Goal: Complete application form: Complete application form

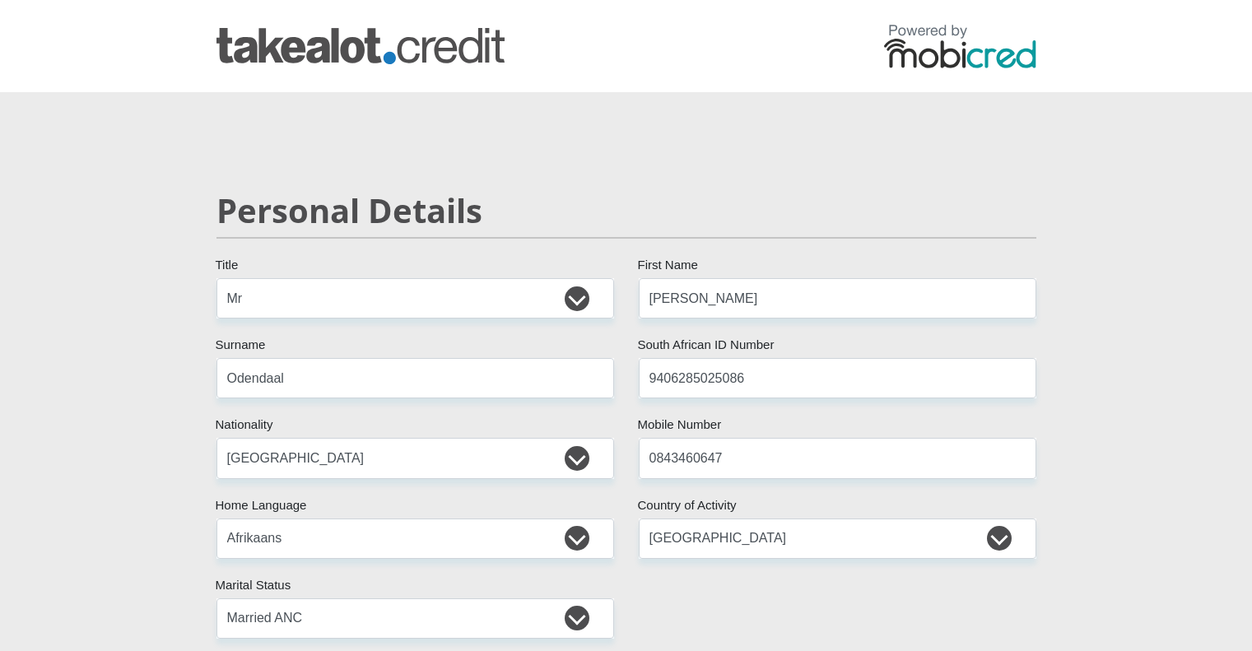
select select "Mr"
select select "ZAF"
select select "afr"
select select "ZAF"
select select "1"
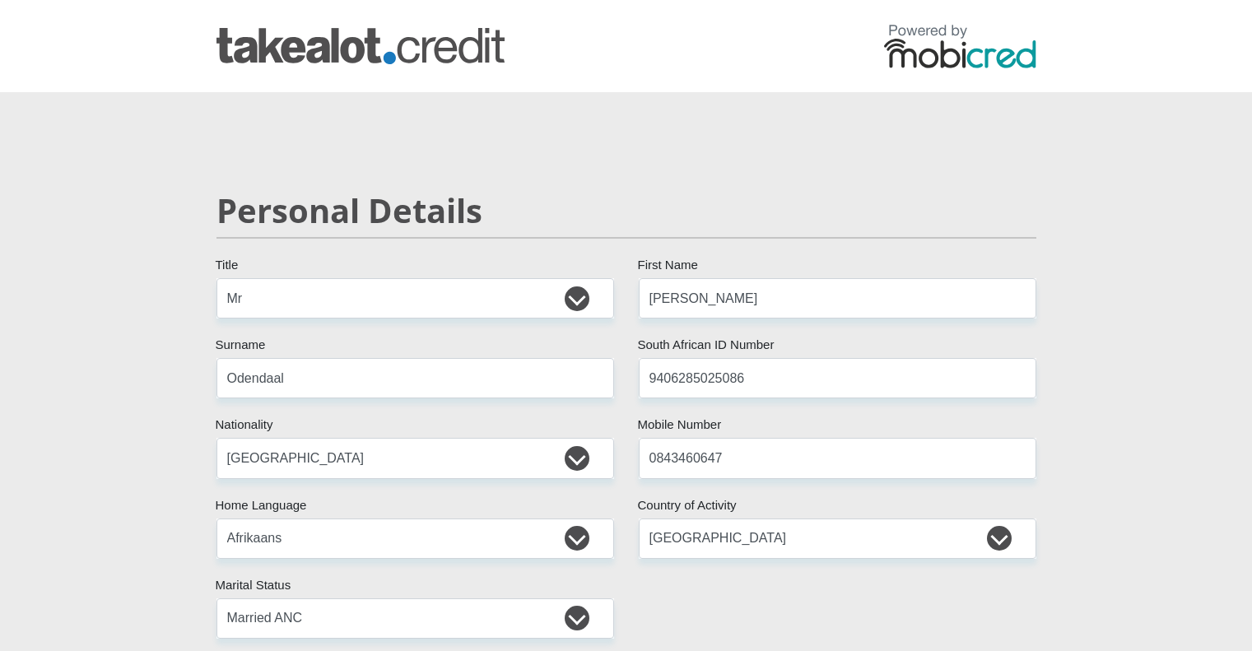
select select "Gauteng"
select select "2"
select select "Rented"
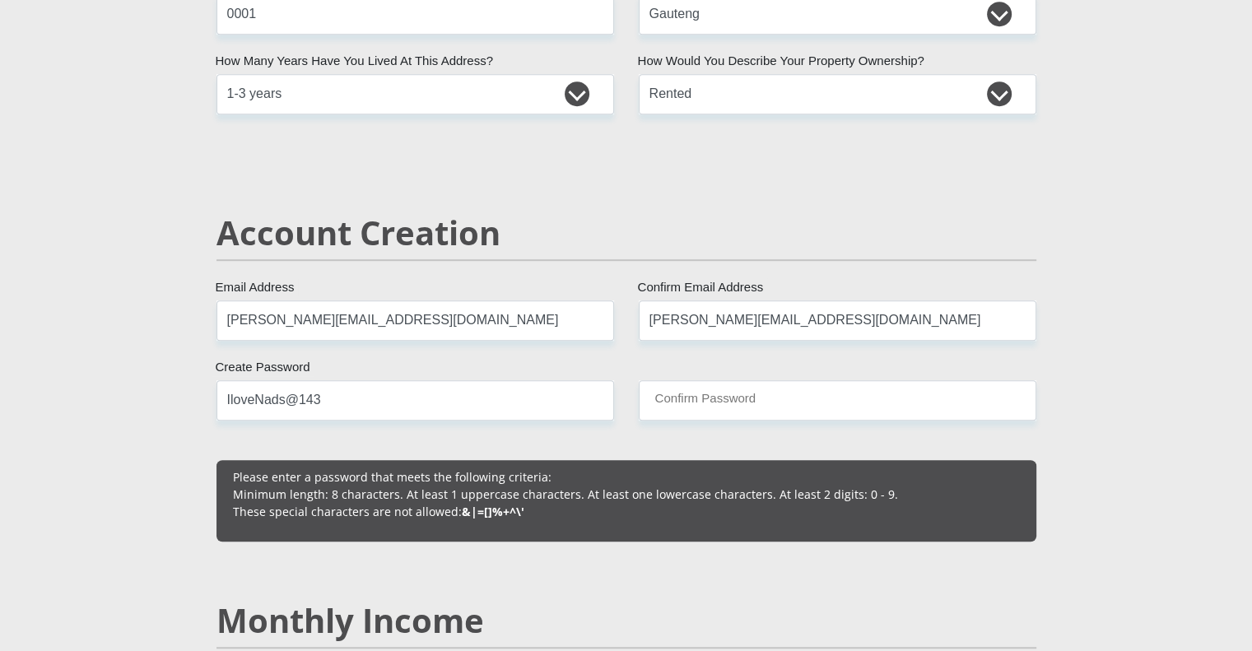
click at [769, 401] on input "Confirm Password" at bounding box center [837, 400] width 397 height 40
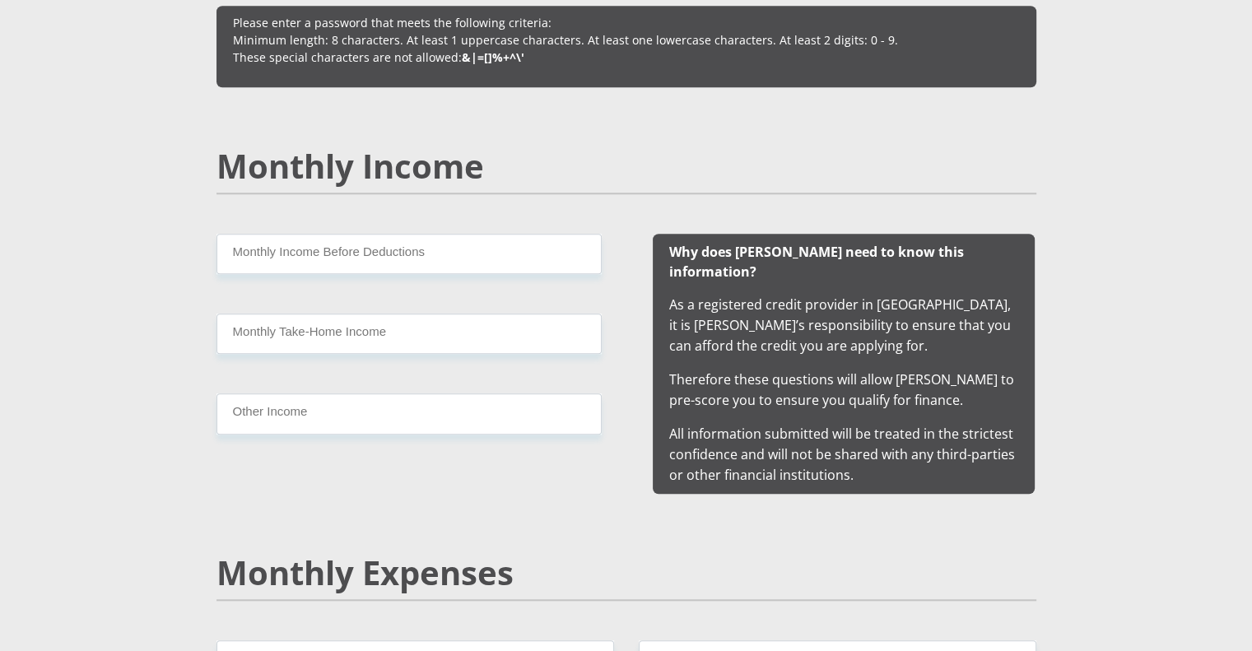
scroll to position [1450, 0]
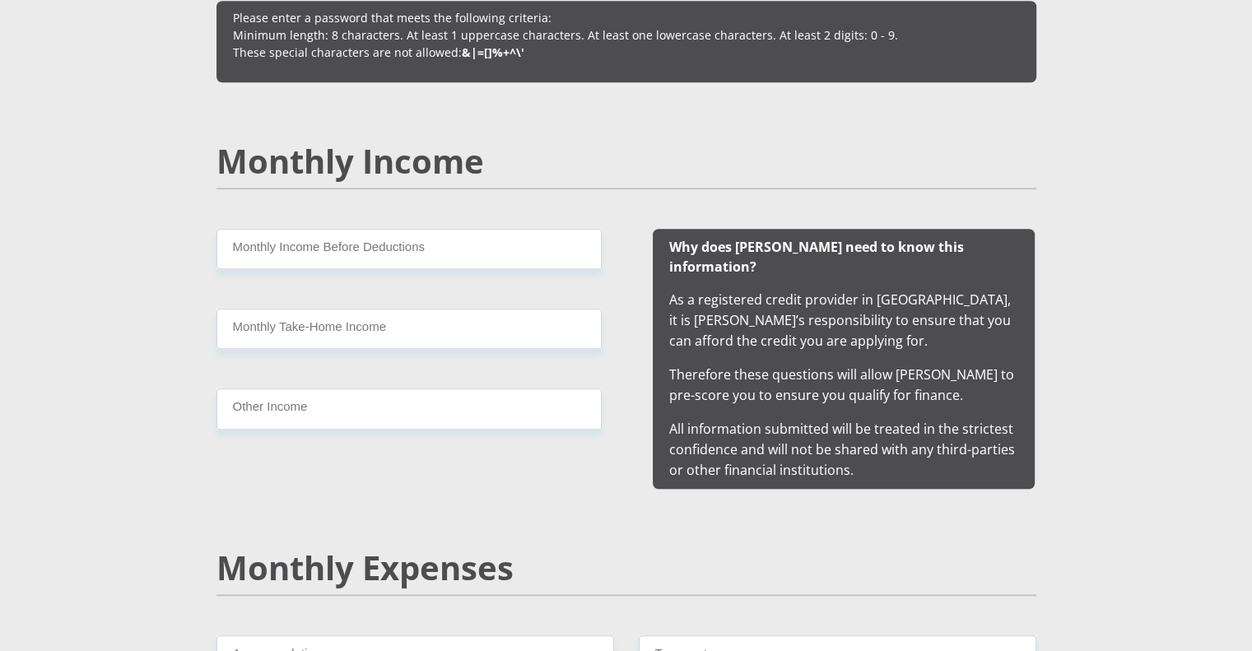
type input "IloveNads@143"
click at [448, 243] on input "Monthly Income Before Deductions" at bounding box center [408, 249] width 385 height 40
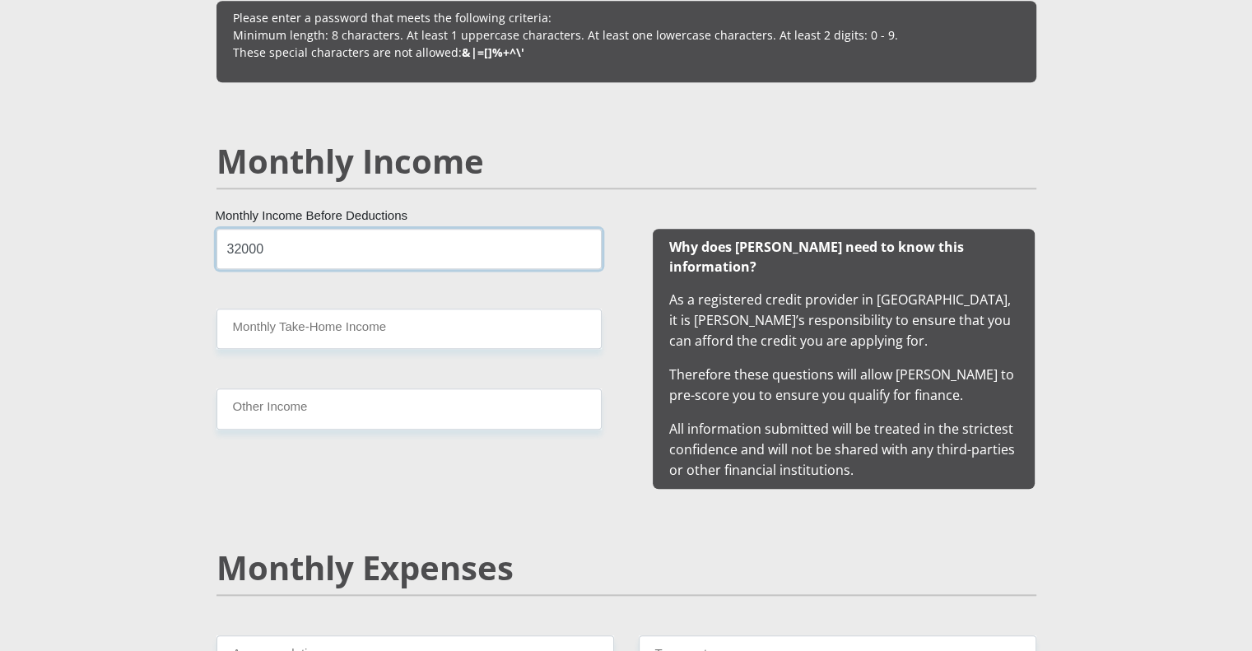
type input "32000"
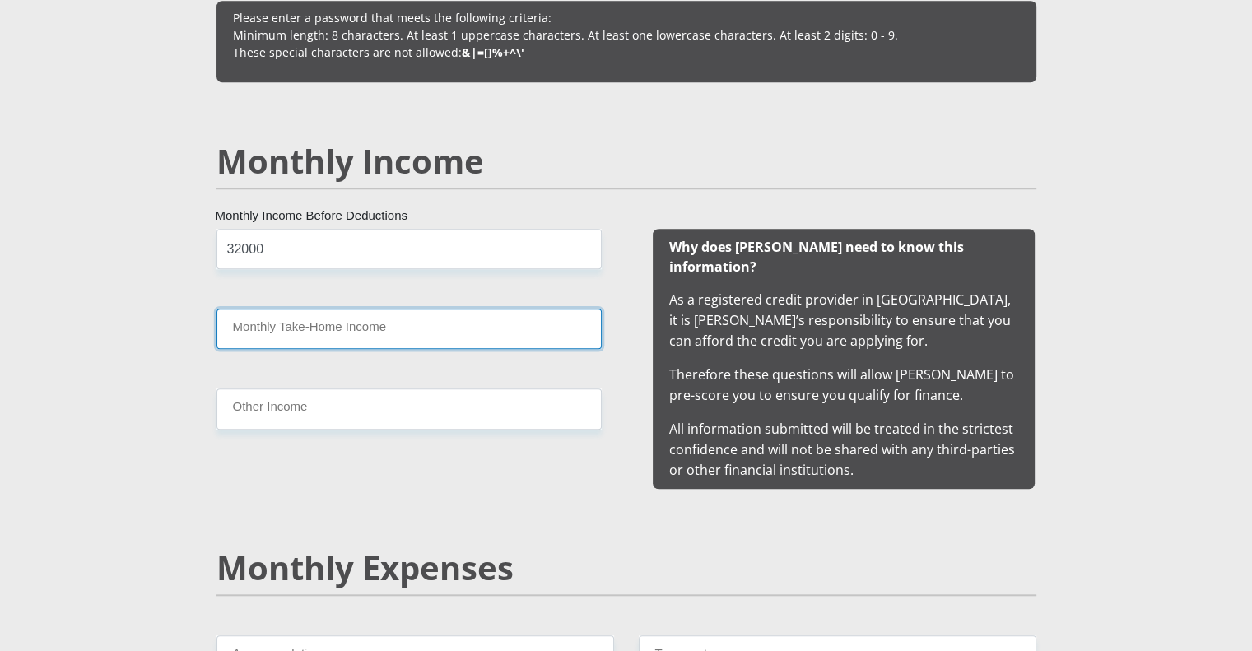
click at [425, 336] on input "Monthly Take-Home Income" at bounding box center [408, 329] width 385 height 40
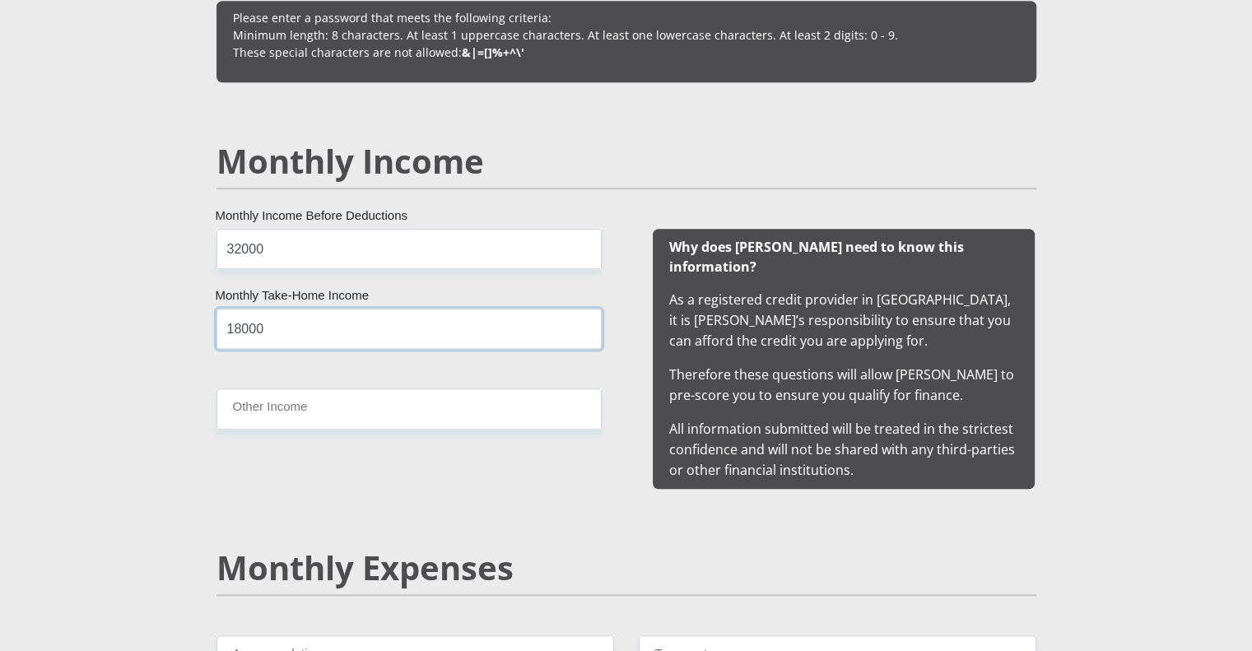
type input "18000"
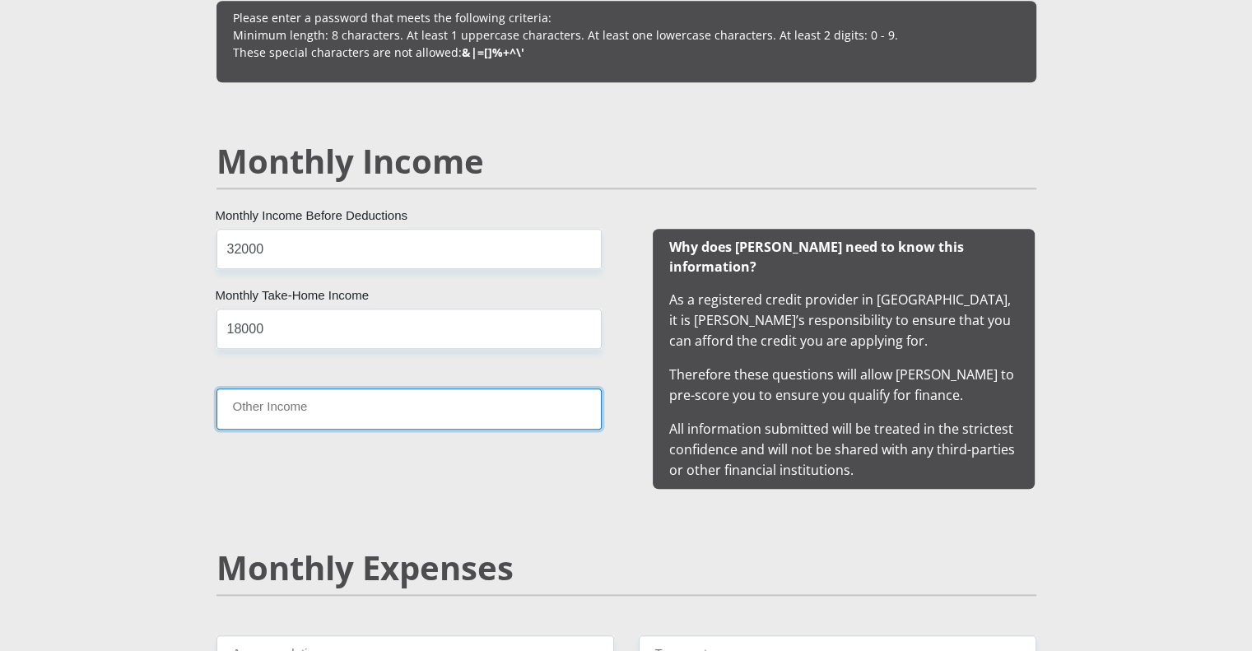
click at [418, 419] on input "Other Income" at bounding box center [408, 408] width 385 height 40
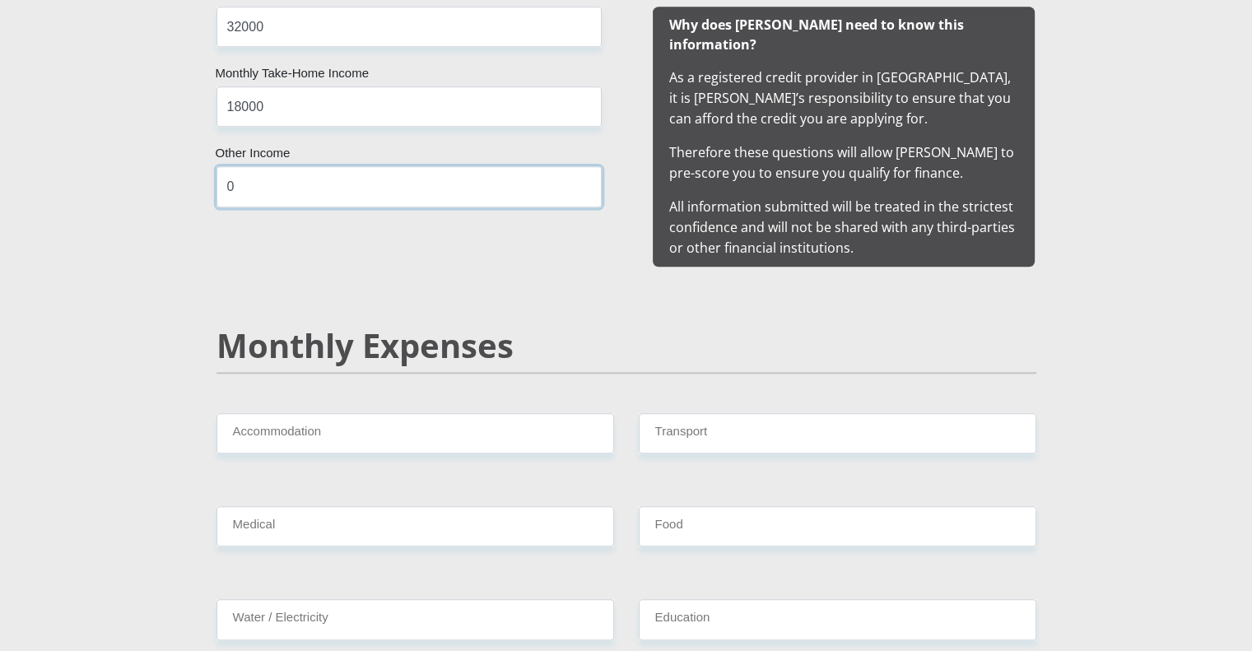
scroll to position [1757, 0]
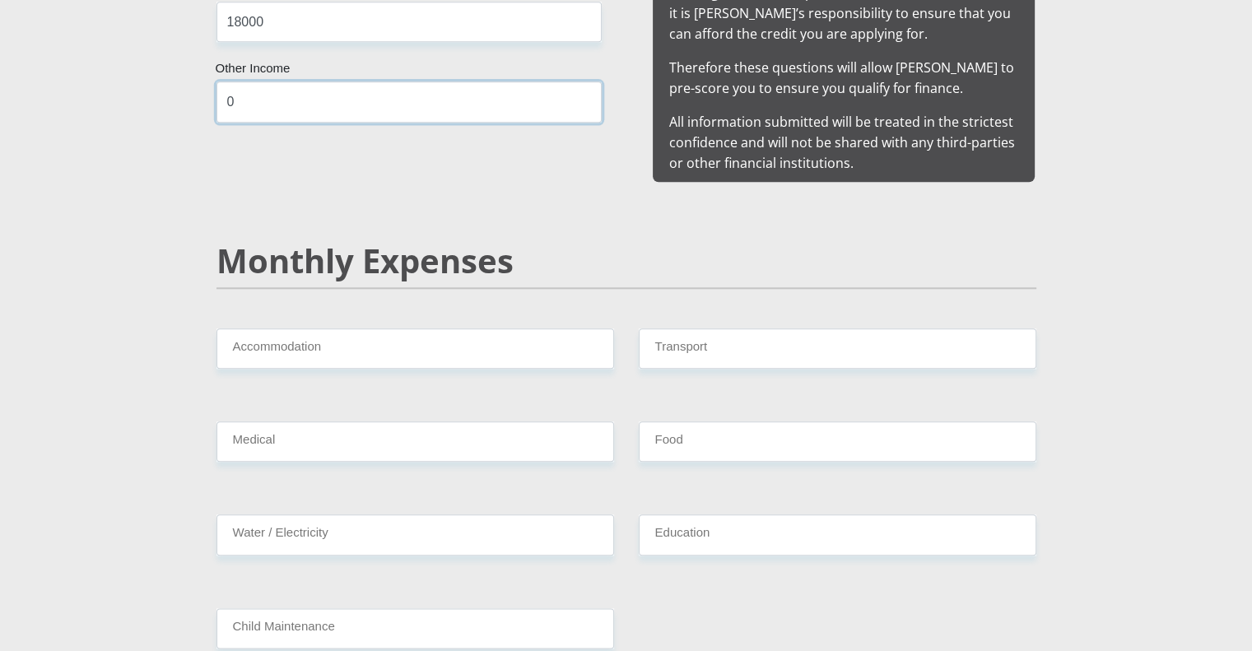
type input "0"
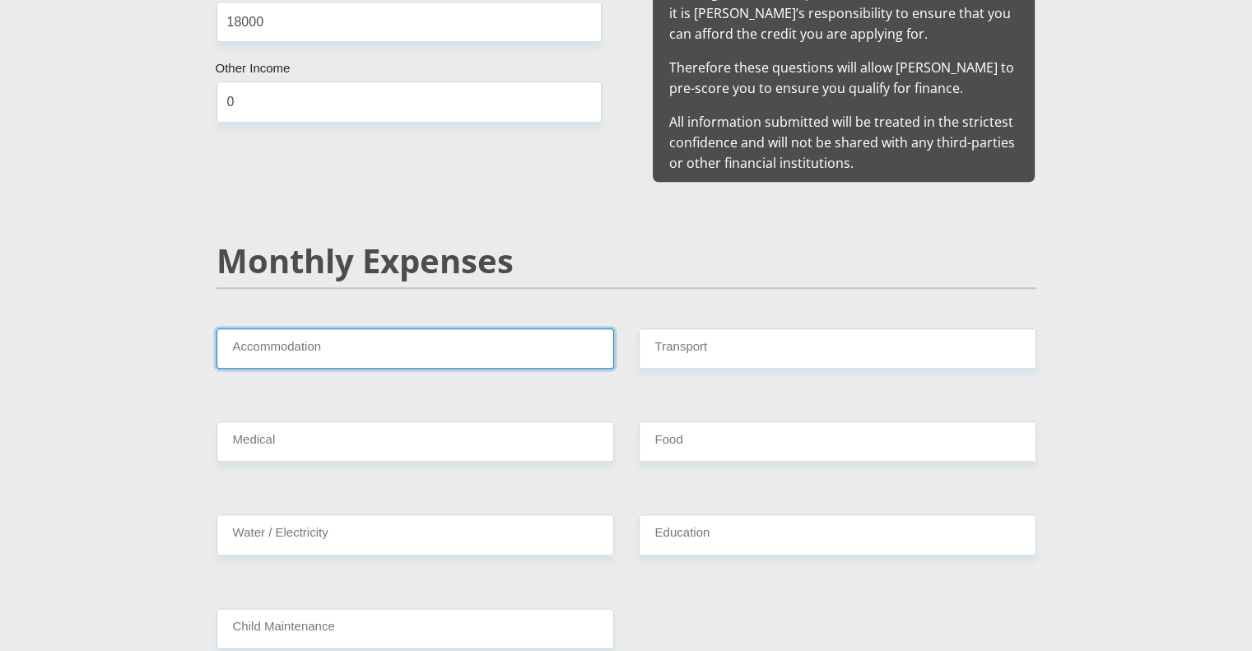
click at [374, 328] on input "Accommodation" at bounding box center [414, 348] width 397 height 40
type input "5000"
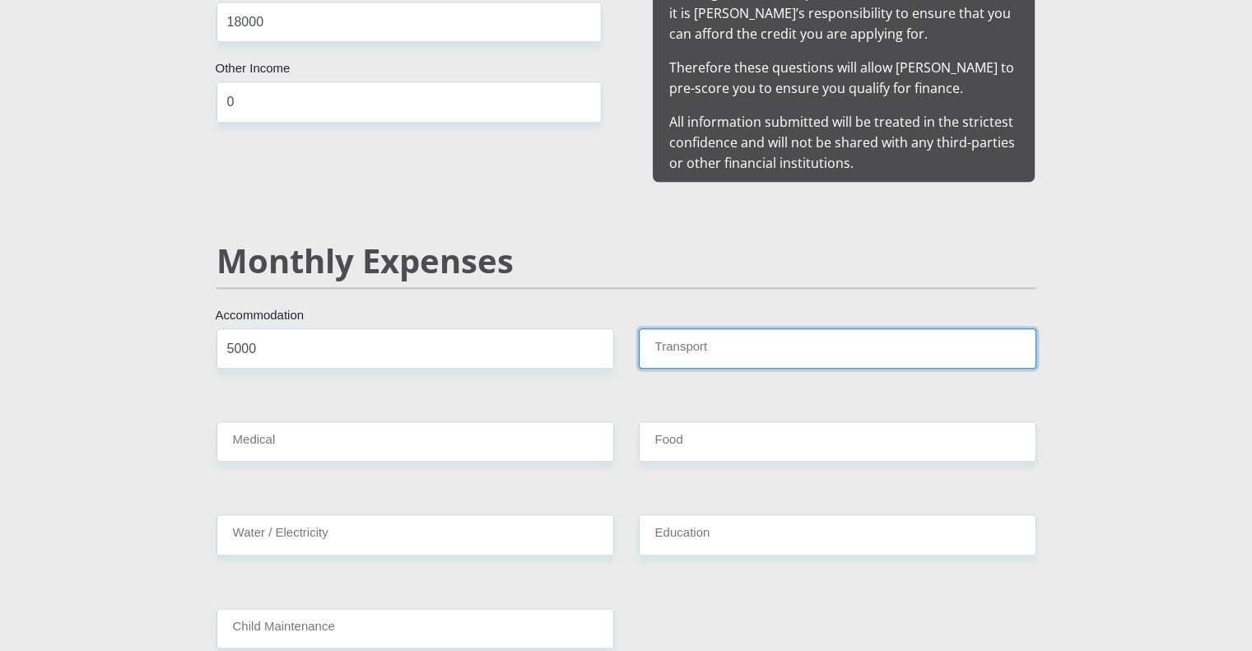
click at [734, 341] on input "Transport" at bounding box center [837, 348] width 397 height 40
type input "1500"
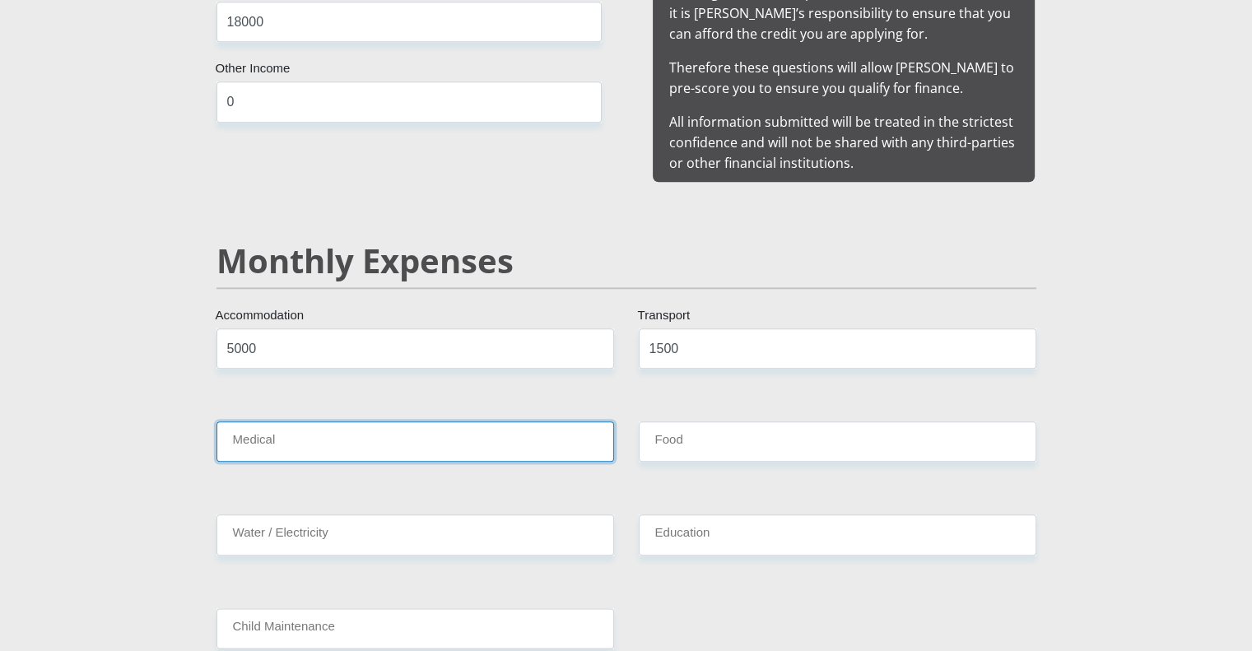
click at [439, 421] on input "Medical" at bounding box center [414, 441] width 397 height 40
type input "2500"
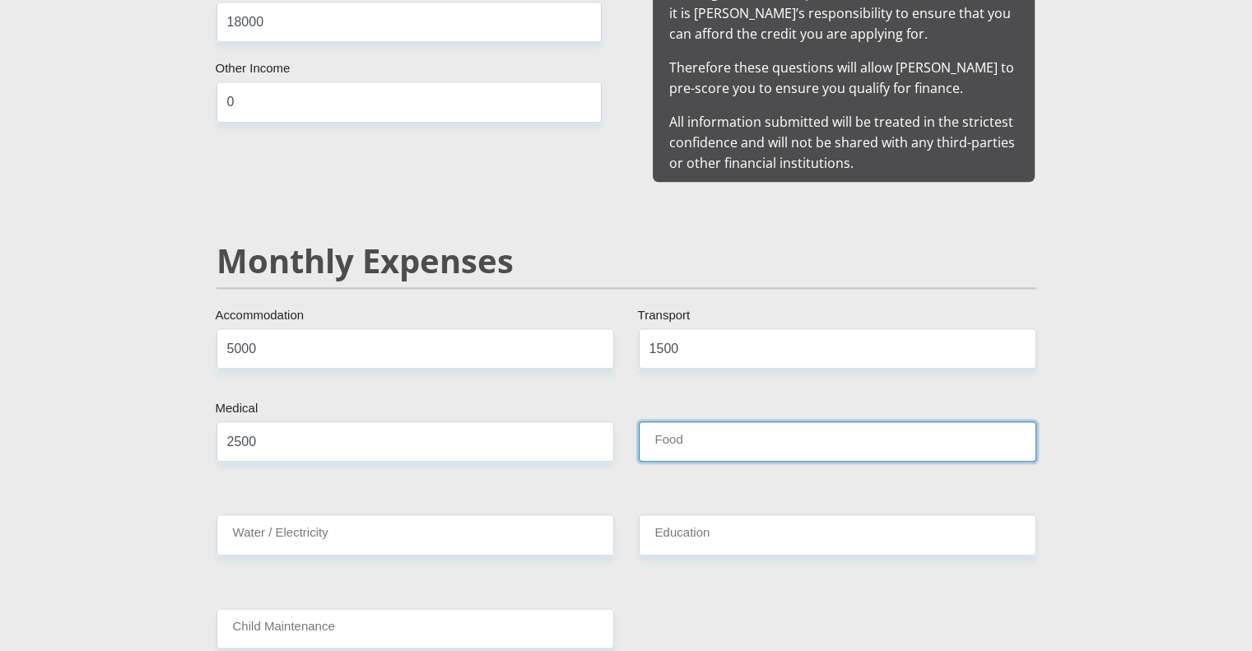
click at [824, 424] on input "Food" at bounding box center [837, 441] width 397 height 40
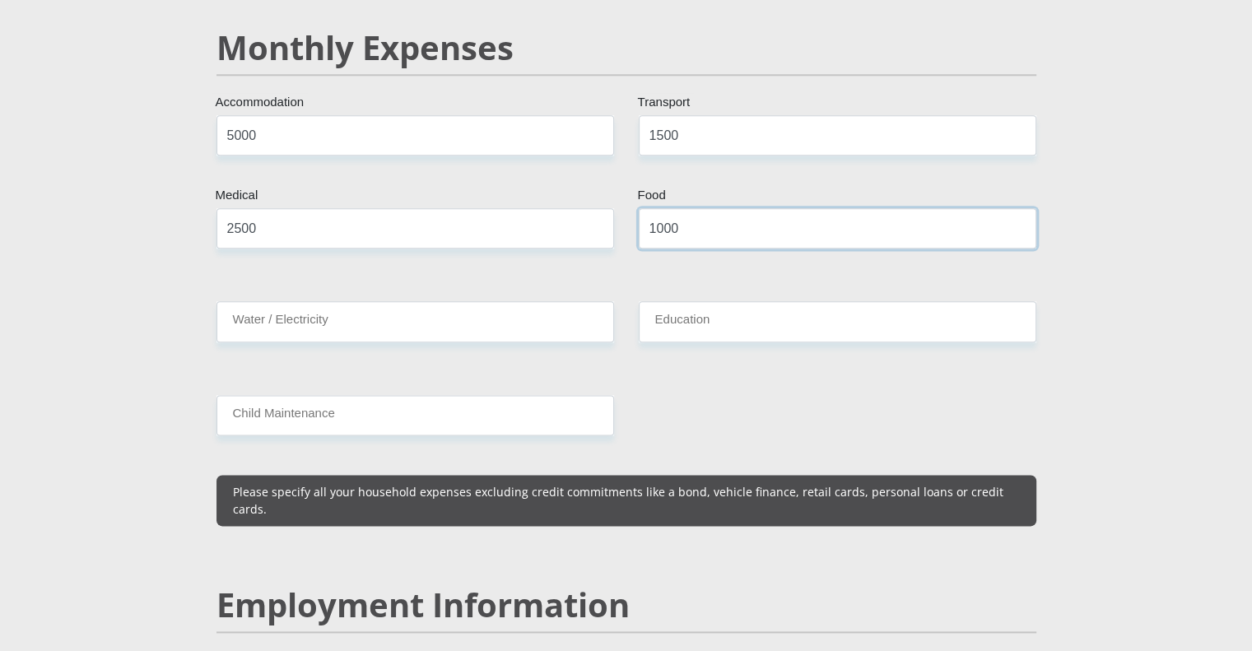
scroll to position [1971, 0]
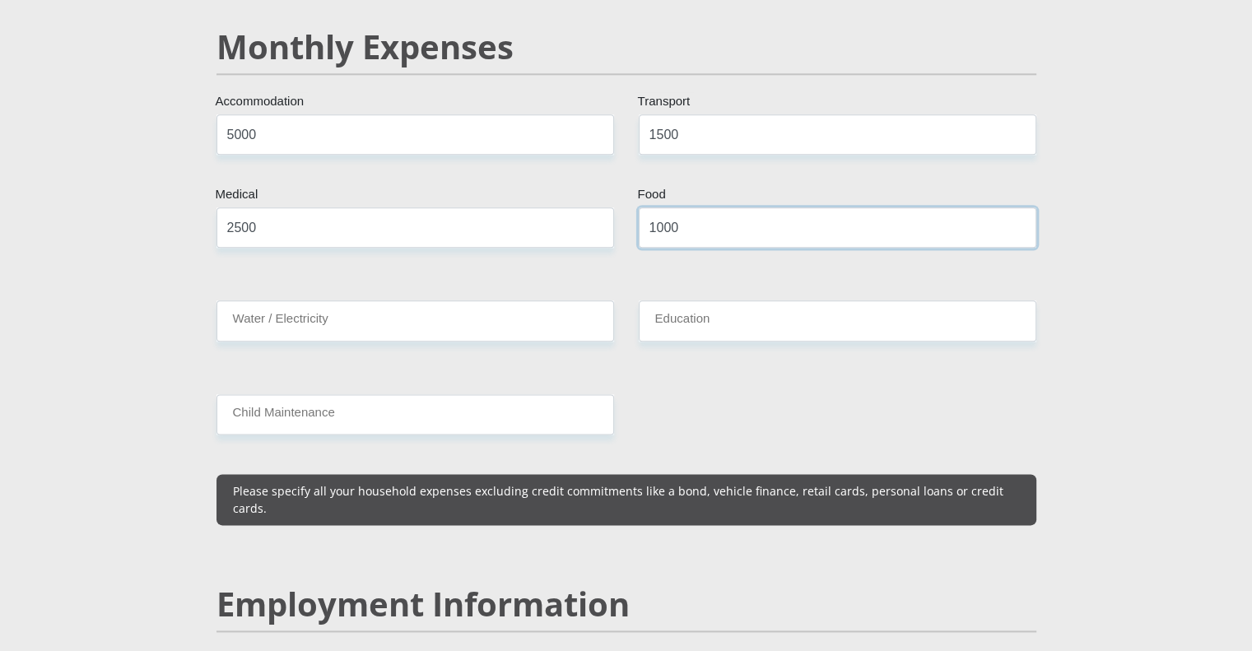
type input "1000"
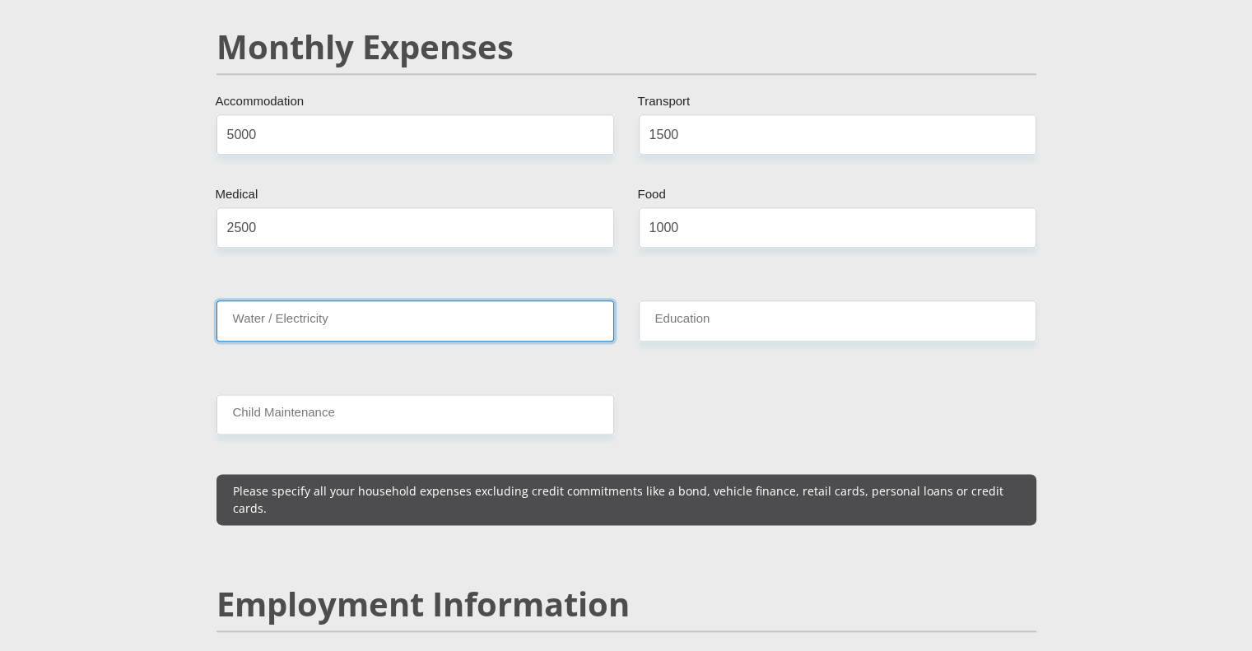
click at [452, 300] on input "Water / Electricity" at bounding box center [414, 320] width 397 height 40
type input "0"
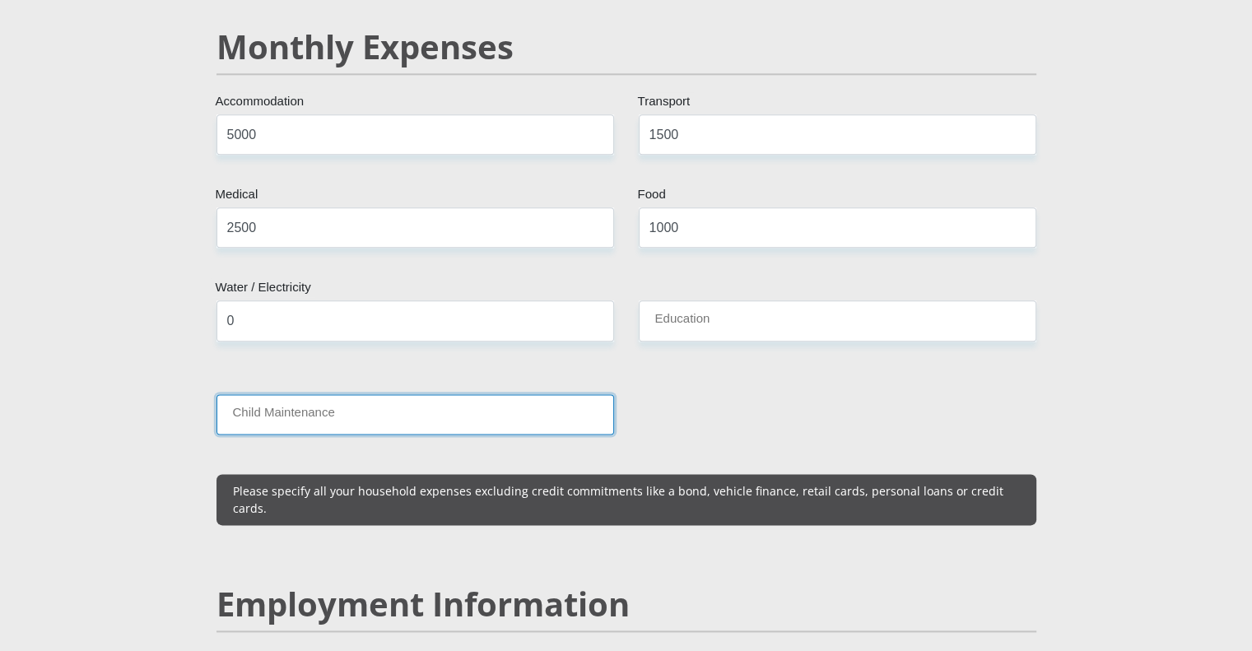
click at [457, 394] on input "Child Maintenance" at bounding box center [414, 414] width 397 height 40
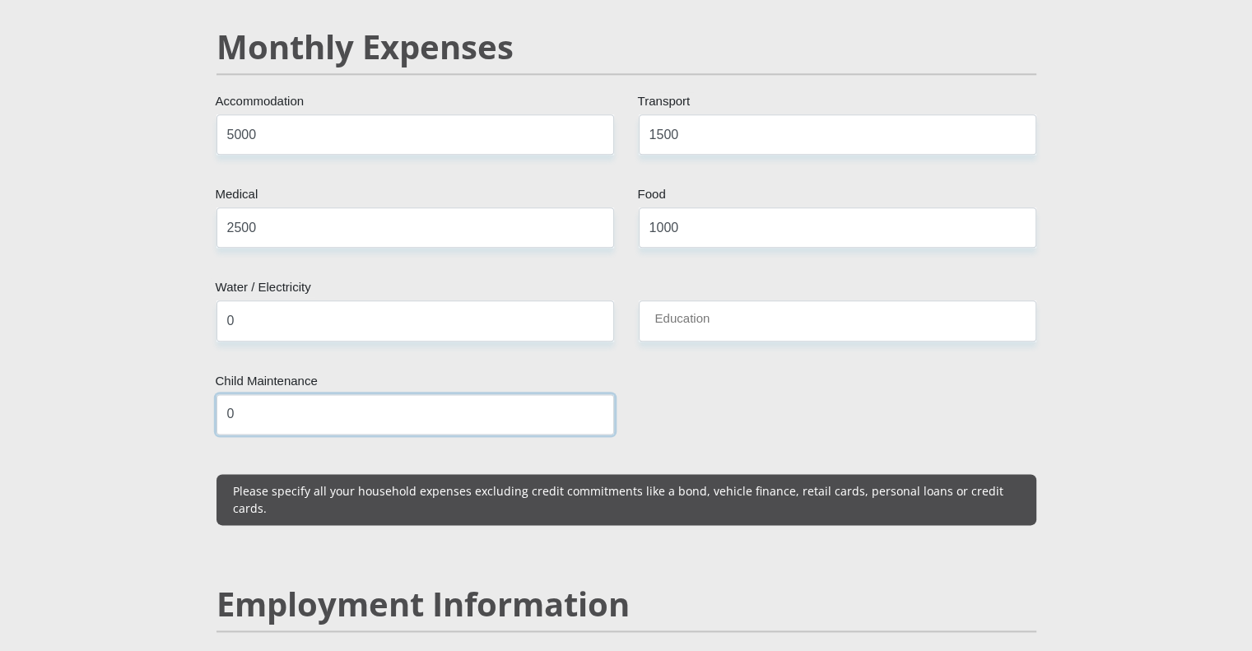
type input "0"
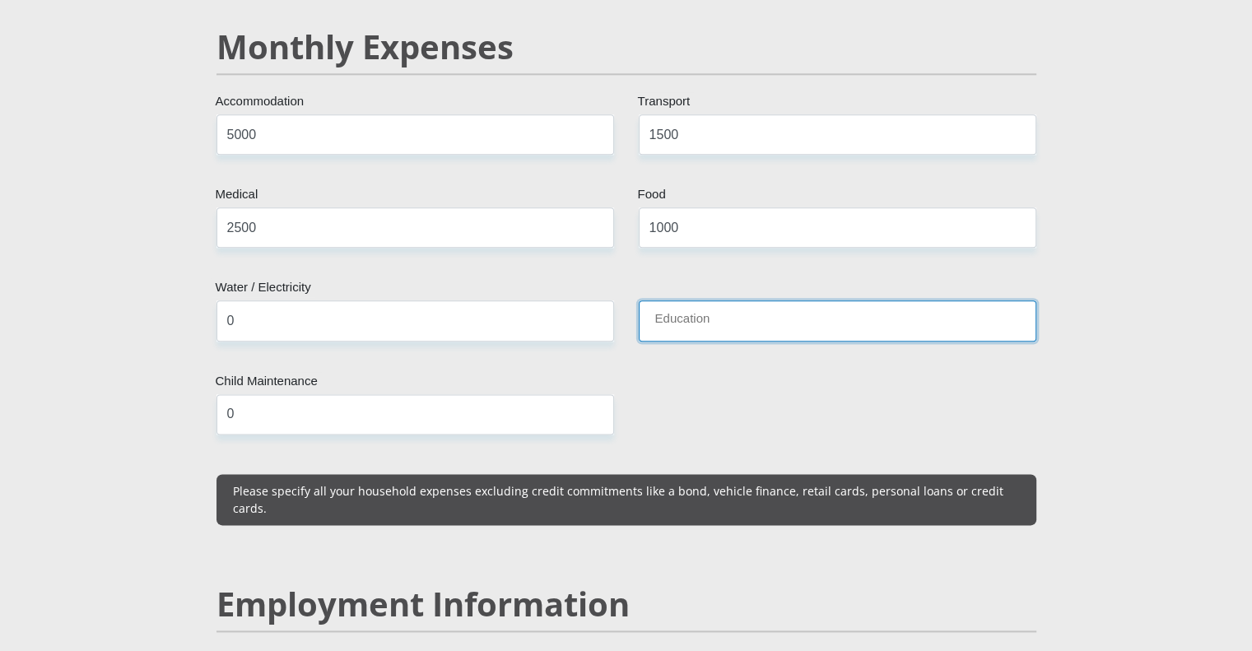
click at [783, 300] on input "Education" at bounding box center [837, 320] width 397 height 40
type input "0"
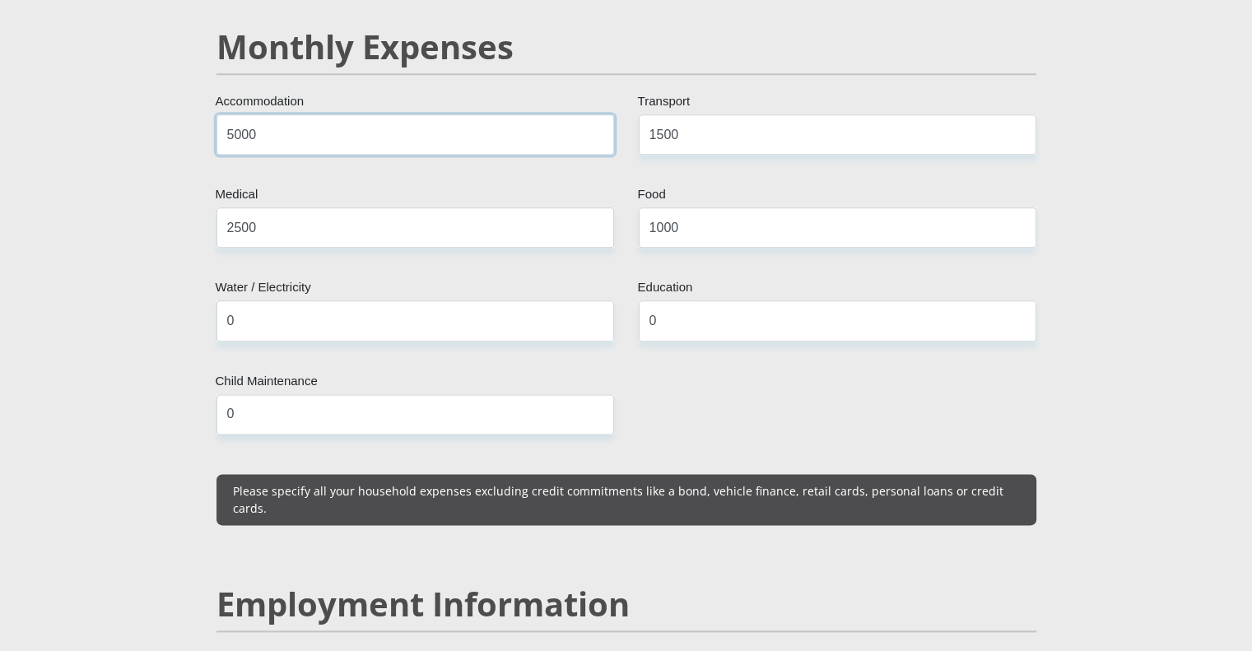
click at [230, 115] on input "5000" at bounding box center [414, 134] width 397 height 40
type input "5000"
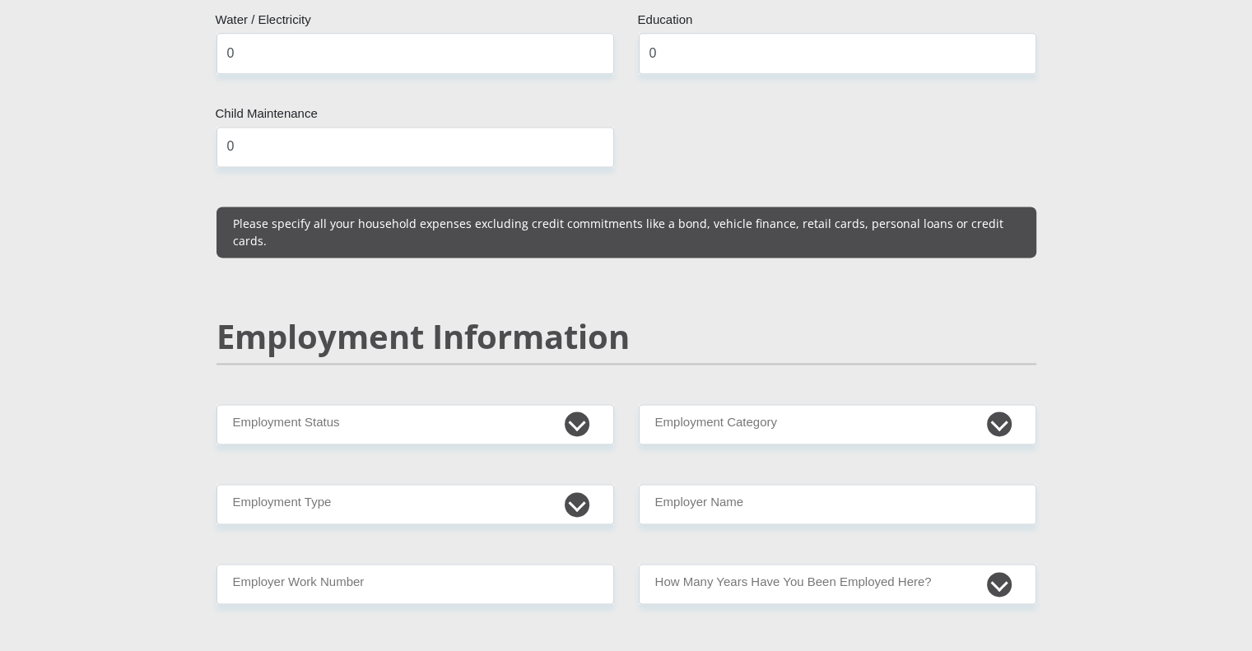
scroll to position [2238, 0]
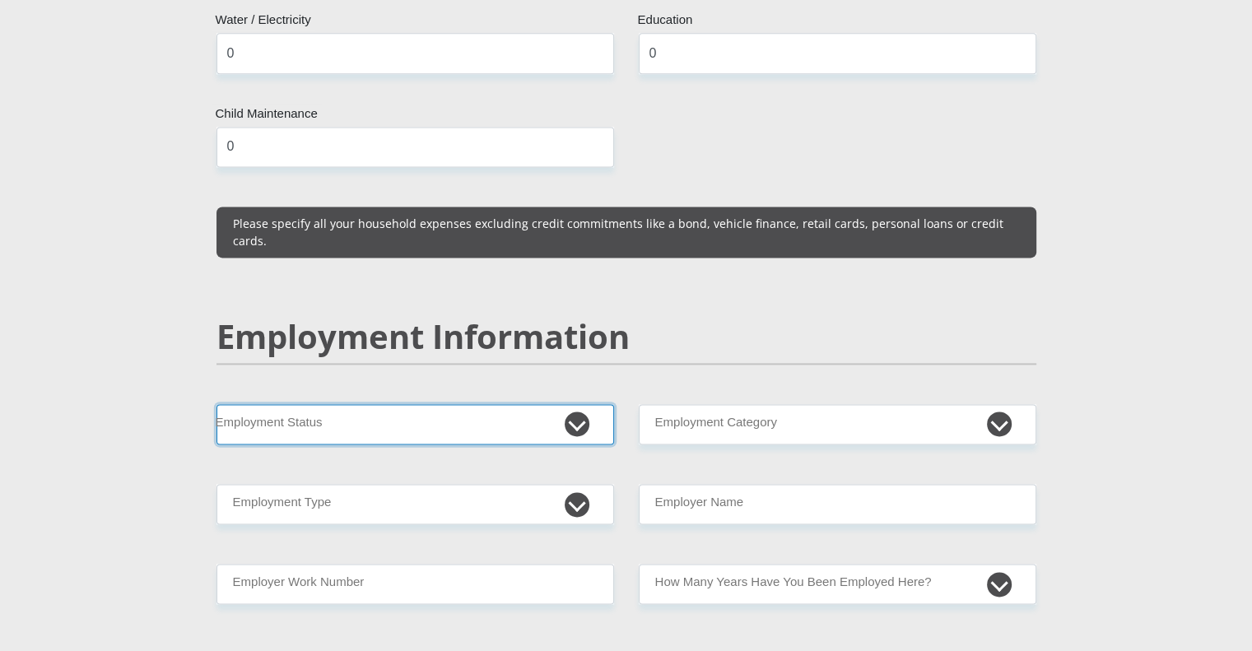
click at [287, 404] on select "Permanent/Full-time Part-time/Casual [DEMOGRAPHIC_DATA] Worker Self-Employed Ho…" at bounding box center [414, 424] width 397 height 40
select select "1"
click at [216, 404] on select "Permanent/Full-time Part-time/Casual [DEMOGRAPHIC_DATA] Worker Self-Employed Ho…" at bounding box center [414, 424] width 397 height 40
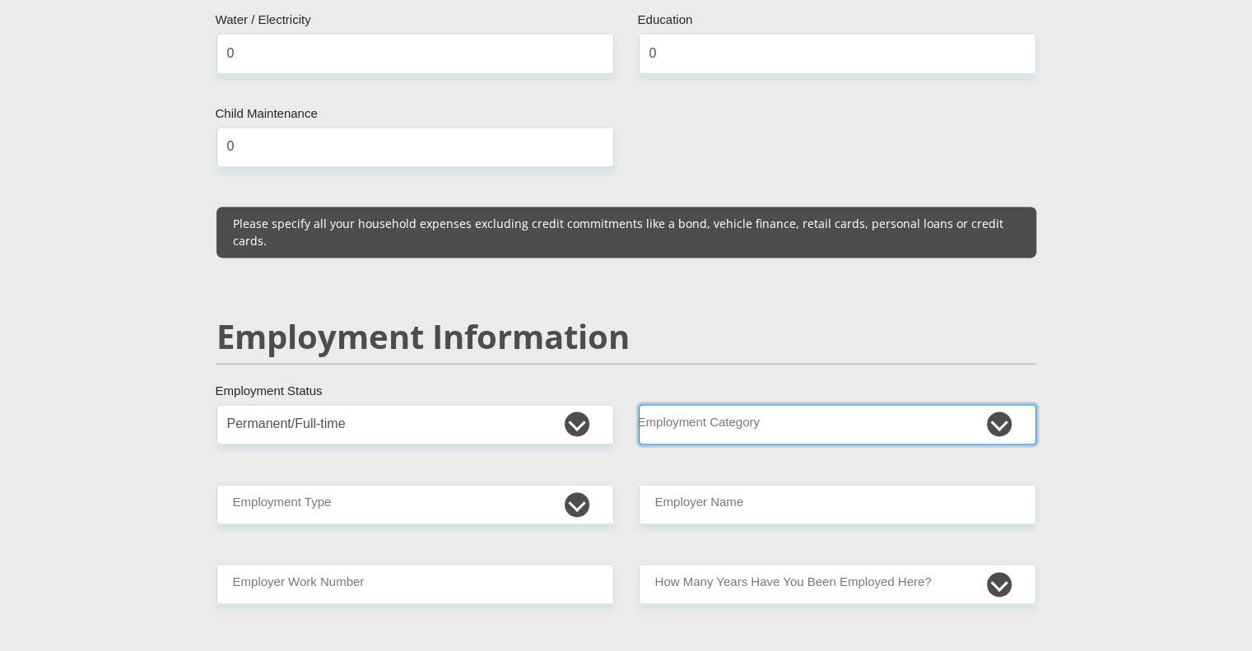
click at [804, 404] on select "AGRICULTURE ALCOHOL & TOBACCO CONSTRUCTION MATERIALS METALLURGY EQUIPMENT FOR R…" at bounding box center [837, 424] width 397 height 40
select select "71"
click at [639, 404] on select "AGRICULTURE ALCOHOL & TOBACCO CONSTRUCTION MATERIALS METALLURGY EQUIPMENT FOR R…" at bounding box center [837, 424] width 397 height 40
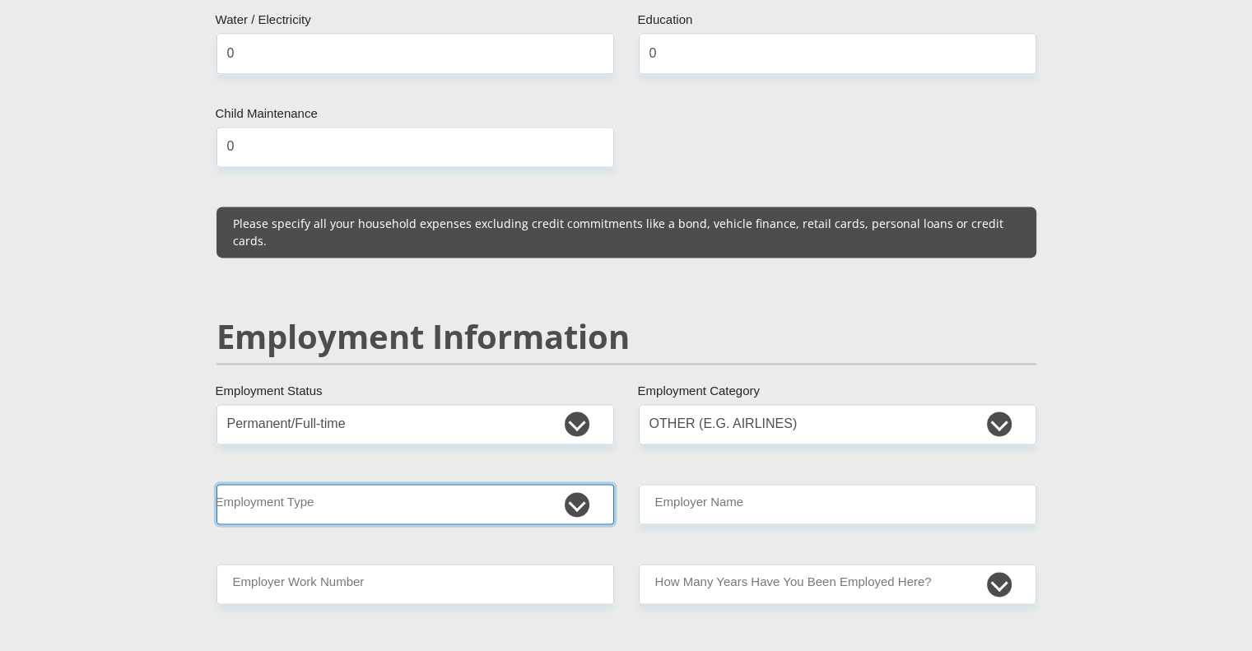
click at [458, 484] on select "College/Lecturer Craft Seller Creative Driver Executive Farmer Forces - Non Com…" at bounding box center [414, 504] width 397 height 40
select select "Permanent Teacher"
click at [216, 484] on select "College/Lecturer Craft Seller Creative Driver Executive Farmer Forces - Non Com…" at bounding box center [414, 504] width 397 height 40
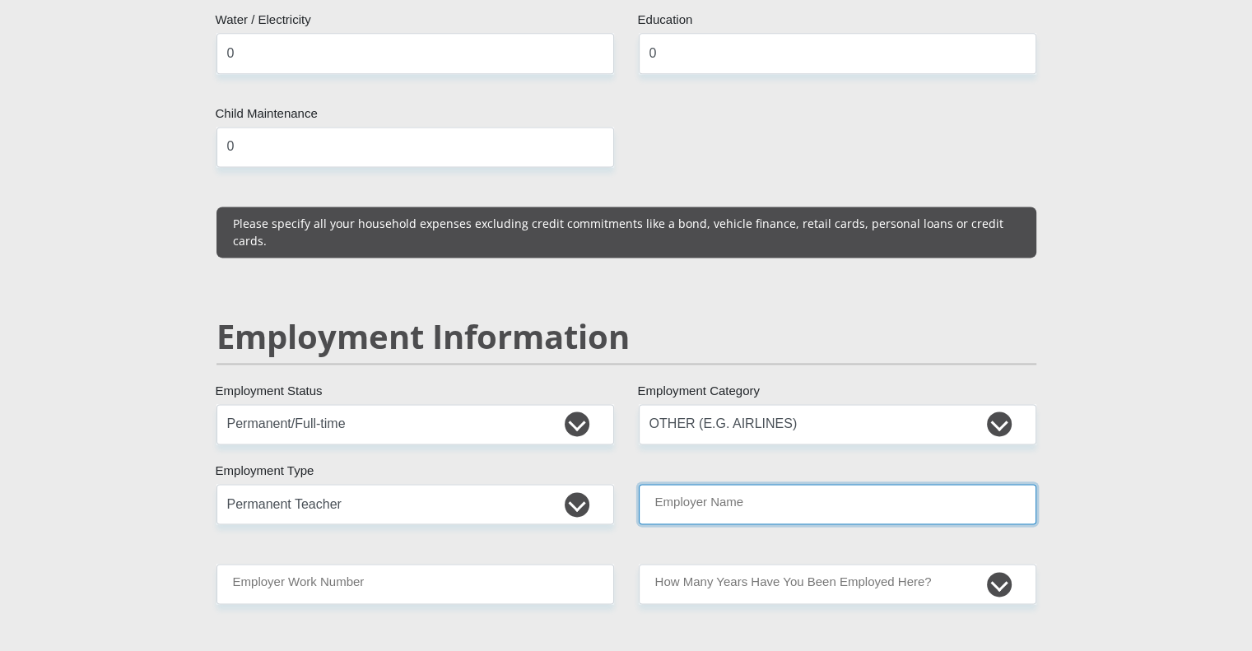
click at [673, 484] on input "Employer Name" at bounding box center [837, 504] width 397 height 40
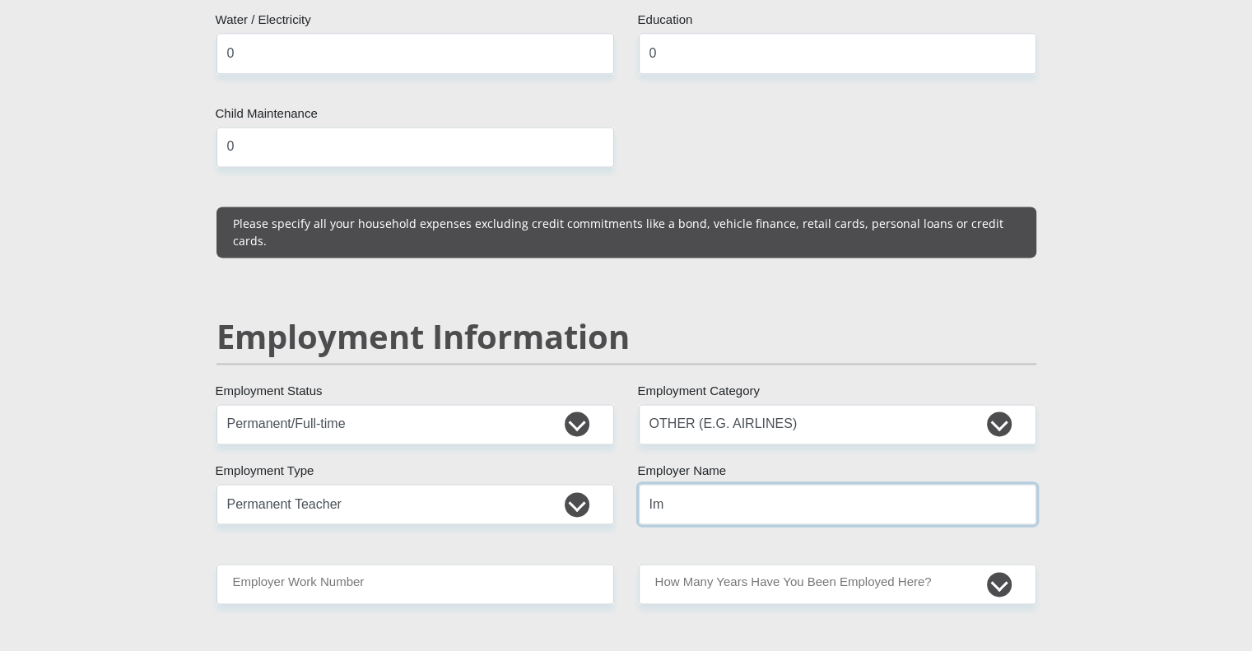
type input "I"
type input "Optimi"
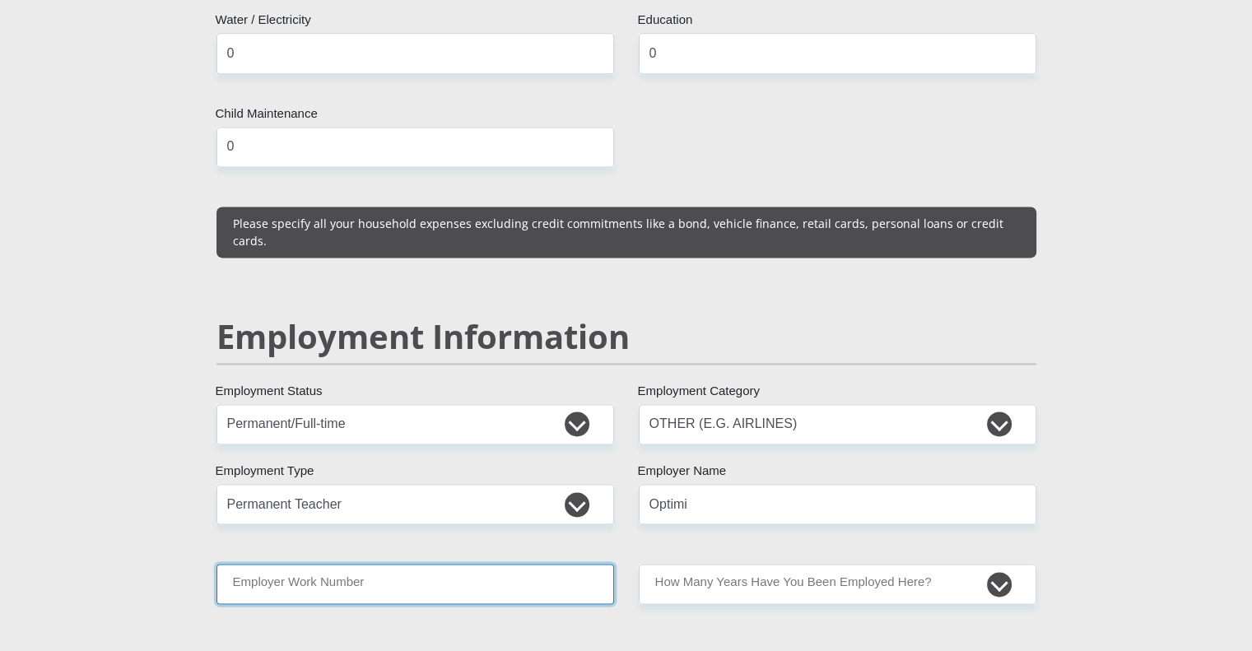
click at [457, 564] on input "Employer Work Number" at bounding box center [414, 584] width 397 height 40
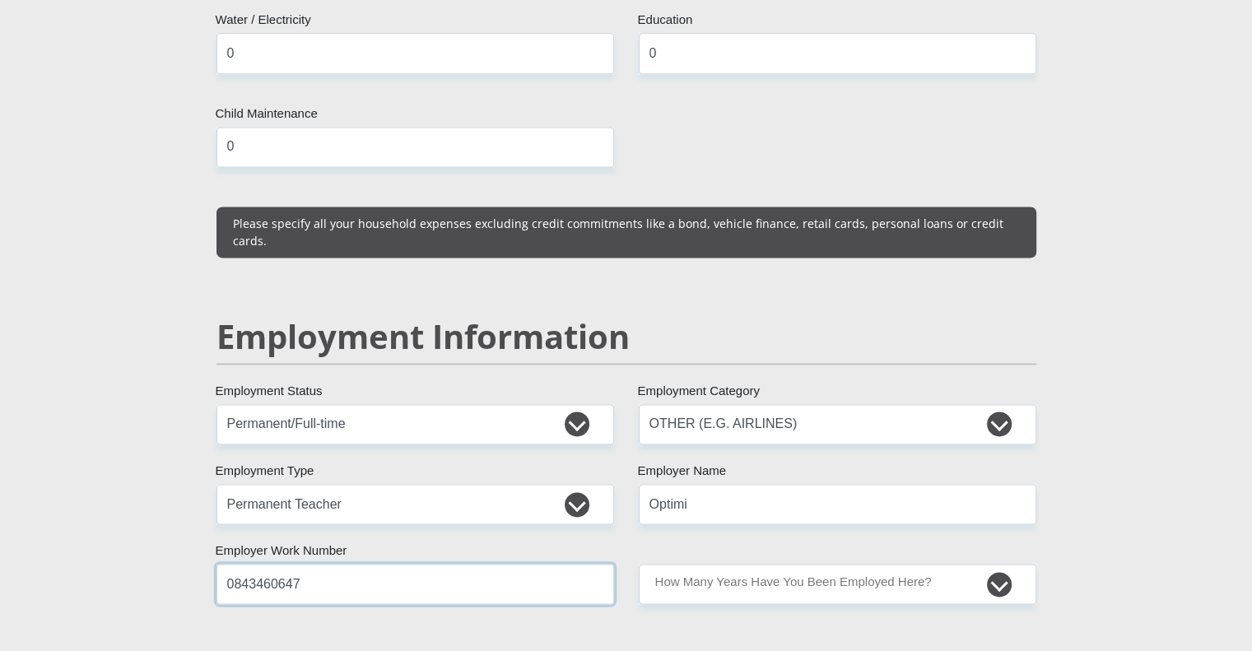
type input "0843460647"
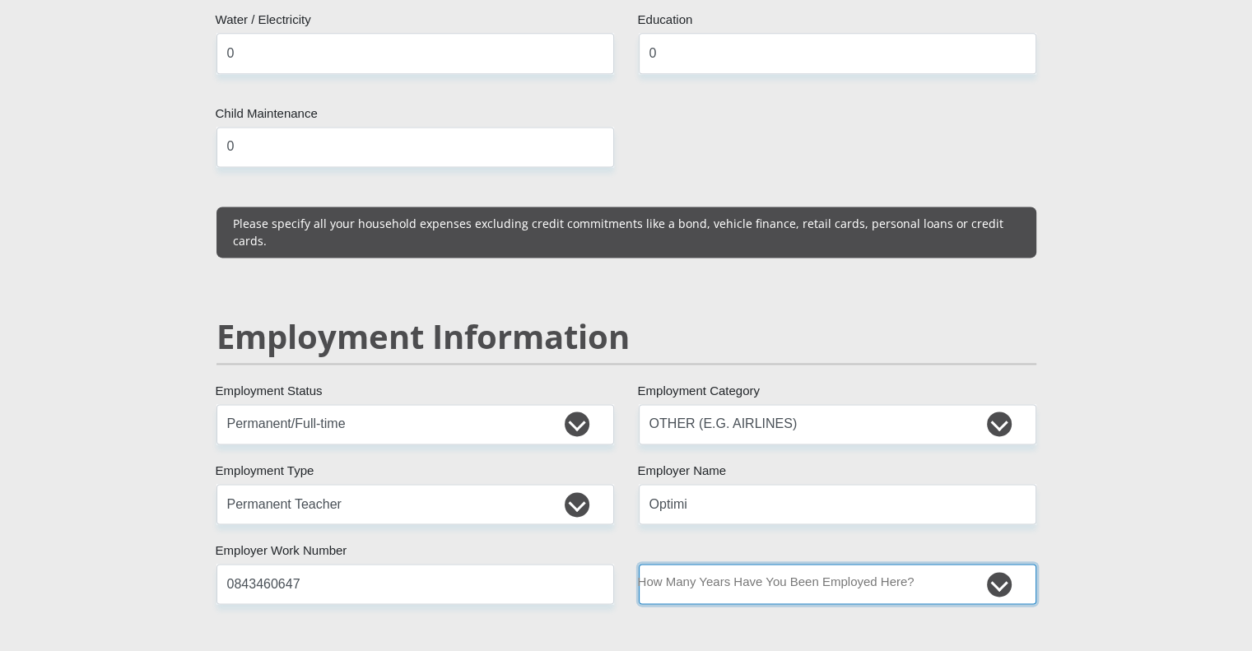
click at [724, 564] on select "less than 1 year 1-3 years 3-5 years 5+ years" at bounding box center [837, 584] width 397 height 40
select select "24"
click at [639, 564] on select "less than 1 year 1-3 years 3-5 years 5+ years" at bounding box center [837, 584] width 397 height 40
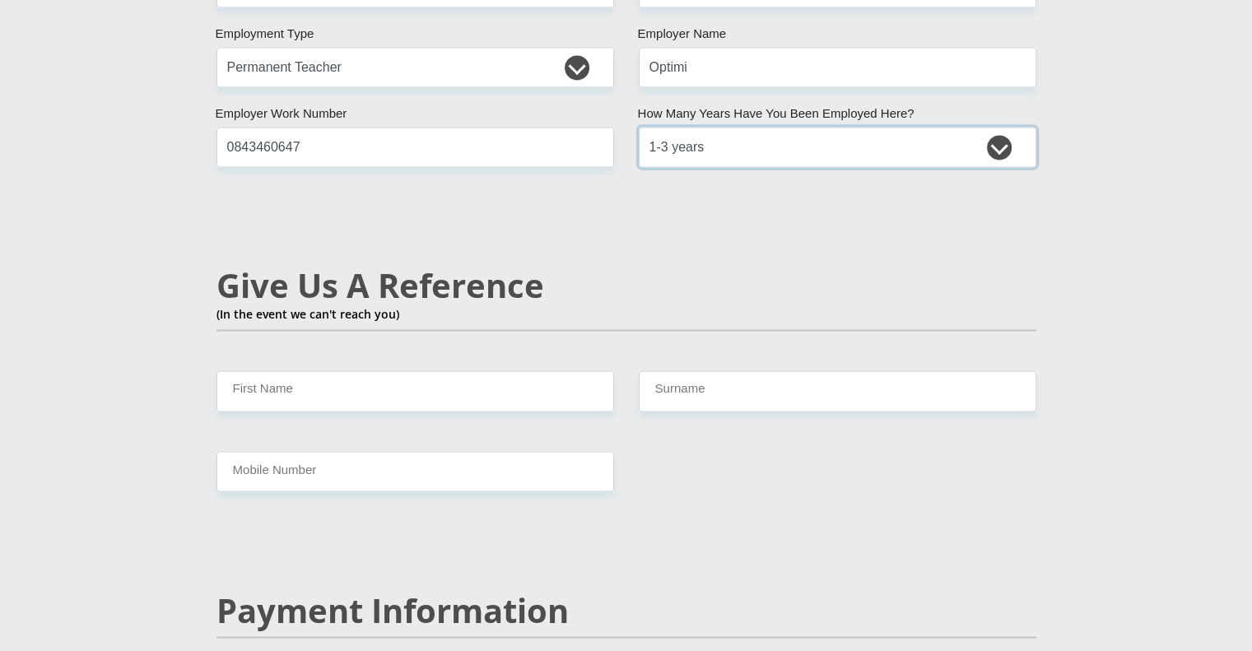
scroll to position [2695, 0]
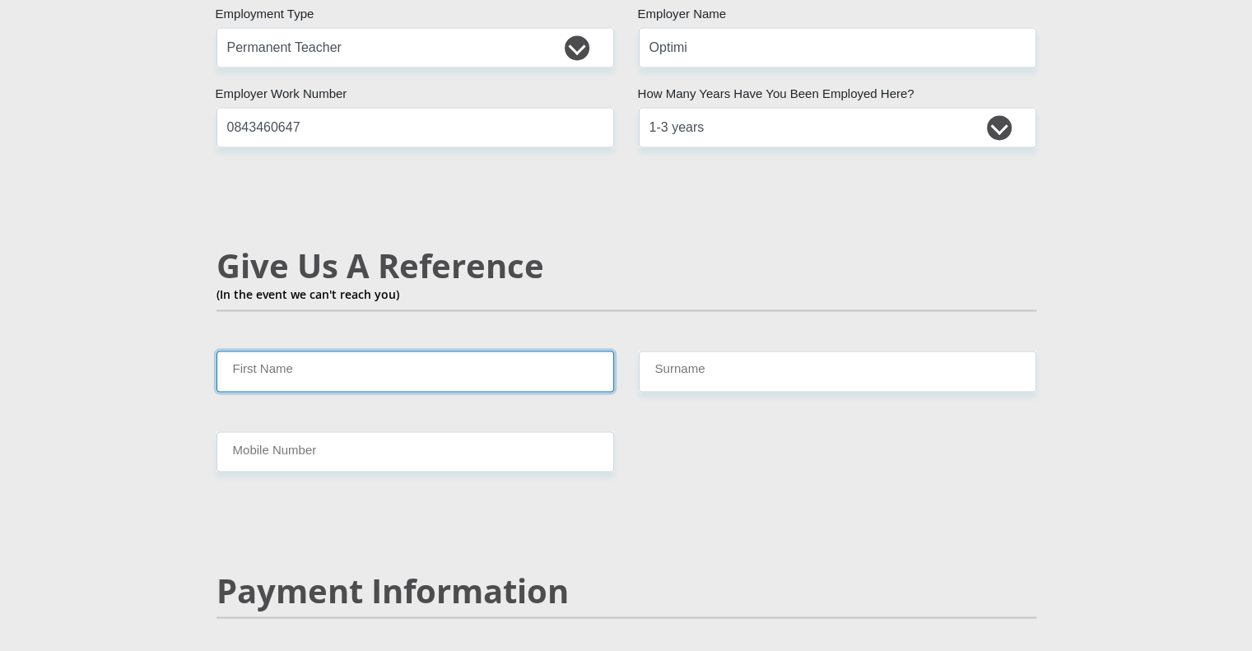
click at [500, 351] on input "First Name" at bounding box center [414, 371] width 397 height 40
type input "[PERSON_NAME]"
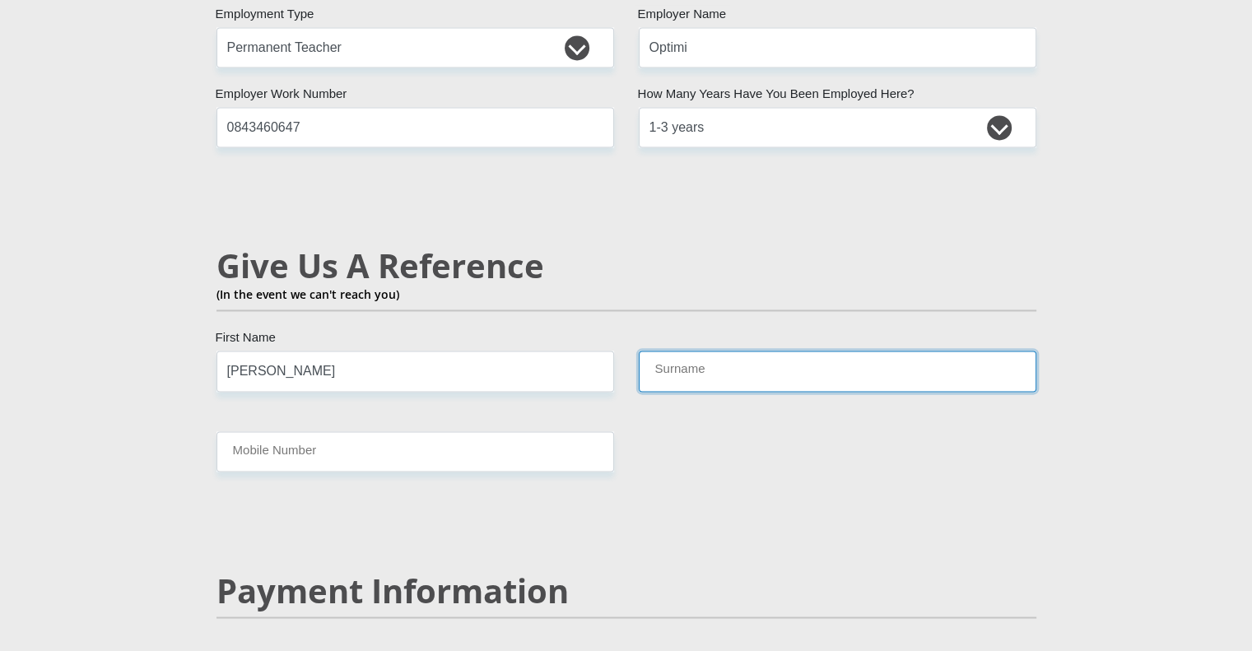
type input "Odendaal"
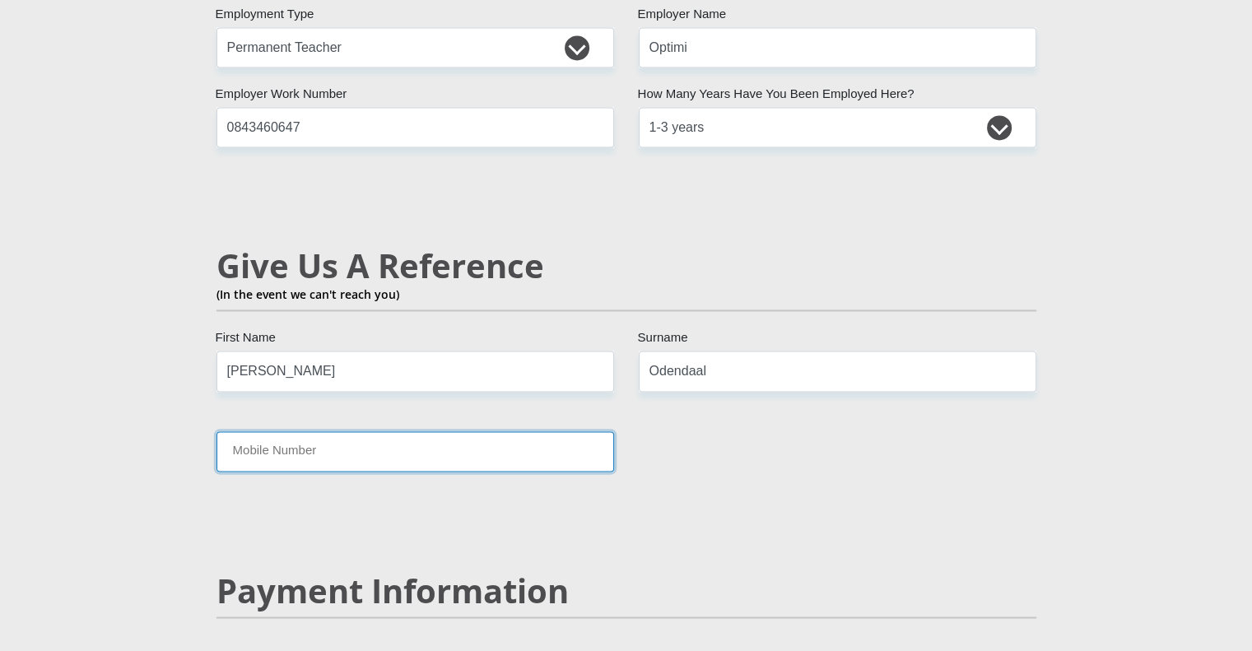
click at [355, 431] on input "Mobile Number" at bounding box center [414, 451] width 397 height 40
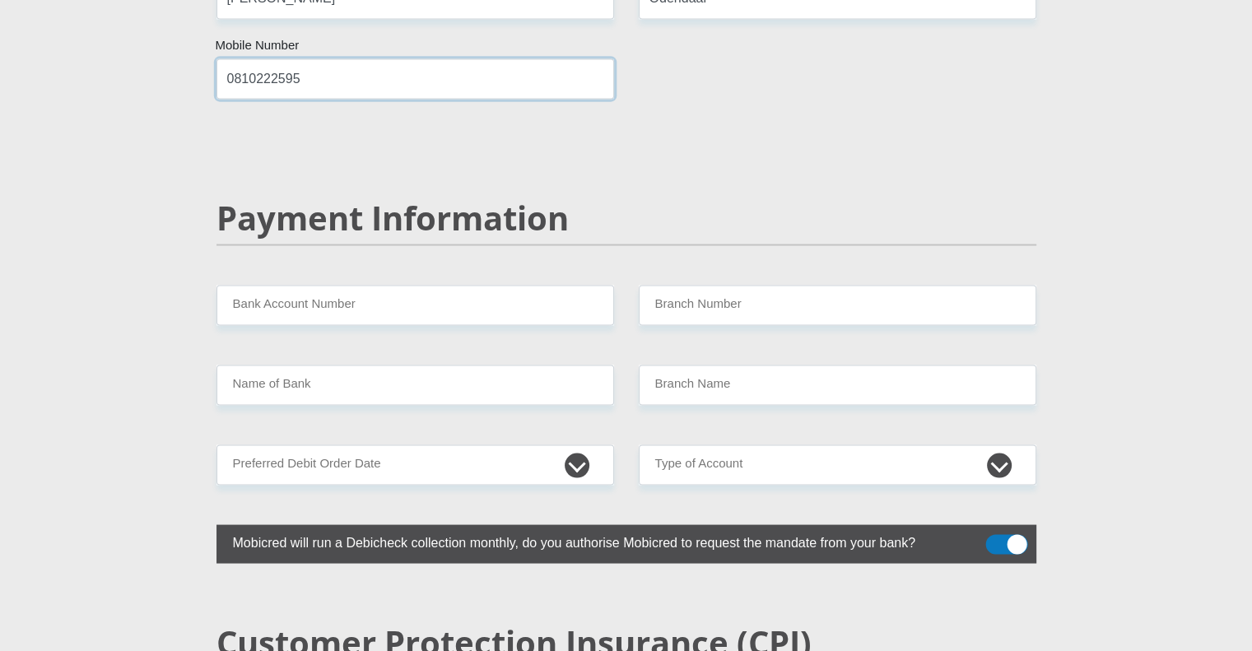
scroll to position [3110, 0]
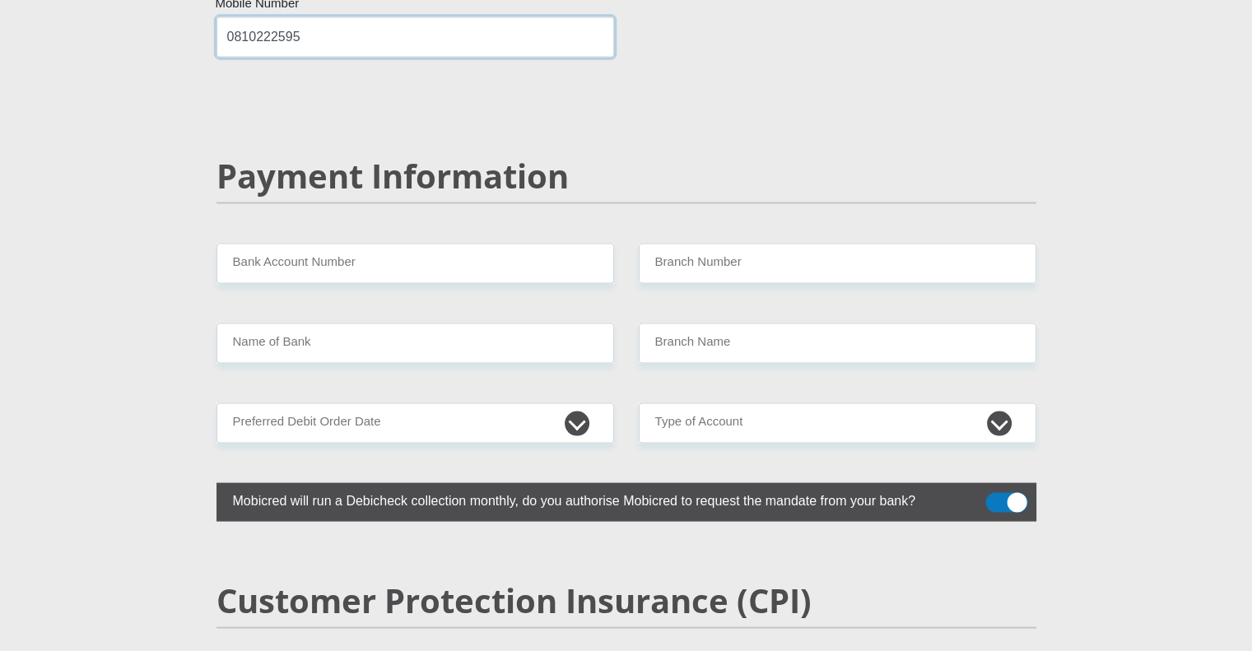
type input "0810222595"
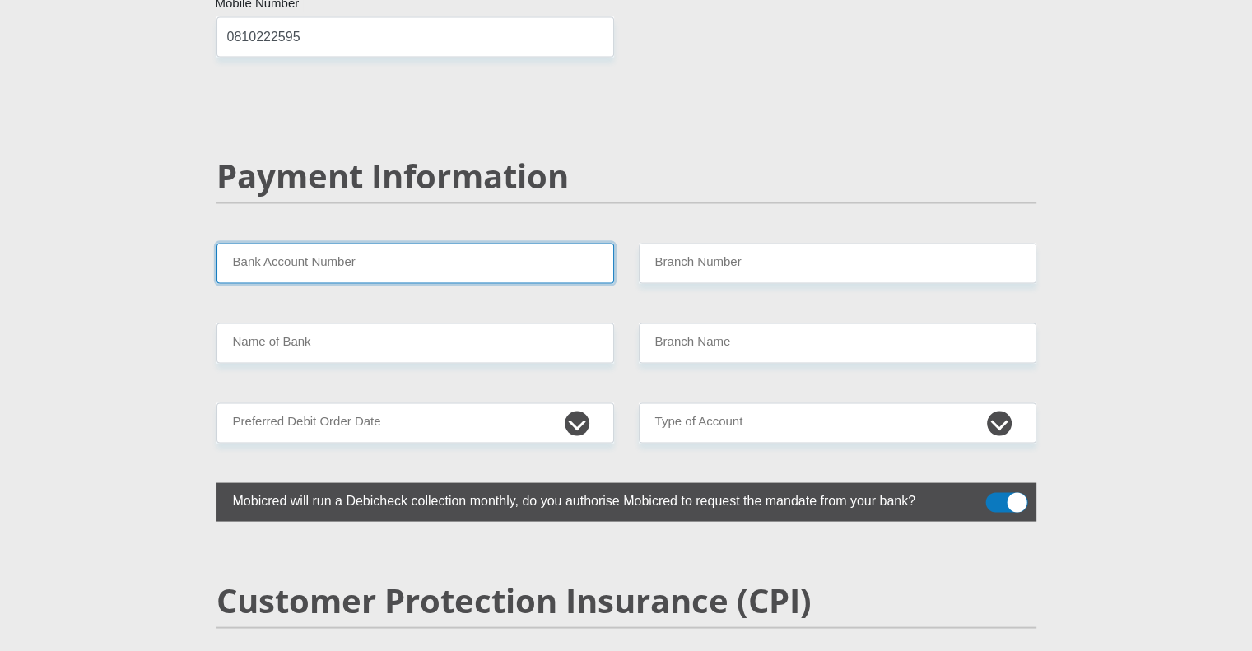
click at [342, 243] on input "Bank Account Number" at bounding box center [414, 263] width 397 height 40
type input "4080181668"
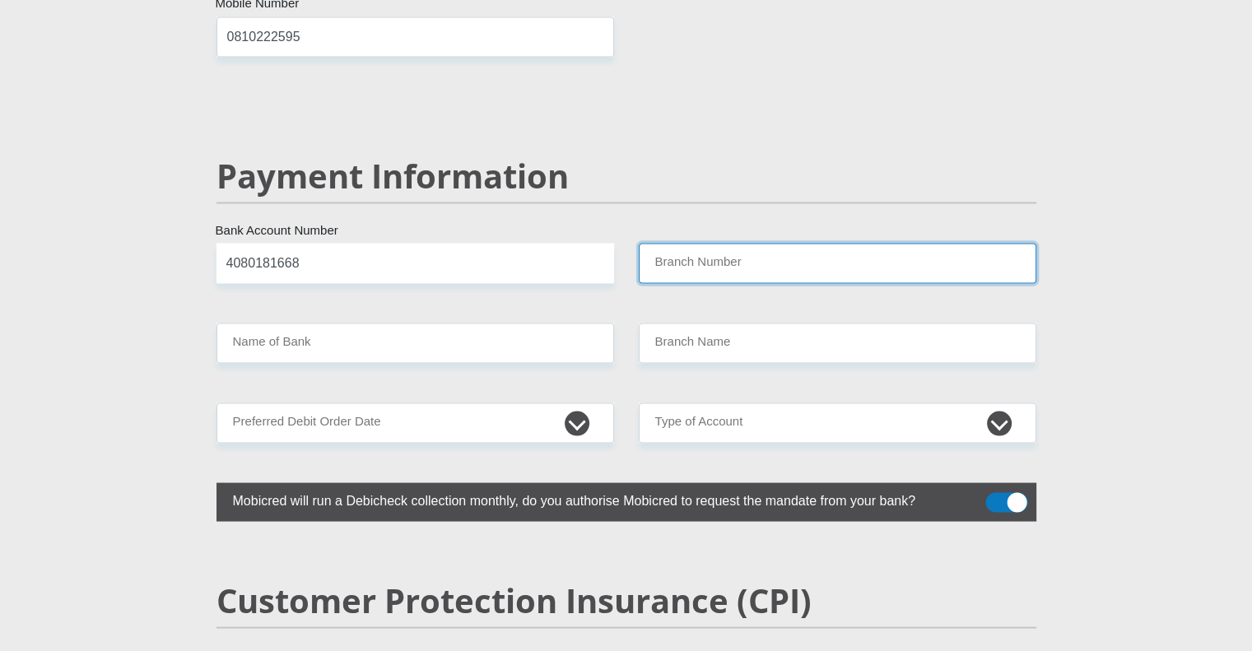
click at [757, 243] on input "Branch Number" at bounding box center [837, 263] width 397 height 40
type input "632005"
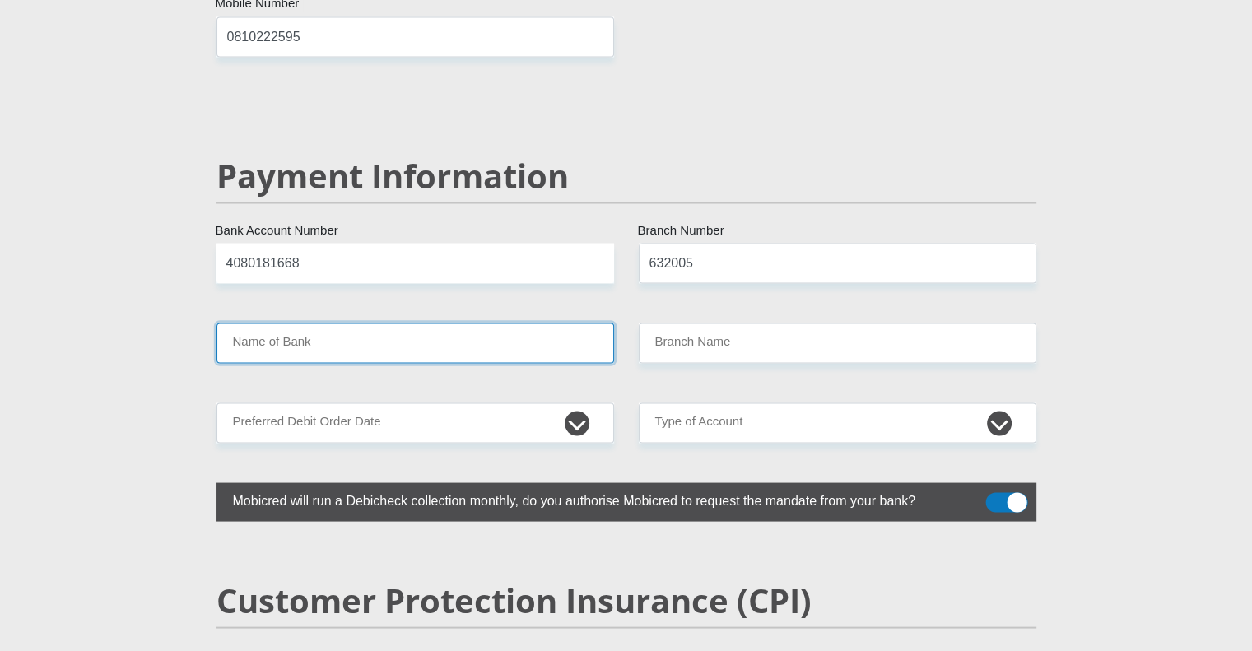
click at [462, 323] on input "Name of Bank" at bounding box center [414, 343] width 397 height 40
click at [751, 243] on input "632005" at bounding box center [837, 263] width 397 height 40
type input "ABSA BANK"
type input "ABSA ELECTRONIC SETTLEMENT CNT"
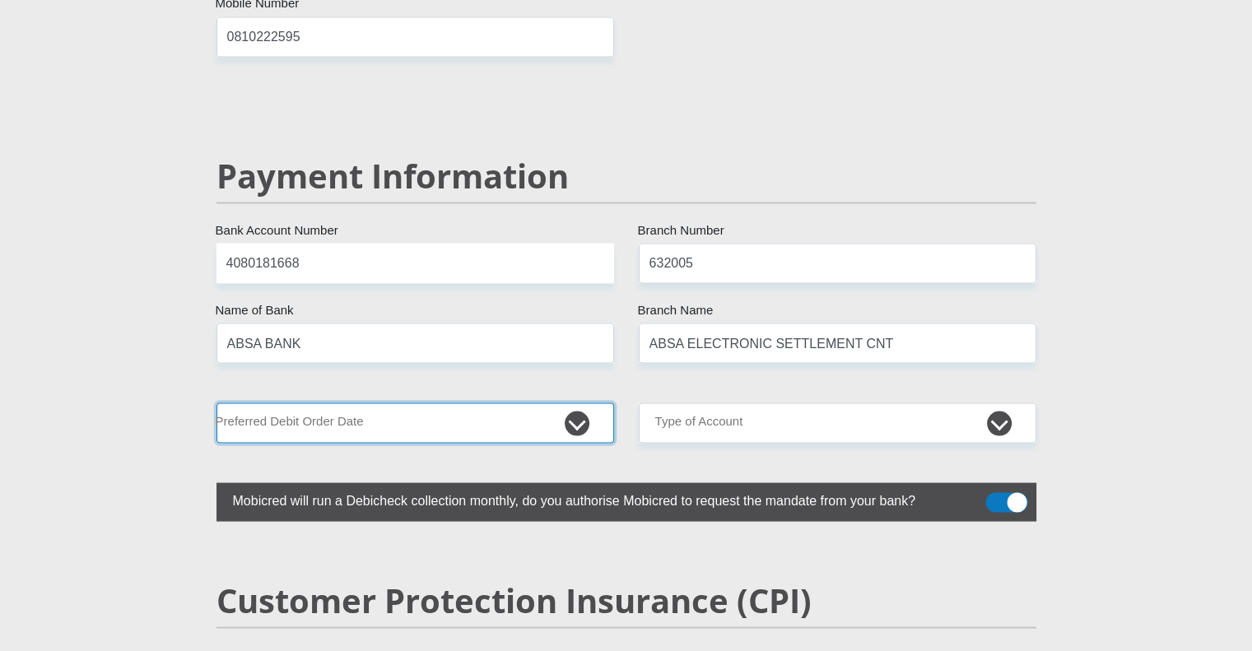
click at [420, 402] on select "1st 2nd 3rd 4th 5th 7th 18th 19th 20th 21st 22nd 23rd 24th 25th 26th 27th 28th …" at bounding box center [414, 422] width 397 height 40
select select "26"
click at [216, 402] on select "1st 2nd 3rd 4th 5th 7th 18th 19th 20th 21st 22nd 23rd 24th 25th 26th 27th 28th …" at bounding box center [414, 422] width 397 height 40
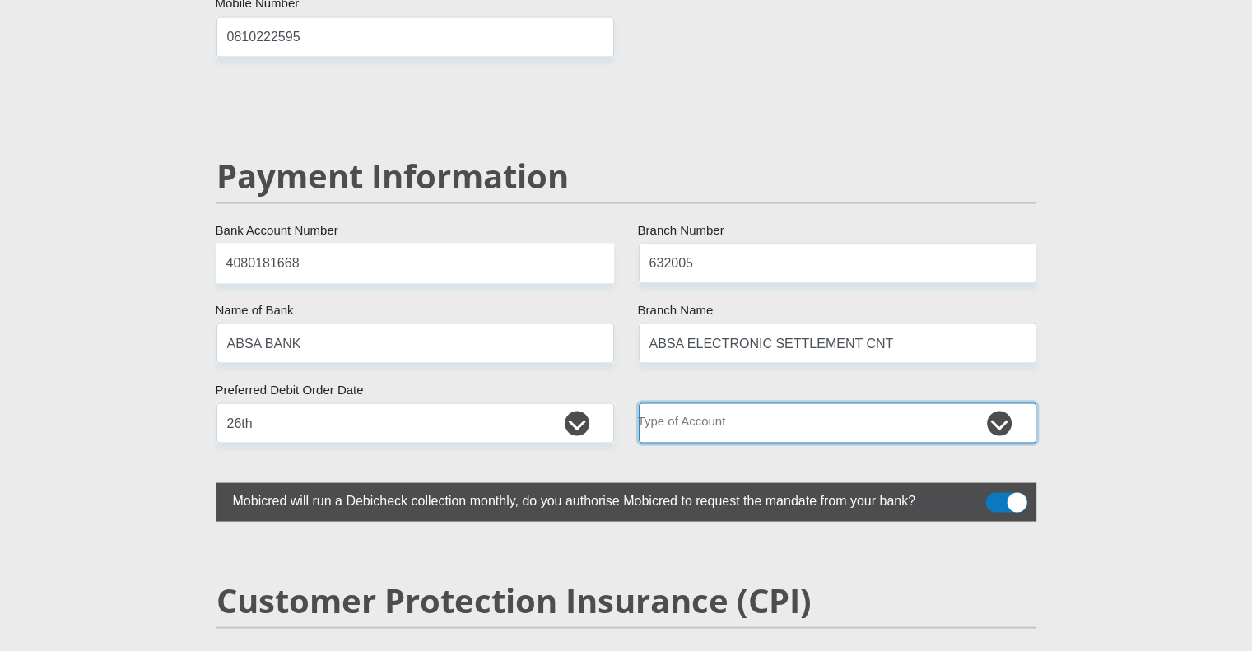
click at [653, 402] on select "Cheque Savings" at bounding box center [837, 422] width 397 height 40
select select "CUR"
click at [639, 402] on select "Cheque Savings" at bounding box center [837, 422] width 397 height 40
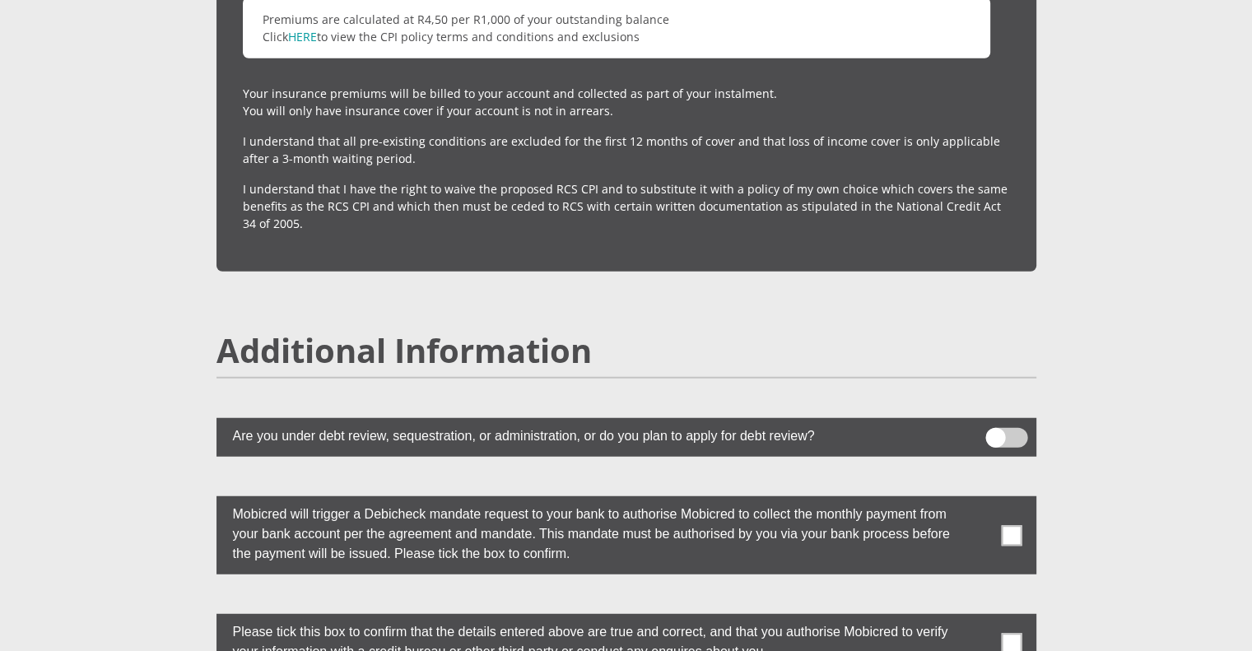
scroll to position [4298, 0]
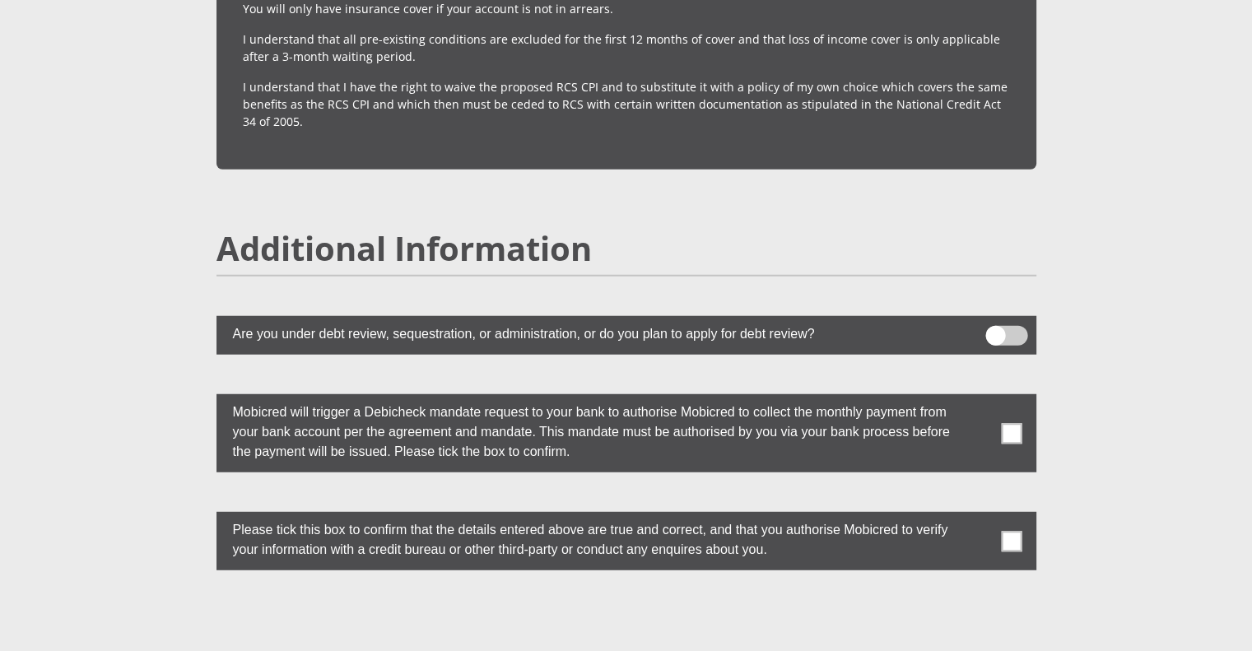
click at [1014, 423] on span at bounding box center [1011, 433] width 21 height 21
click at [978, 398] on input "checkbox" at bounding box center [978, 398] width 0 height 0
click at [1014, 531] on span at bounding box center [1011, 541] width 21 height 21
click at [978, 516] on input "checkbox" at bounding box center [978, 516] width 0 height 0
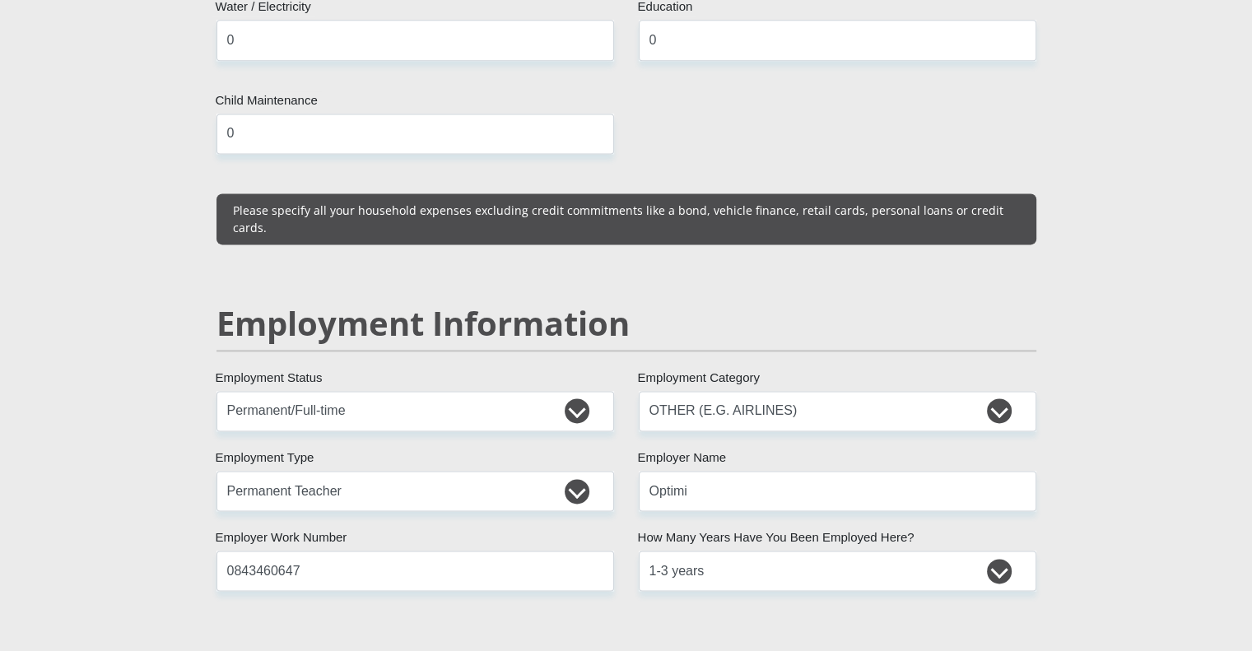
scroll to position [2253, 0]
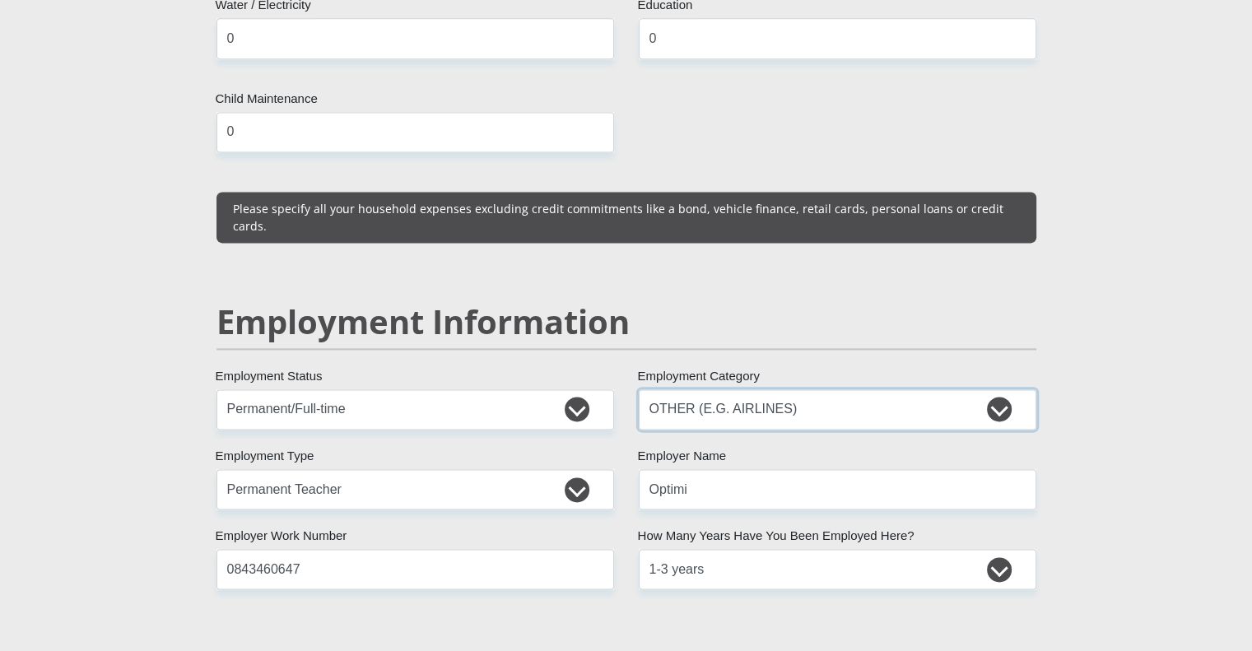
click at [747, 389] on select "AGRICULTURE ALCOHOL & TOBACCO CONSTRUCTION MATERIALS METALLURGY EQUIPMENT FOR R…" at bounding box center [837, 409] width 397 height 40
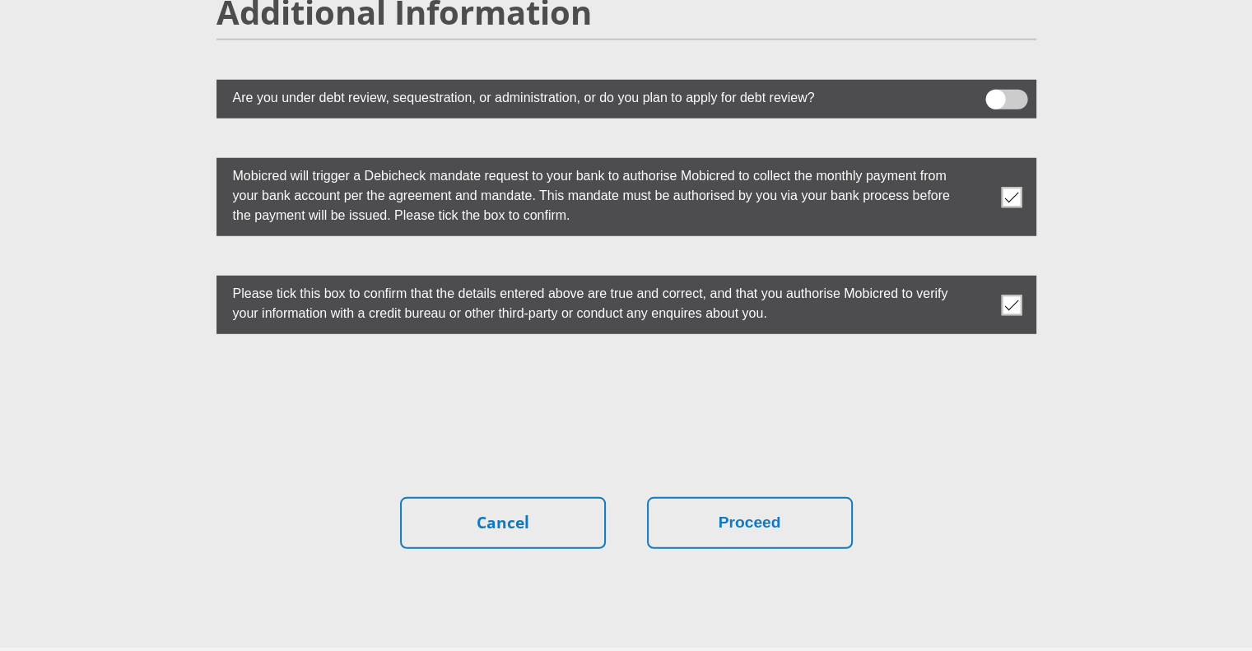
scroll to position [4583, 0]
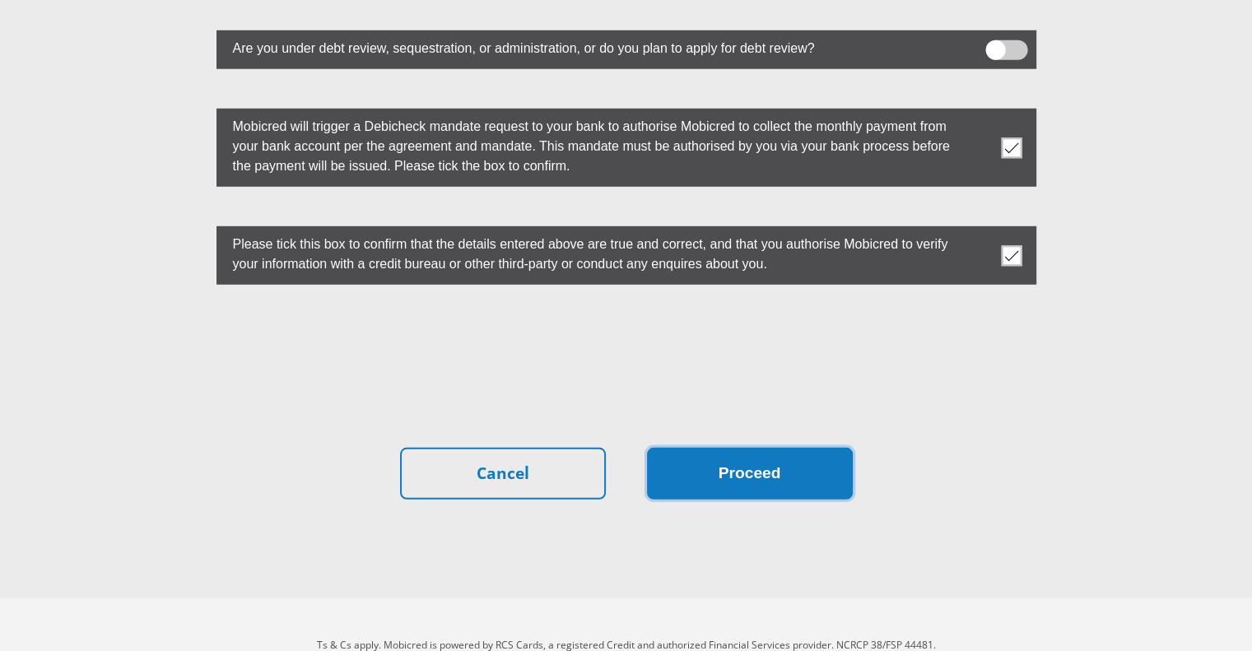
click at [757, 448] on button "Proceed" at bounding box center [750, 474] width 206 height 52
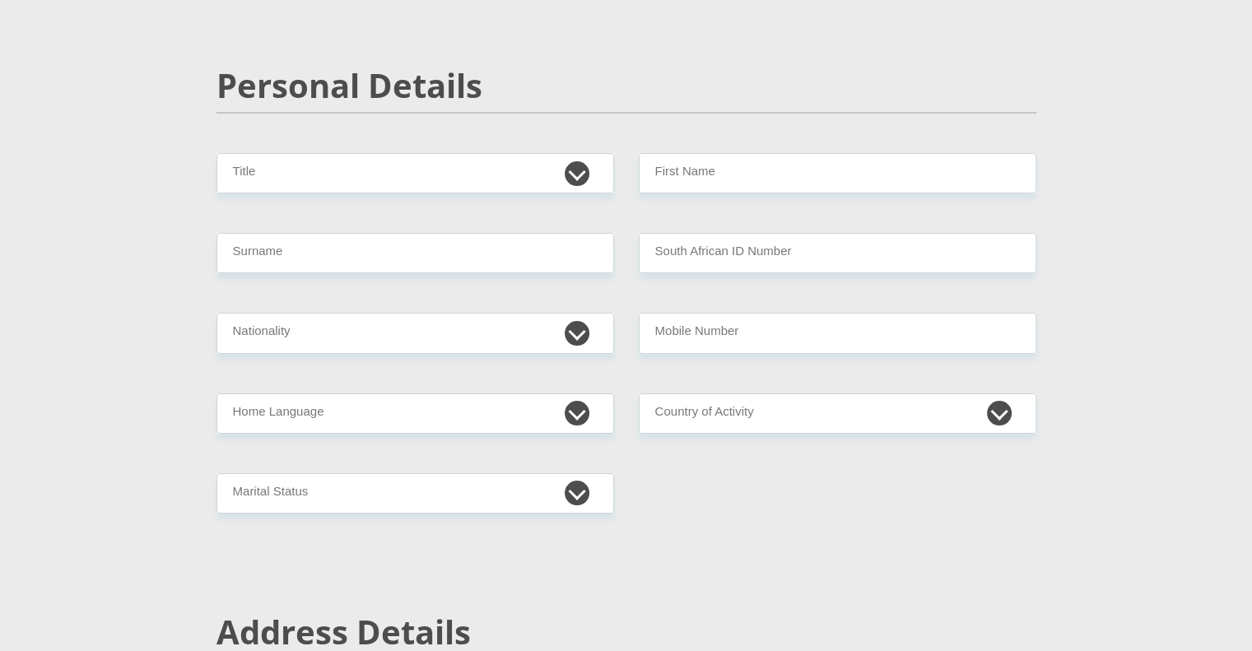
scroll to position [125, 0]
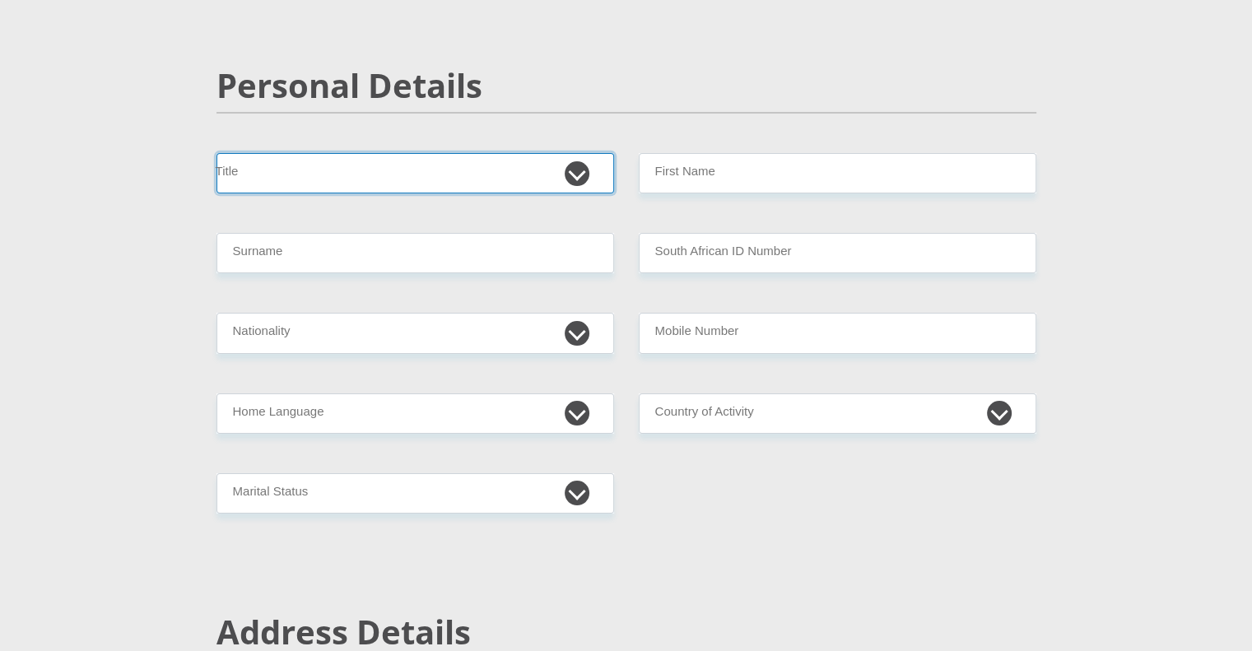
click at [483, 168] on select "Mr Ms Mrs Dr [PERSON_NAME]" at bounding box center [414, 173] width 397 height 40
select select "Mr"
click at [216, 153] on select "Mr Ms Mrs Dr Other" at bounding box center [414, 173] width 397 height 40
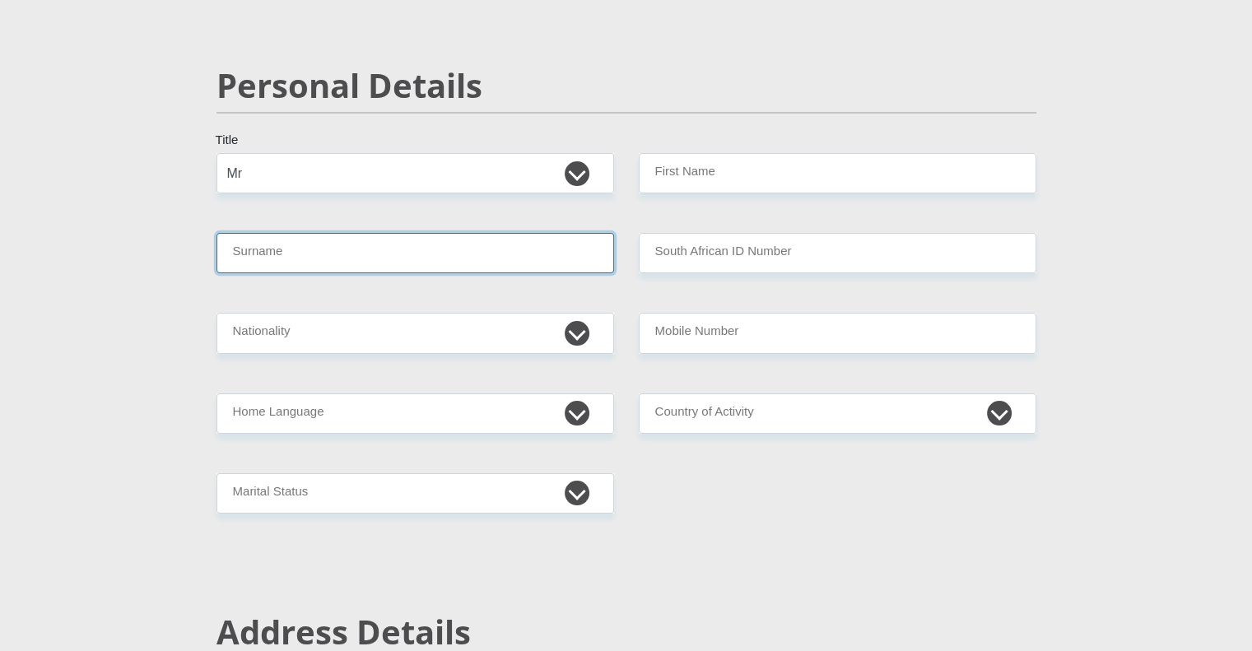
click at [416, 248] on input "Surname" at bounding box center [414, 253] width 397 height 40
type input "Odendaal"
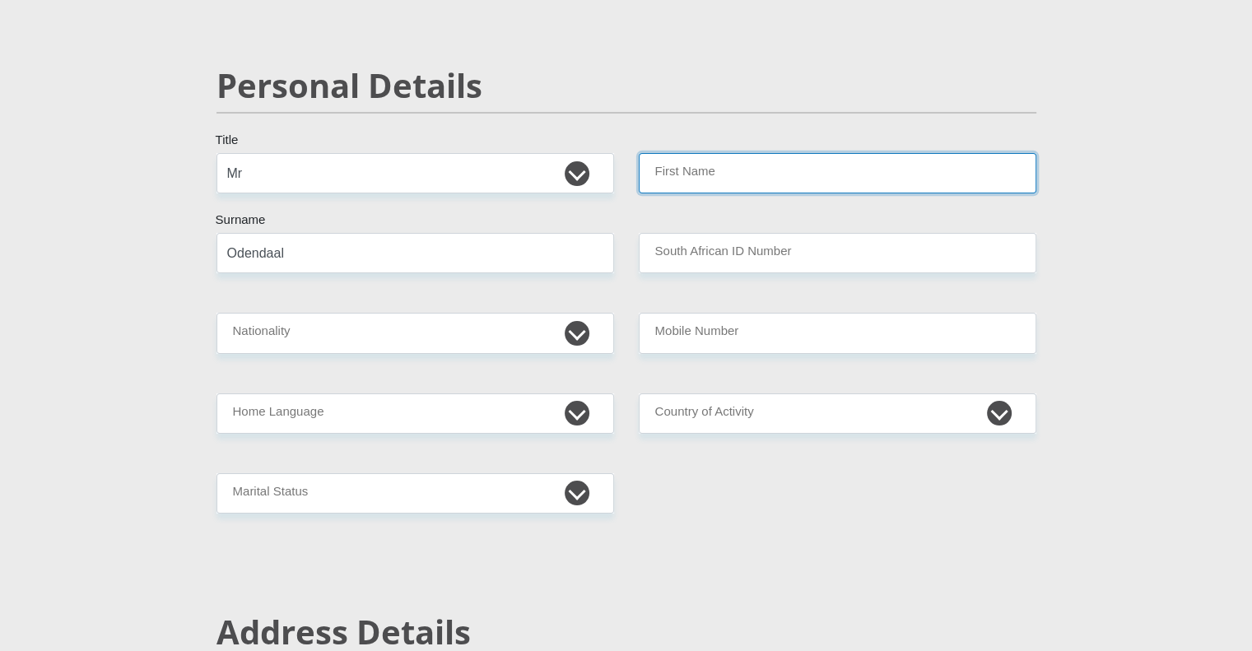
click at [750, 167] on input "First Name" at bounding box center [837, 173] width 397 height 40
type input "Benjamin"
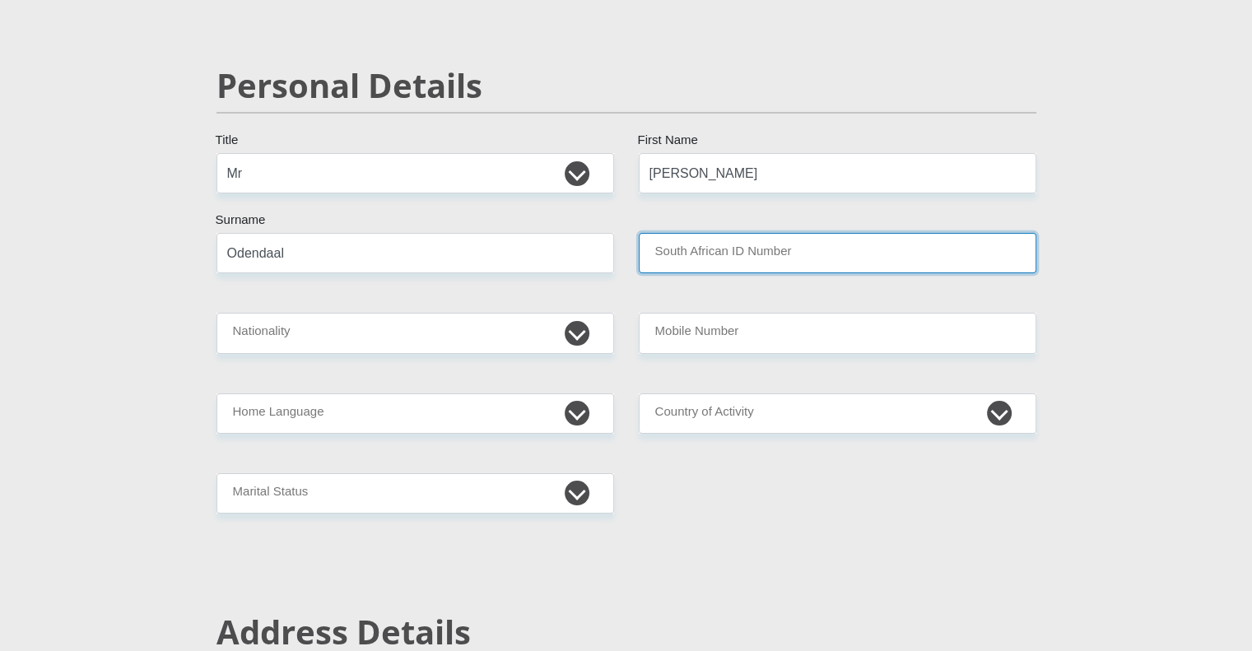
click at [760, 262] on input "South African ID Number" at bounding box center [837, 253] width 397 height 40
type input "9406285025086"
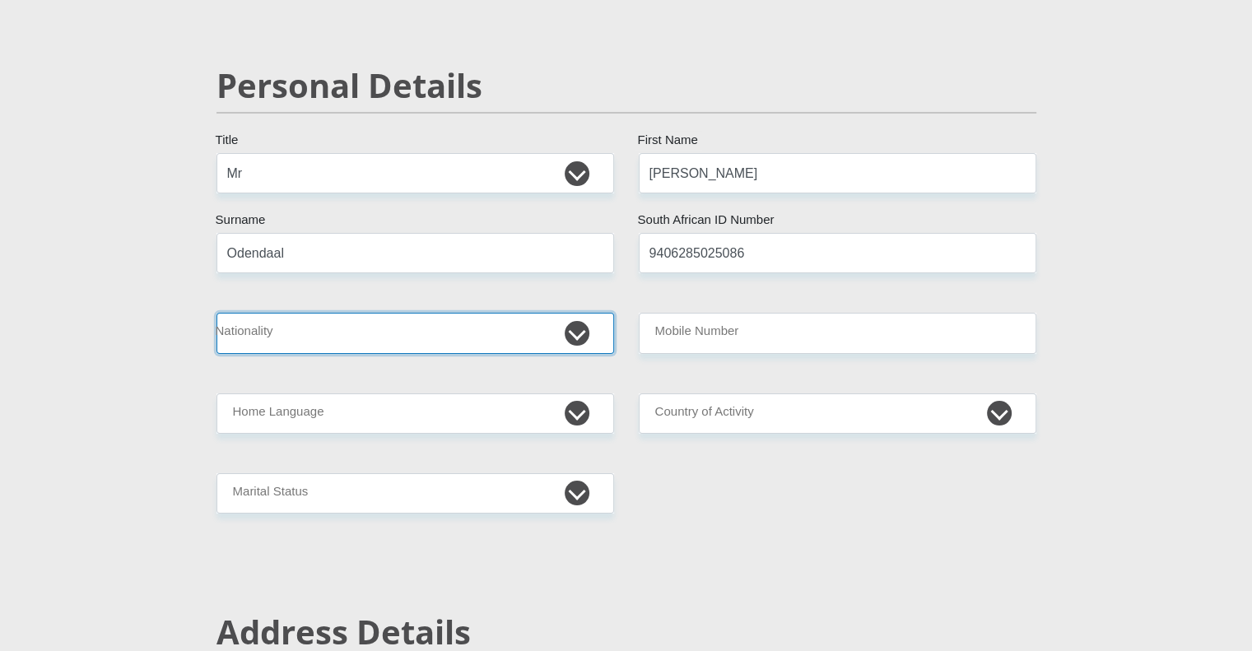
click at [551, 332] on select "[GEOGRAPHIC_DATA] [GEOGRAPHIC_DATA] [GEOGRAPHIC_DATA] [GEOGRAPHIC_DATA] [GEOGRA…" at bounding box center [414, 333] width 397 height 40
select select "ZAF"
click at [216, 313] on select "[GEOGRAPHIC_DATA] [GEOGRAPHIC_DATA] [GEOGRAPHIC_DATA] [GEOGRAPHIC_DATA] [GEOGRA…" at bounding box center [414, 333] width 397 height 40
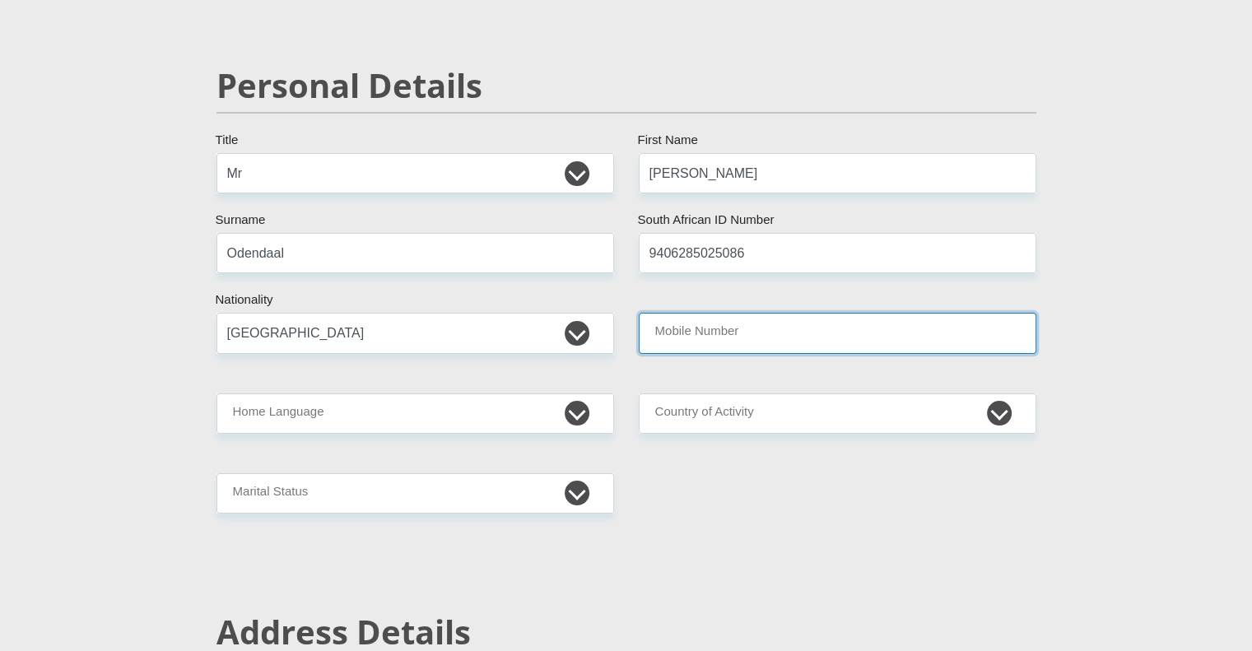
click at [665, 313] on input "Mobile Number" at bounding box center [837, 333] width 397 height 40
type input "0843460647"
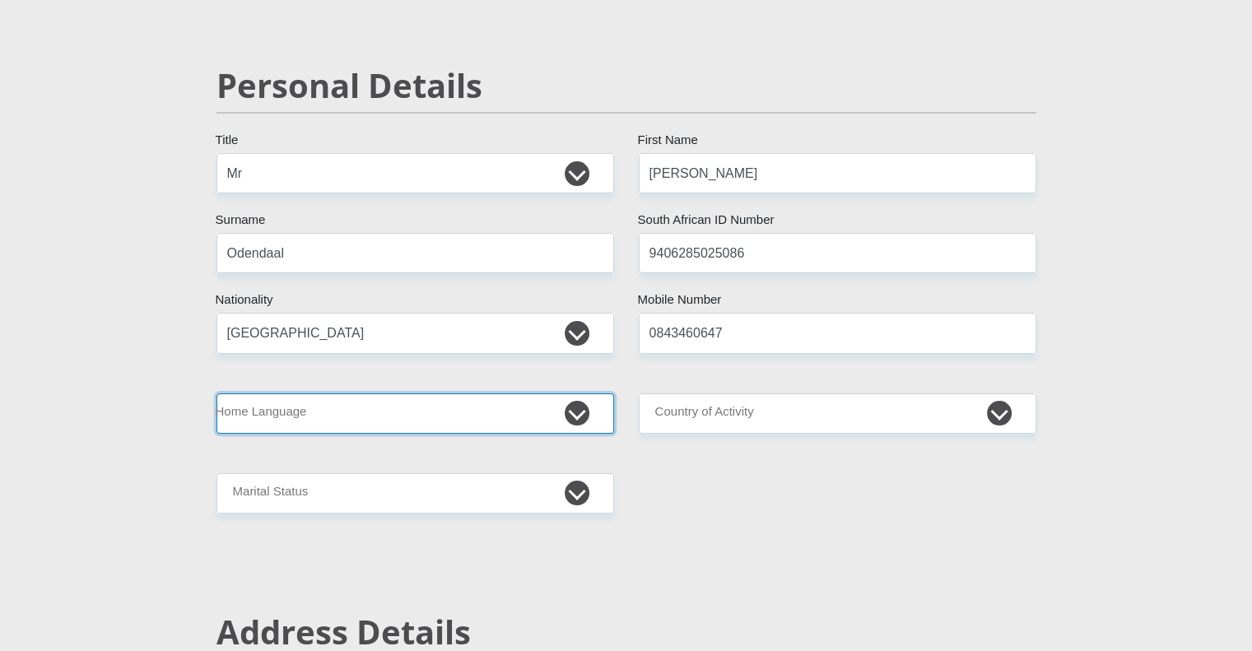
click at [397, 407] on select "Afrikaans English Sepedi South Ndebele Southern Sotho Swati Tsonga Tswana Venda…" at bounding box center [414, 413] width 397 height 40
select select "afr"
click at [216, 393] on select "Afrikaans English Sepedi South Ndebele Southern Sotho Swati Tsonga Tswana Venda…" at bounding box center [414, 413] width 397 height 40
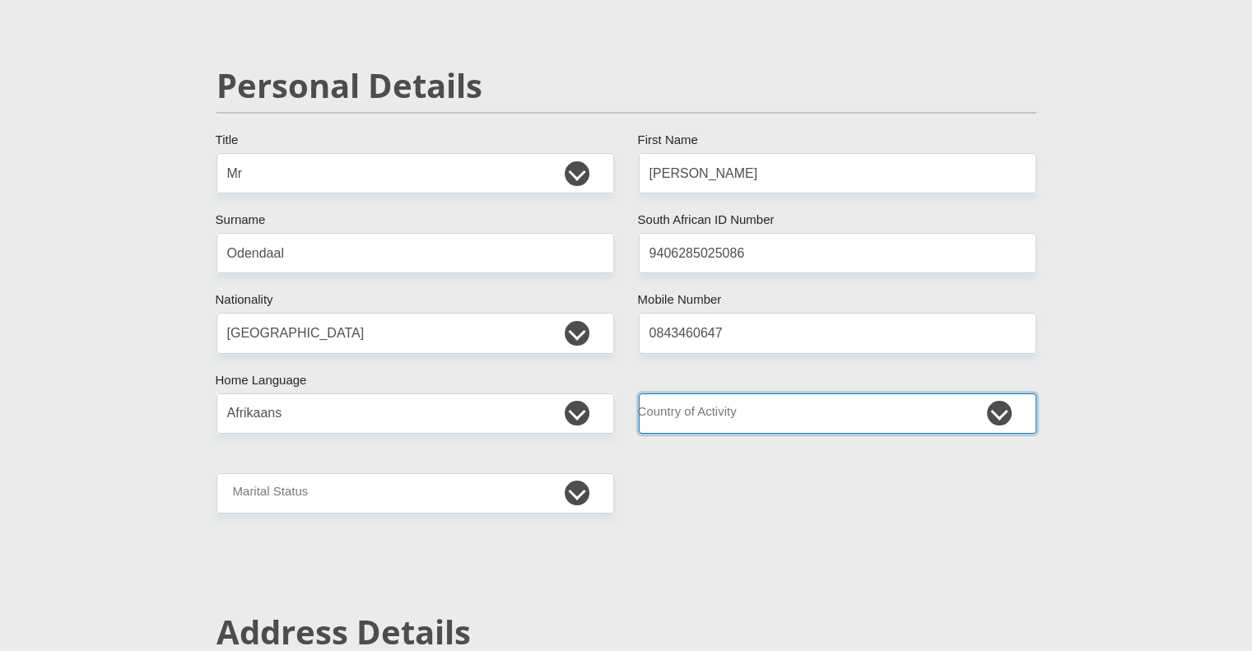
click at [708, 420] on select "[GEOGRAPHIC_DATA] [GEOGRAPHIC_DATA] [GEOGRAPHIC_DATA] [GEOGRAPHIC_DATA] [GEOGRA…" at bounding box center [837, 413] width 397 height 40
select select "ZAF"
click at [639, 393] on select "[GEOGRAPHIC_DATA] [GEOGRAPHIC_DATA] [GEOGRAPHIC_DATA] [GEOGRAPHIC_DATA] [GEOGRA…" at bounding box center [837, 413] width 397 height 40
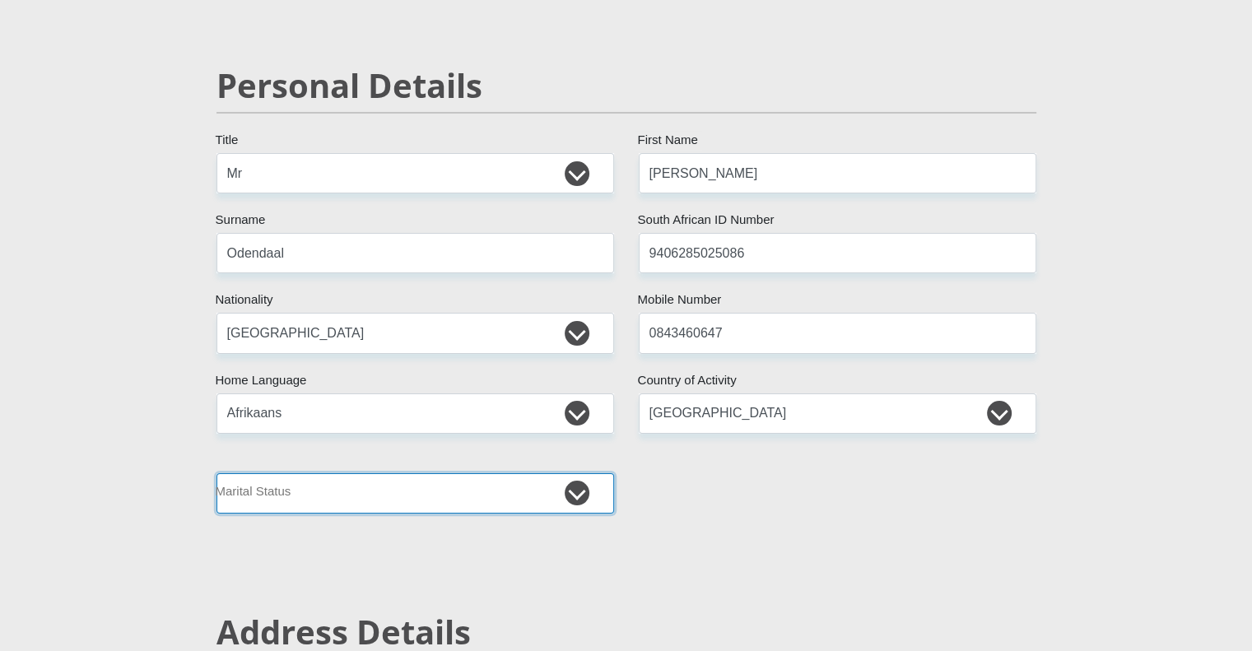
click at [253, 504] on select "Married ANC Single Divorced Widowed Married COP or Customary Law" at bounding box center [414, 493] width 397 height 40
select select "1"
click at [216, 473] on select "Married ANC Single Divorced Widowed Married COP or Customary Law" at bounding box center [414, 493] width 397 height 40
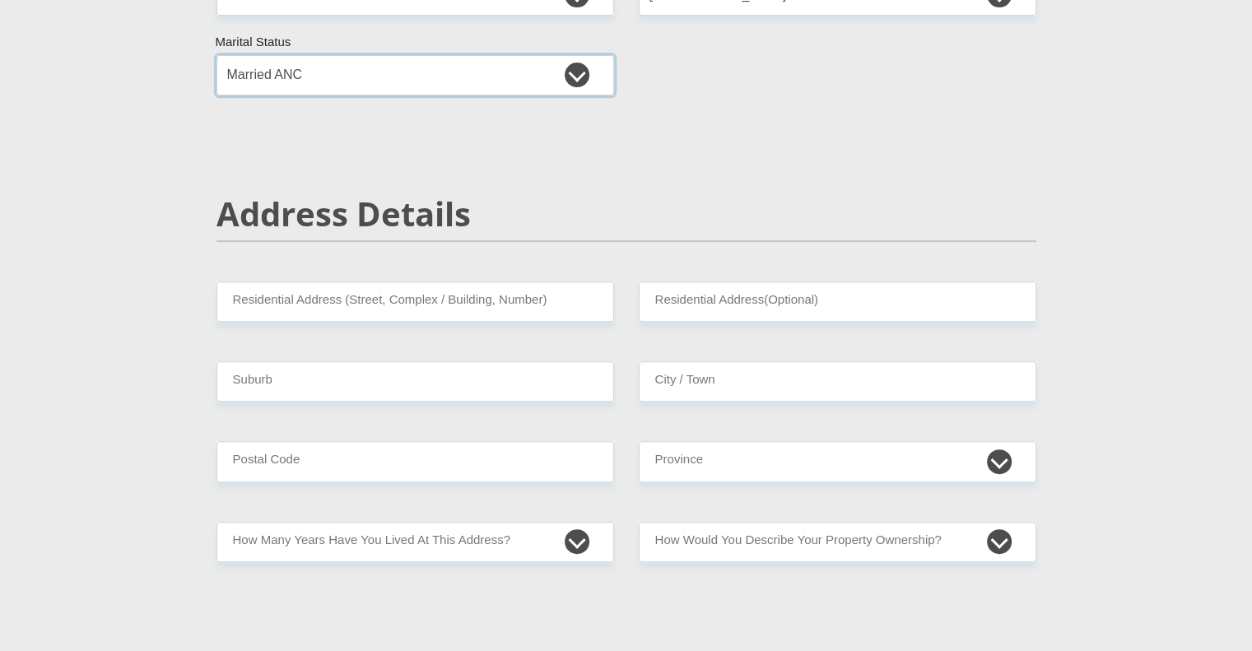
scroll to position [543, 0]
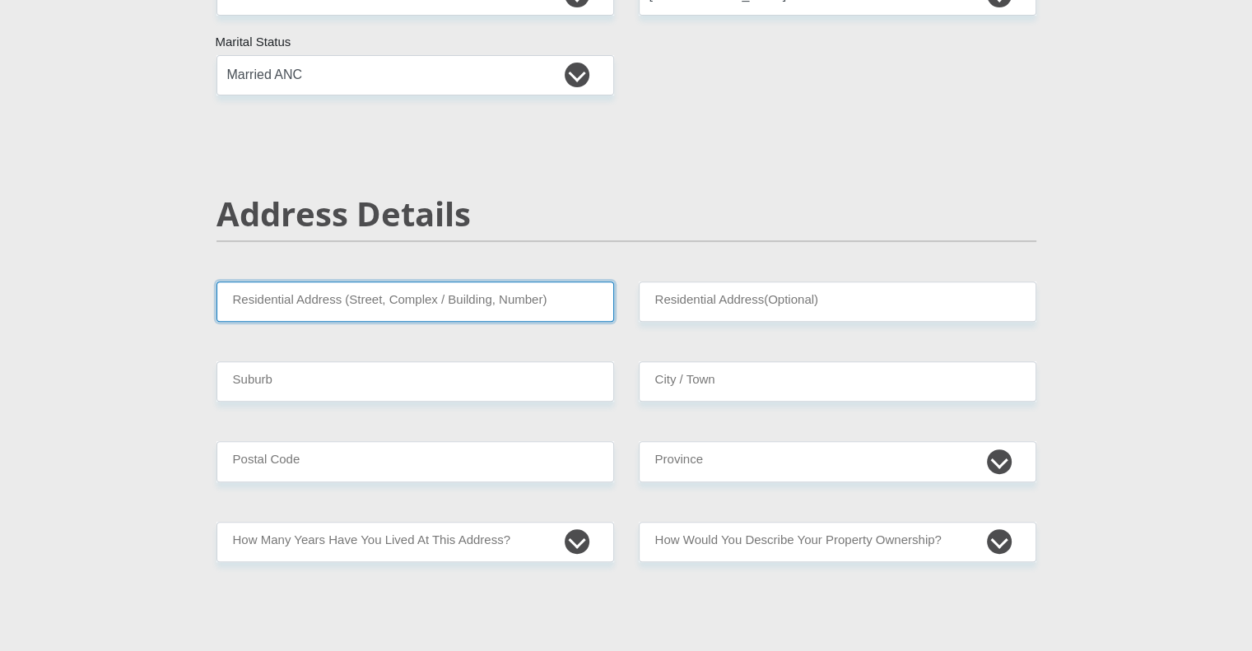
click at [287, 293] on input "Residential Address (Street, Complex / Building, Number)" at bounding box center [414, 301] width 397 height 40
type input "[STREET_ADDRESS]"
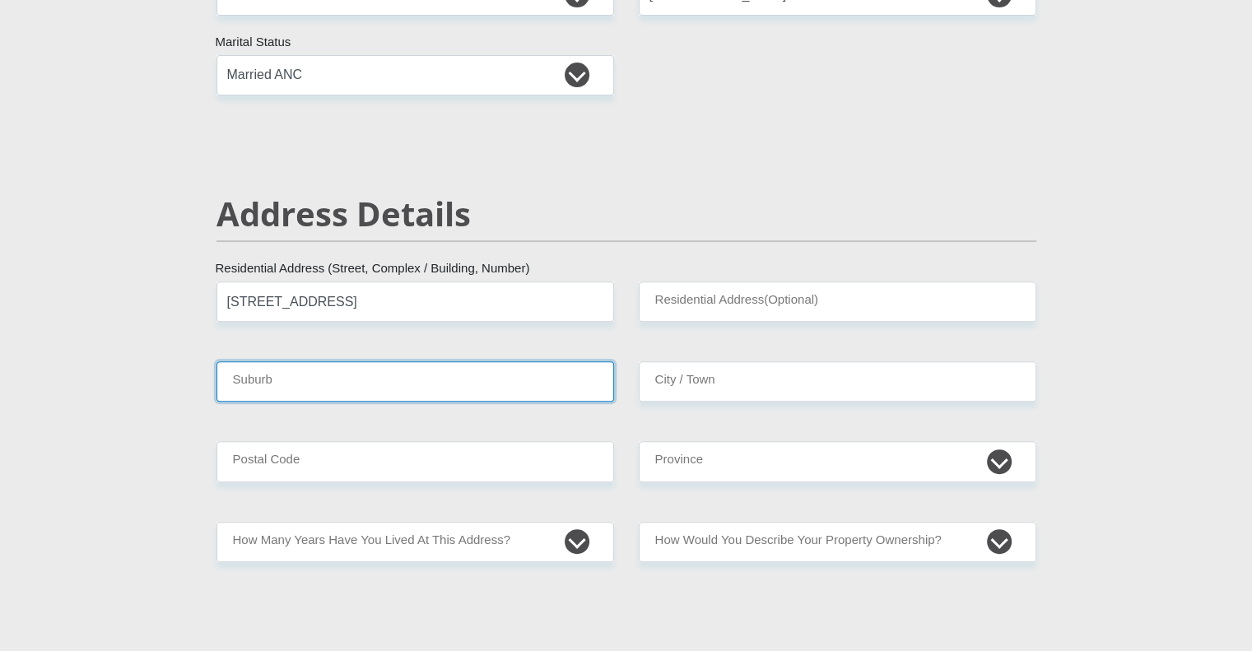
type input "Centurion"
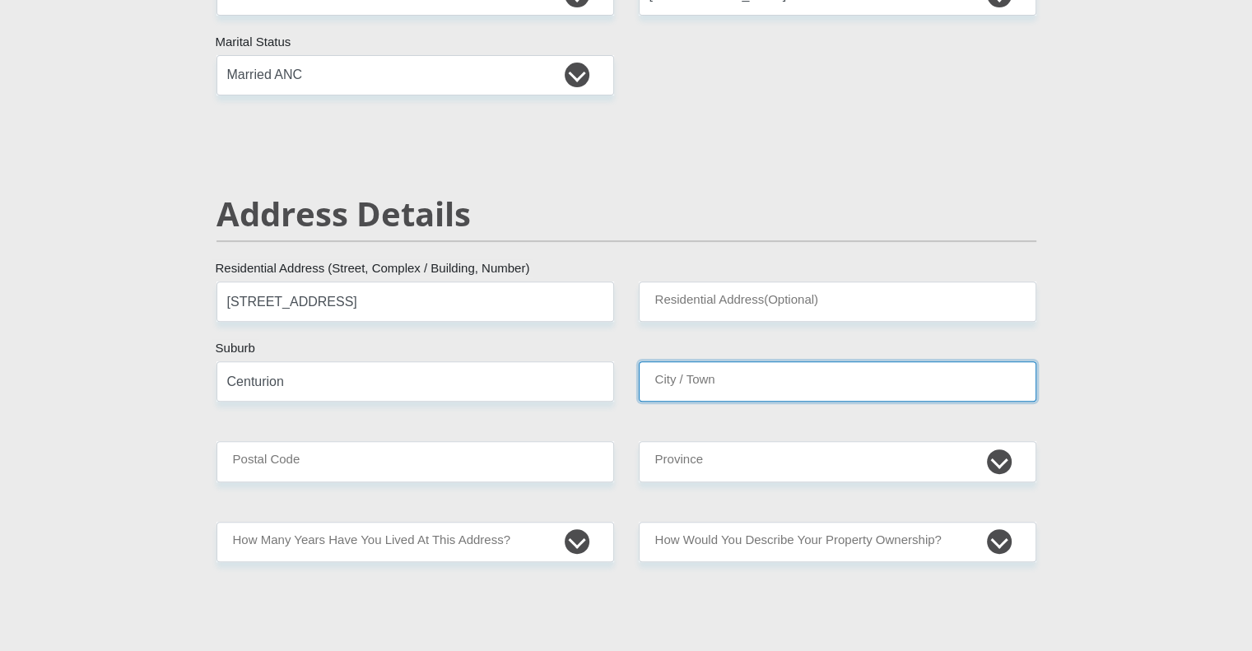
type input "Centurion"
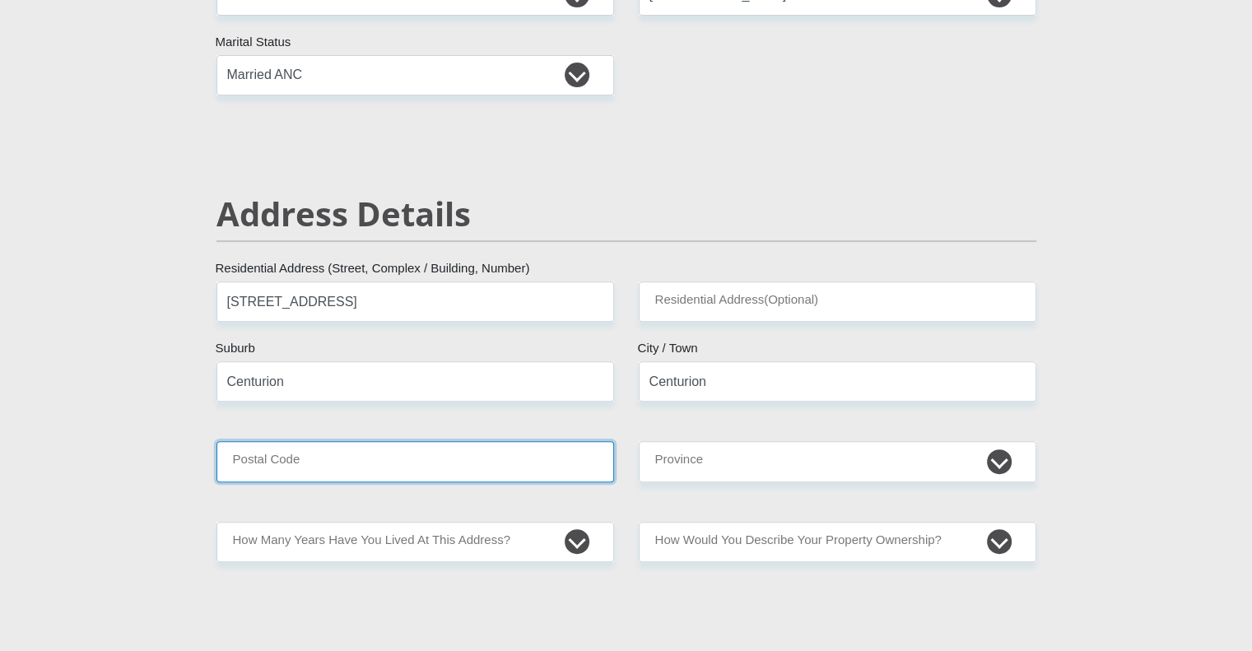
type input "0001"
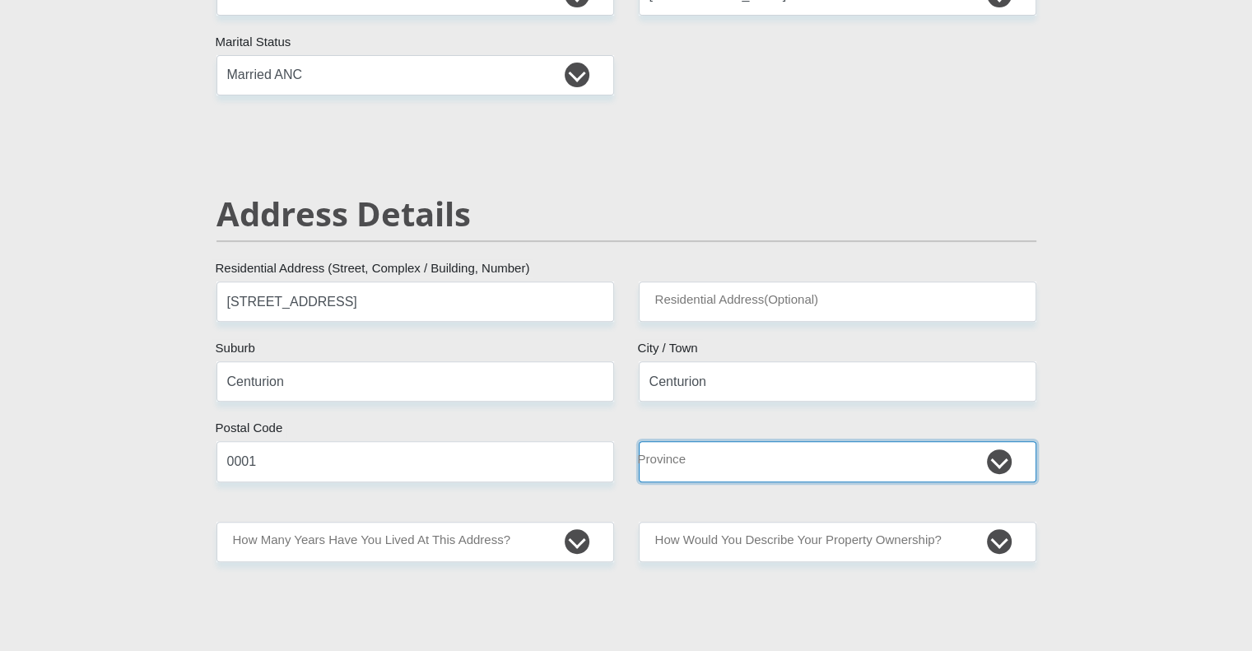
click at [750, 469] on select "Eastern Cape Free State [GEOGRAPHIC_DATA] [GEOGRAPHIC_DATA][DATE] [GEOGRAPHIC_D…" at bounding box center [837, 461] width 397 height 40
select select "Gauteng"
click at [639, 441] on select "Eastern Cape Free State [GEOGRAPHIC_DATA] [GEOGRAPHIC_DATA][DATE] [GEOGRAPHIC_D…" at bounding box center [837, 461] width 397 height 40
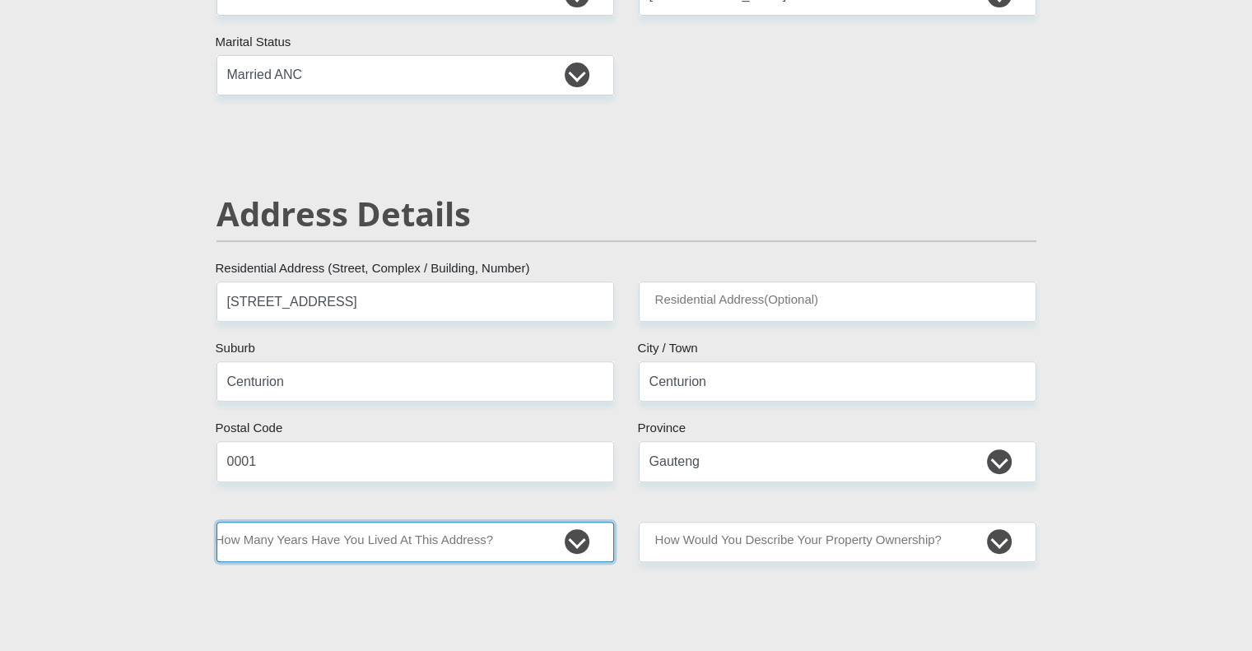
click at [454, 535] on select "less than 1 year 1-3 years 3-5 years 5+ years" at bounding box center [414, 542] width 397 height 40
select select "2"
click at [216, 522] on select "less than 1 year 1-3 years 3-5 years 5+ years" at bounding box center [414, 542] width 397 height 40
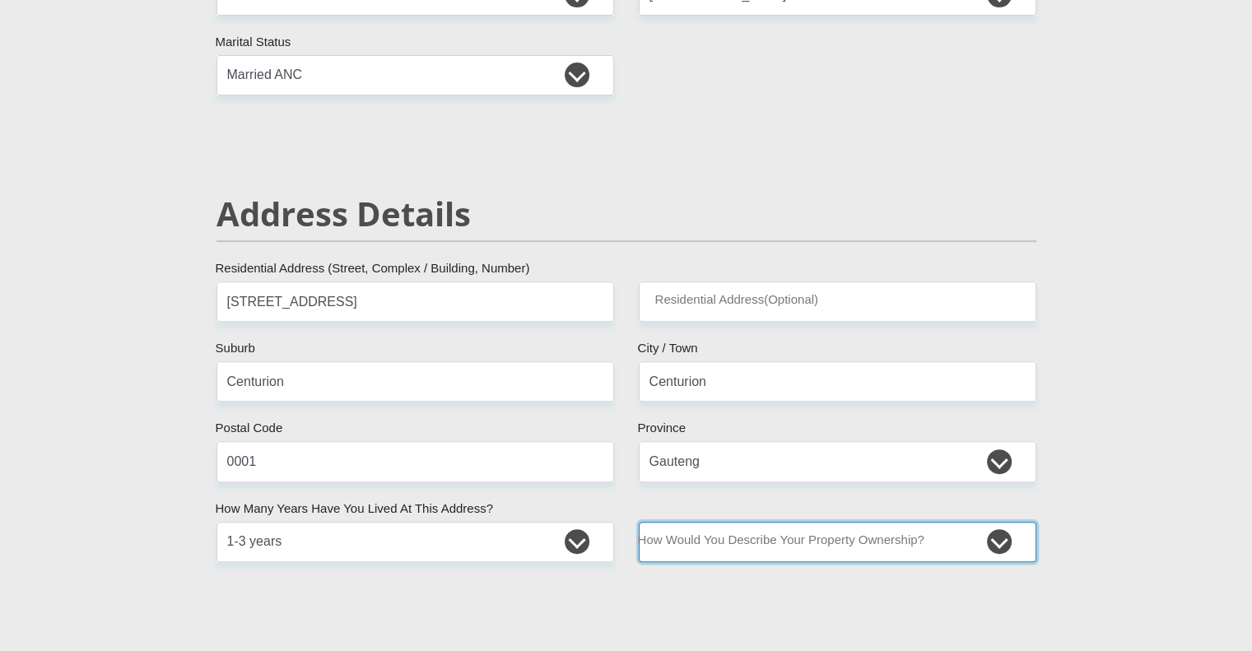
click at [760, 544] on select "Owned Rented Family Owned Company Dwelling" at bounding box center [837, 542] width 397 height 40
select select "Rented"
click at [639, 522] on select "Owned Rented Family Owned Company Dwelling" at bounding box center [837, 542] width 397 height 40
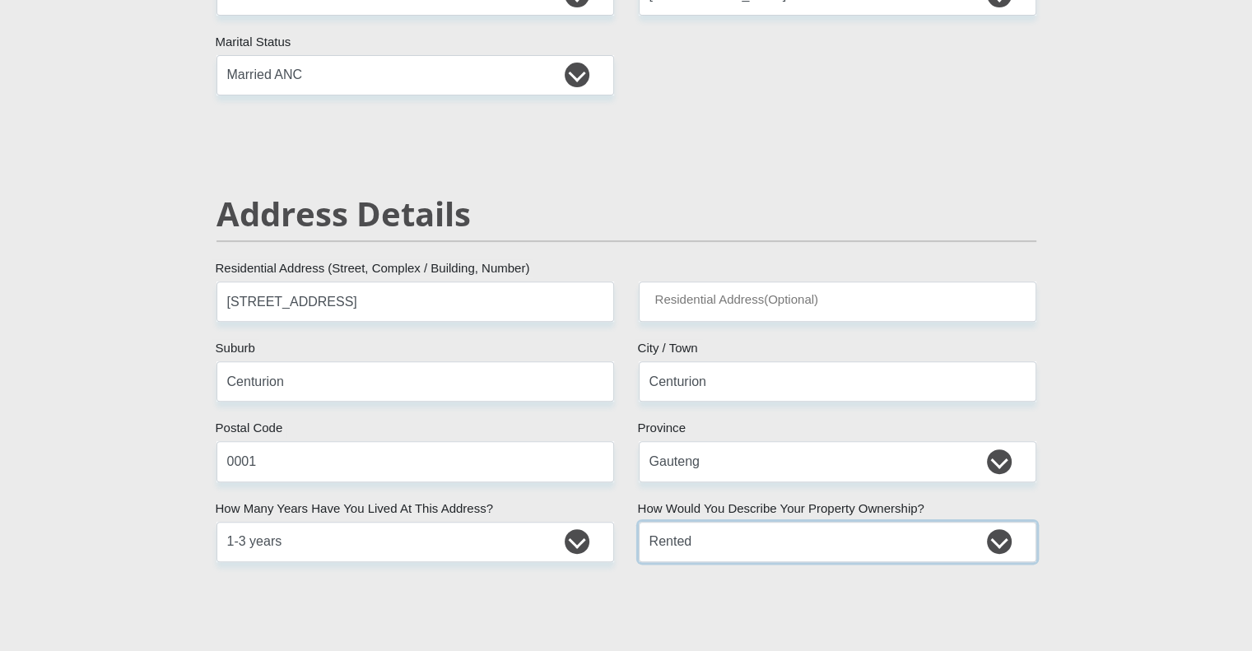
scroll to position [1017, 0]
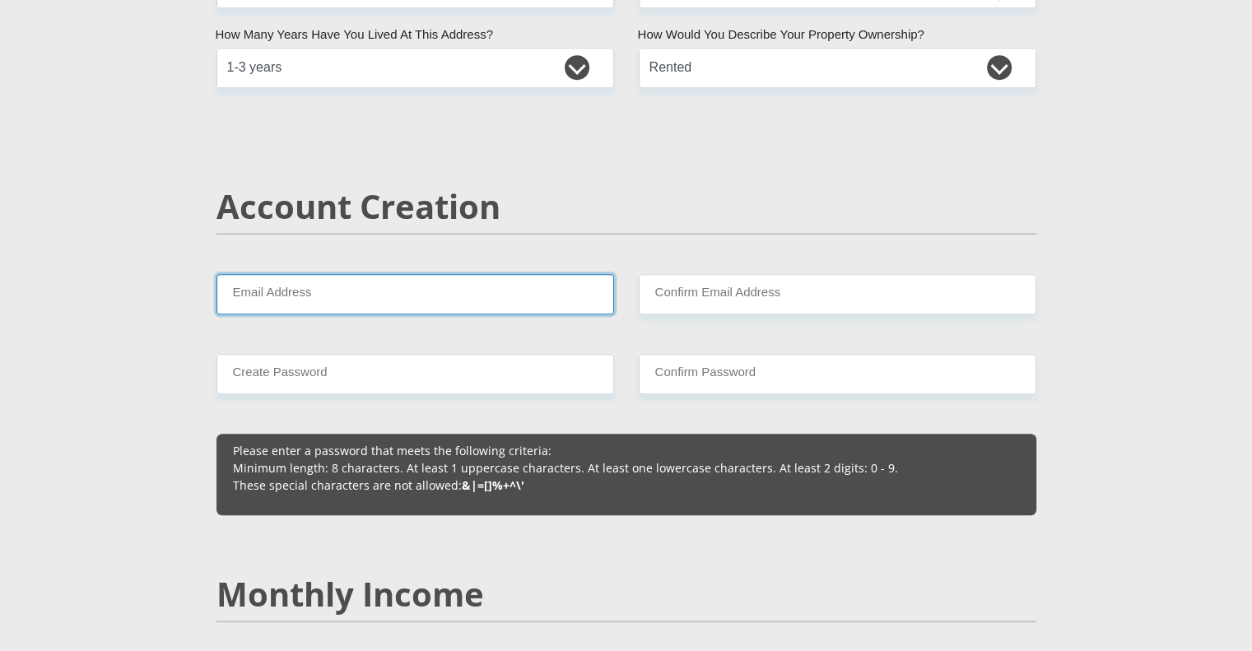
click at [402, 282] on input "Email Address" at bounding box center [414, 294] width 397 height 40
drag, startPoint x: 230, startPoint y: 295, endPoint x: 553, endPoint y: 293, distance: 323.4
click at [553, 293] on input "[PERSON_NAME][EMAIL_ADDRESS][DOMAIN_NAME]" at bounding box center [414, 294] width 397 height 40
type input "[PERSON_NAME][EMAIL_ADDRESS][DOMAIN_NAME]"
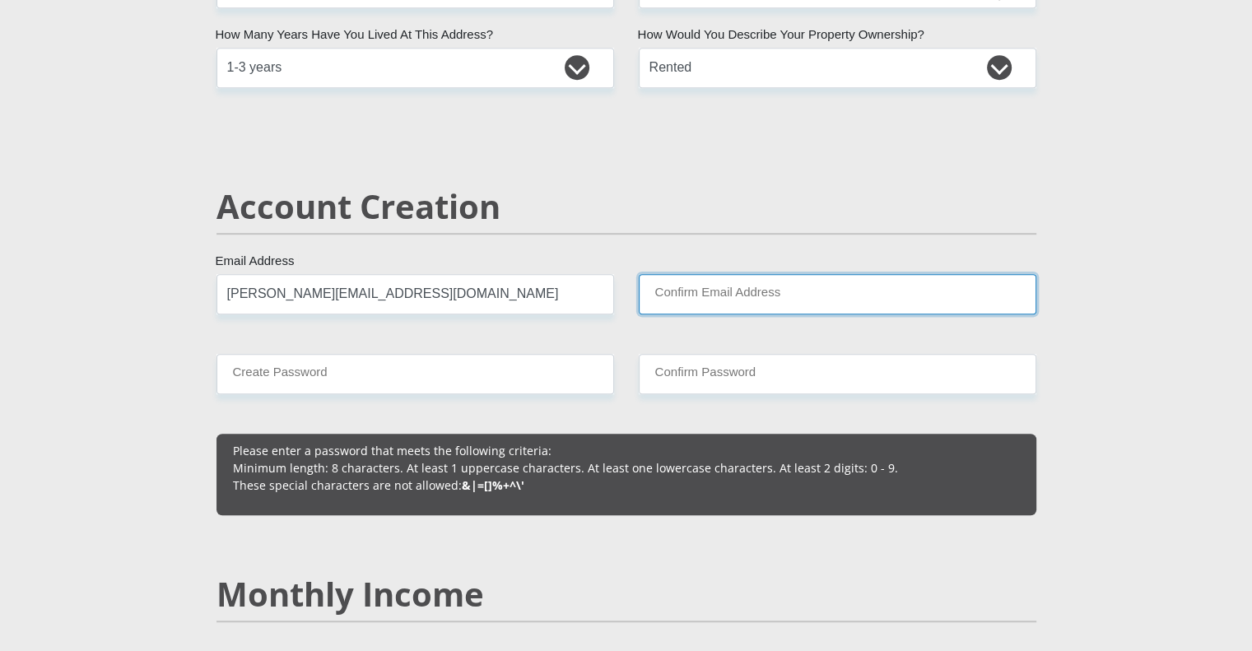
click at [749, 290] on input "Confirm Email Address" at bounding box center [837, 294] width 397 height 40
paste input "[PERSON_NAME][EMAIL_ADDRESS][DOMAIN_NAME]"
type input "[PERSON_NAME][EMAIL_ADDRESS][DOMAIN_NAME]"
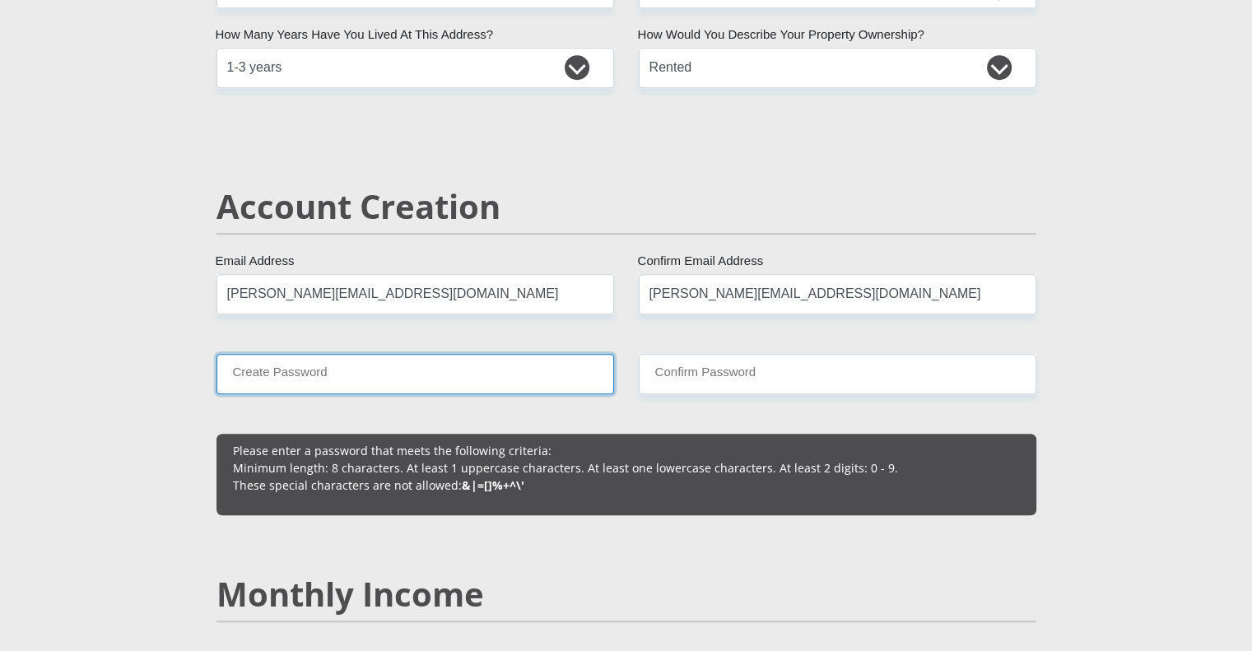
click at [369, 369] on input "Create Password" at bounding box center [414, 374] width 397 height 40
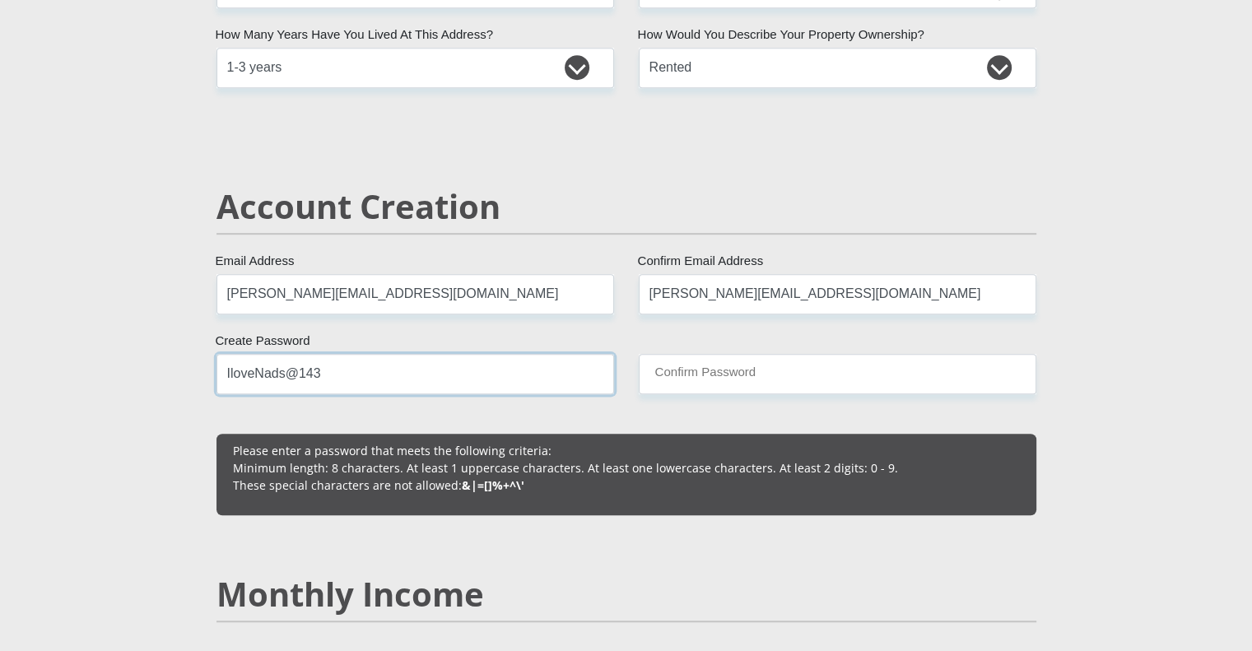
type input "IloveNads@143"
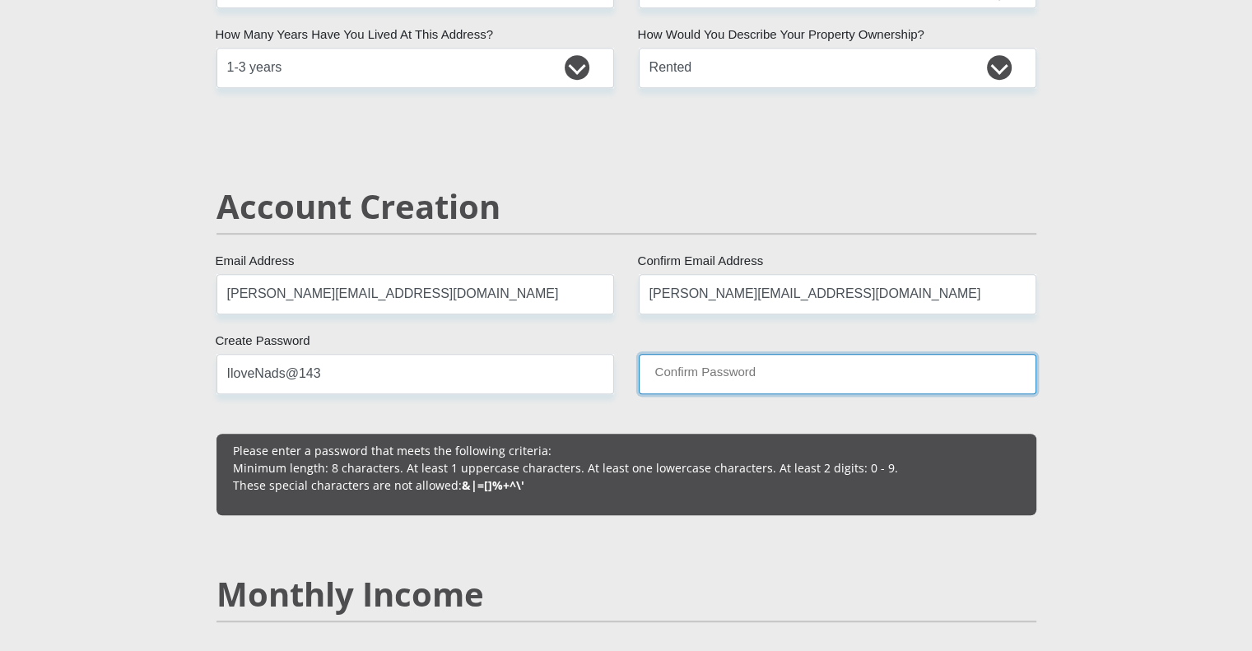
click at [694, 380] on input "Confirm Password" at bounding box center [837, 374] width 397 height 40
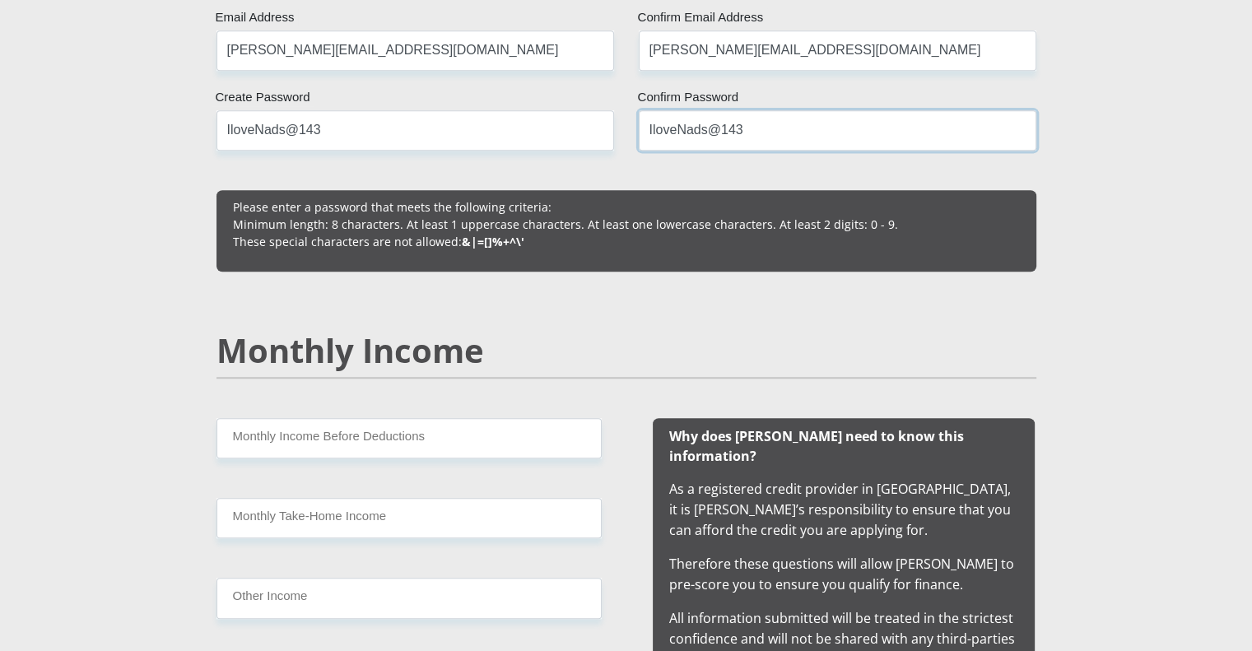
scroll to position [1456, 0]
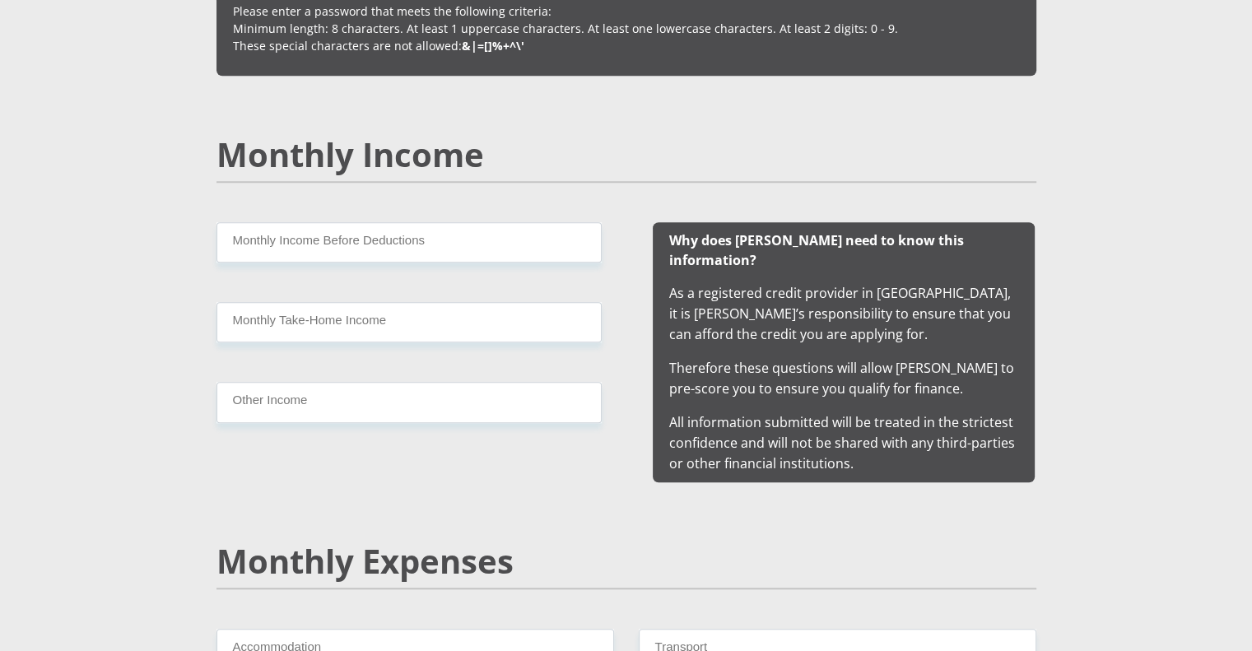
type input "IloveNads@143"
click at [390, 245] on input "Monthly Income Before Deductions" at bounding box center [408, 242] width 385 height 40
type input "32000"
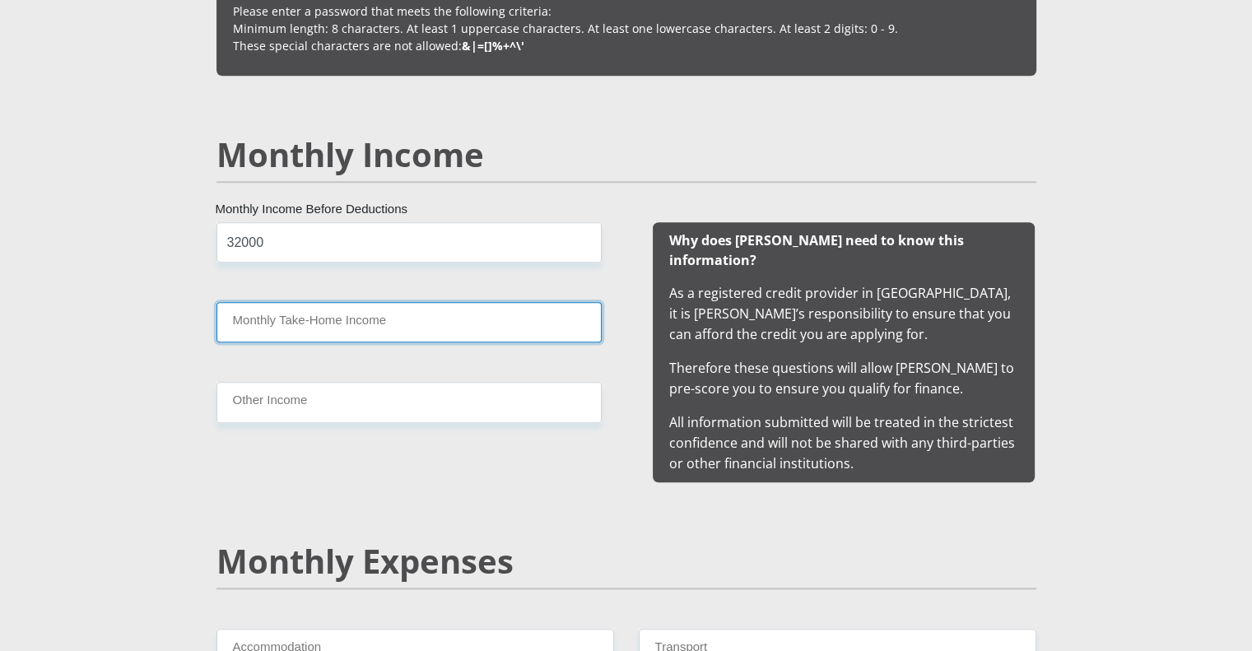
click at [392, 312] on input "Monthly Take-Home Income" at bounding box center [408, 322] width 385 height 40
type input "18000"
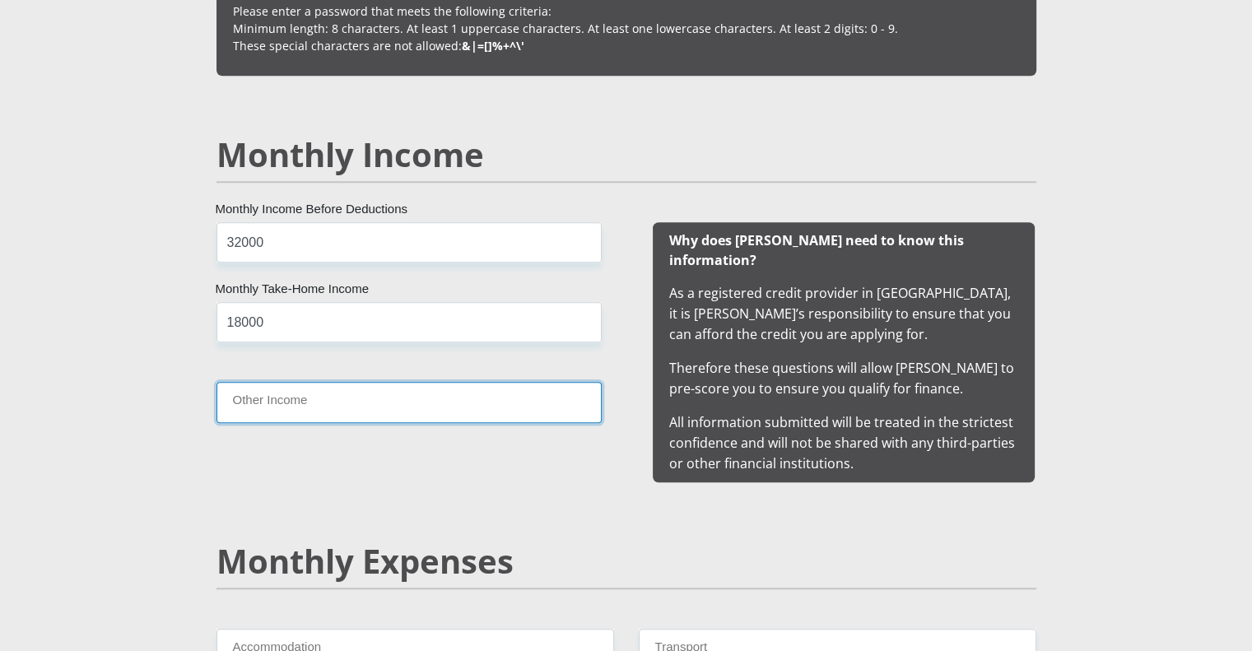
click at [372, 400] on input "Other Income" at bounding box center [408, 402] width 385 height 40
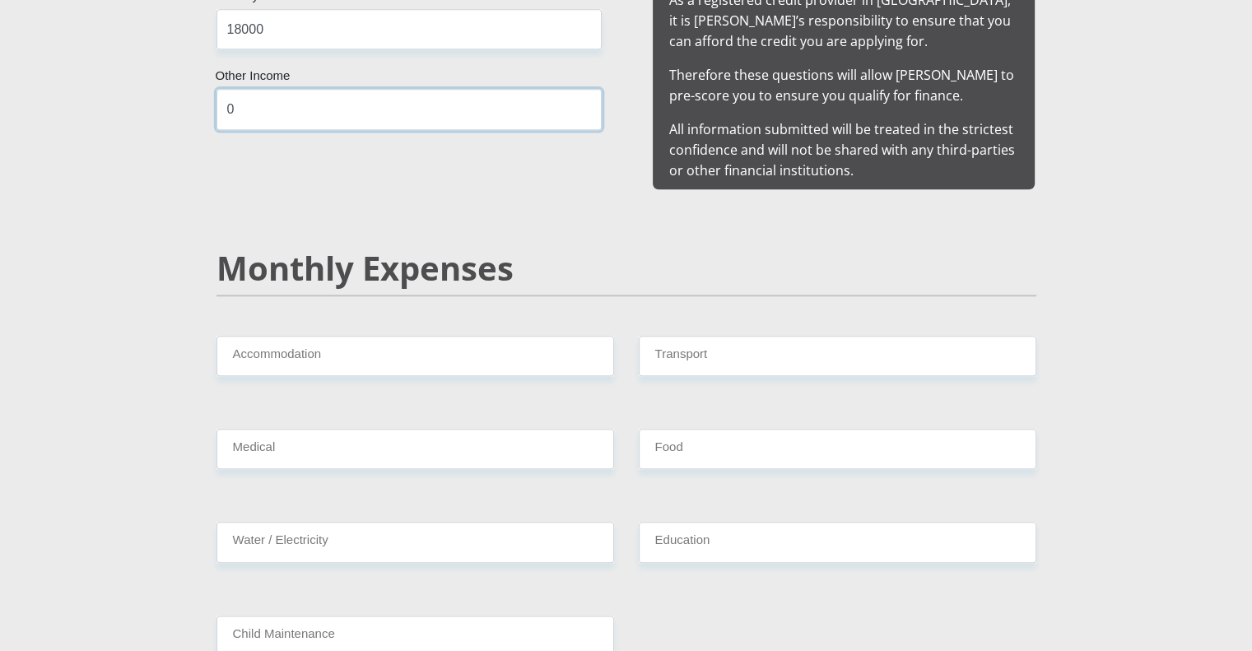
scroll to position [1774, 0]
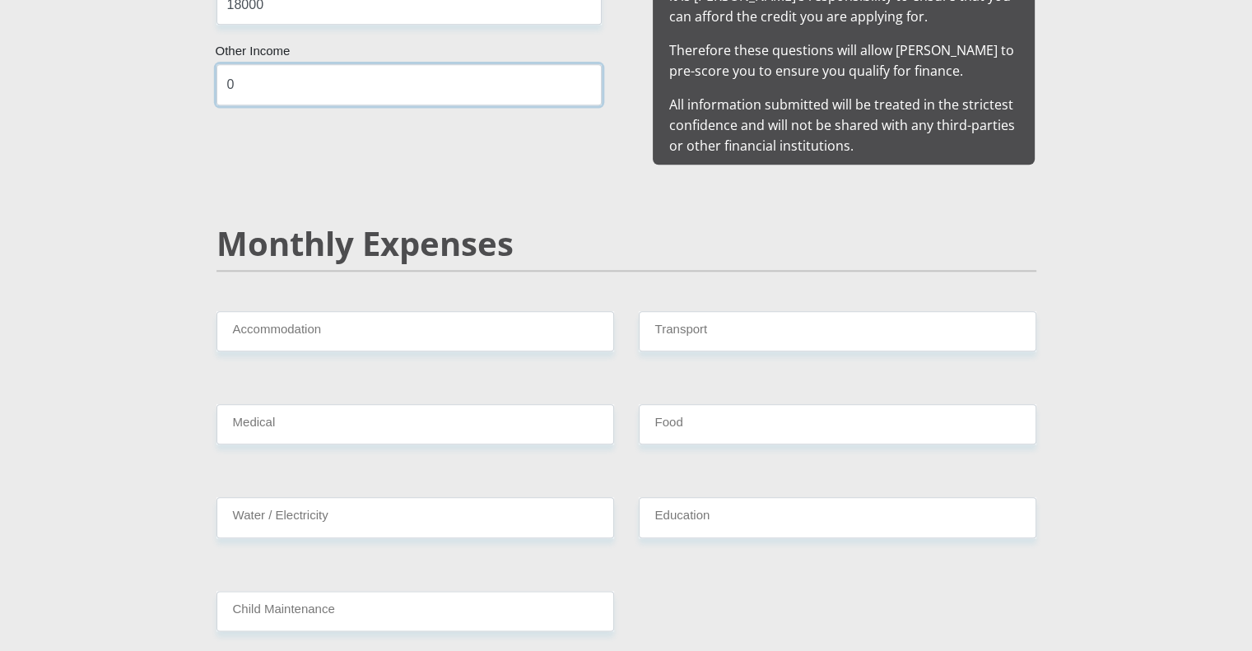
type input "0"
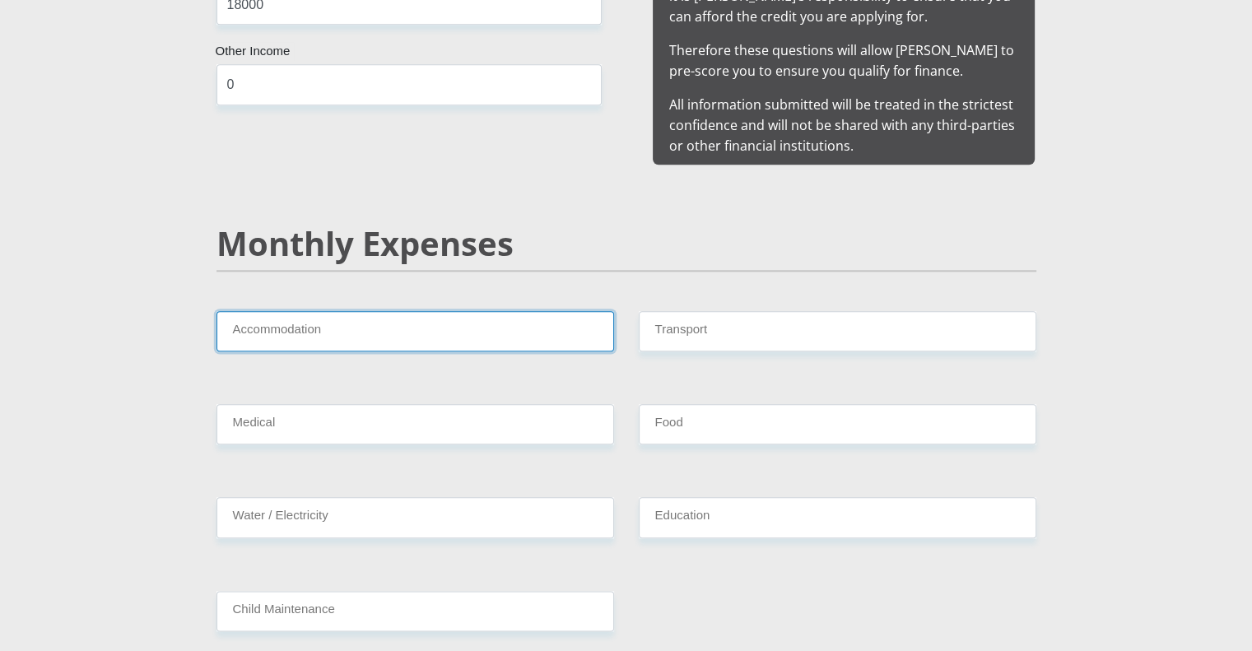
click at [346, 311] on input "Accommodation" at bounding box center [414, 331] width 397 height 40
type input "5000"
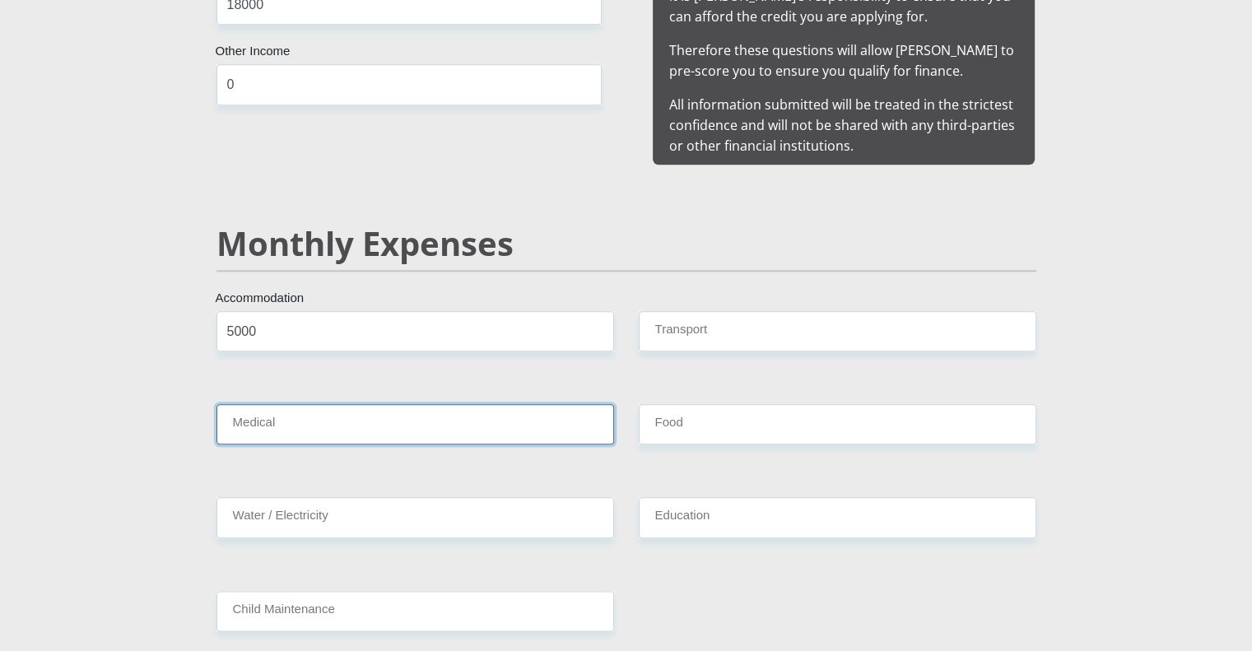
click at [323, 404] on input "Medical" at bounding box center [414, 424] width 397 height 40
type input "2500"
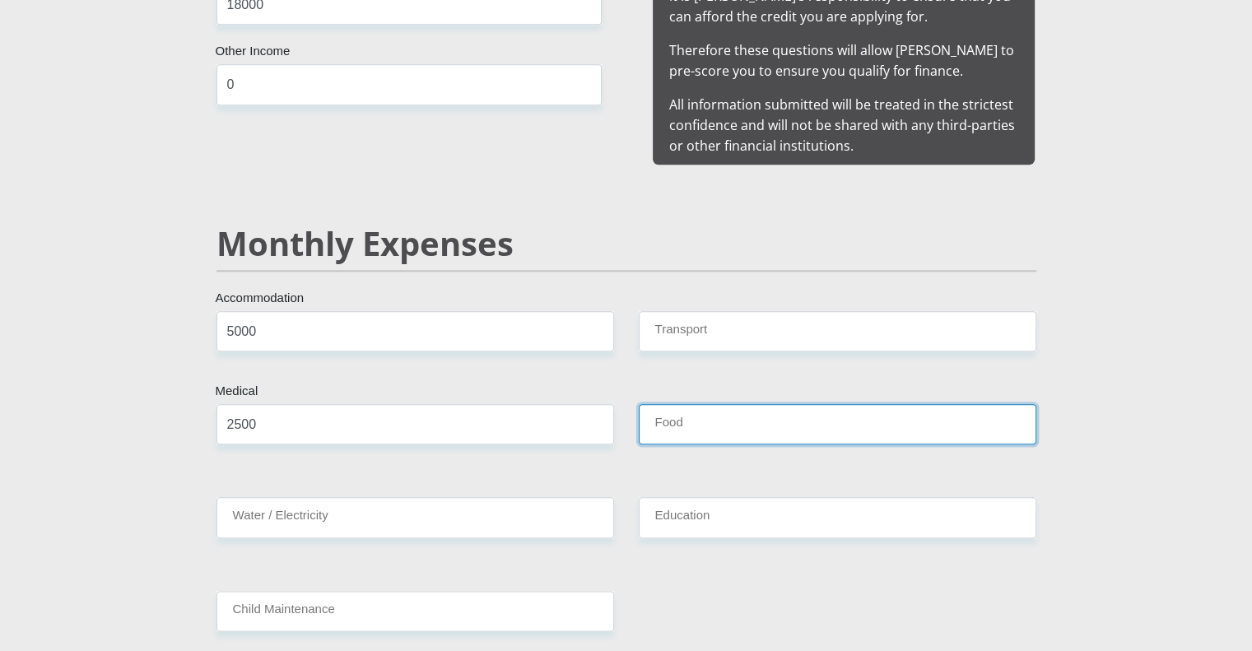
click at [770, 404] on input "Food" at bounding box center [837, 424] width 397 height 40
type input "1000"
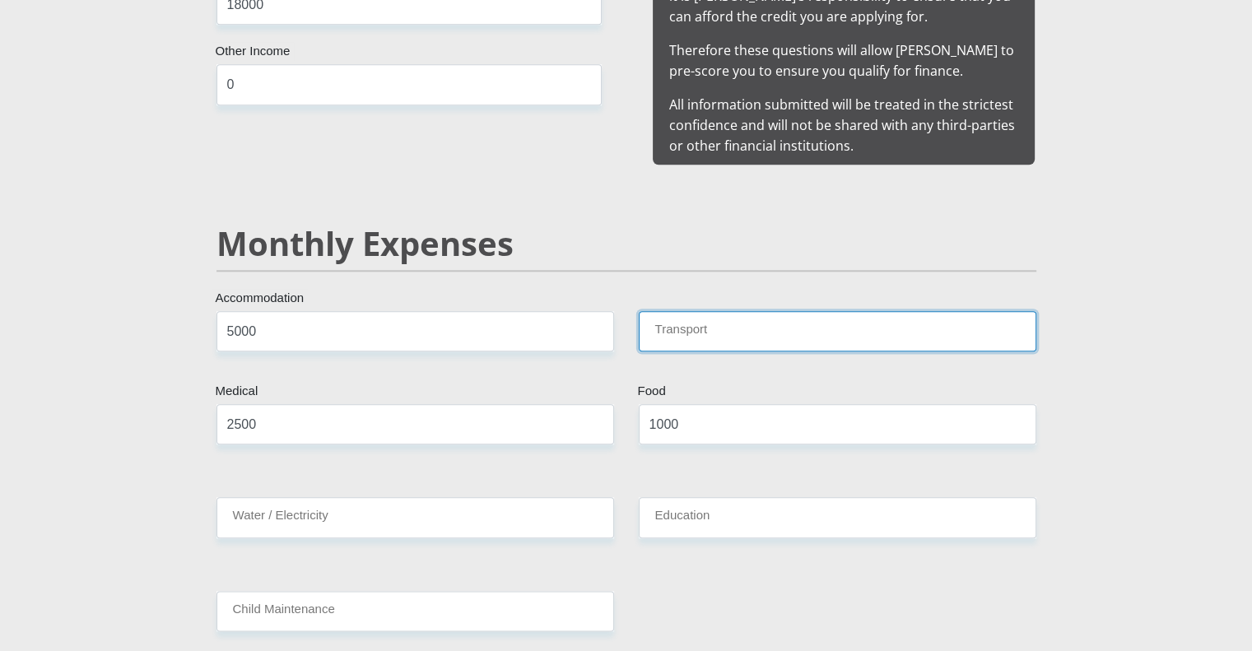
click at [708, 312] on input "Transport" at bounding box center [837, 331] width 397 height 40
type input "1500"
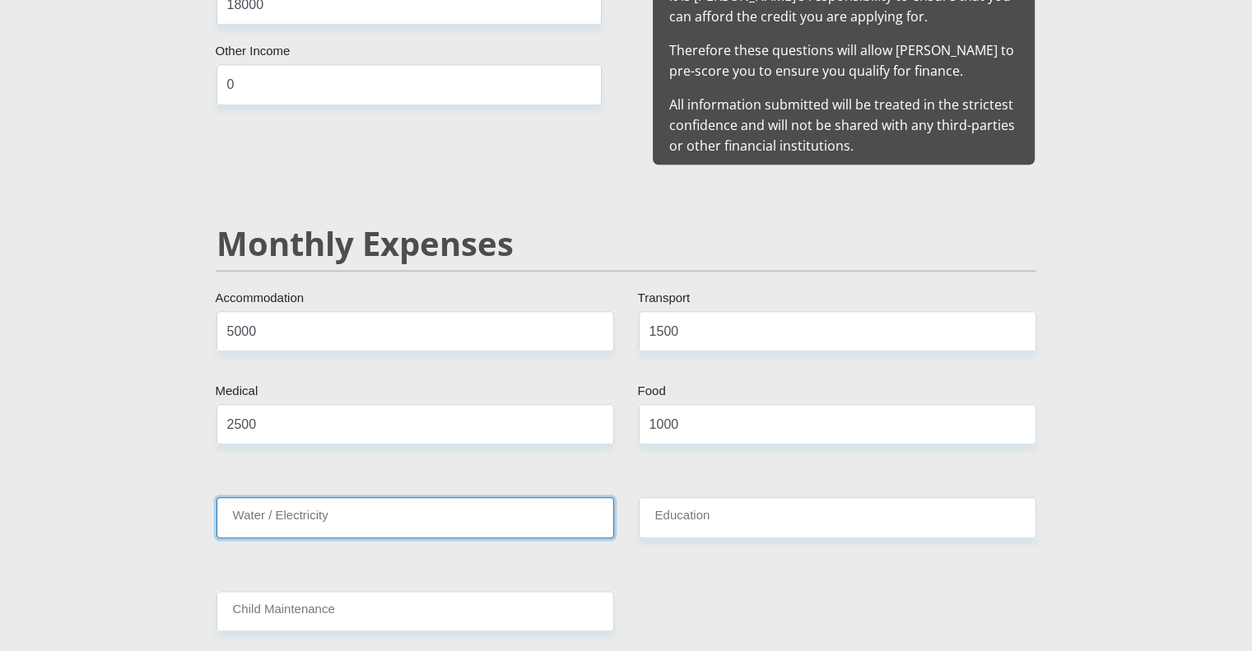
click at [427, 513] on input "Water / Electricity" at bounding box center [414, 517] width 397 height 40
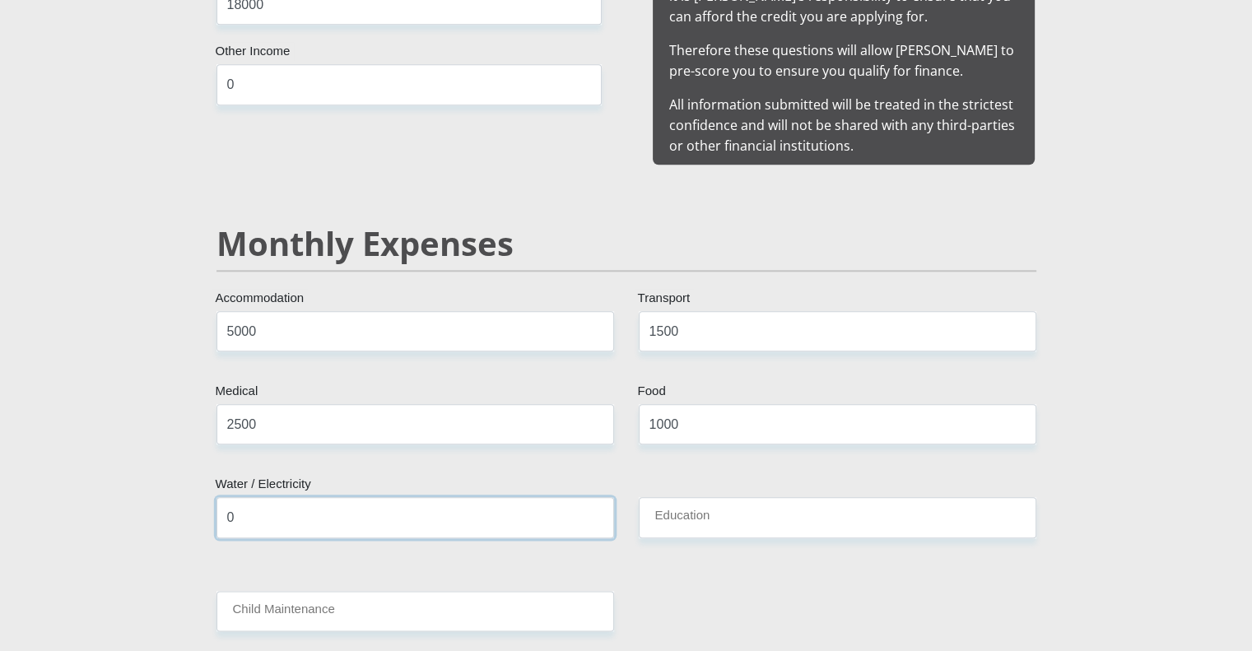
type input "0"
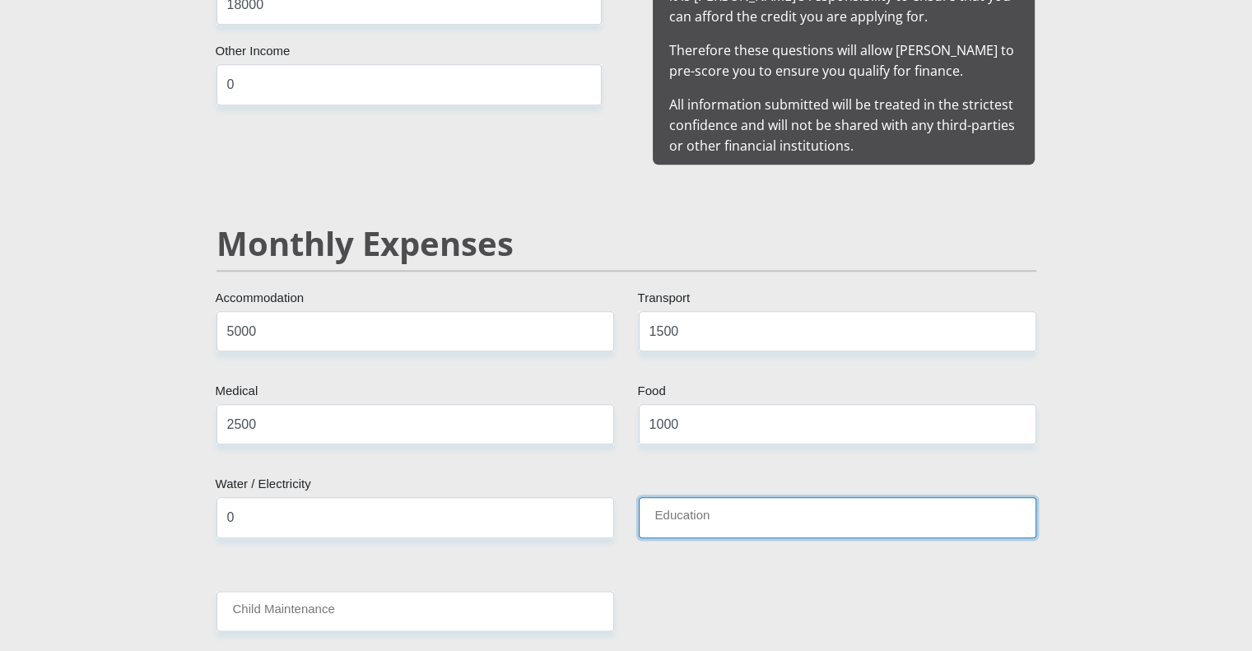
click at [816, 506] on input "Education" at bounding box center [837, 517] width 397 height 40
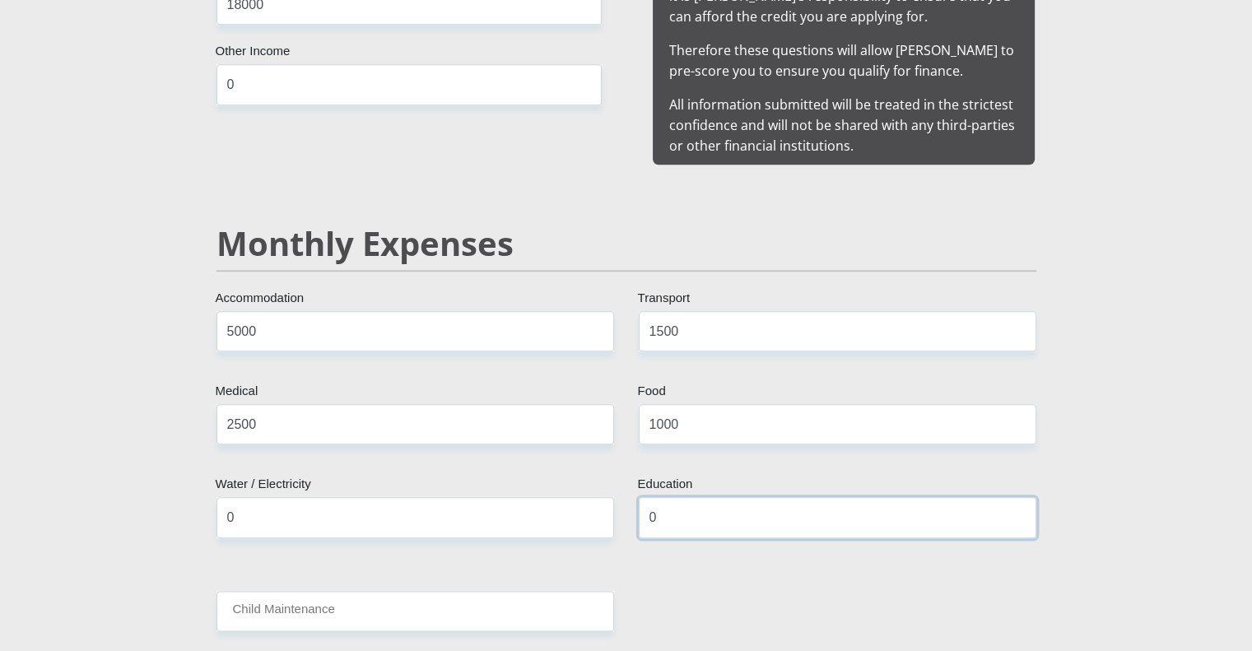
type input "0"
click at [339, 591] on input "Child Maintenance" at bounding box center [414, 611] width 397 height 40
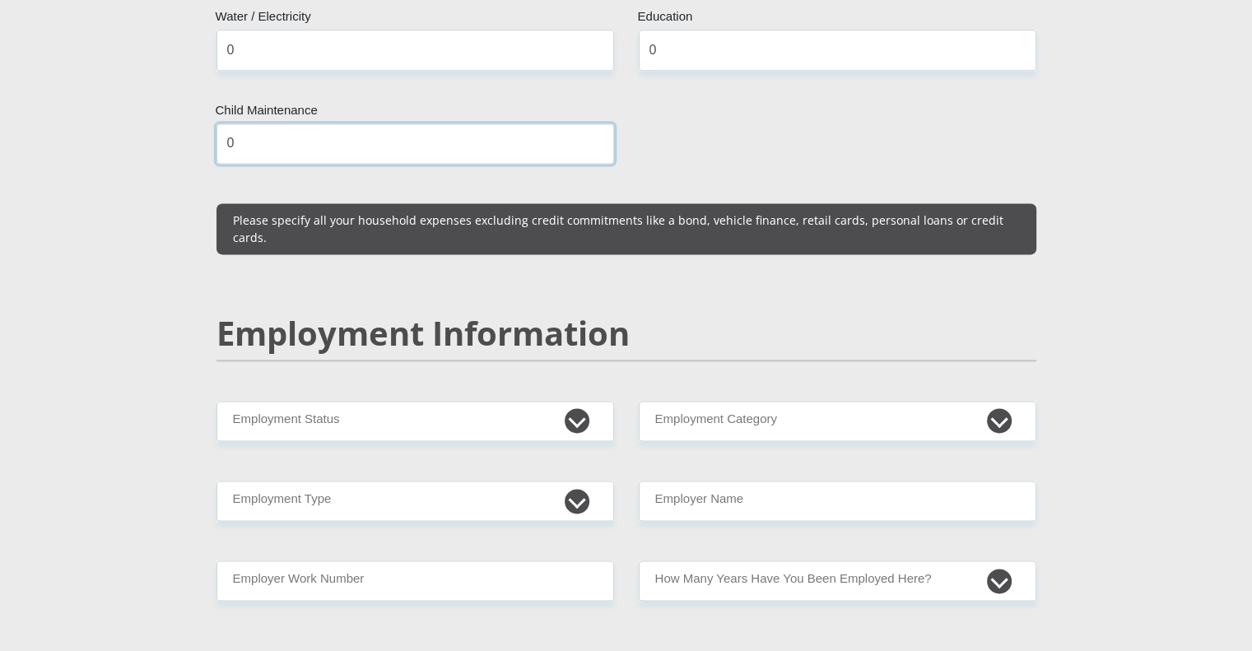
scroll to position [2243, 0]
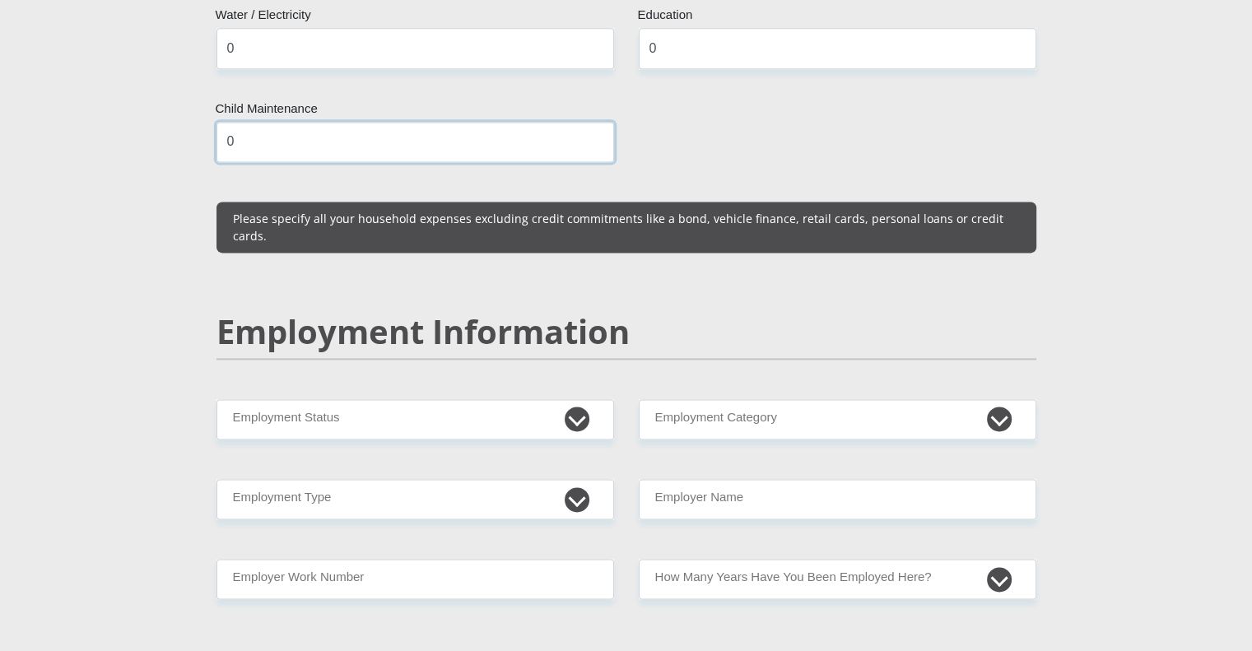
type input "0"
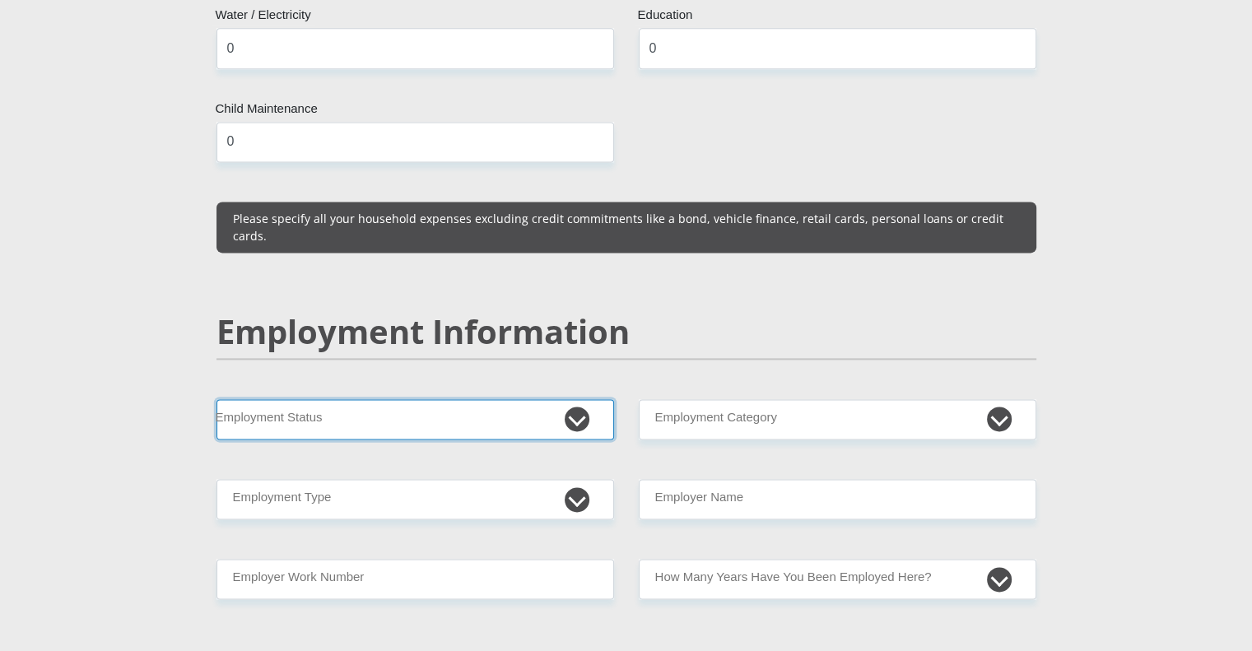
click at [313, 399] on select "Permanent/Full-time Part-time/Casual [DEMOGRAPHIC_DATA] Worker Self-Employed Ho…" at bounding box center [414, 419] width 397 height 40
select select "1"
click at [216, 399] on select "Permanent/Full-time Part-time/Casual [DEMOGRAPHIC_DATA] Worker Self-Employed Ho…" at bounding box center [414, 419] width 397 height 40
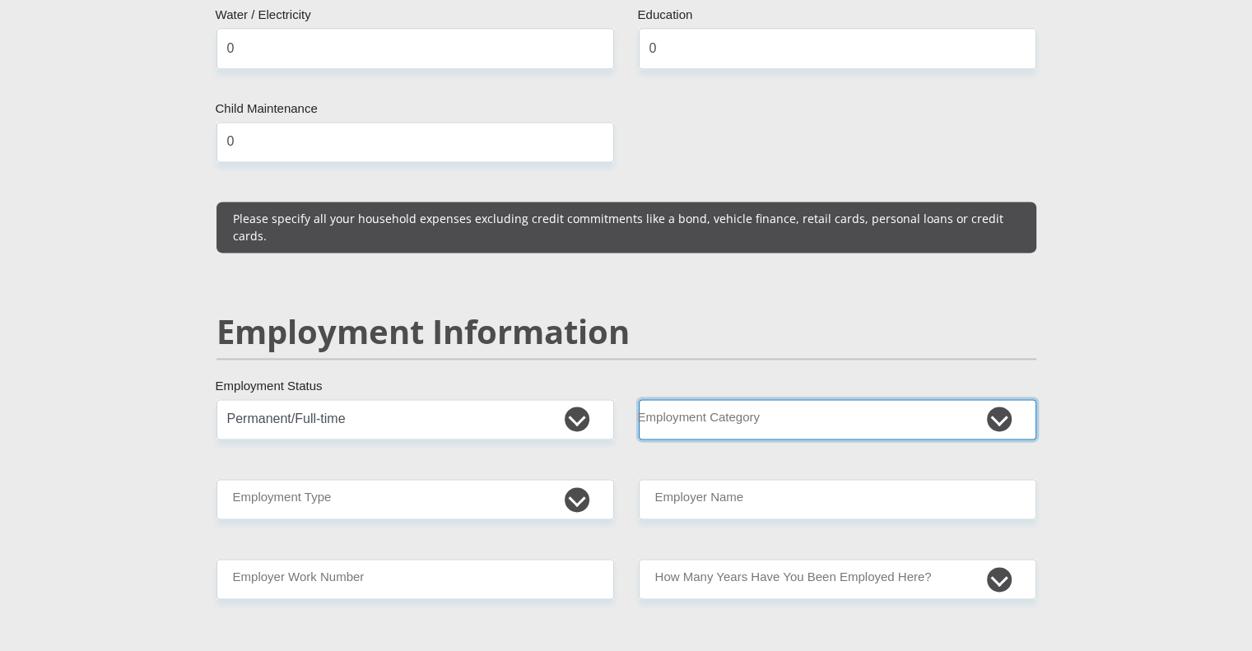
click at [764, 399] on select "AGRICULTURE ALCOHOL & TOBACCO CONSTRUCTION MATERIALS METALLURGY EQUIPMENT FOR R…" at bounding box center [837, 419] width 397 height 40
select select "71"
click at [639, 399] on select "AGRICULTURE ALCOHOL & TOBACCO CONSTRUCTION MATERIALS METALLURGY EQUIPMENT FOR R…" at bounding box center [837, 419] width 397 height 40
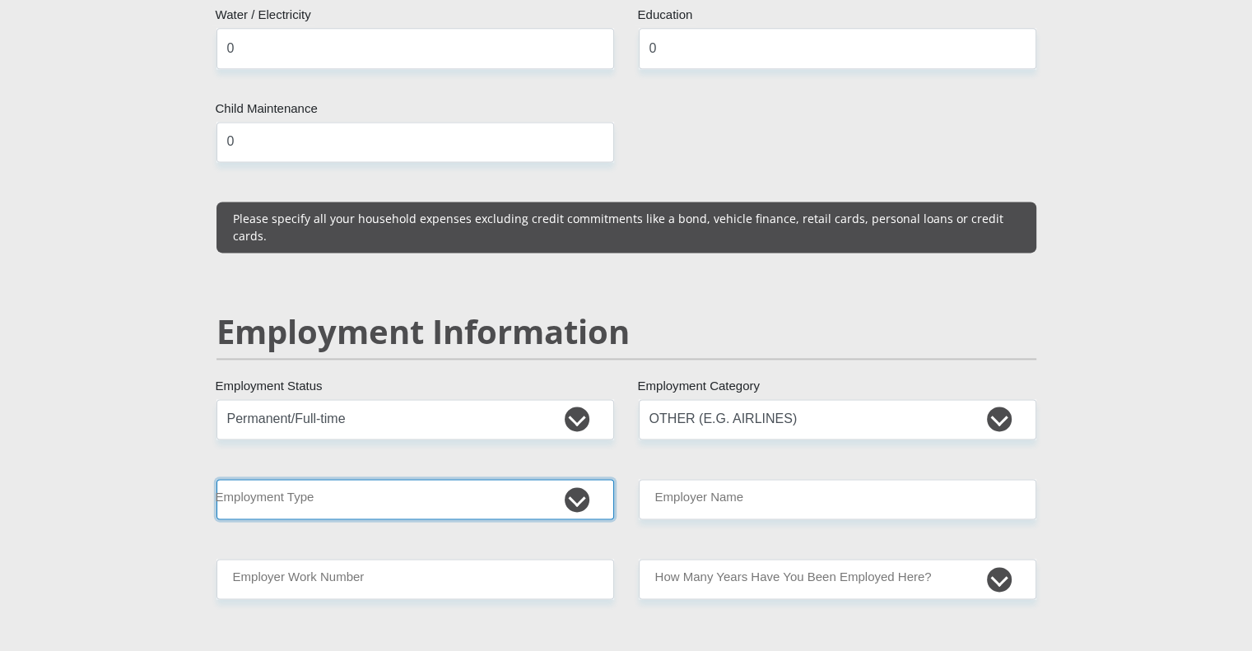
click at [374, 479] on select "College/Lecturer Craft Seller Creative Driver Executive Farmer Forces - Non Com…" at bounding box center [414, 499] width 397 height 40
select select "Permanent Teacher"
click at [216, 479] on select "College/Lecturer Craft Seller Creative Driver Executive Farmer Forces - Non Com…" at bounding box center [414, 499] width 397 height 40
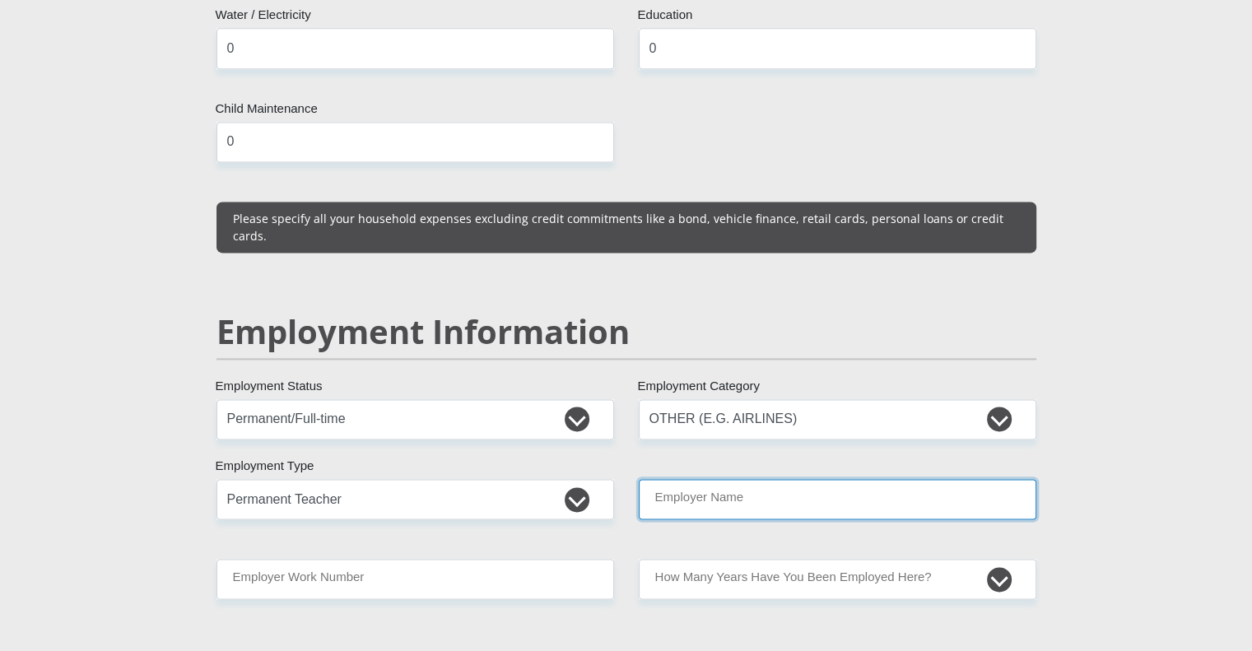
click at [780, 479] on input "Employer Name" at bounding box center [837, 499] width 397 height 40
type input "Optimi"
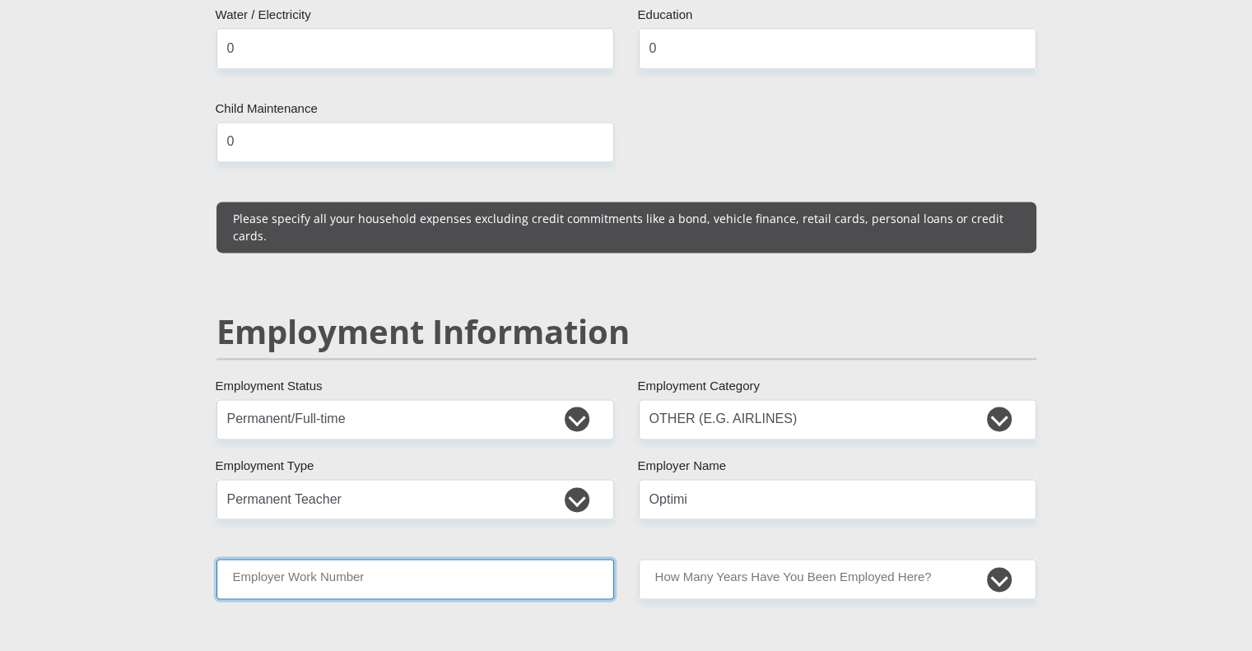
click at [530, 559] on input "Employer Work Number" at bounding box center [414, 579] width 397 height 40
type input "0843460647"
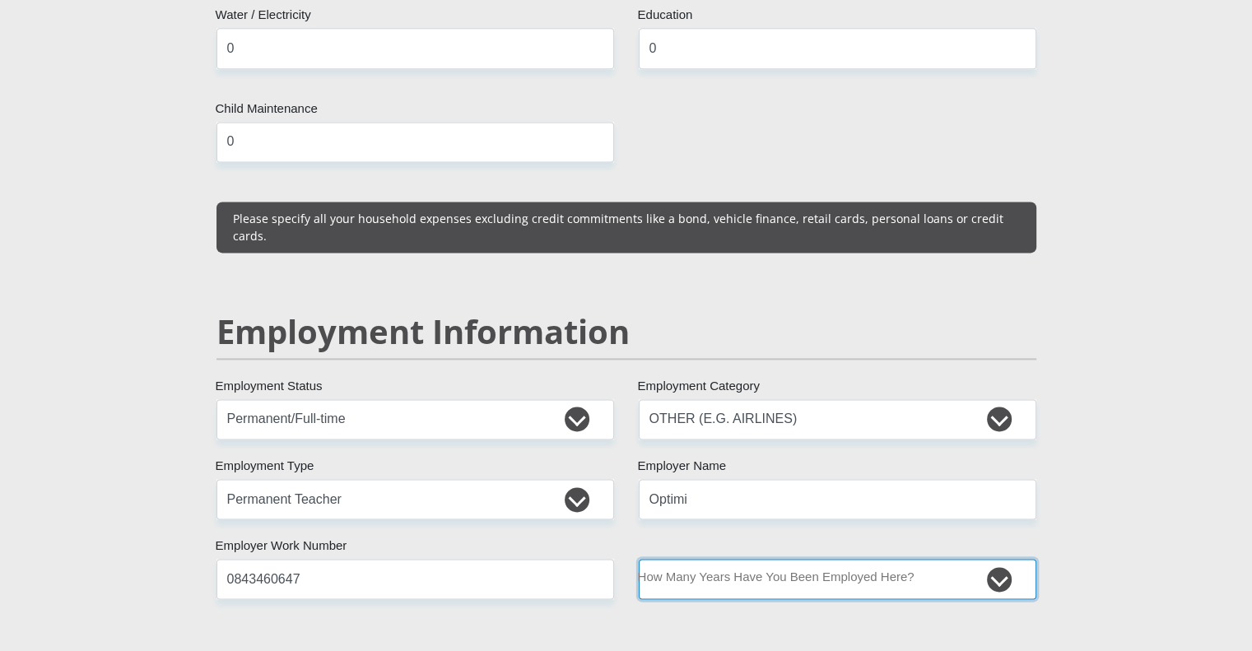
click at [722, 559] on select "less than 1 year 1-3 years 3-5 years 5+ years" at bounding box center [837, 579] width 397 height 40
select select "24"
click at [639, 559] on select "less than 1 year 1-3 years 3-5 years 5+ years" at bounding box center [837, 579] width 397 height 40
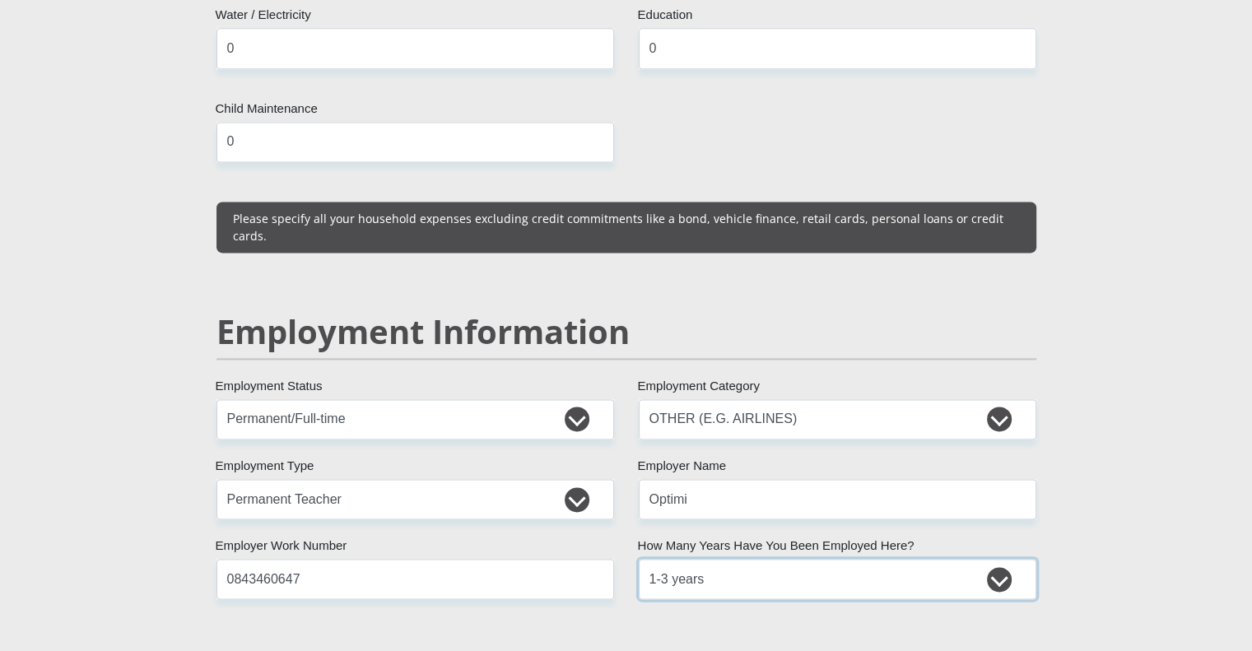
scroll to position [2639, 0]
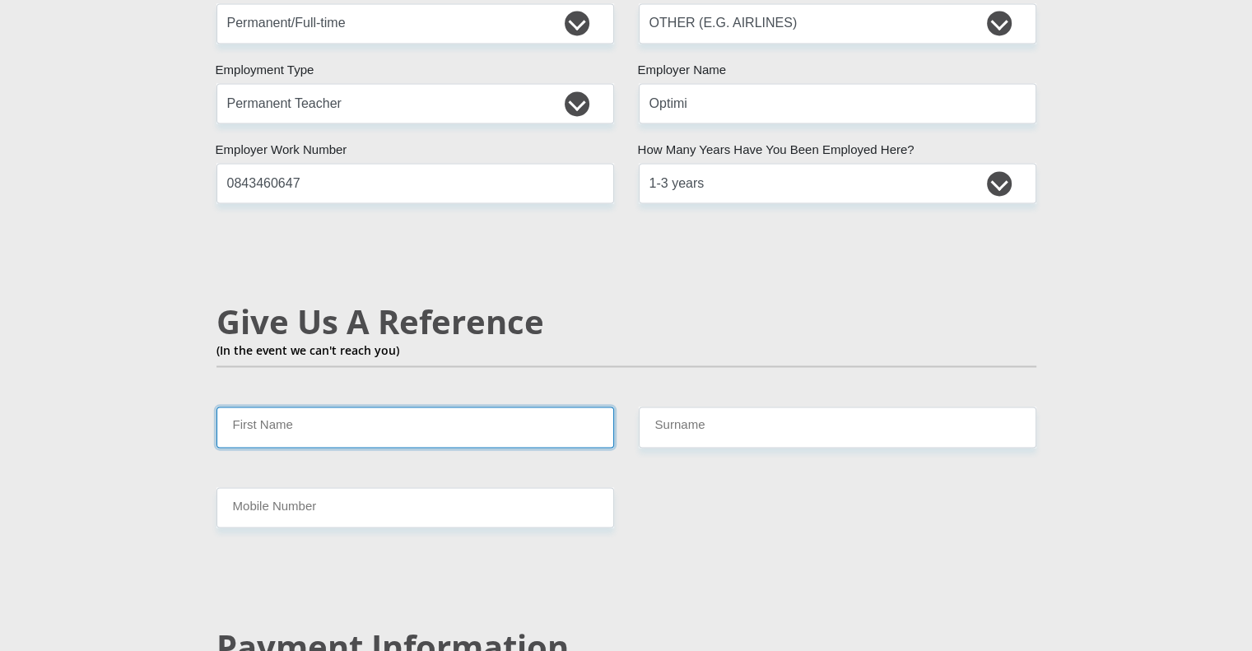
click at [495, 406] on input "First Name" at bounding box center [414, 426] width 397 height 40
type input "[PERSON_NAME]"
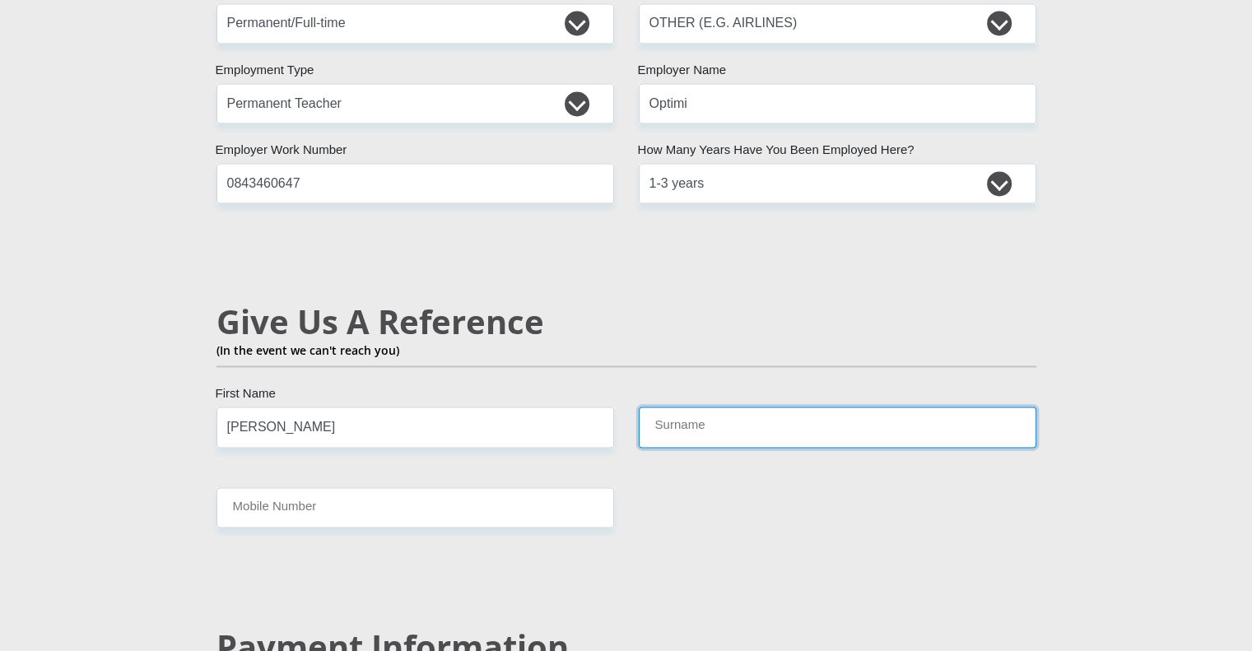
click at [713, 406] on input "Surname" at bounding box center [837, 426] width 397 height 40
type input "Odendaal"
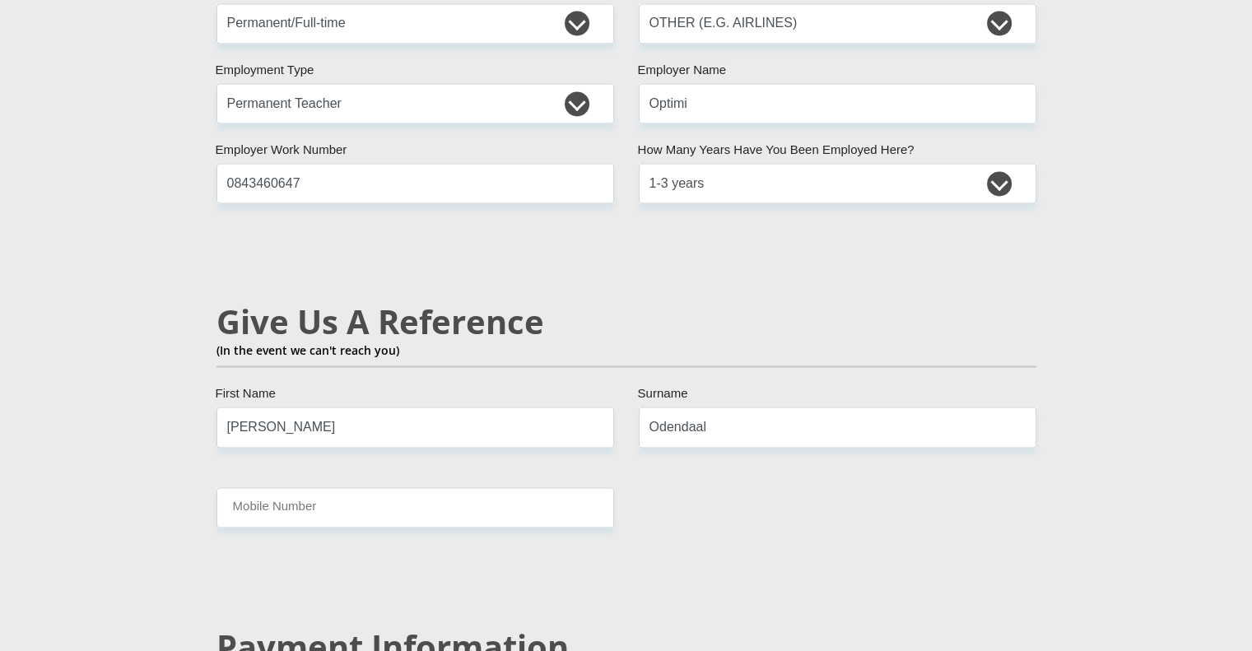
click at [431, 487] on input "Mobile Number" at bounding box center [414, 507] width 397 height 40
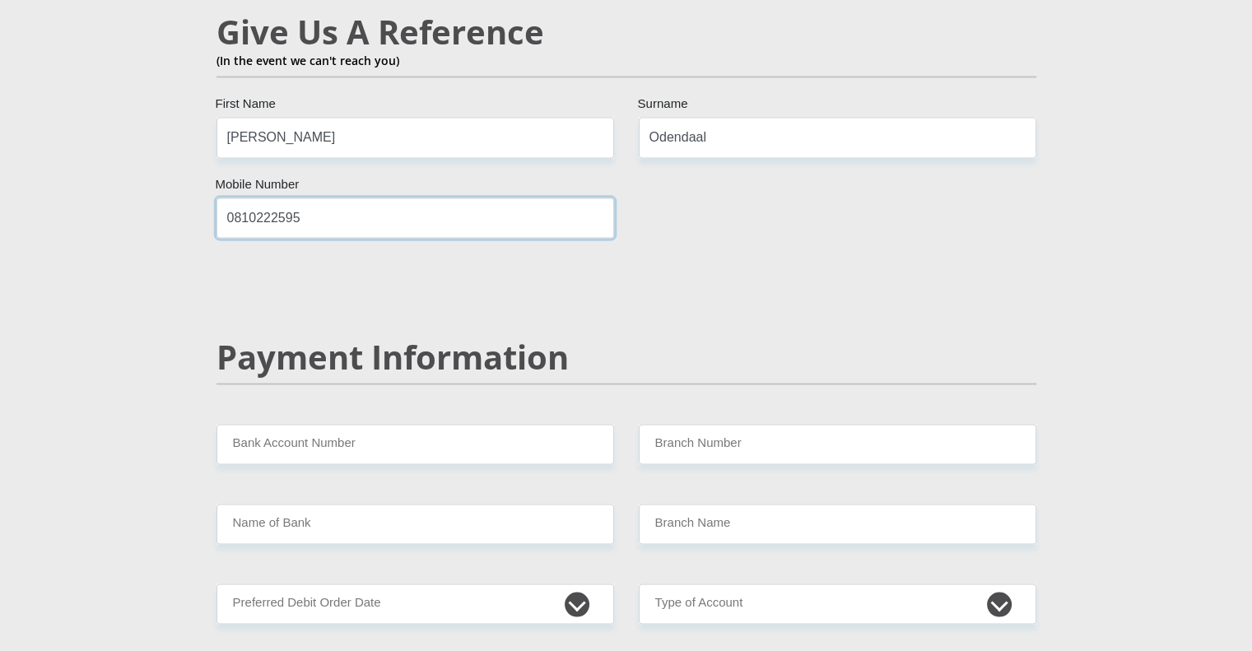
scroll to position [2948, 0]
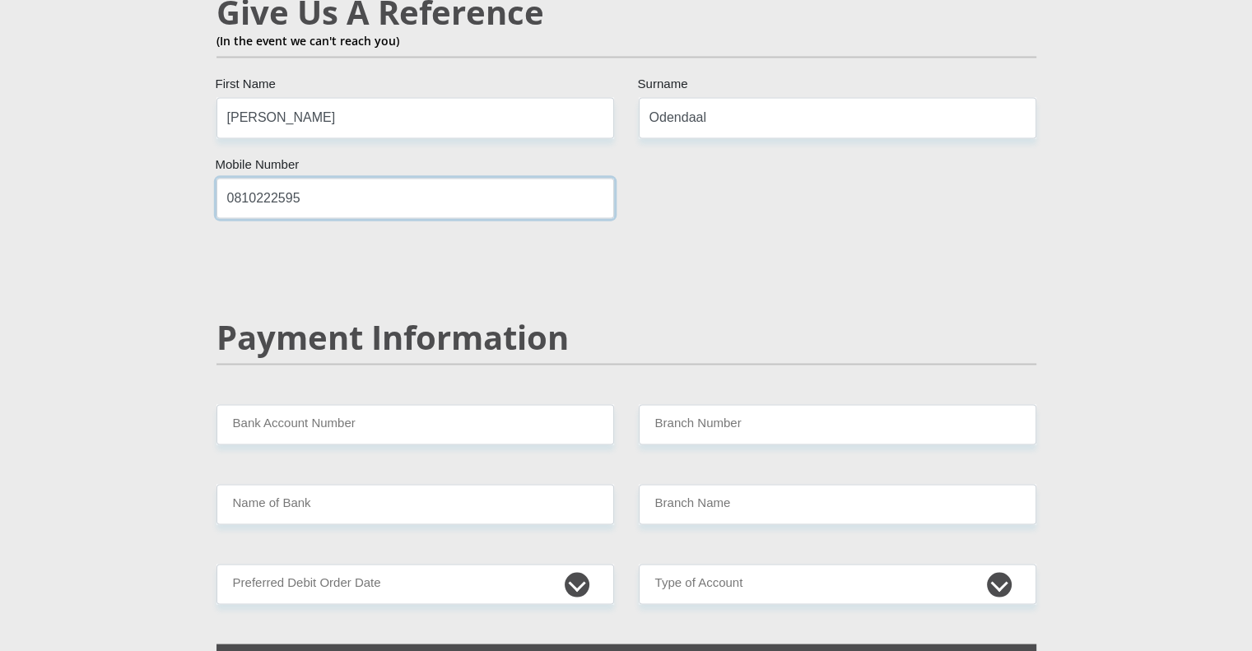
type input "0810222595"
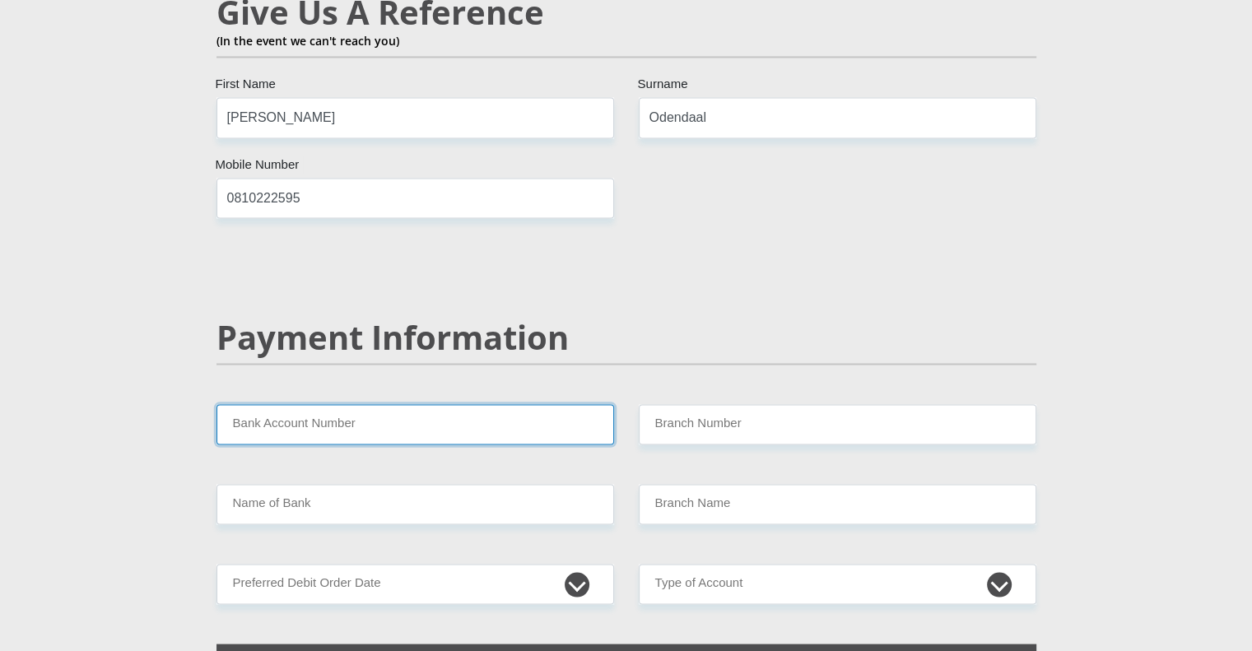
click at [385, 404] on input "Bank Account Number" at bounding box center [414, 424] width 397 height 40
type input "4080181668"
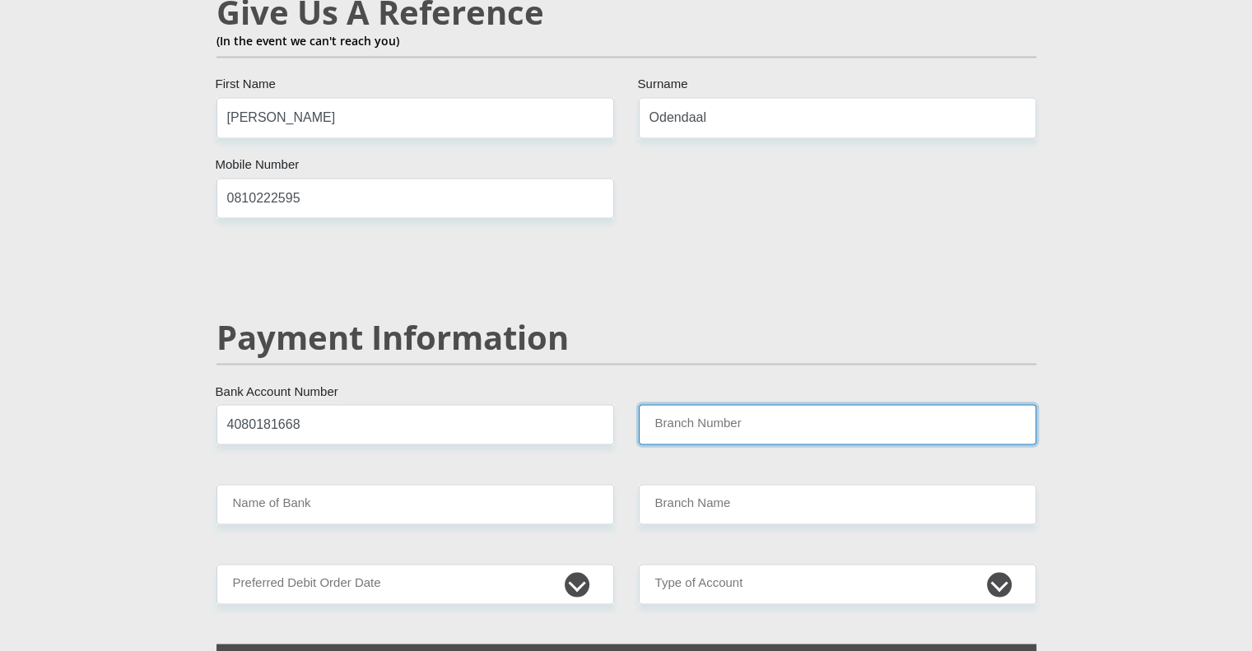
click at [717, 404] on input "Branch Number" at bounding box center [837, 424] width 397 height 40
type input "632005"
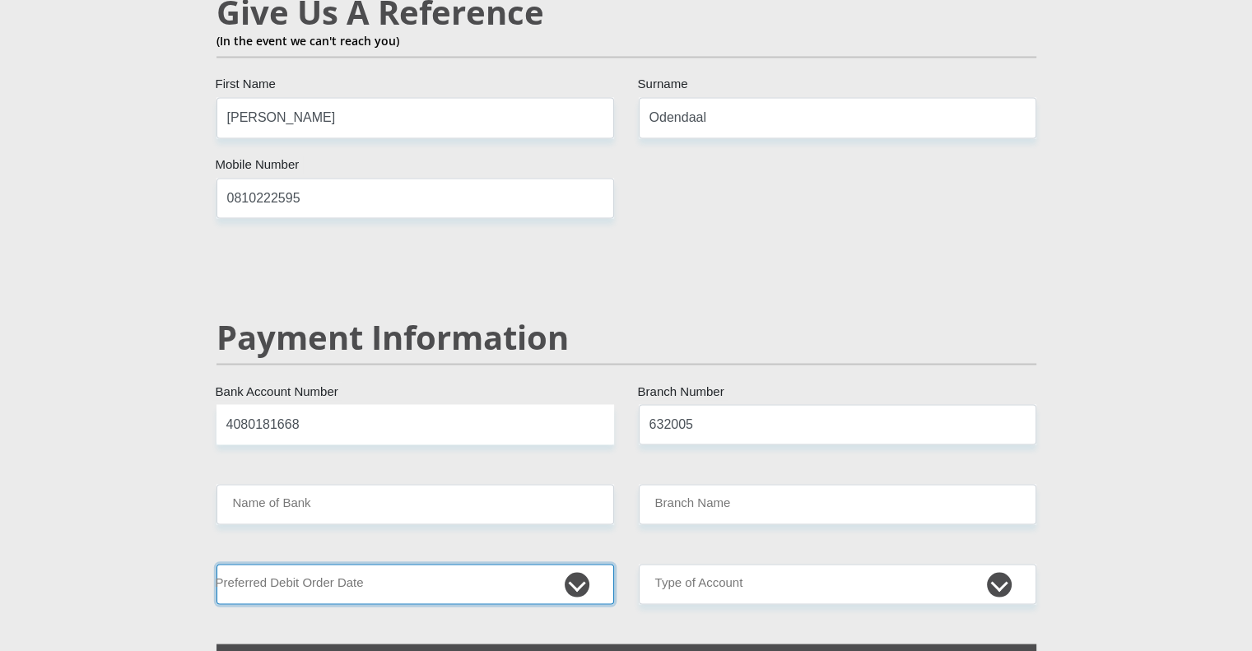
click at [456, 564] on select "1st 2nd 3rd 4th 5th 7th 18th 19th 20th 21st 22nd 23rd 24th 25th 26th 27th 28th …" at bounding box center [414, 584] width 397 height 40
type input "ABSA BANK"
type input "ABSA ELECTRONIC SETTLEMENT CNT"
select select "26"
click at [216, 564] on select "1st 2nd 3rd 4th 5th 7th 18th 19th 20th 21st 22nd 23rd 24th 25th 26th 27th 28th …" at bounding box center [414, 584] width 397 height 40
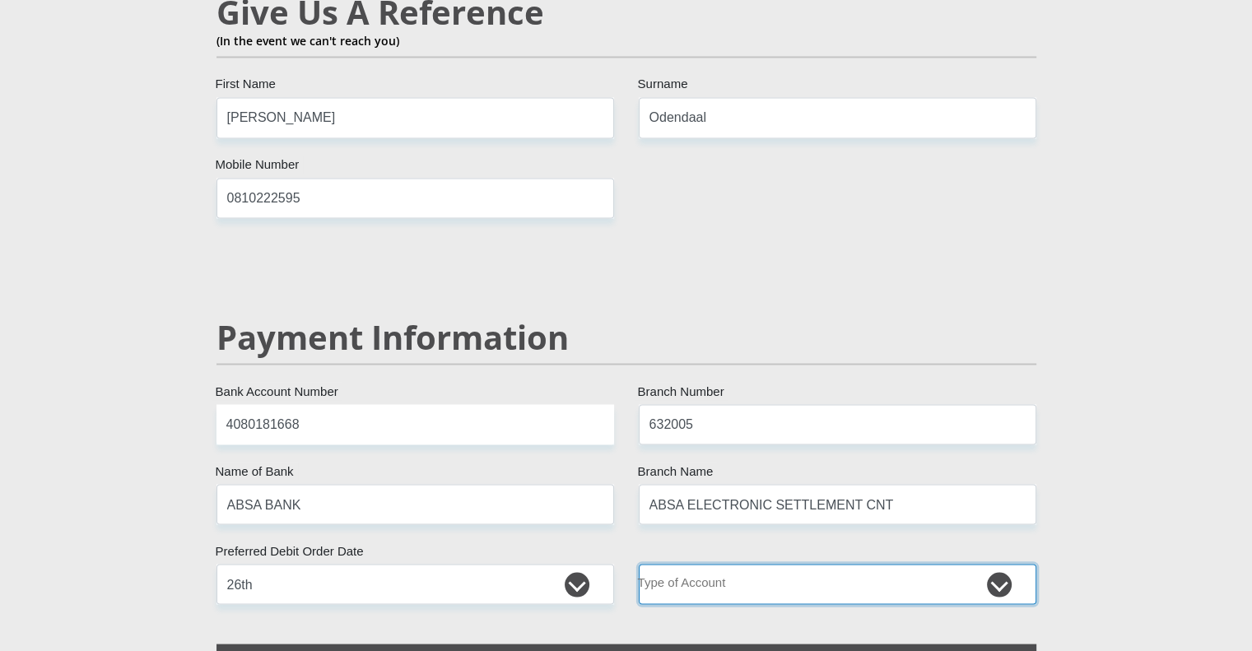
click at [707, 564] on select "Cheque Savings" at bounding box center [837, 584] width 397 height 40
select select "CUR"
click at [639, 564] on select "Cheque Savings" at bounding box center [837, 584] width 397 height 40
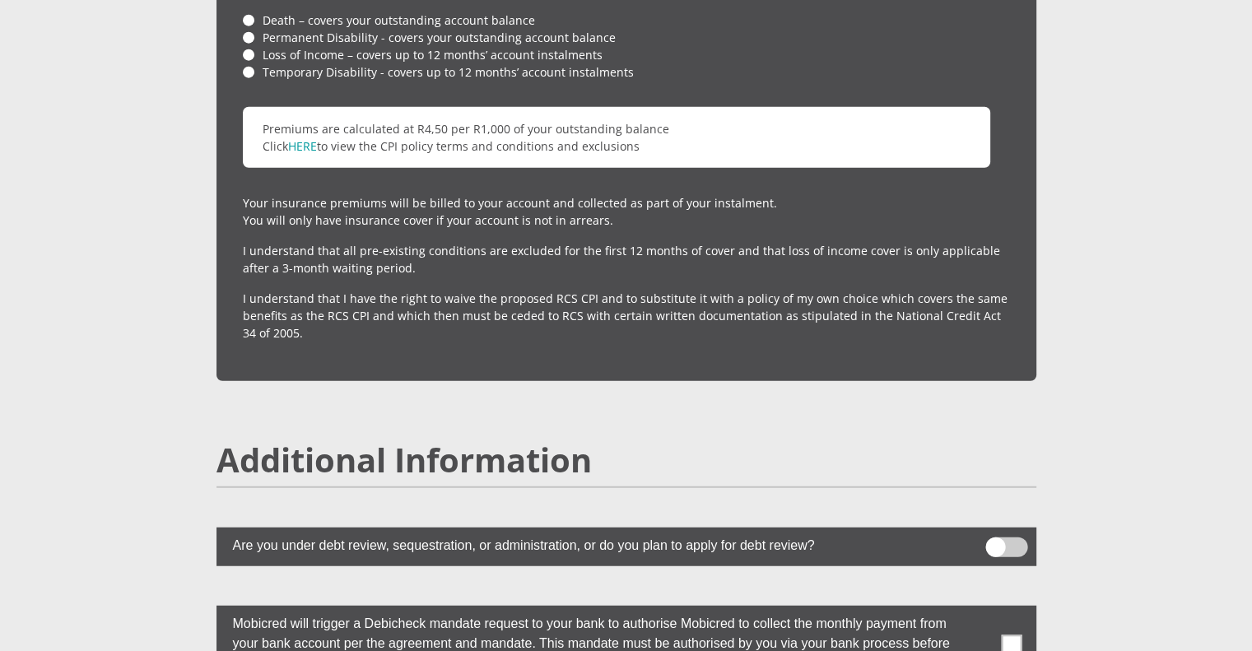
scroll to position [4229, 0]
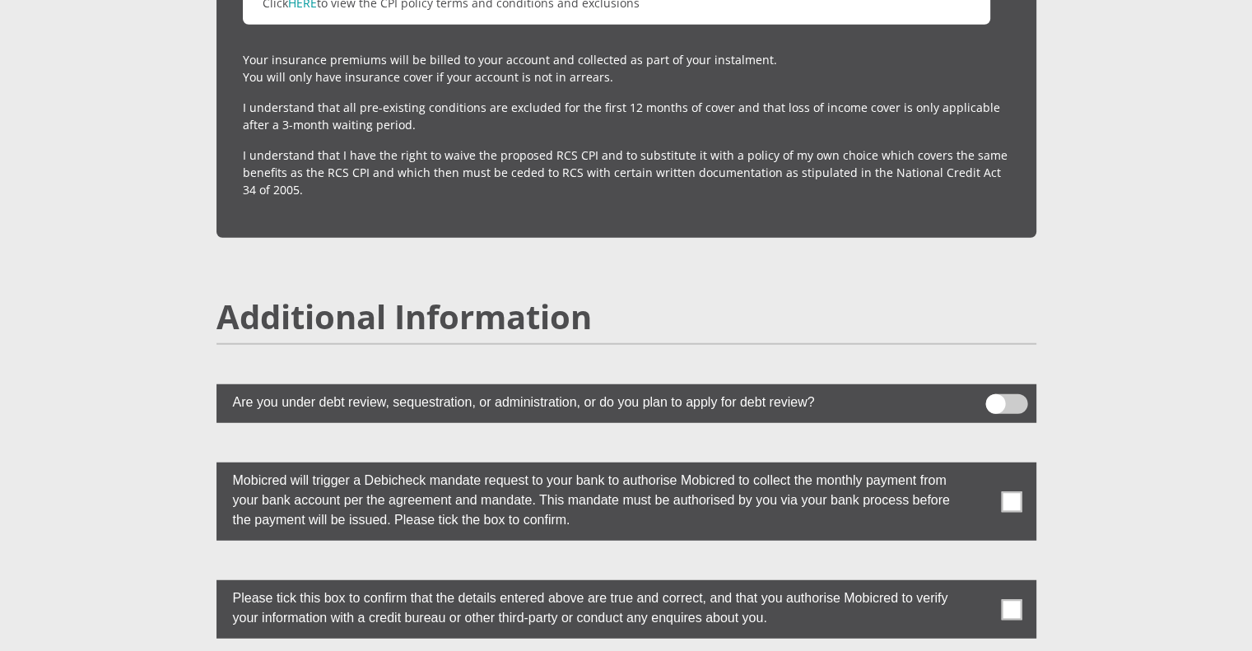
click at [1011, 491] on span at bounding box center [1011, 501] width 21 height 21
click at [978, 467] on input "checkbox" at bounding box center [978, 467] width 0 height 0
click at [1014, 599] on span at bounding box center [1011, 609] width 21 height 21
click at [978, 584] on input "checkbox" at bounding box center [978, 584] width 0 height 0
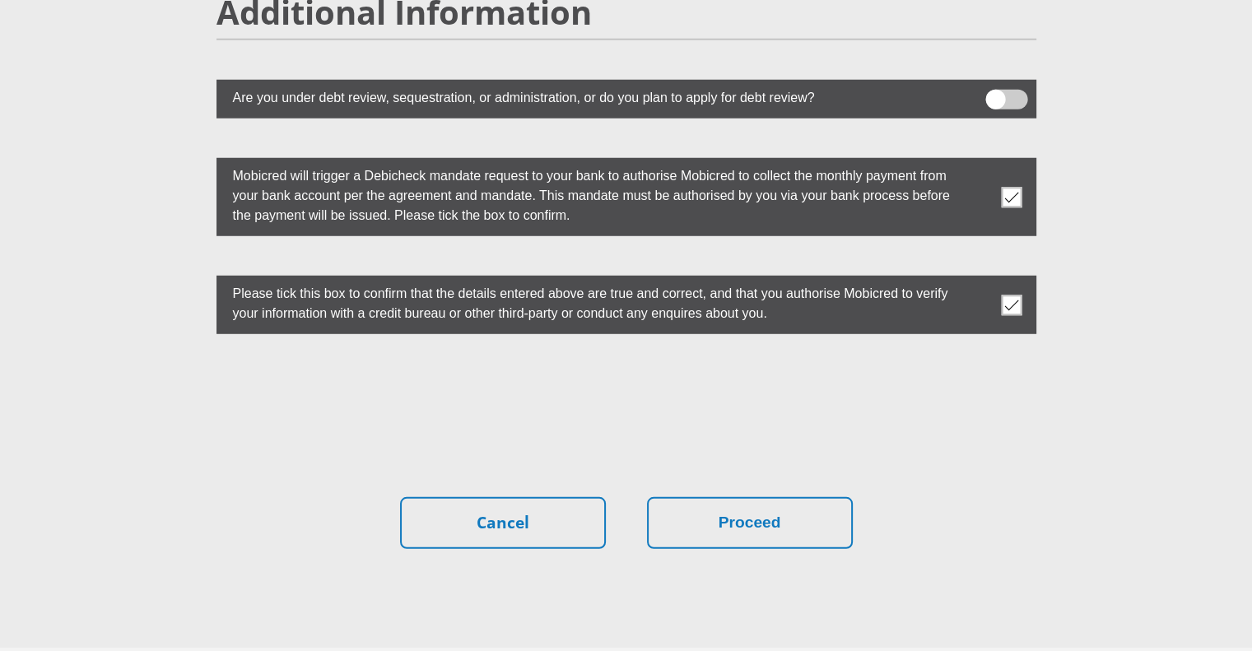
scroll to position [4583, 0]
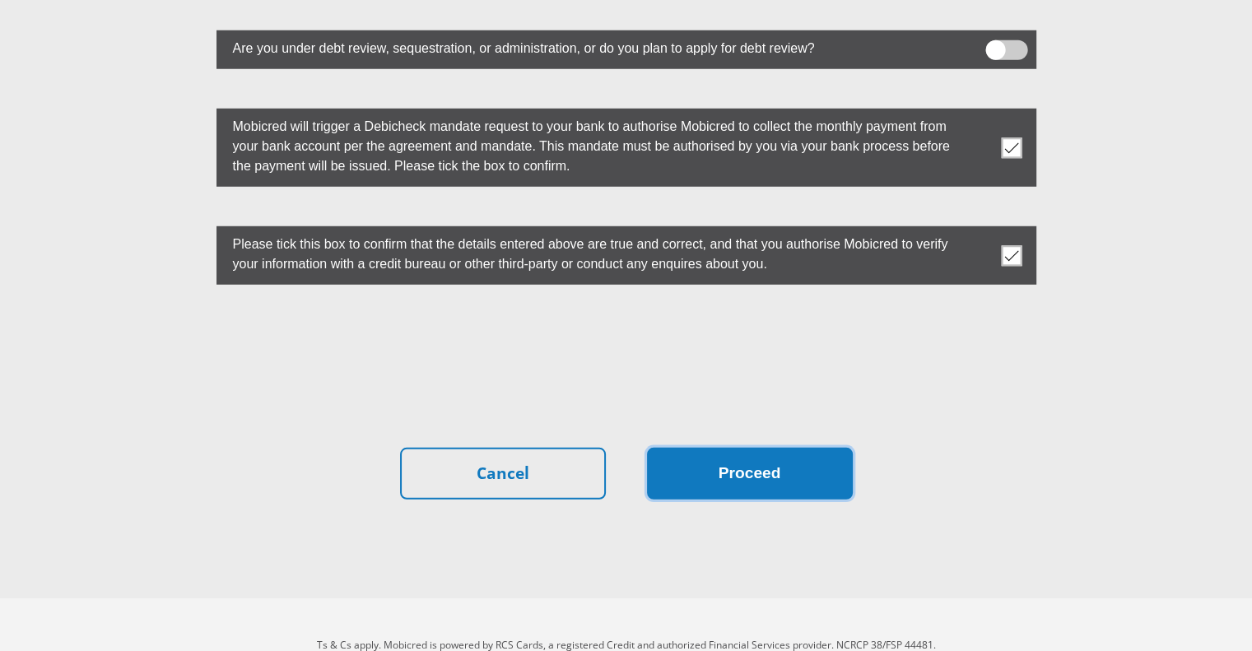
click at [764, 448] on button "Proceed" at bounding box center [750, 474] width 206 height 52
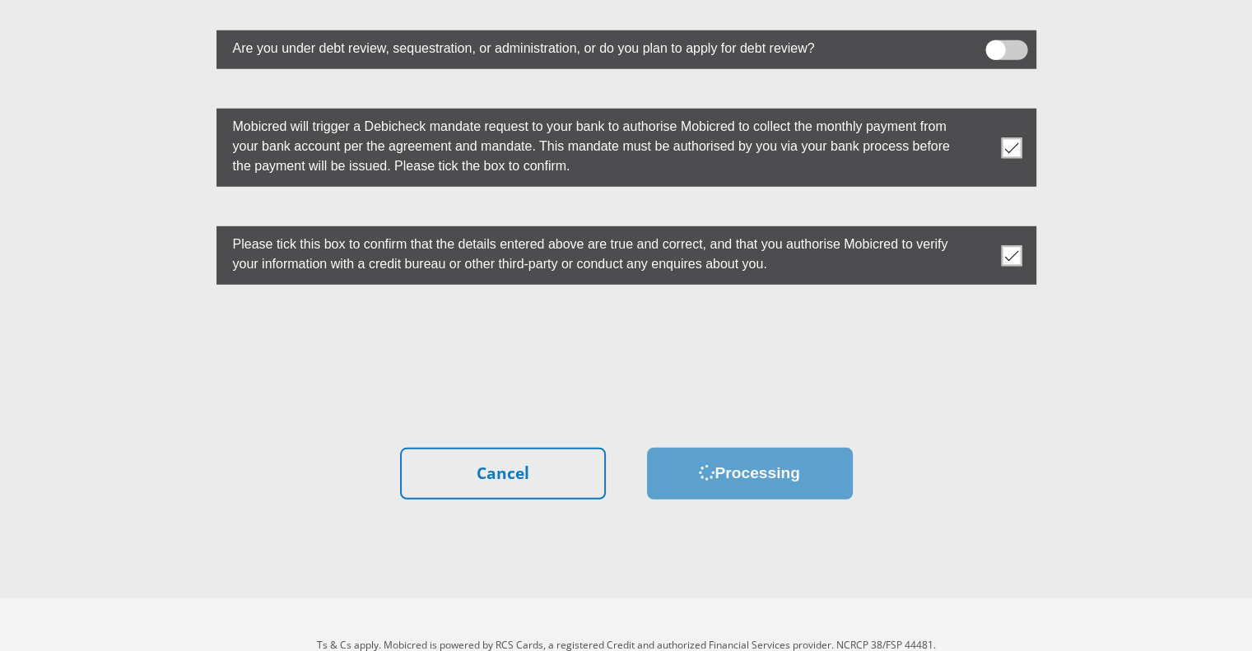
scroll to position [0, 0]
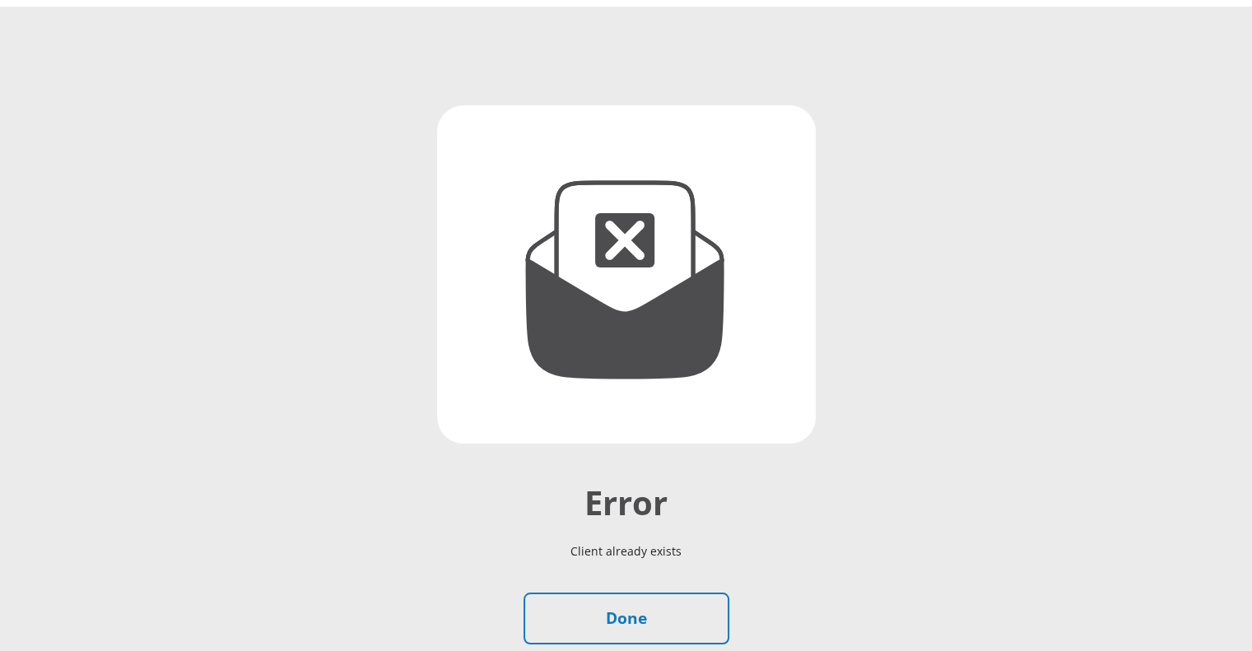
scroll to position [230, 0]
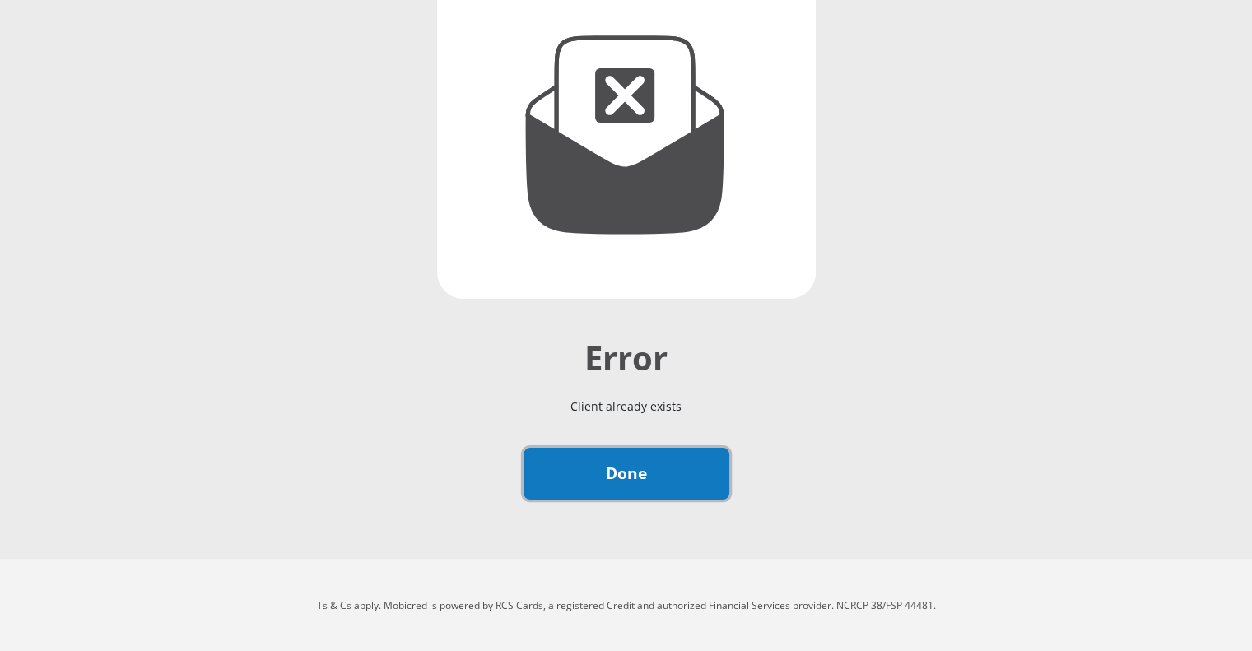
click at [623, 483] on link "Done" at bounding box center [626, 474] width 206 height 52
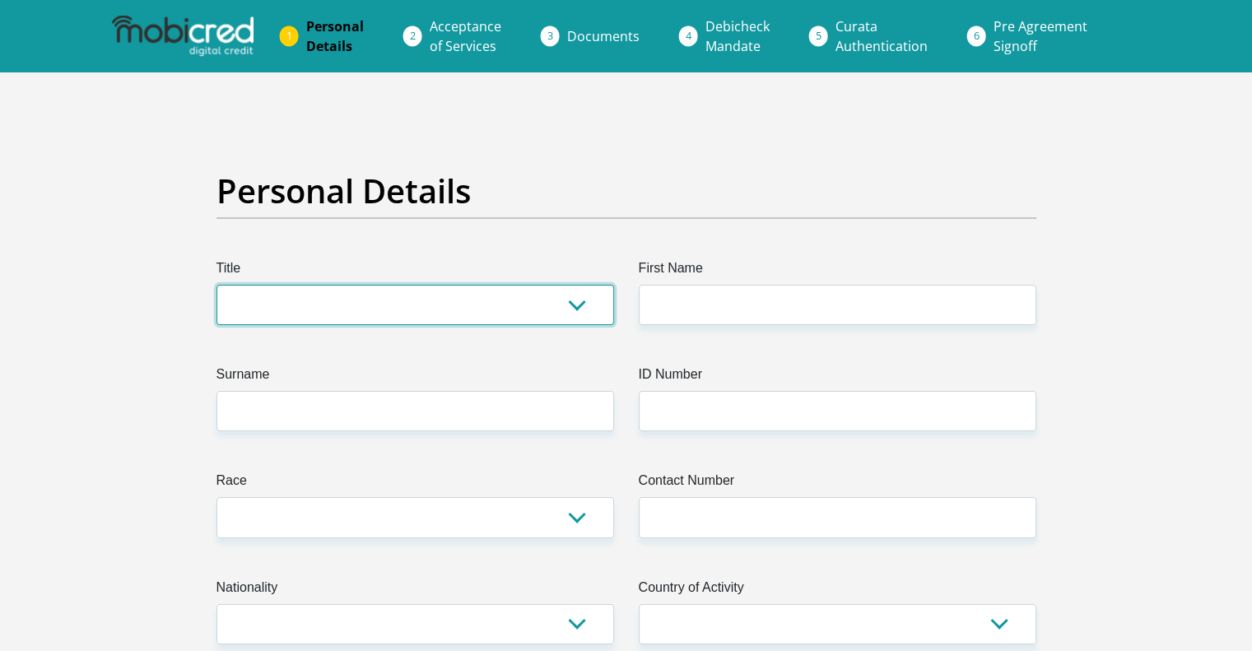
click at [467, 304] on select "Mr Ms Mrs Dr [PERSON_NAME]" at bounding box center [414, 305] width 397 height 40
select select "Mr"
click at [216, 285] on select "Mr Ms Mrs Dr [PERSON_NAME]" at bounding box center [414, 305] width 397 height 40
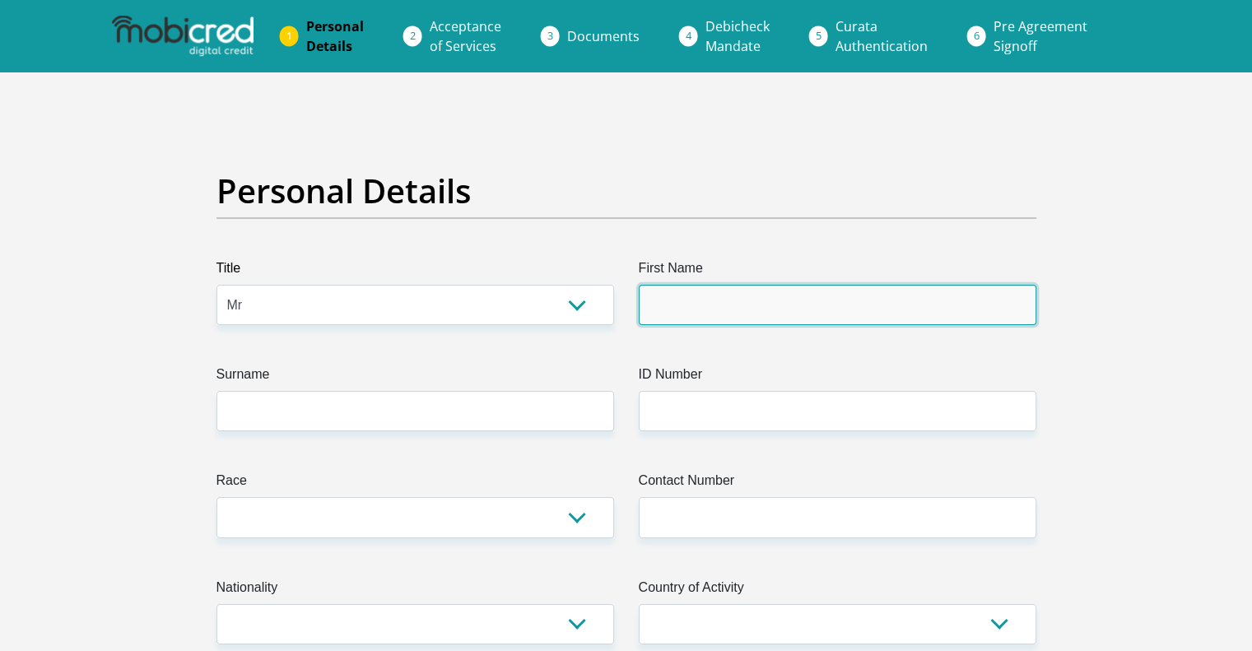
click at [727, 318] on input "First Name" at bounding box center [837, 305] width 397 height 40
type input "[PERSON_NAME]"
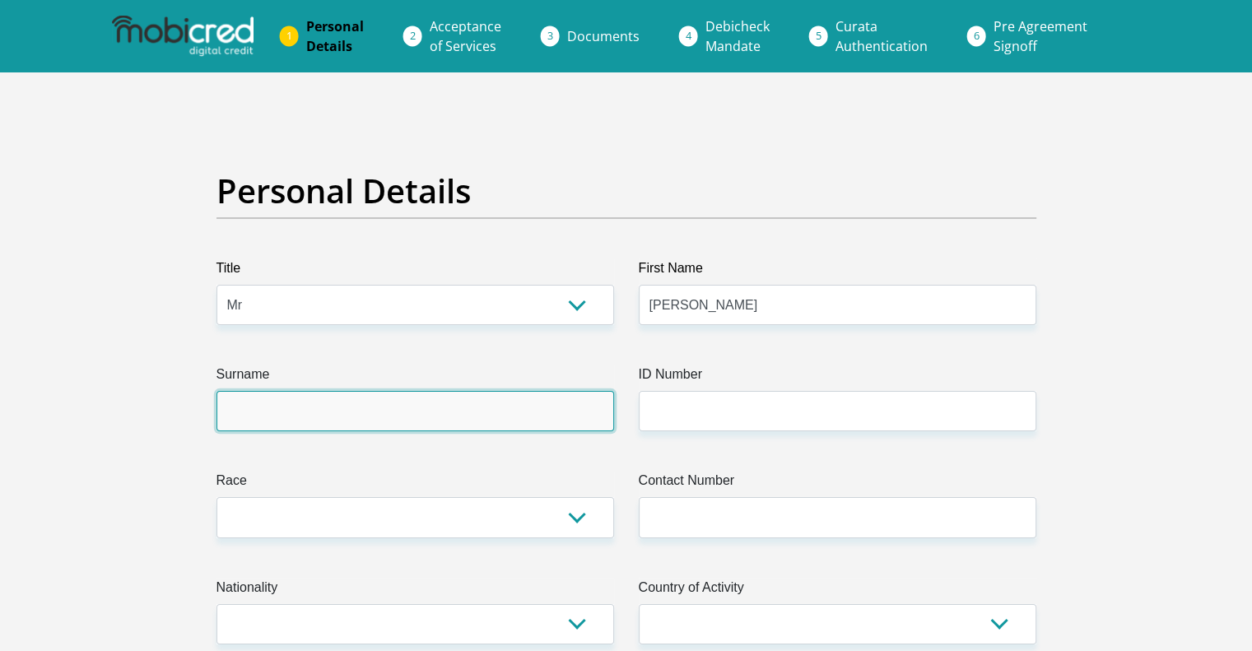
click at [430, 421] on input "Surname" at bounding box center [414, 411] width 397 height 40
type input "Odendaal"
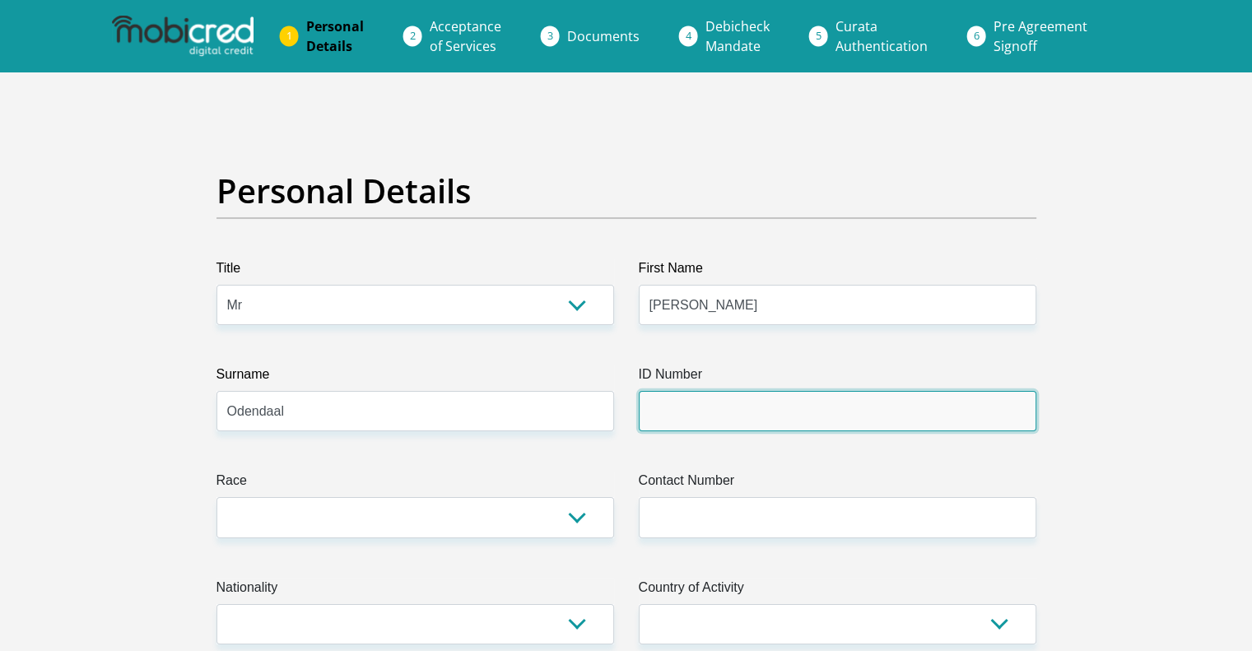
click at [720, 427] on input "ID Number" at bounding box center [837, 411] width 397 height 40
type input "9406285025086"
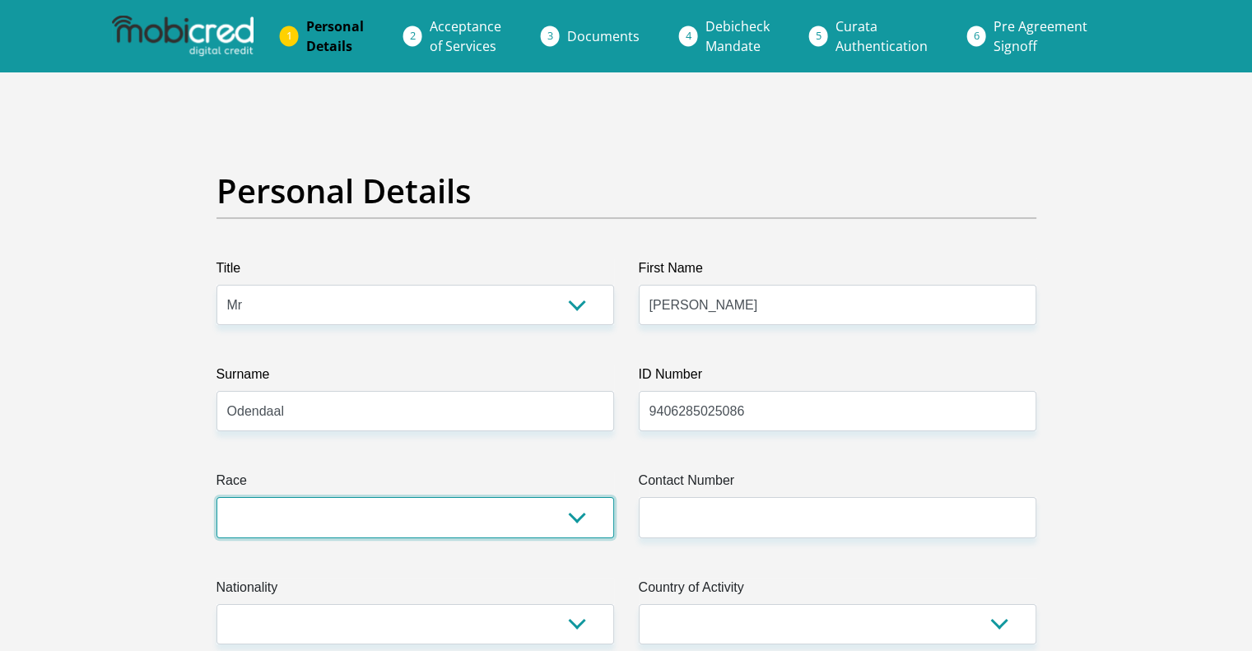
click at [491, 501] on select "Black Coloured Indian White Other" at bounding box center [414, 517] width 397 height 40
select select "4"
click at [216, 497] on select "Black Coloured Indian White Other" at bounding box center [414, 517] width 397 height 40
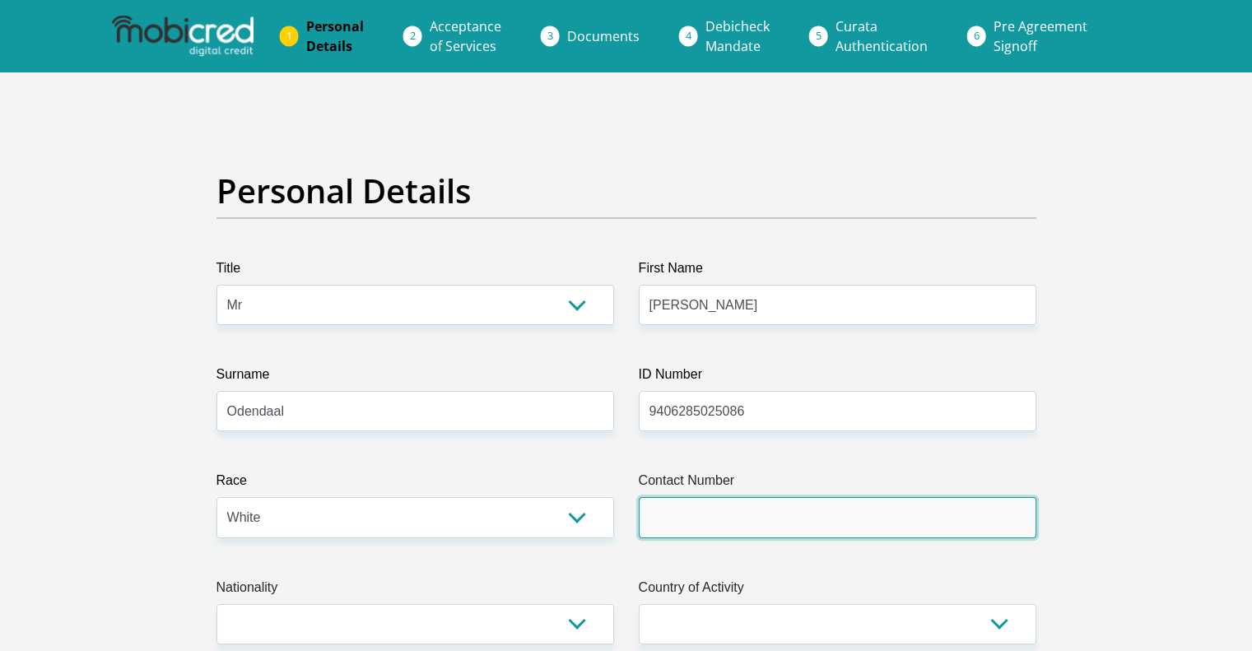
click at [759, 523] on input "Contact Number" at bounding box center [837, 517] width 397 height 40
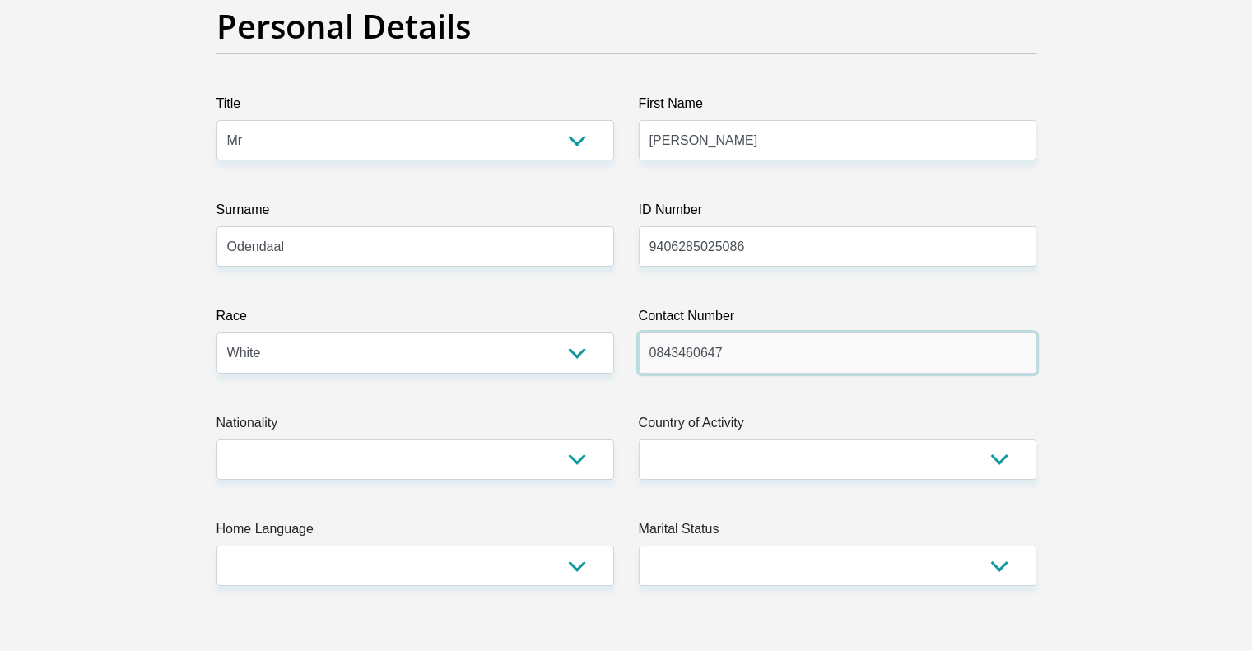
scroll to position [234, 0]
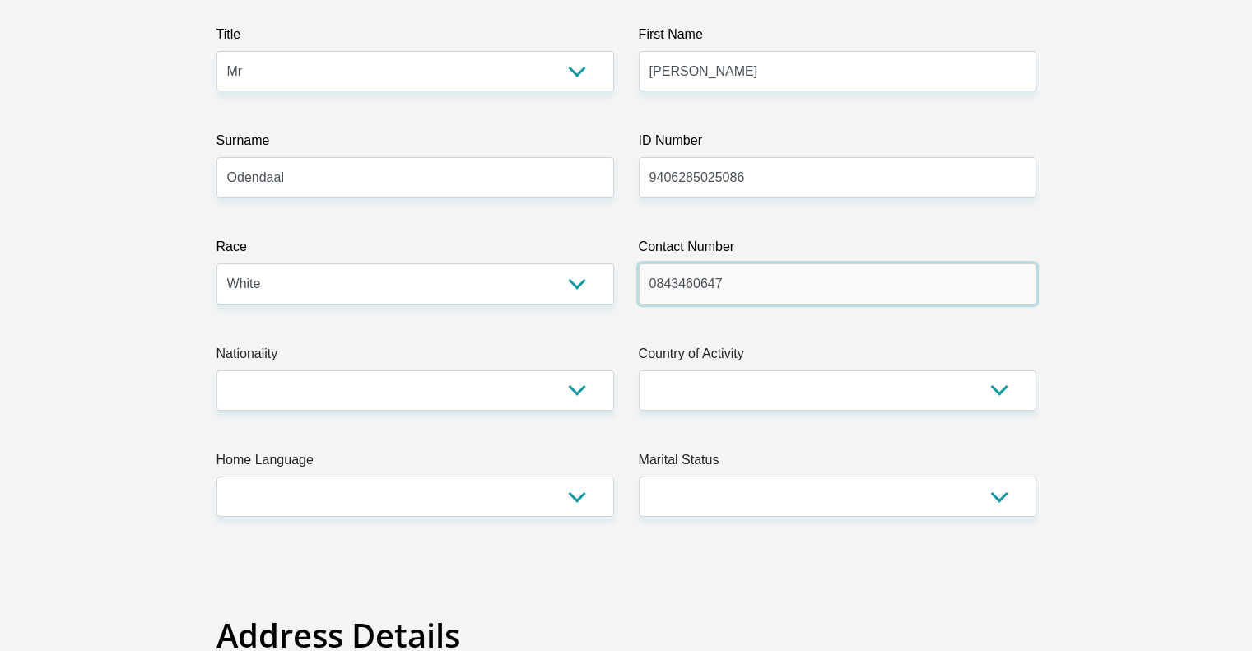
type input "0843460647"
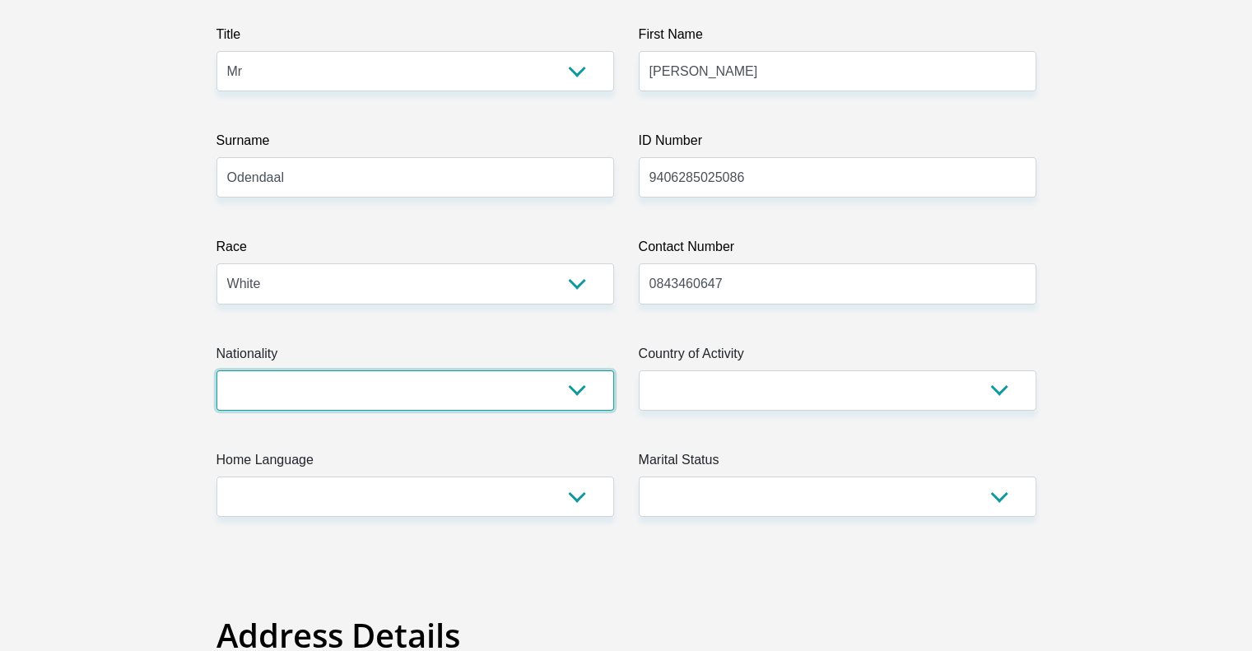
click at [485, 392] on select "[GEOGRAPHIC_DATA] [GEOGRAPHIC_DATA] [GEOGRAPHIC_DATA] [GEOGRAPHIC_DATA] [GEOGRA…" at bounding box center [414, 390] width 397 height 40
select select "ZAF"
click at [216, 370] on select "[GEOGRAPHIC_DATA] [GEOGRAPHIC_DATA] [GEOGRAPHIC_DATA] [GEOGRAPHIC_DATA] [GEOGRA…" at bounding box center [414, 390] width 397 height 40
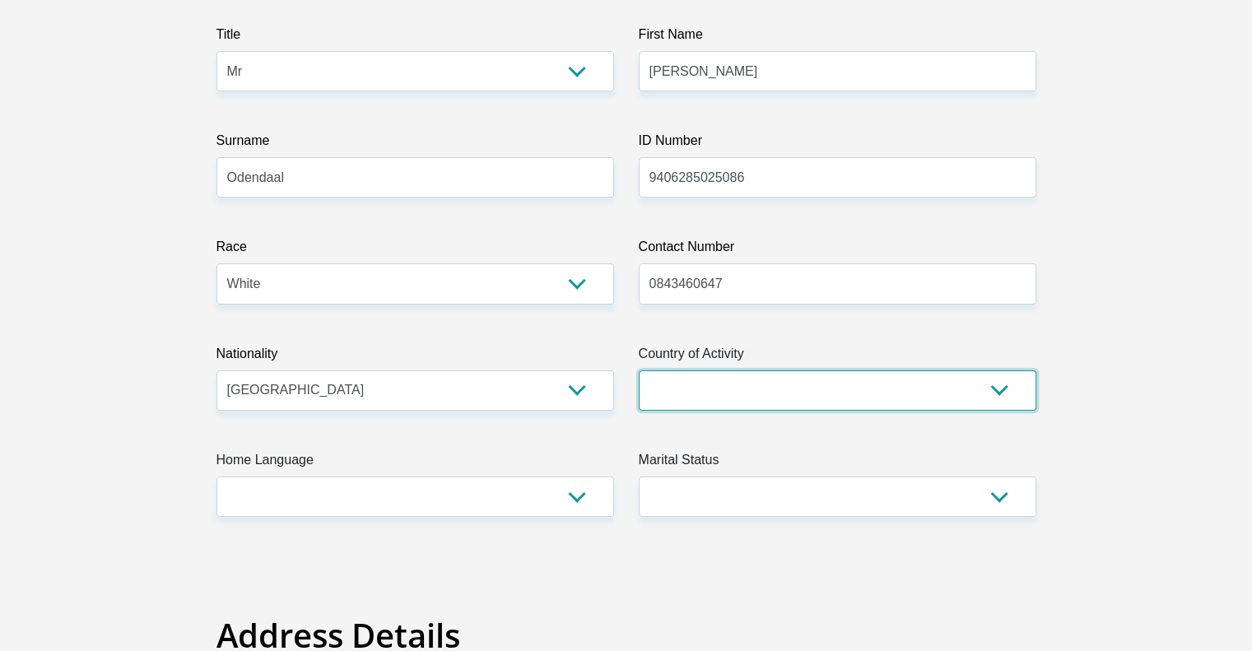
click at [718, 383] on select "[GEOGRAPHIC_DATA] [GEOGRAPHIC_DATA] [GEOGRAPHIC_DATA] [GEOGRAPHIC_DATA] [GEOGRA…" at bounding box center [837, 390] width 397 height 40
select select "ZAF"
click at [639, 370] on select "[GEOGRAPHIC_DATA] [GEOGRAPHIC_DATA] [GEOGRAPHIC_DATA] [GEOGRAPHIC_DATA] [GEOGRA…" at bounding box center [837, 390] width 397 height 40
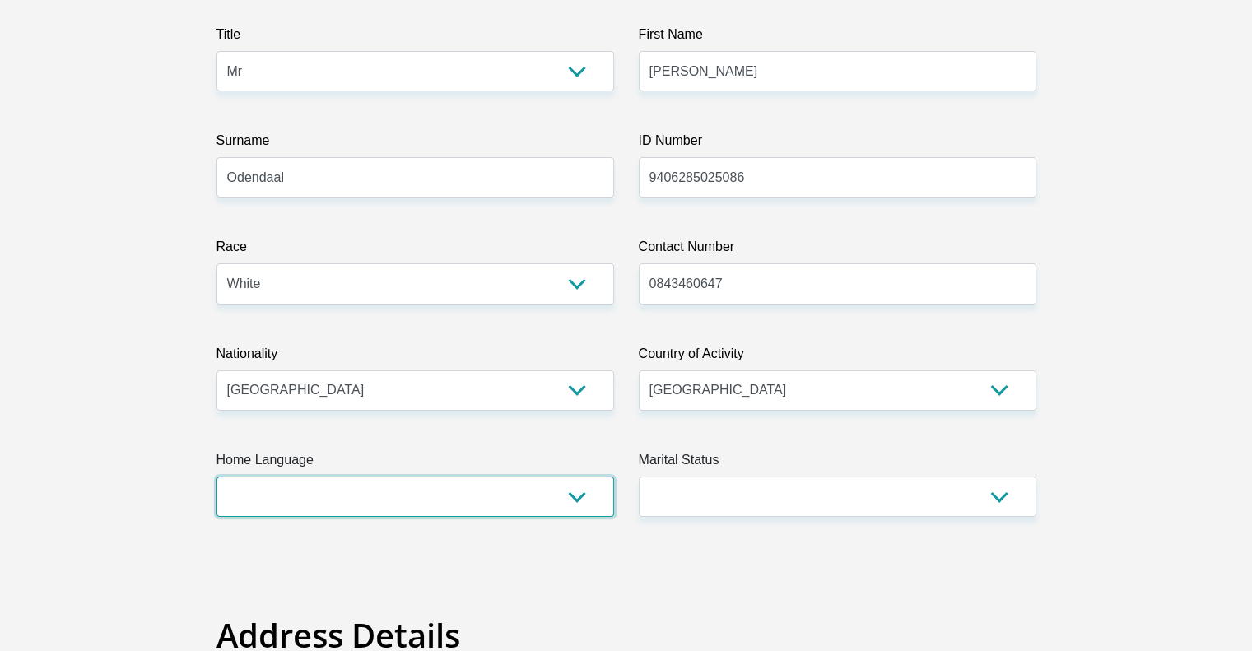
click at [329, 501] on select "Afrikaans English Sepedi South Ndebele Southern Sotho Swati Tsonga Tswana Venda…" at bounding box center [414, 496] width 397 height 40
select select "afr"
click at [216, 476] on select "Afrikaans English Sepedi South Ndebele Southern Sotho Swati Tsonga Tswana Venda…" at bounding box center [414, 496] width 397 height 40
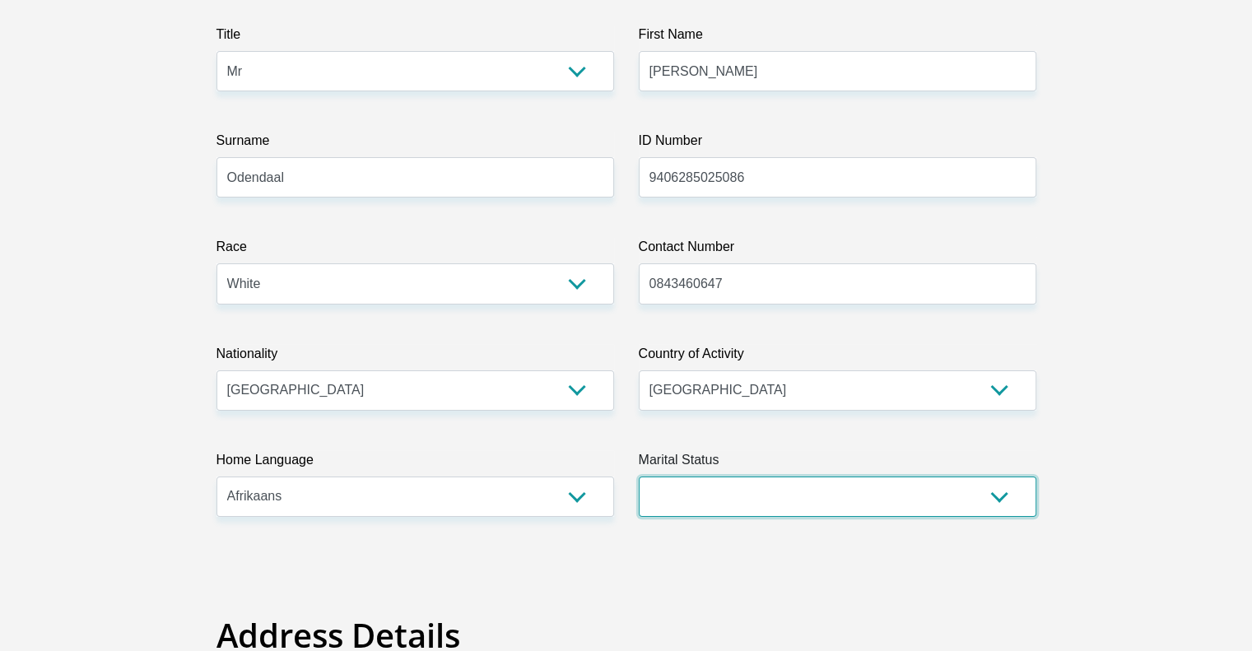
click at [797, 497] on select "Married ANC Single Divorced Widowed Married COP or Customary Law" at bounding box center [837, 496] width 397 height 40
select select "1"
click at [639, 476] on select "Married ANC Single Divorced Widowed Married COP or Customary Law" at bounding box center [837, 496] width 397 height 40
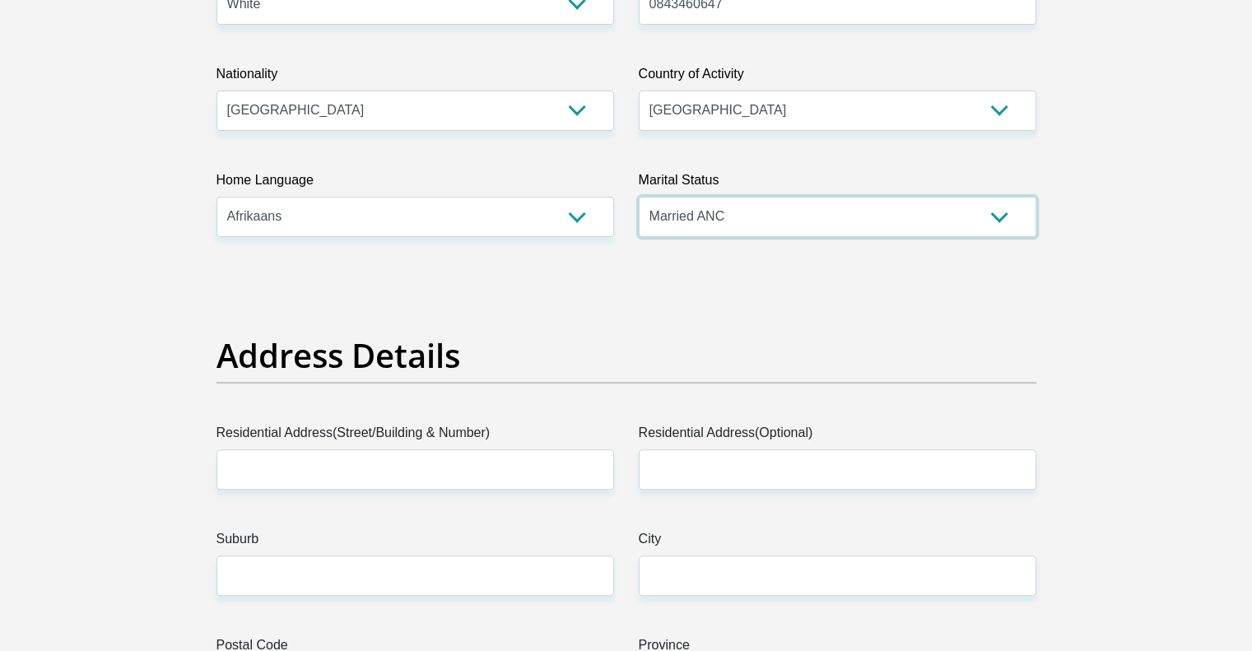
scroll to position [640, 0]
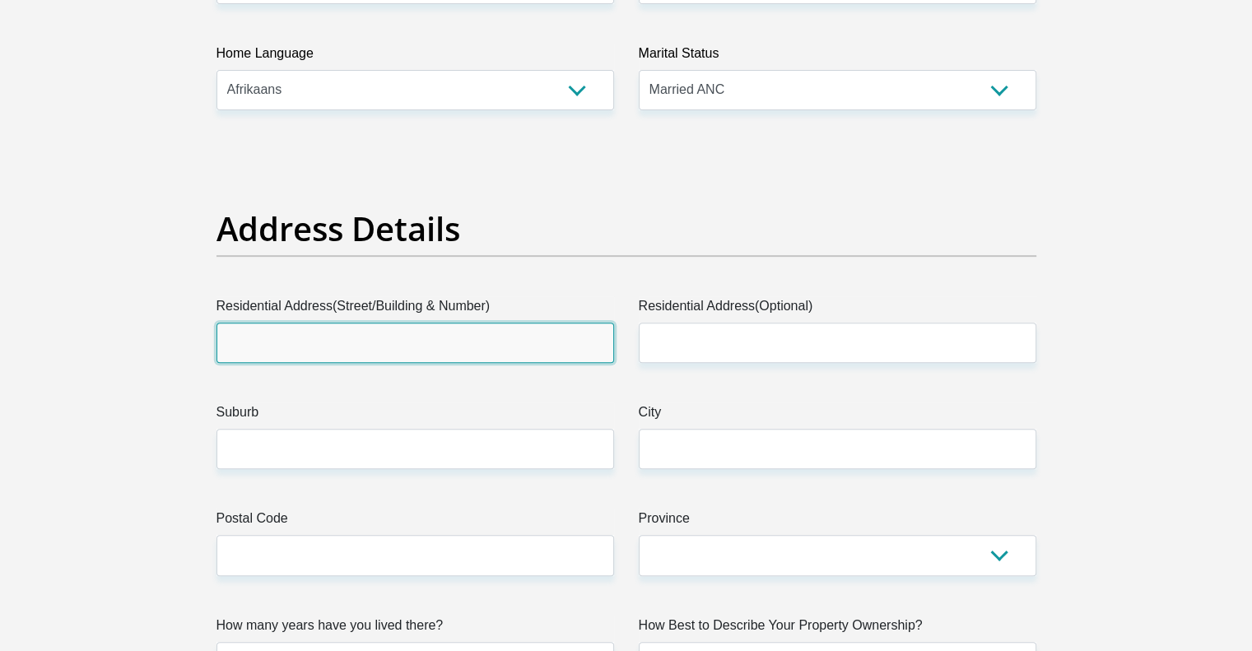
click at [490, 338] on input "Residential Address(Street/Building & Number)" at bounding box center [414, 343] width 397 height 40
type input "[STREET_ADDRESS]"
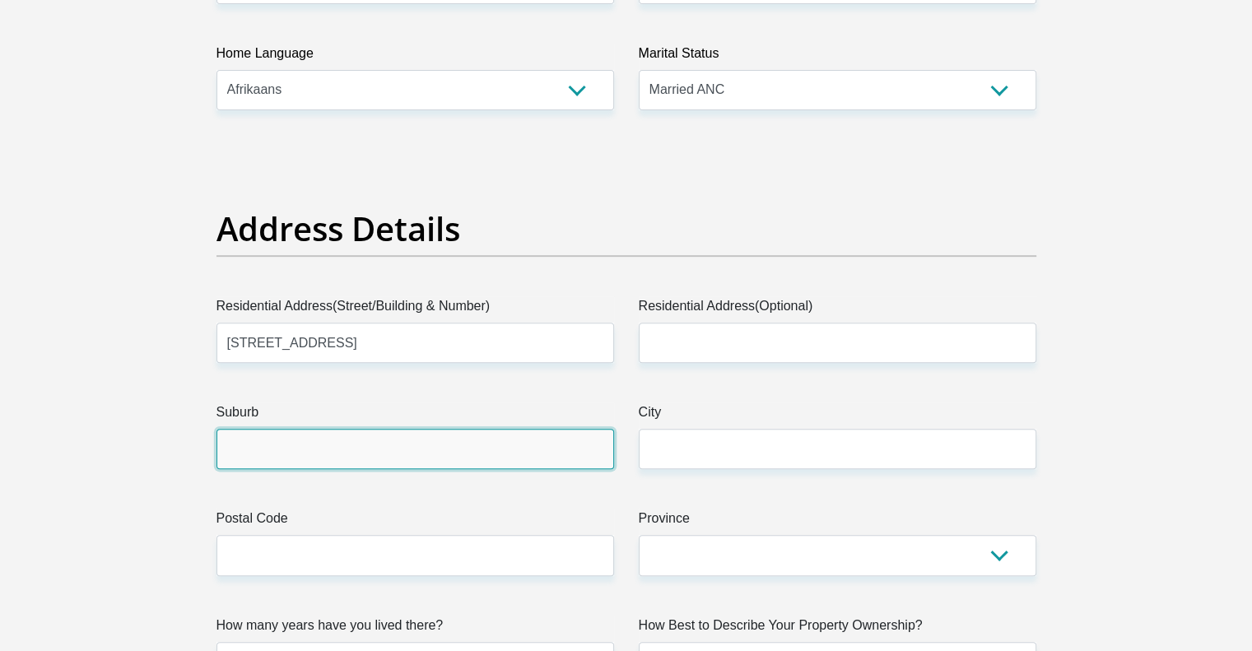
type input "Centurion"
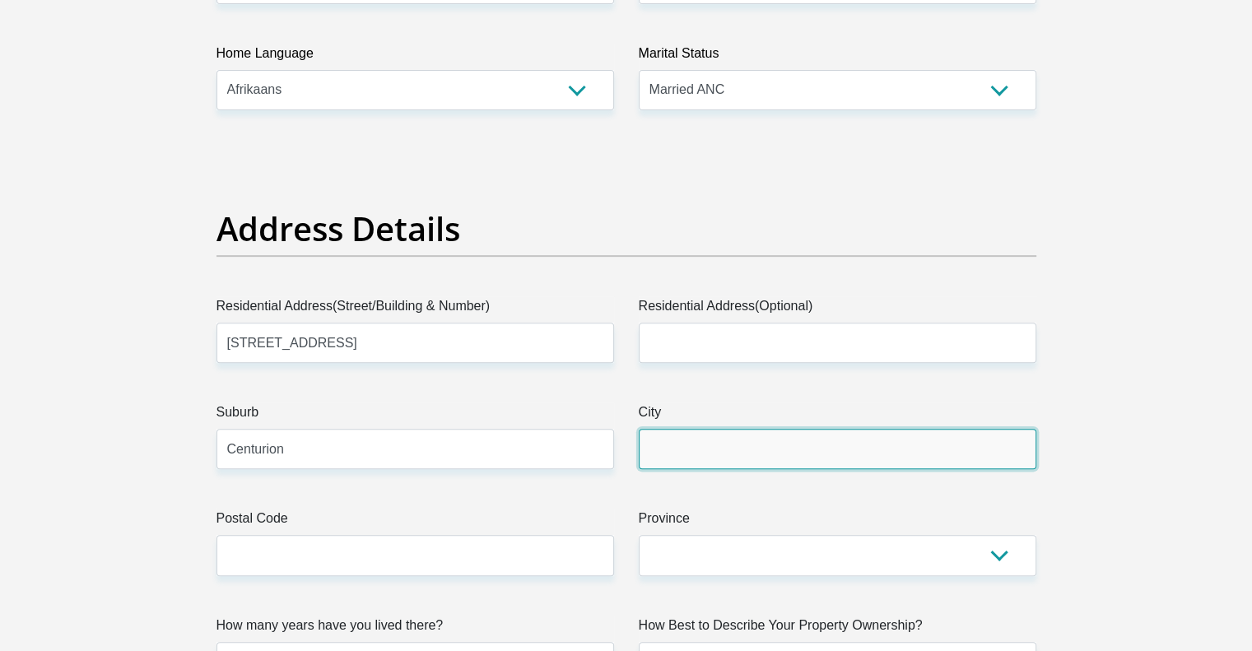
type input "Centurion"
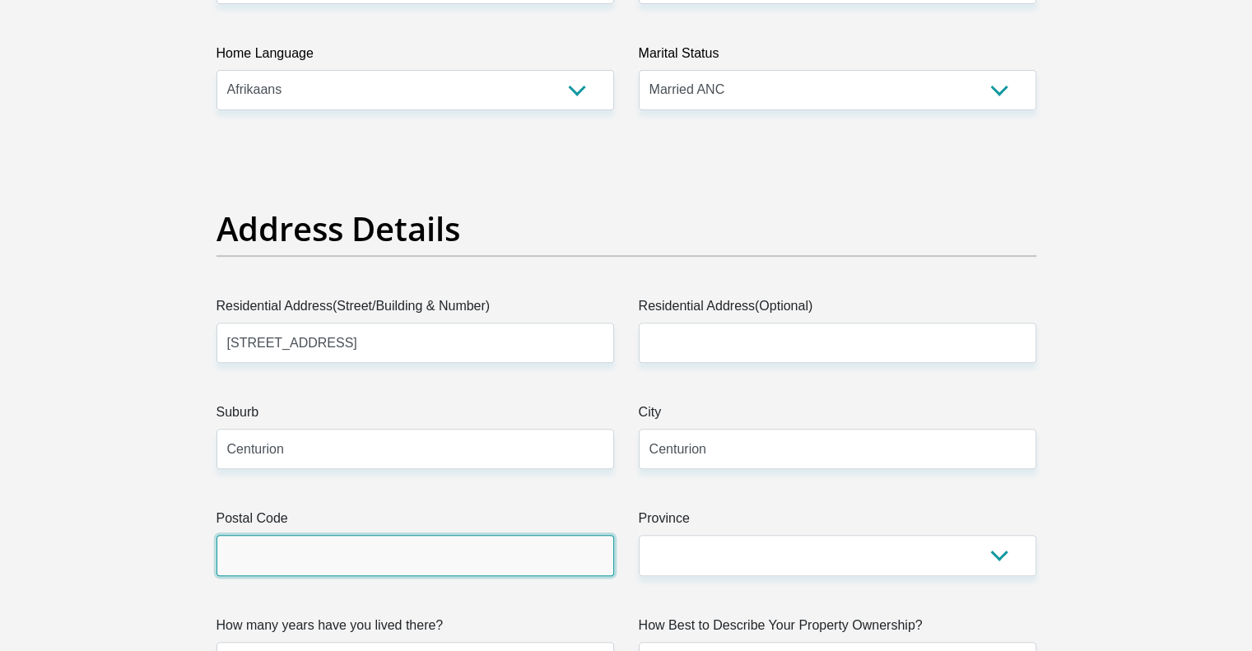
type input "0001"
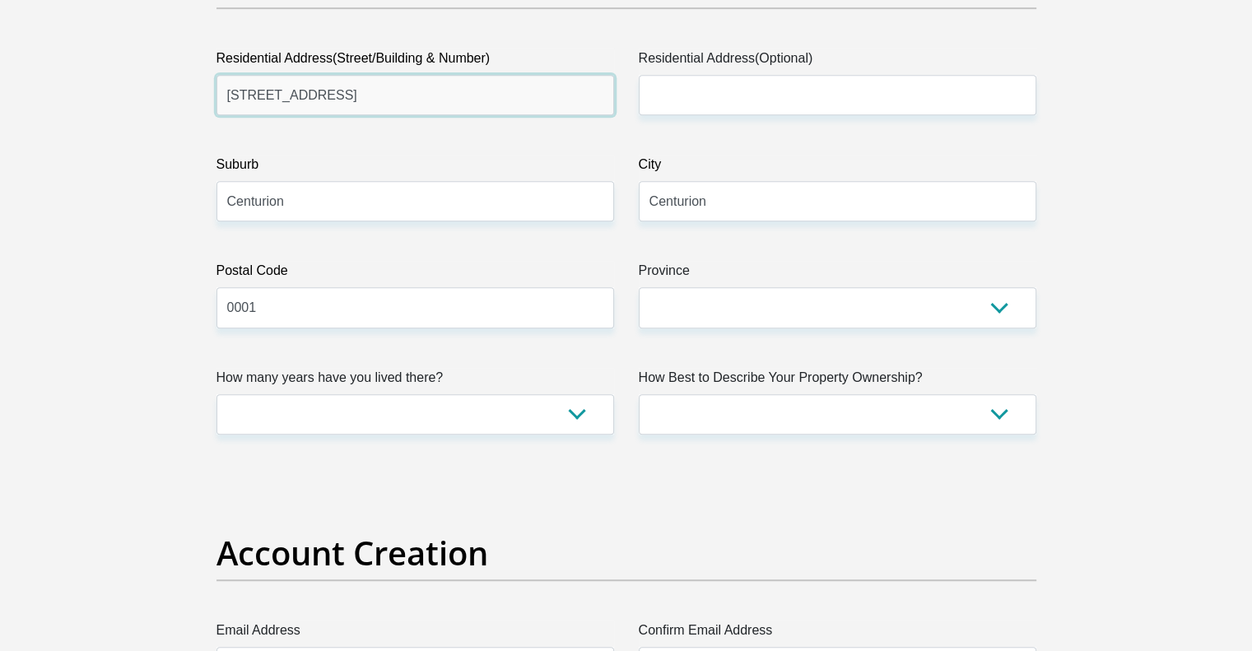
scroll to position [889, 0]
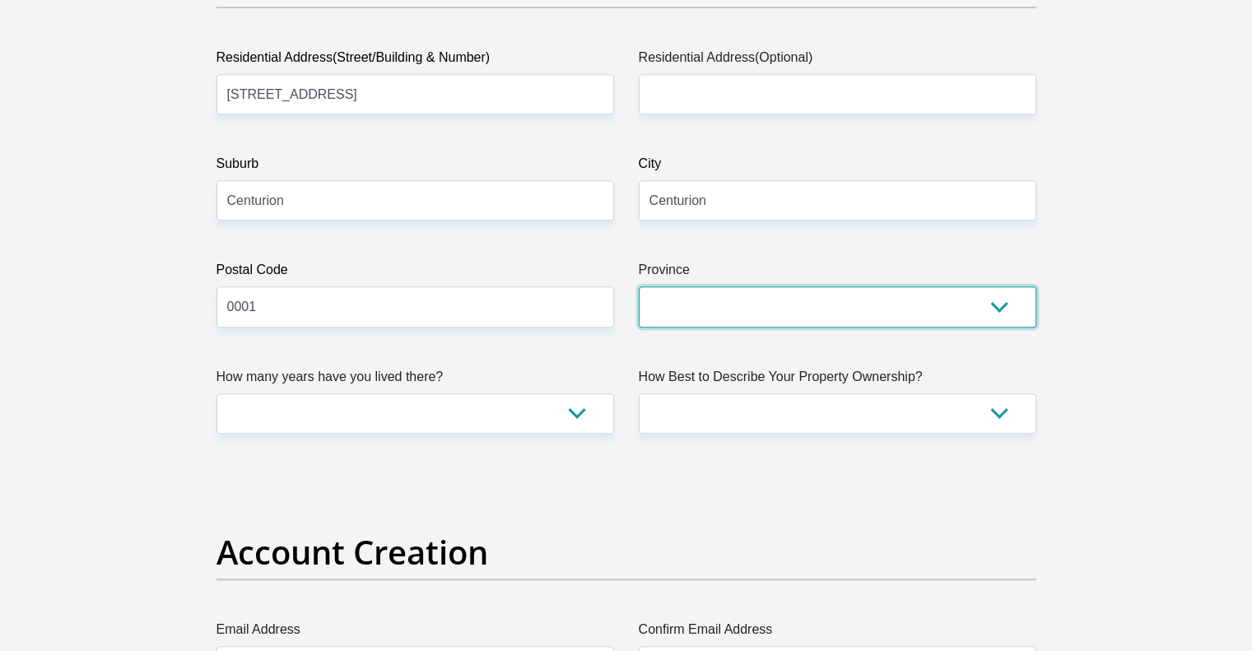
click at [728, 314] on select "Eastern Cape Free State [GEOGRAPHIC_DATA] [GEOGRAPHIC_DATA][DATE] [GEOGRAPHIC_D…" at bounding box center [837, 306] width 397 height 40
select select "Gauteng"
click at [639, 286] on select "Eastern Cape Free State [GEOGRAPHIC_DATA] [GEOGRAPHIC_DATA][DATE] [GEOGRAPHIC_D…" at bounding box center [837, 306] width 397 height 40
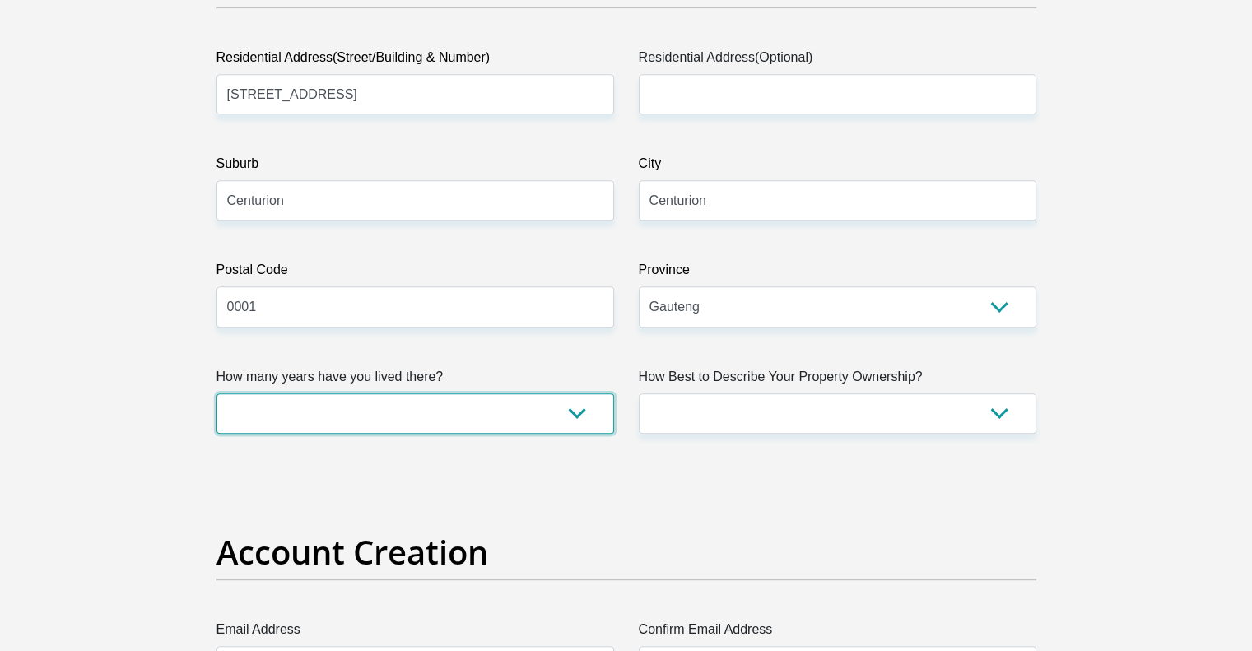
click at [531, 398] on select "less than 1 year 1-3 years 3-5 years 5+ years" at bounding box center [414, 413] width 397 height 40
select select "2"
click at [216, 393] on select "less than 1 year 1-3 years 3-5 years 5+ years" at bounding box center [414, 413] width 397 height 40
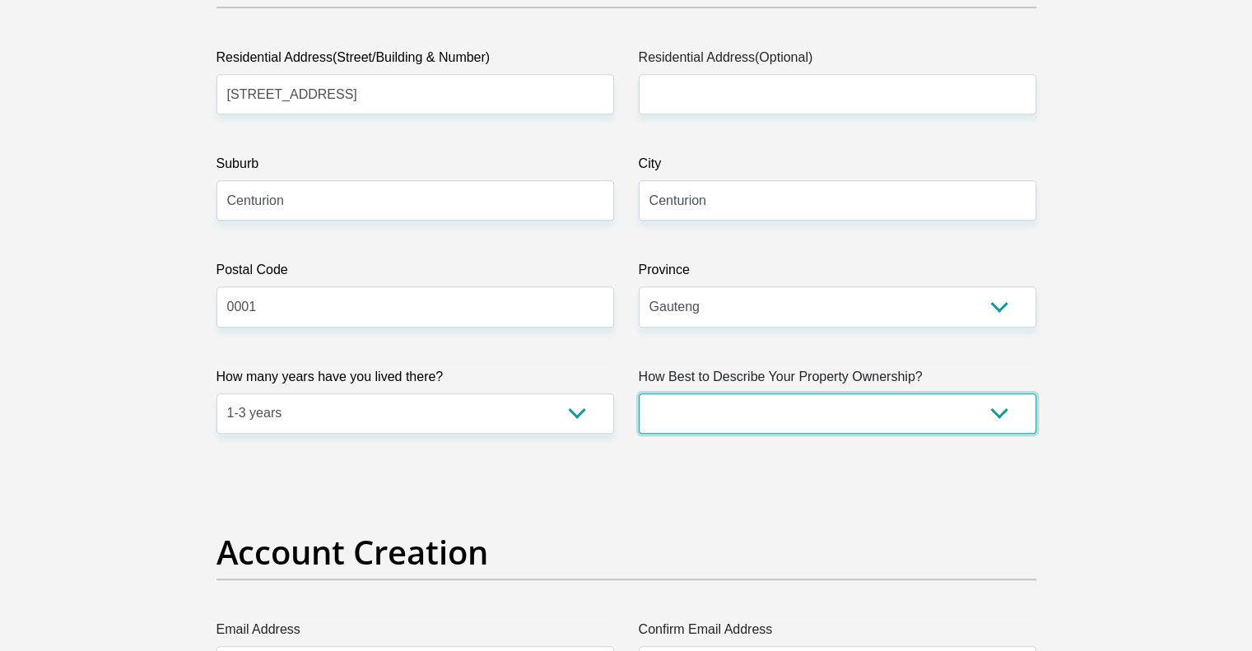
click at [754, 412] on select "Owned Rented Family Owned Company Dwelling" at bounding box center [837, 413] width 397 height 40
select select "Rented"
click at [639, 393] on select "Owned Rented Family Owned Company Dwelling" at bounding box center [837, 413] width 397 height 40
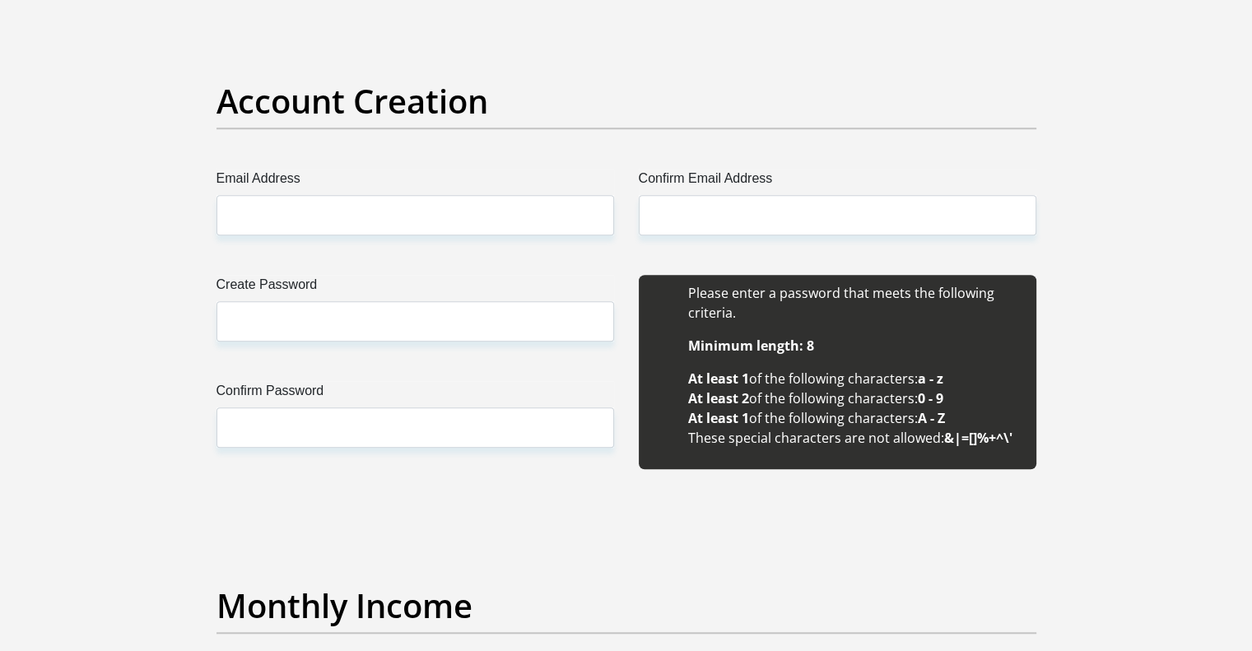
scroll to position [1340, 0]
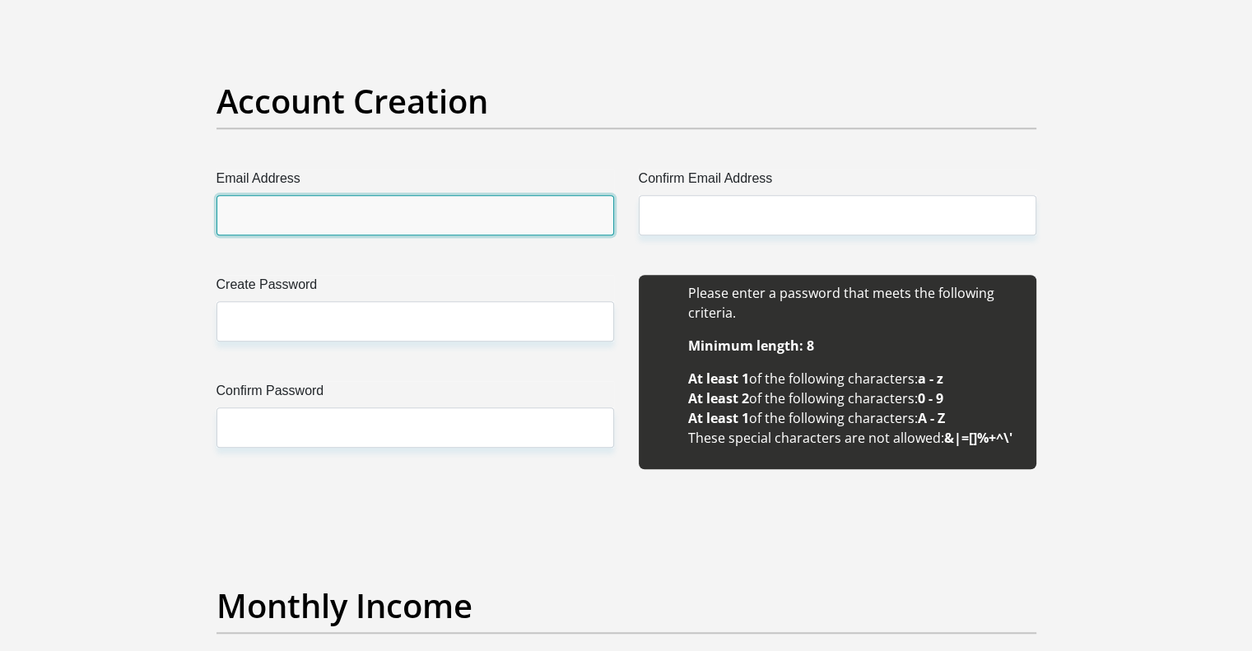
click at [452, 225] on input "Email Address" at bounding box center [414, 215] width 397 height 40
type input "[PERSON_NAME][EMAIL_ADDRESS][DOMAIN_NAME]"
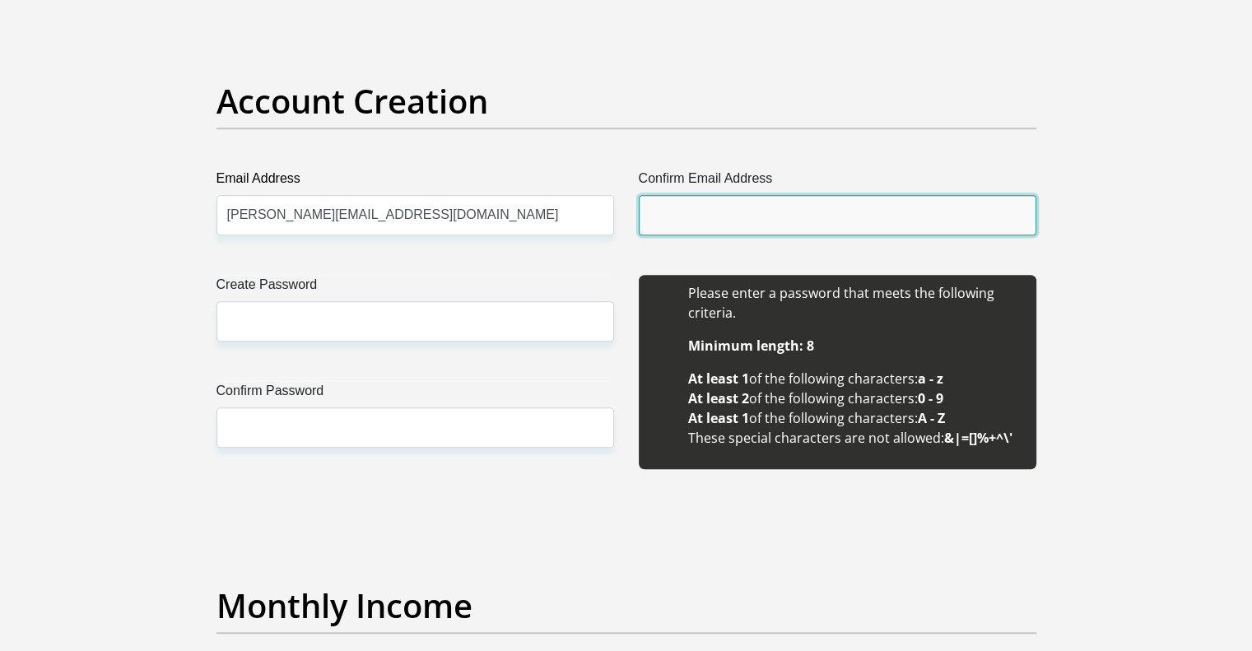
click at [791, 206] on input "Confirm Email Address" at bounding box center [837, 215] width 397 height 40
type input "[PERSON_NAME][EMAIL_ADDRESS][DOMAIN_NAME]"
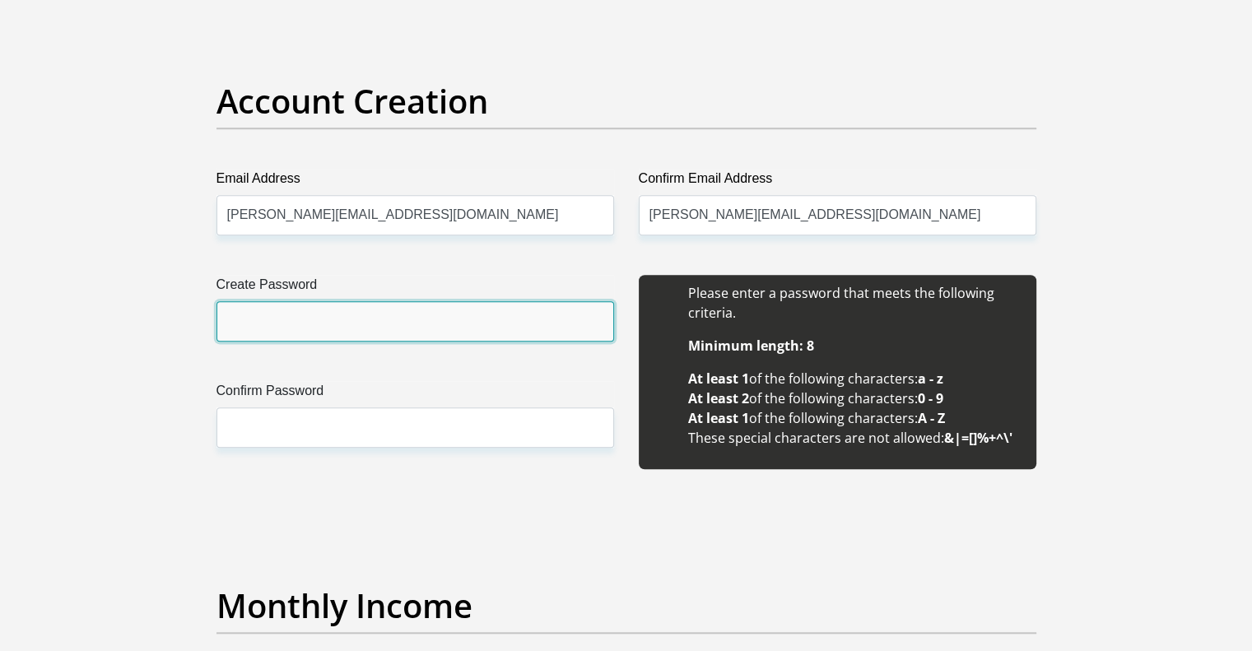
click at [434, 318] on input "Create Password" at bounding box center [414, 321] width 397 height 40
type input "IloveNads@143"
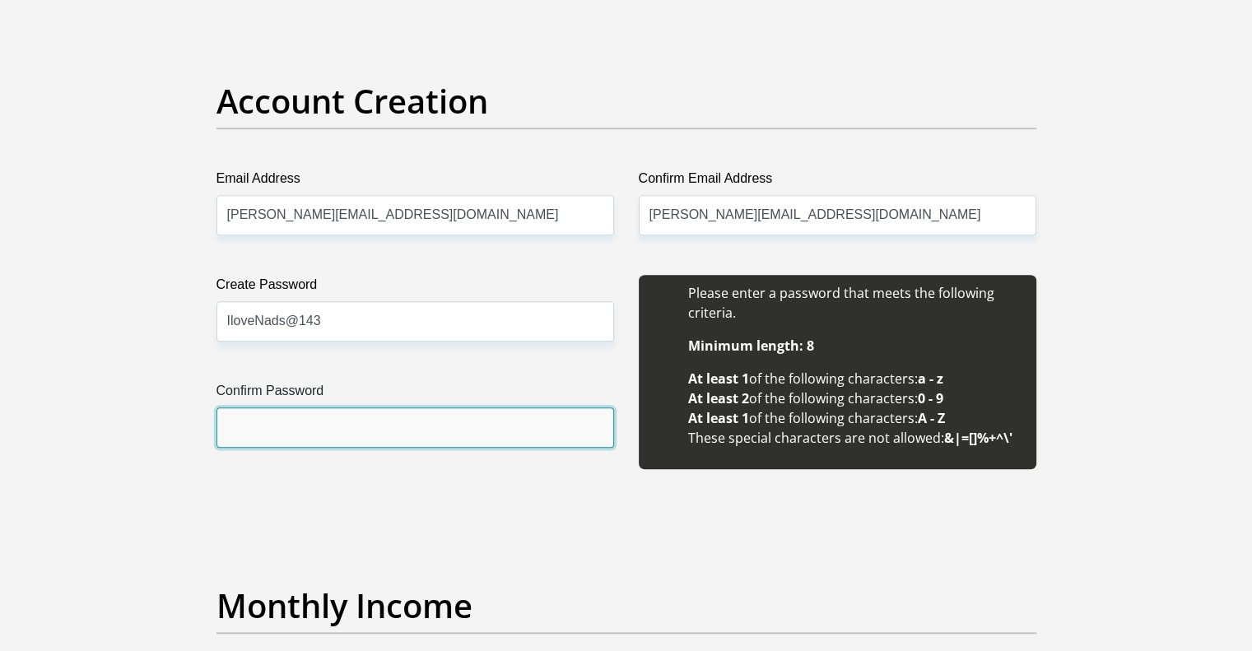
click at [397, 420] on input "Confirm Password" at bounding box center [414, 427] width 397 height 40
type input "IloveNads@143"
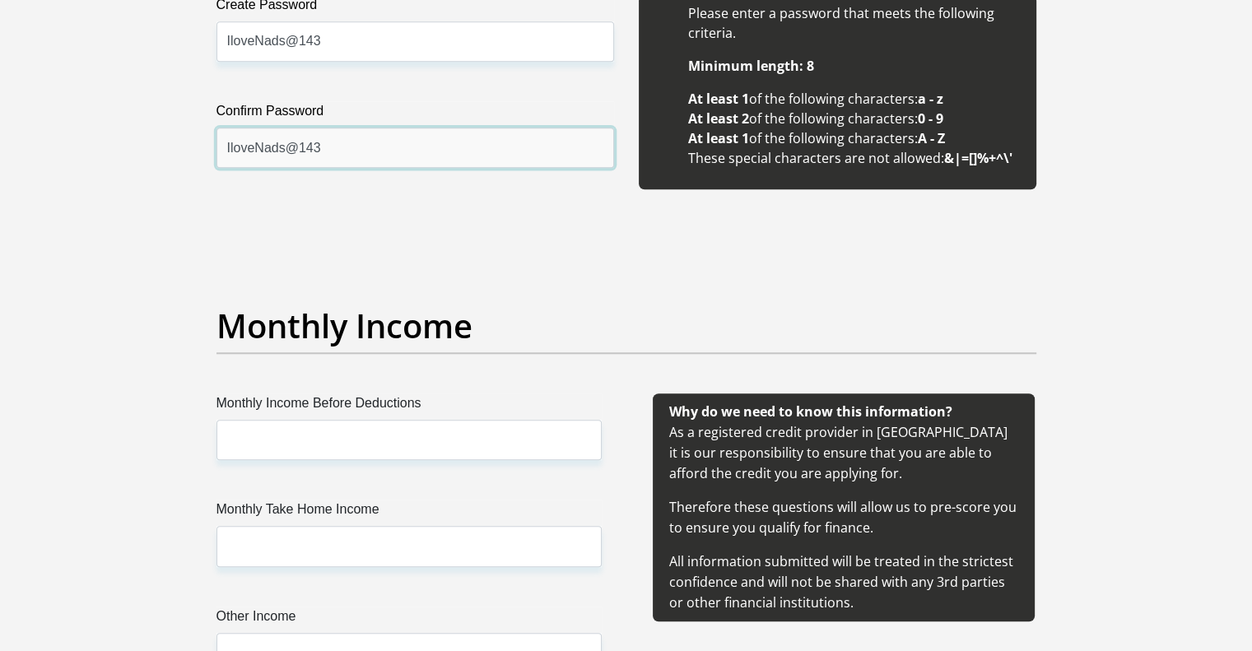
scroll to position [1757, 0]
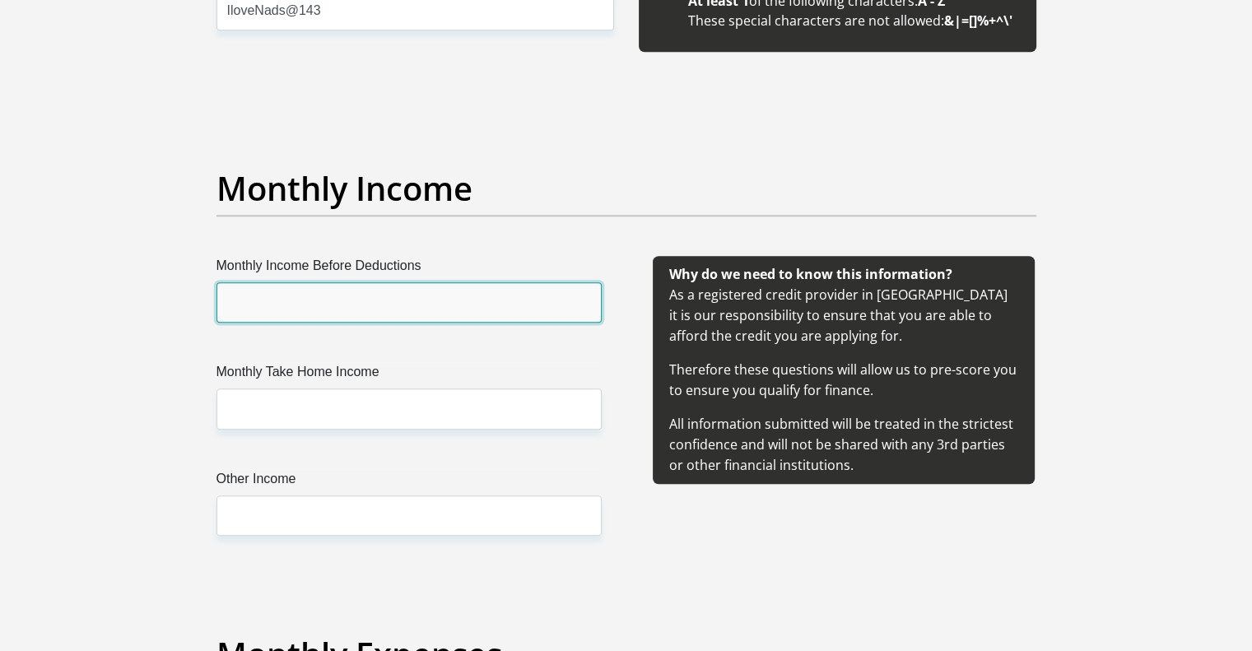
click at [306, 303] on input "Monthly Income Before Deductions" at bounding box center [408, 302] width 385 height 40
type input "32000"
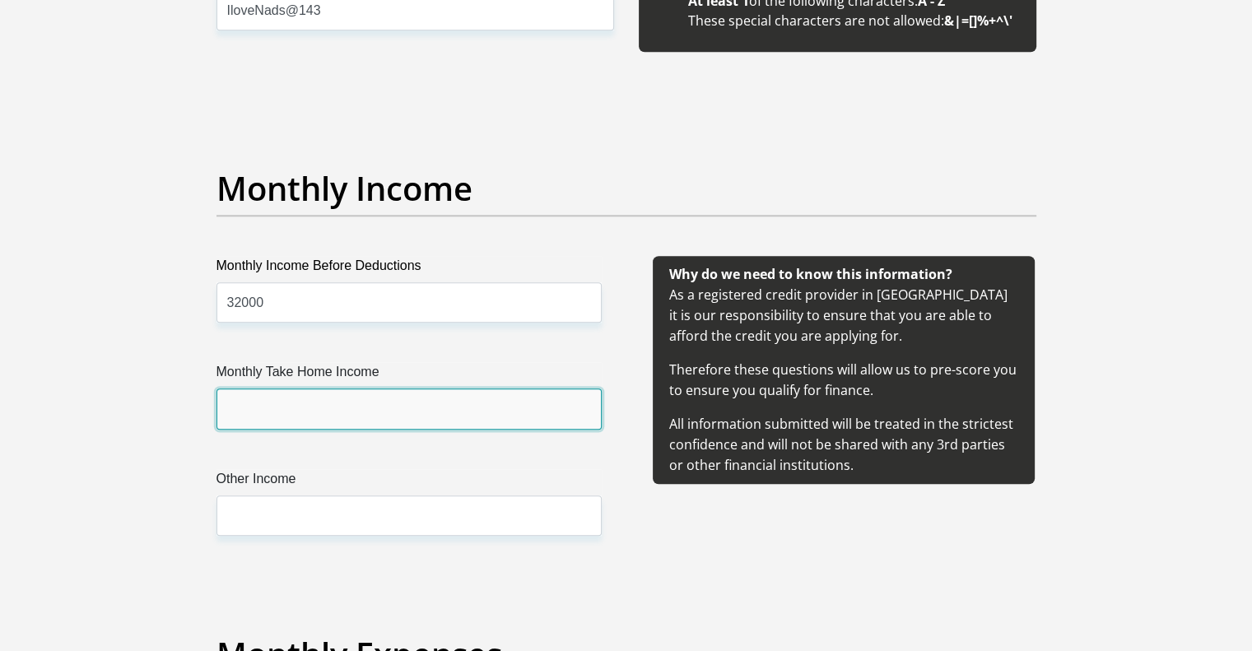
click at [322, 427] on input "Monthly Take Home Income" at bounding box center [408, 408] width 385 height 40
type input "18000"
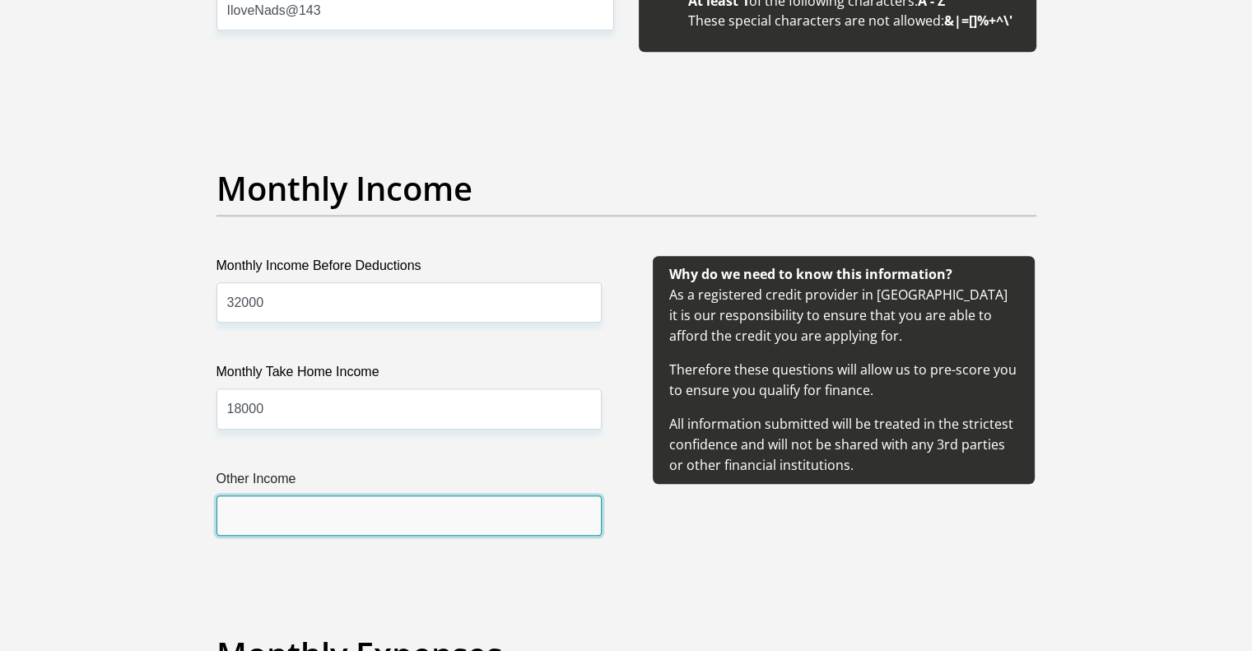
click at [314, 515] on input "Other Income" at bounding box center [408, 515] width 385 height 40
type input "0"
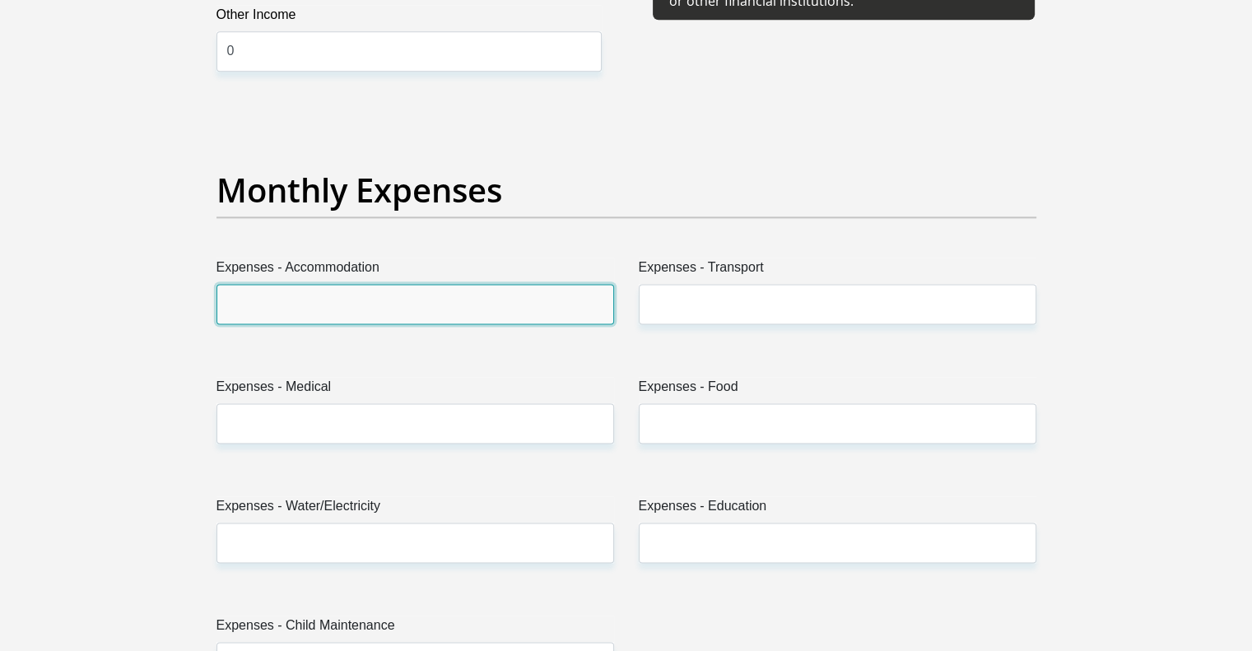
click at [292, 309] on input "Expenses - Accommodation" at bounding box center [414, 304] width 397 height 40
type input "5000"
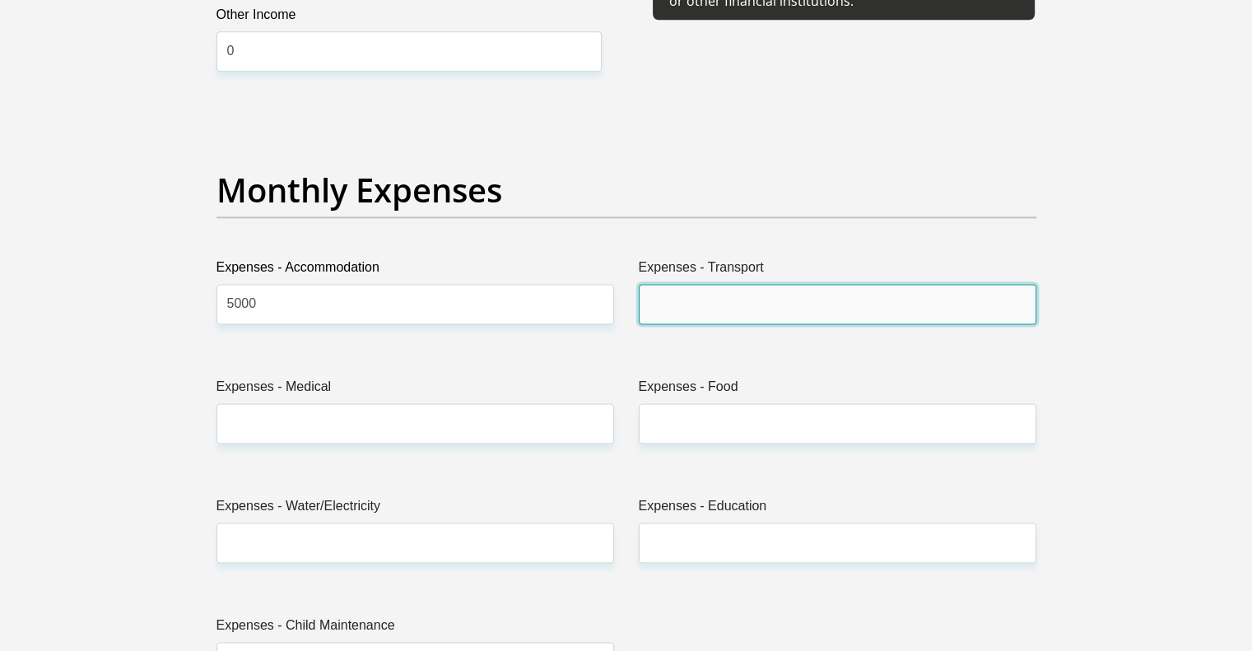
click at [748, 302] on input "Expenses - Transport" at bounding box center [837, 304] width 397 height 40
type input "1500"
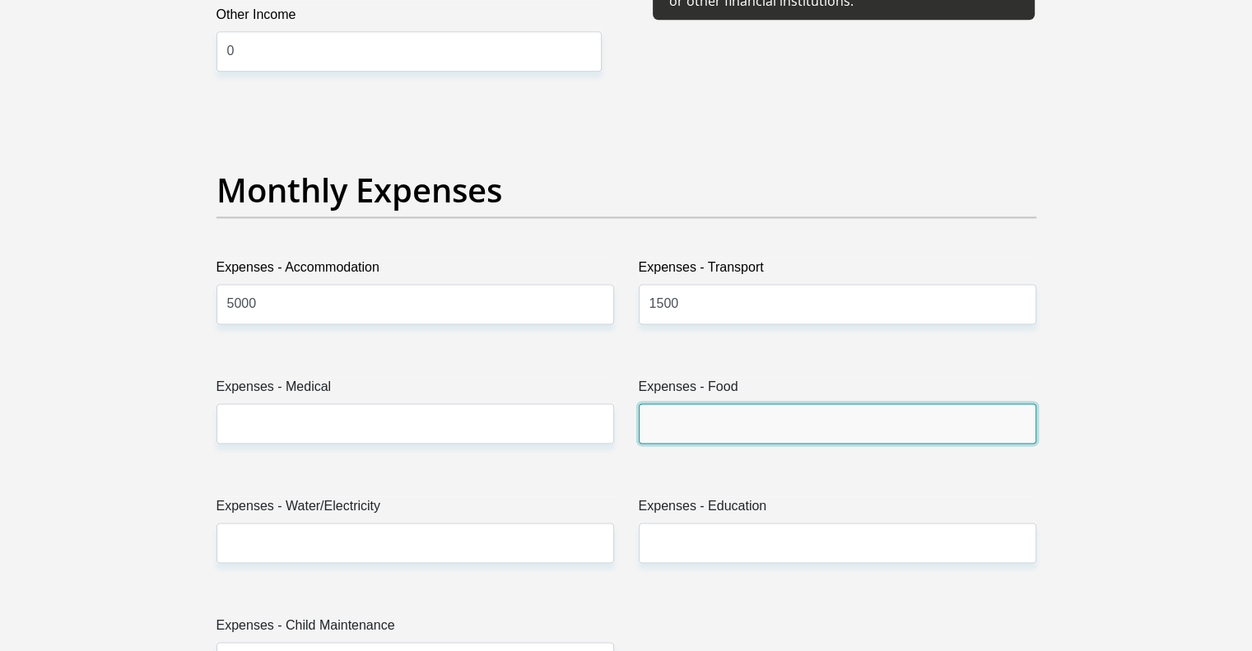
click at [720, 415] on input "Expenses - Food" at bounding box center [837, 423] width 397 height 40
type input "1000"
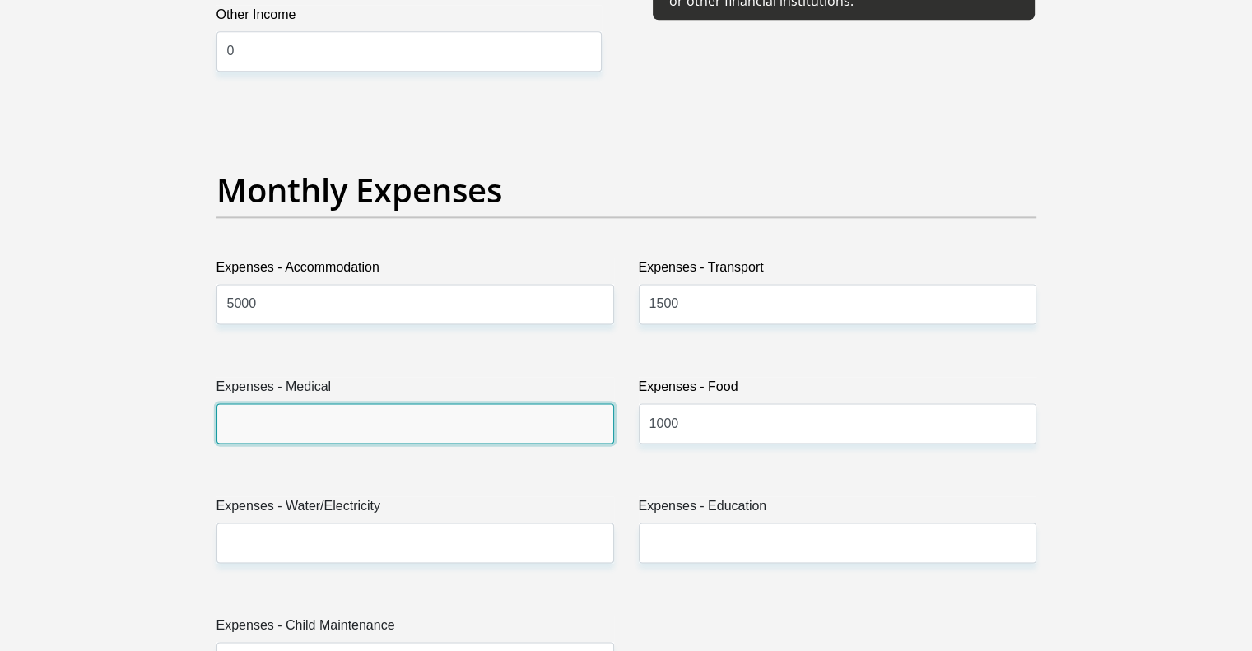
click at [495, 406] on input "Expenses - Medical" at bounding box center [414, 423] width 397 height 40
type input "2500"
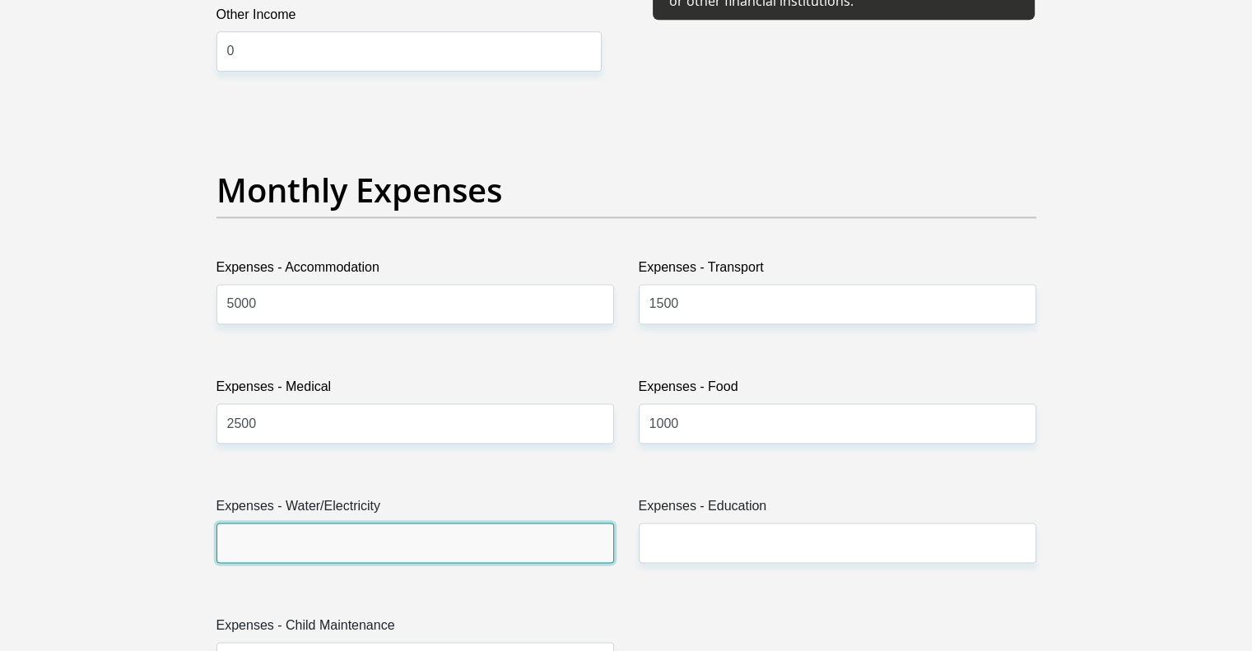
click at [332, 536] on input "Expenses - Water/Electricity" at bounding box center [414, 543] width 397 height 40
click at [431, 540] on input "Expenses - Water/Electricity" at bounding box center [414, 543] width 397 height 40
type input "0"
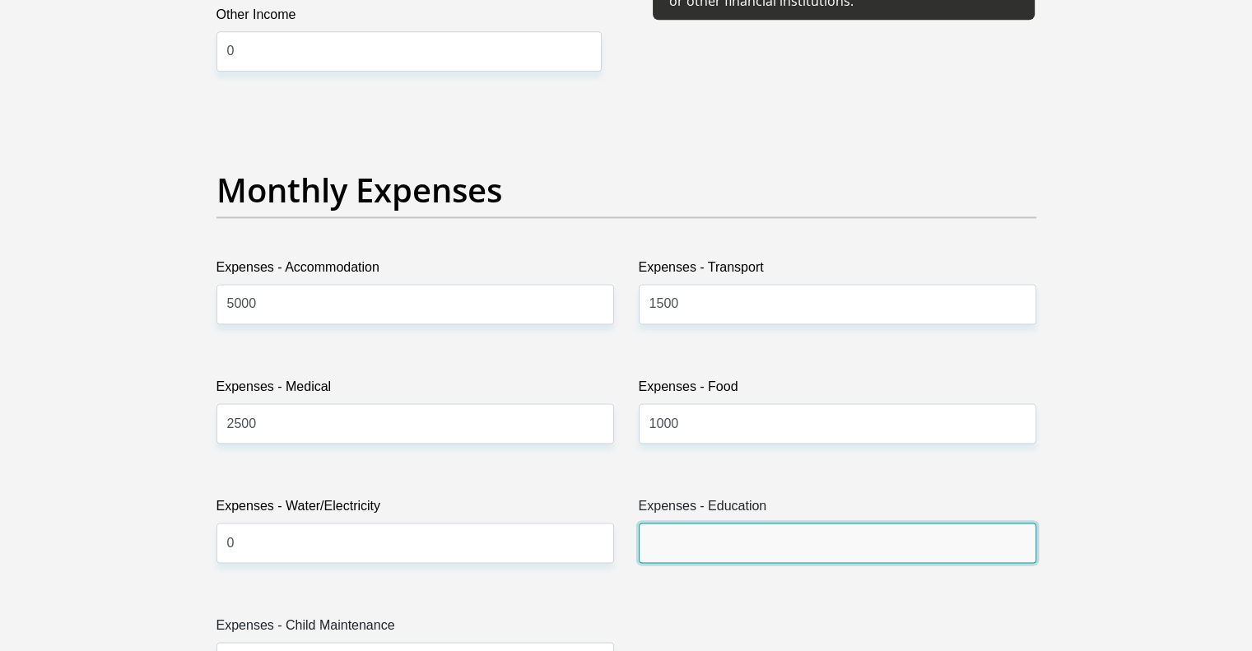
click at [818, 545] on input "Expenses - Education" at bounding box center [837, 543] width 397 height 40
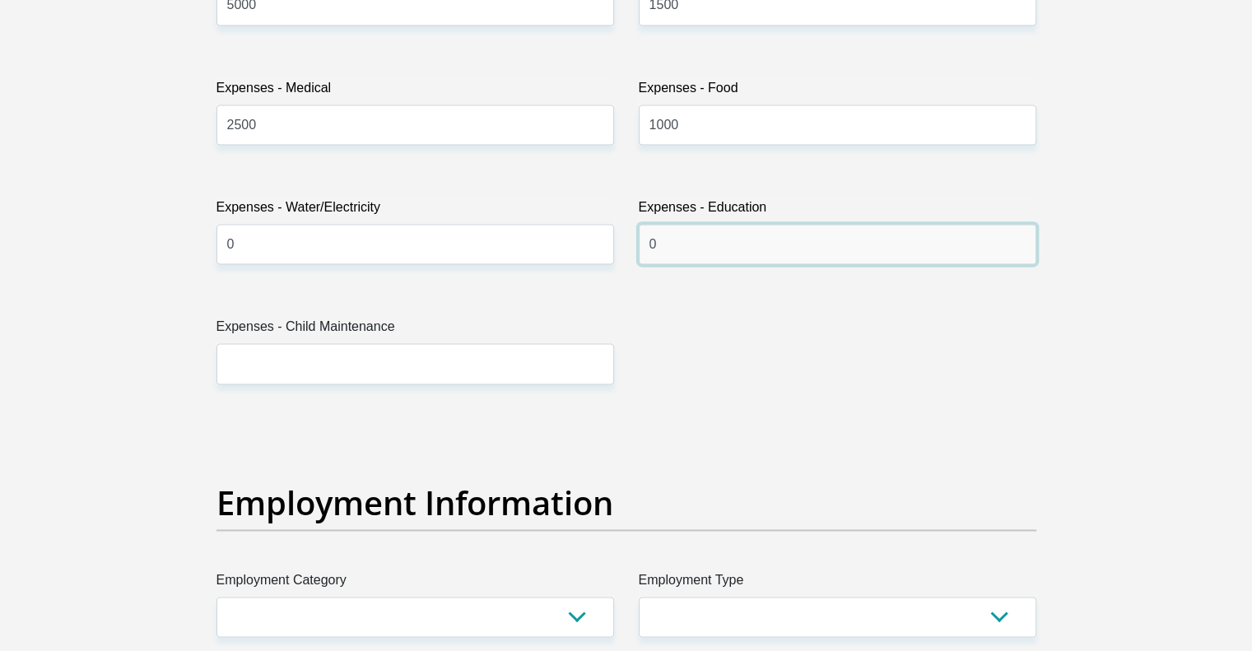
type input "0"
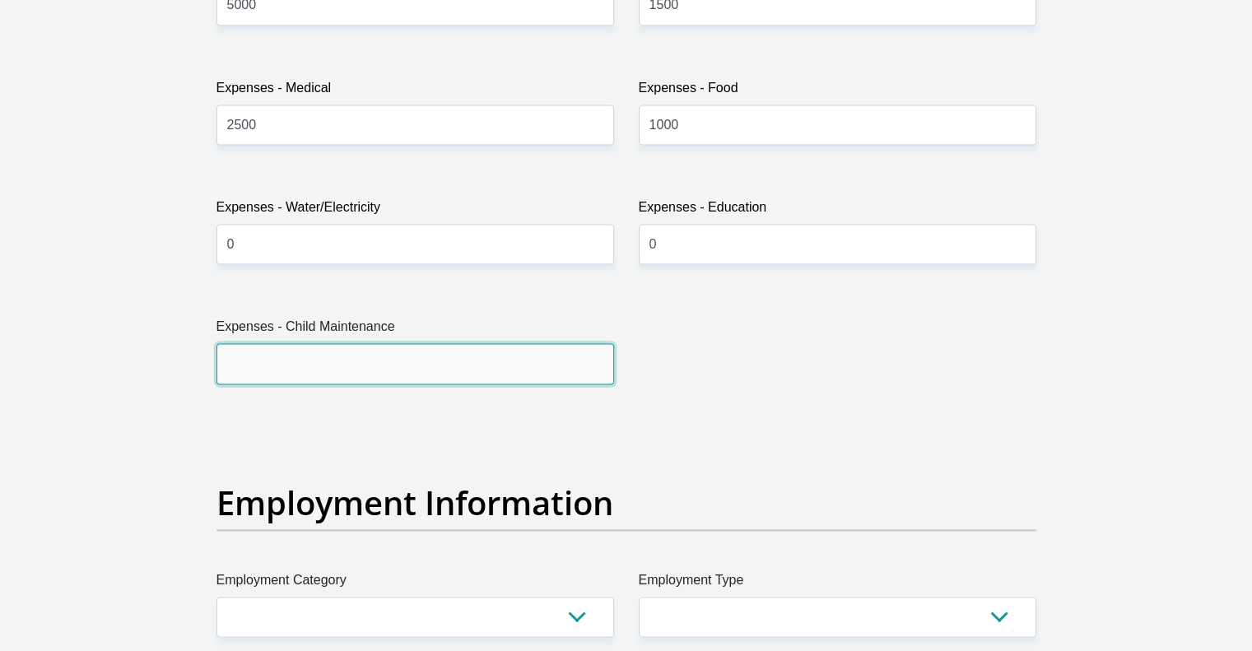
click at [457, 362] on input "Expenses - Child Maintenance" at bounding box center [414, 363] width 397 height 40
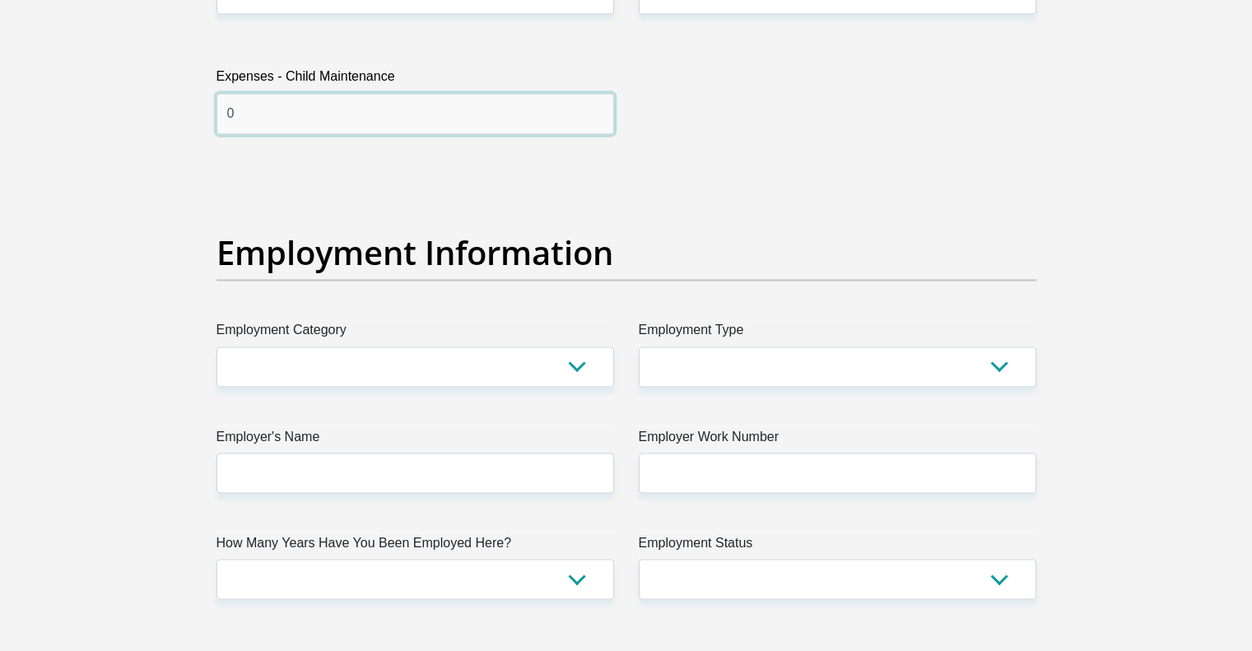
scroll to position [2916, 0]
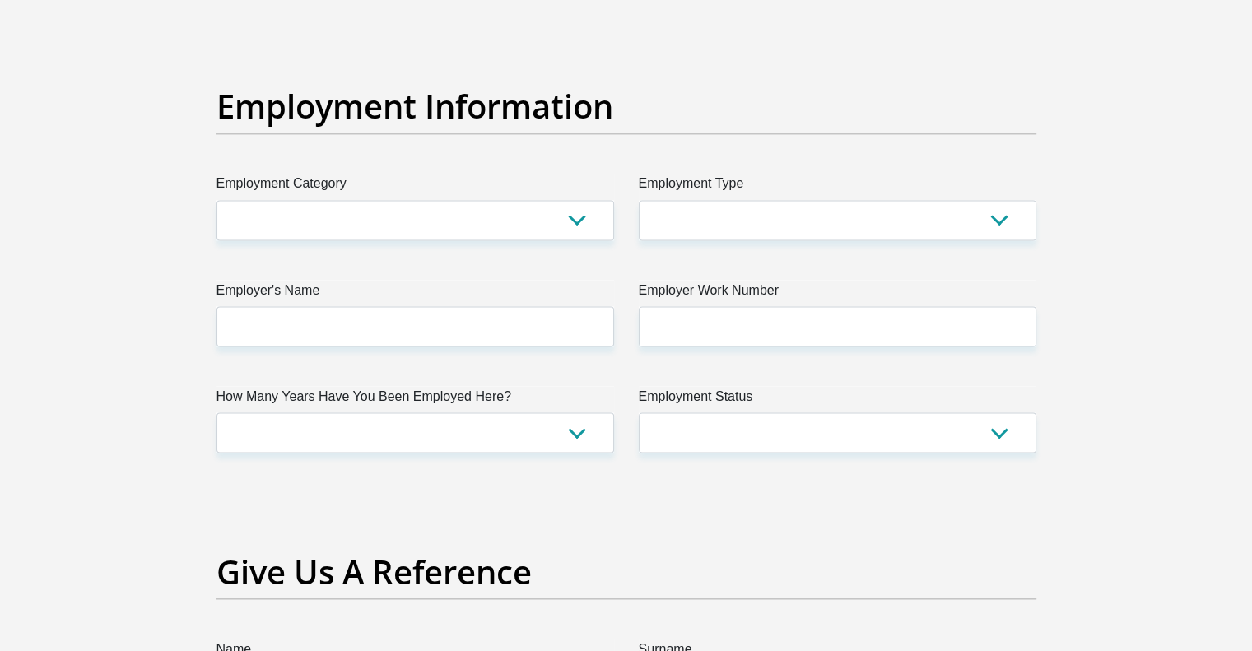
type input "0"
click at [466, 181] on label "Employment Category" at bounding box center [414, 187] width 397 height 26
click at [466, 200] on select "AGRICULTURE ALCOHOL & TOBACCO CONSTRUCTION MATERIALS METALLURGY EQUIPMENT FOR R…" at bounding box center [414, 220] width 397 height 40
click at [462, 211] on select "AGRICULTURE ALCOHOL & TOBACCO CONSTRUCTION MATERIALS METALLURGY EQUIPMENT FOR R…" at bounding box center [414, 220] width 397 height 40
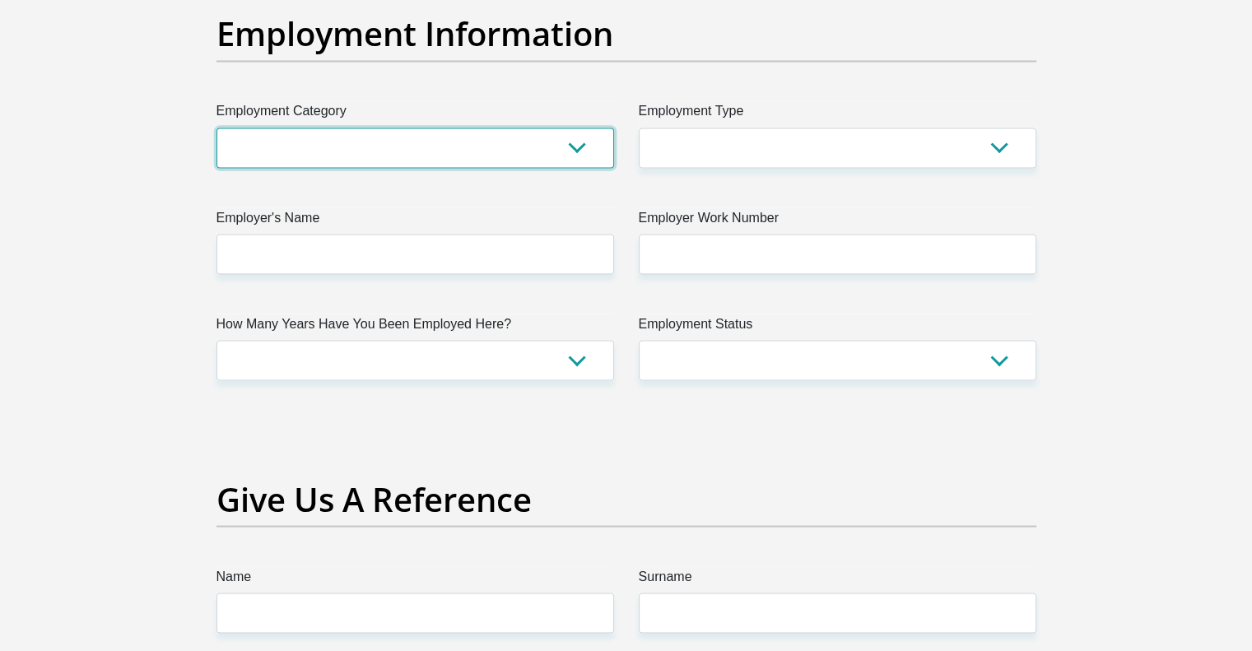
click at [497, 142] on select "AGRICULTURE ALCOHOL & TOBACCO CONSTRUCTION MATERIALS METALLURGY EQUIPMENT FOR R…" at bounding box center [414, 148] width 397 height 40
select select "71"
click at [216, 128] on select "AGRICULTURE ALCOHOL & TOBACCO CONSTRUCTION MATERIALS METALLURGY EQUIPMENT FOR R…" at bounding box center [414, 148] width 397 height 40
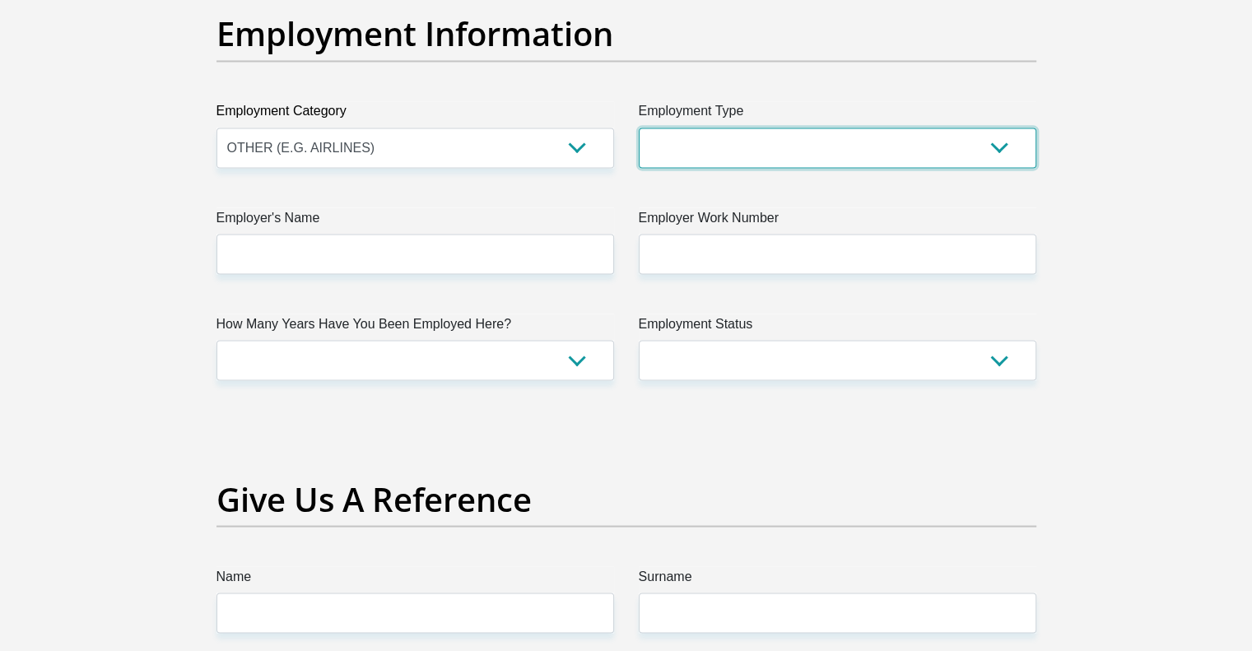
click at [789, 148] on select "College/Lecturer Craft Seller Creative Driver Executive Farmer Forces - Non Com…" at bounding box center [837, 148] width 397 height 40
select select "Permanent Teacher"
click at [639, 128] on select "College/Lecturer Craft Seller Creative Driver Executive Farmer Forces - Non Com…" at bounding box center [837, 148] width 397 height 40
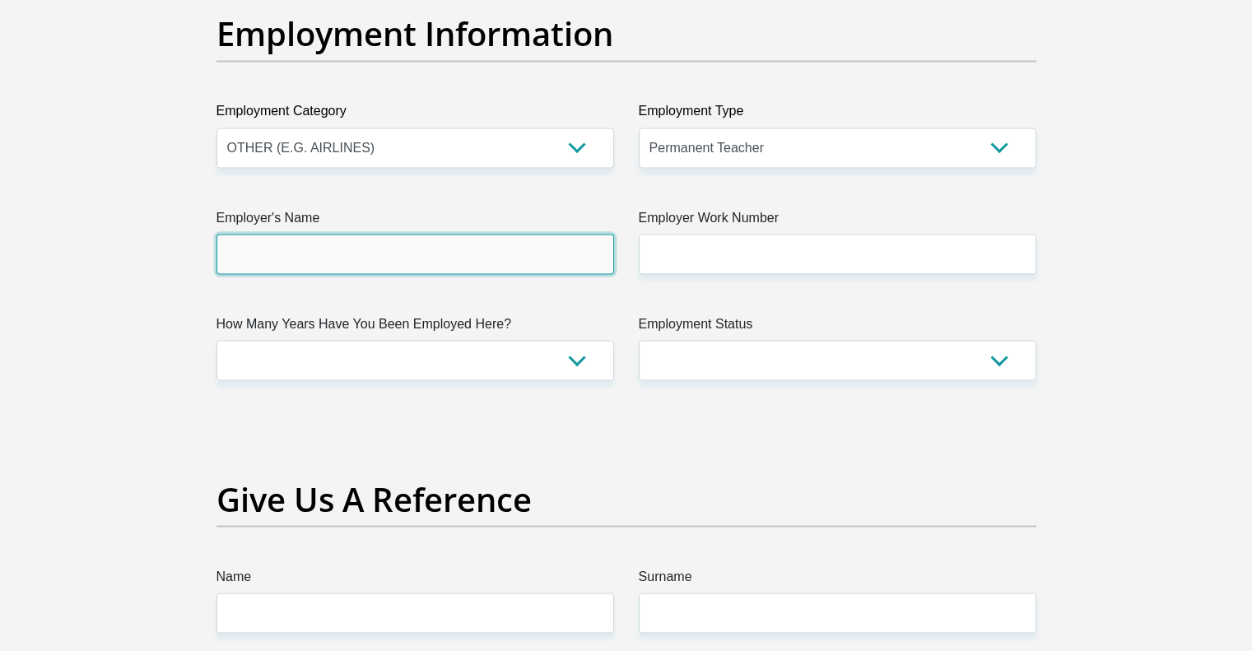
click at [514, 247] on input "Employer's Name" at bounding box center [414, 254] width 397 height 40
type input "Optimi"
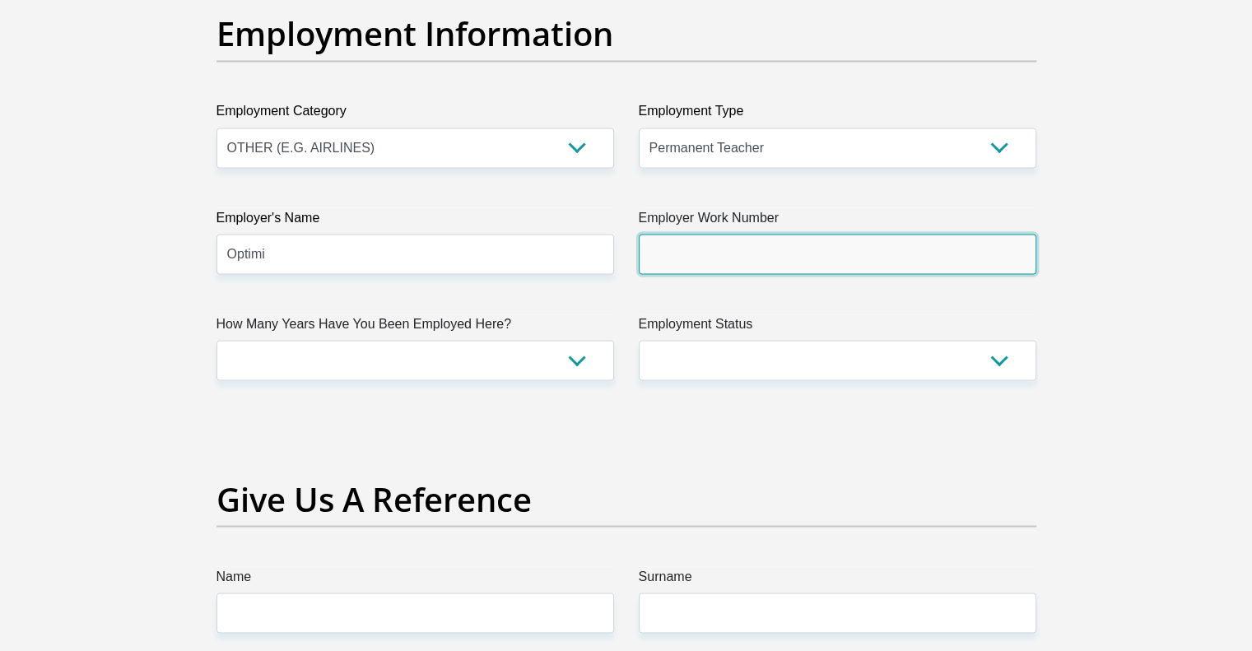
click at [782, 247] on input "Employer Work Number" at bounding box center [837, 254] width 397 height 40
type input "0843460647"
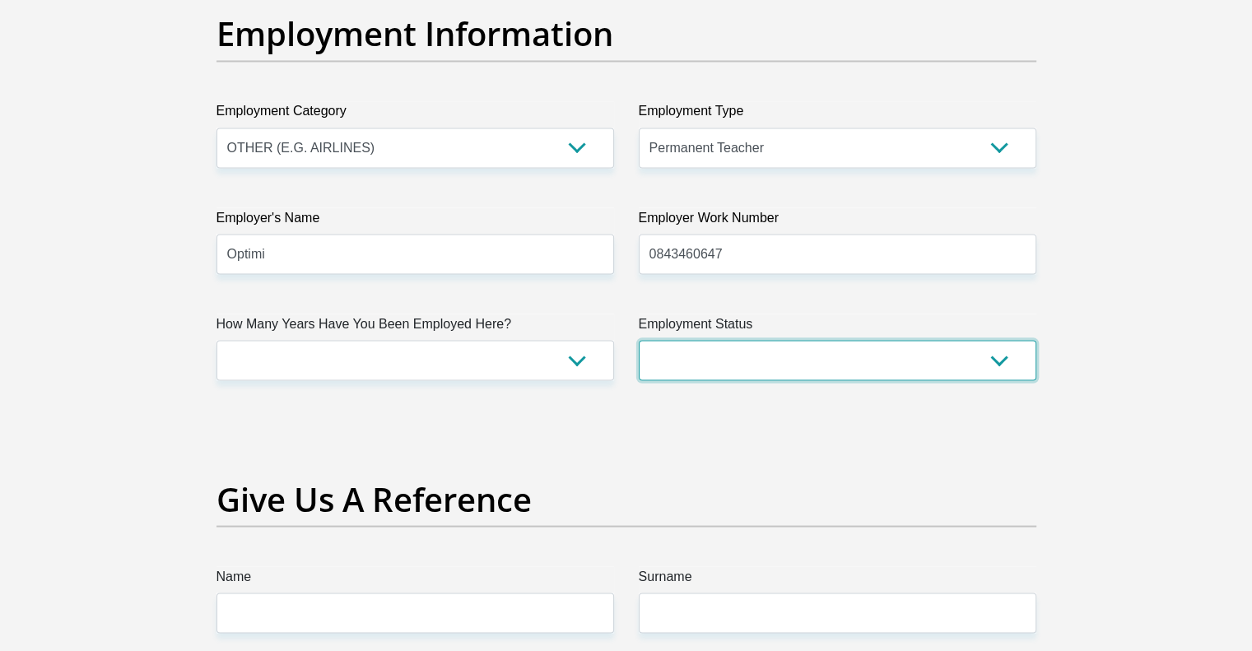
click at [767, 351] on select "Permanent/Full-time Part-time/Casual [DEMOGRAPHIC_DATA] Worker Self-Employed Ho…" at bounding box center [837, 360] width 397 height 40
select select "1"
click at [639, 340] on select "Permanent/Full-time Part-time/Casual [DEMOGRAPHIC_DATA] Worker Self-Employed Ho…" at bounding box center [837, 360] width 397 height 40
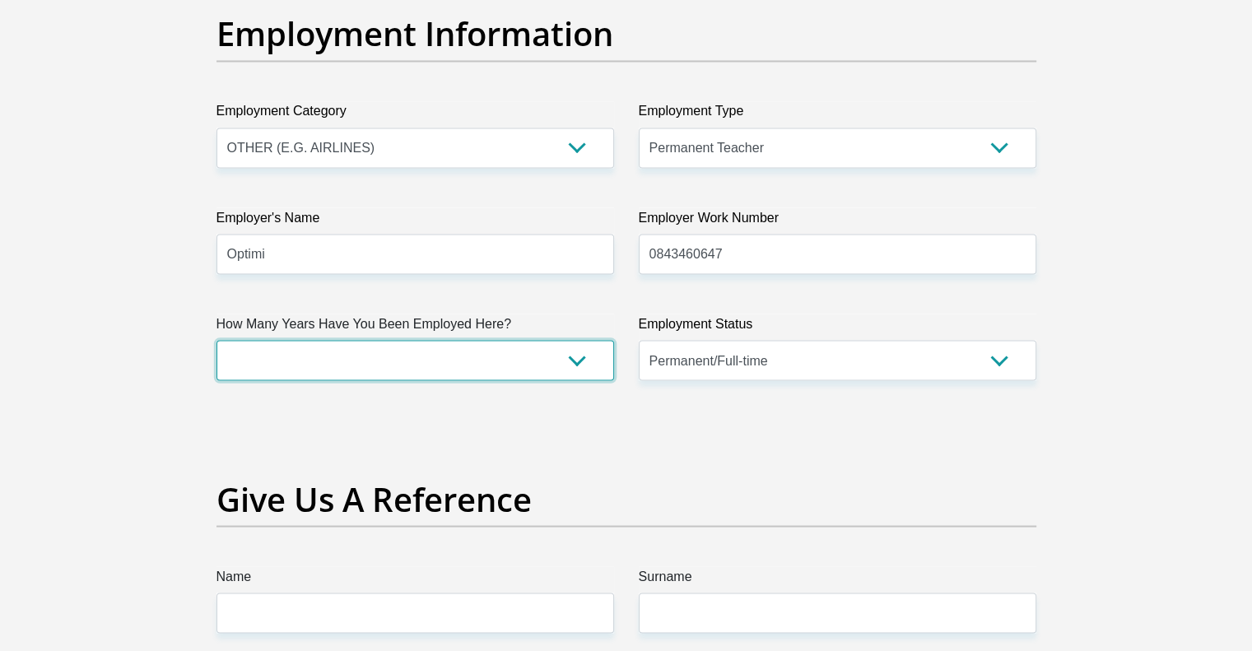
click at [519, 352] on select "less than 1 year 1-3 years 3-5 years 5+ years" at bounding box center [414, 360] width 397 height 40
select select "24"
click at [216, 340] on select "less than 1 year 1-3 years 3-5 years 5+ years" at bounding box center [414, 360] width 397 height 40
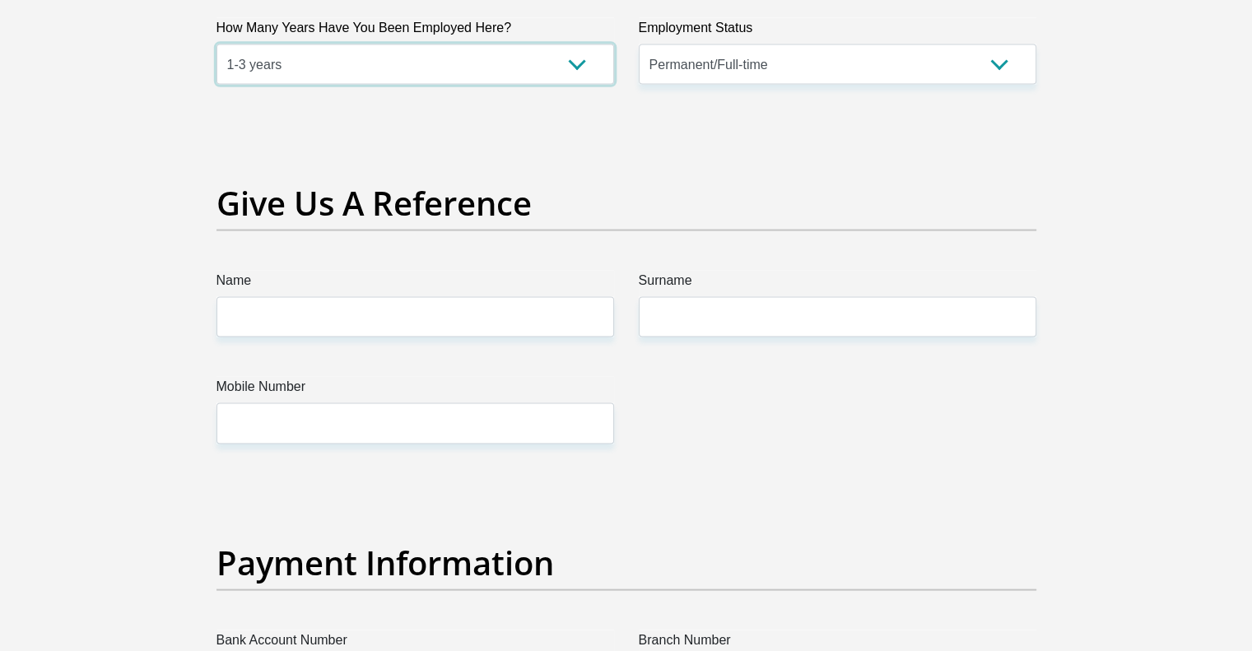
scroll to position [3307, 0]
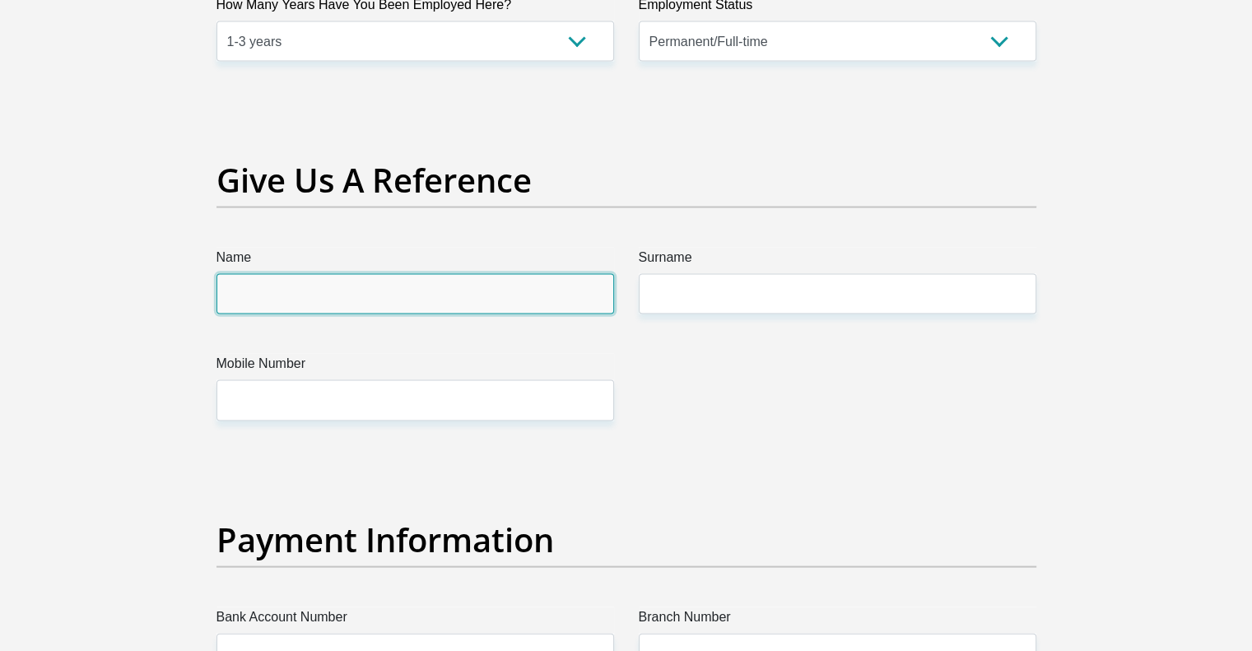
click at [385, 301] on input "Name" at bounding box center [414, 294] width 397 height 40
type input "[PERSON_NAME]"
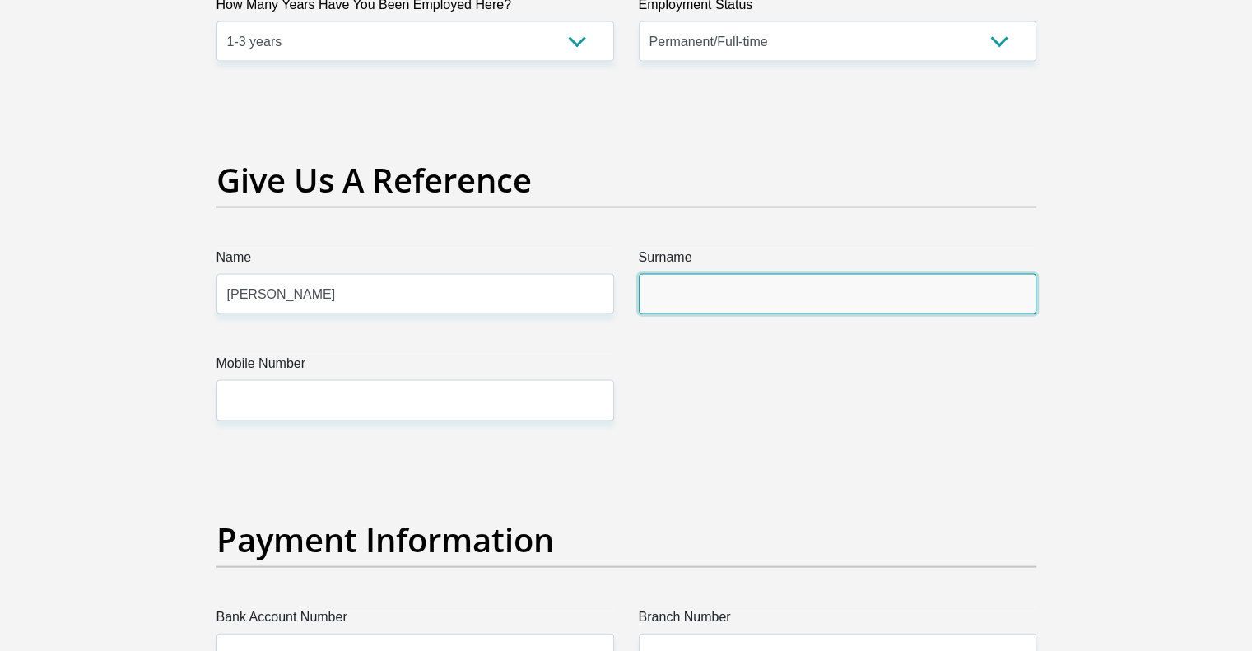
type input "Odendaal"
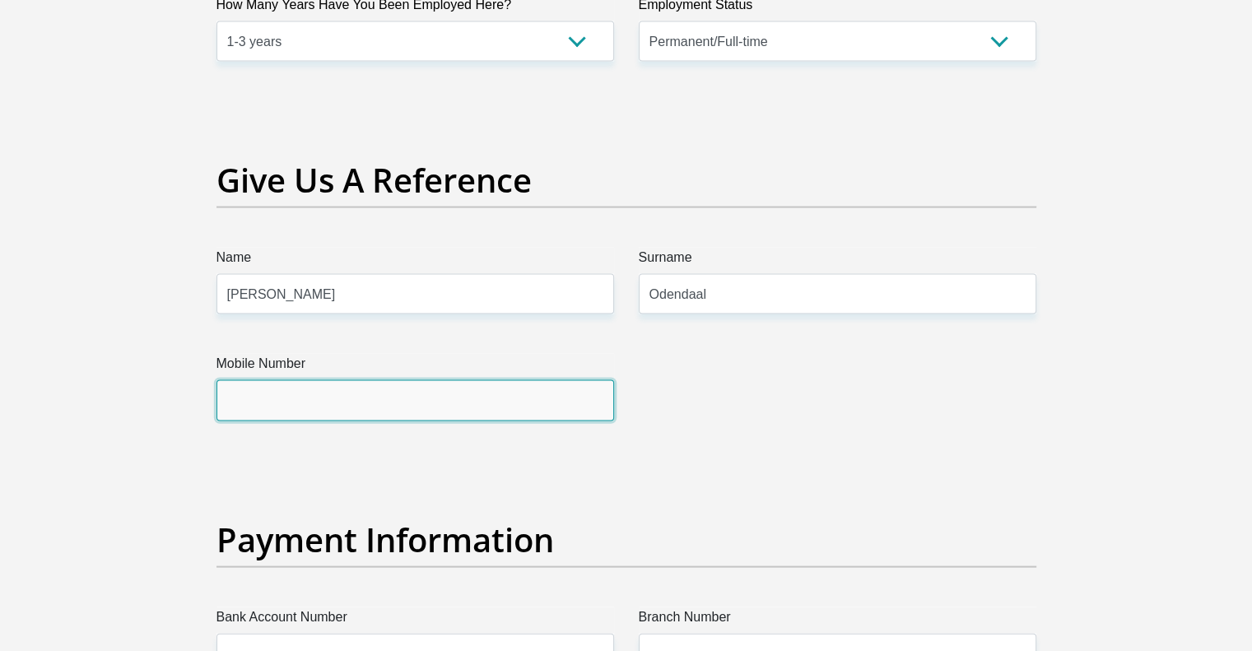
type input "0810222595"
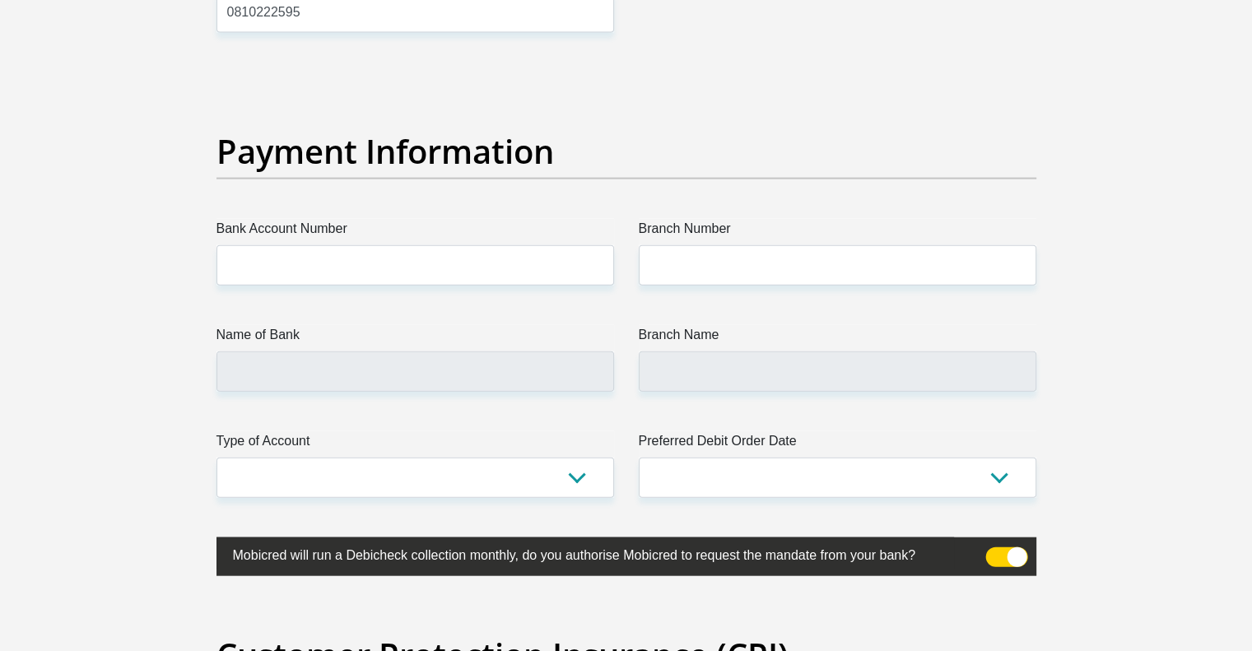
scroll to position [3696, 0]
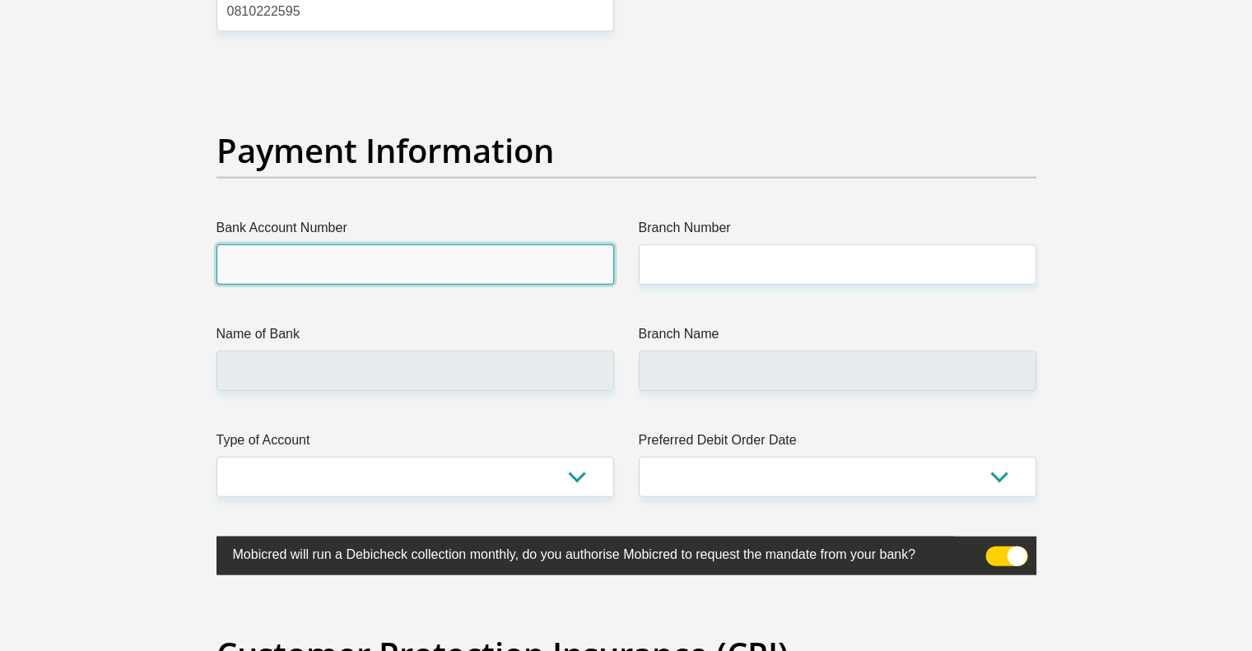
click at [346, 263] on input "Bank Account Number" at bounding box center [414, 264] width 397 height 40
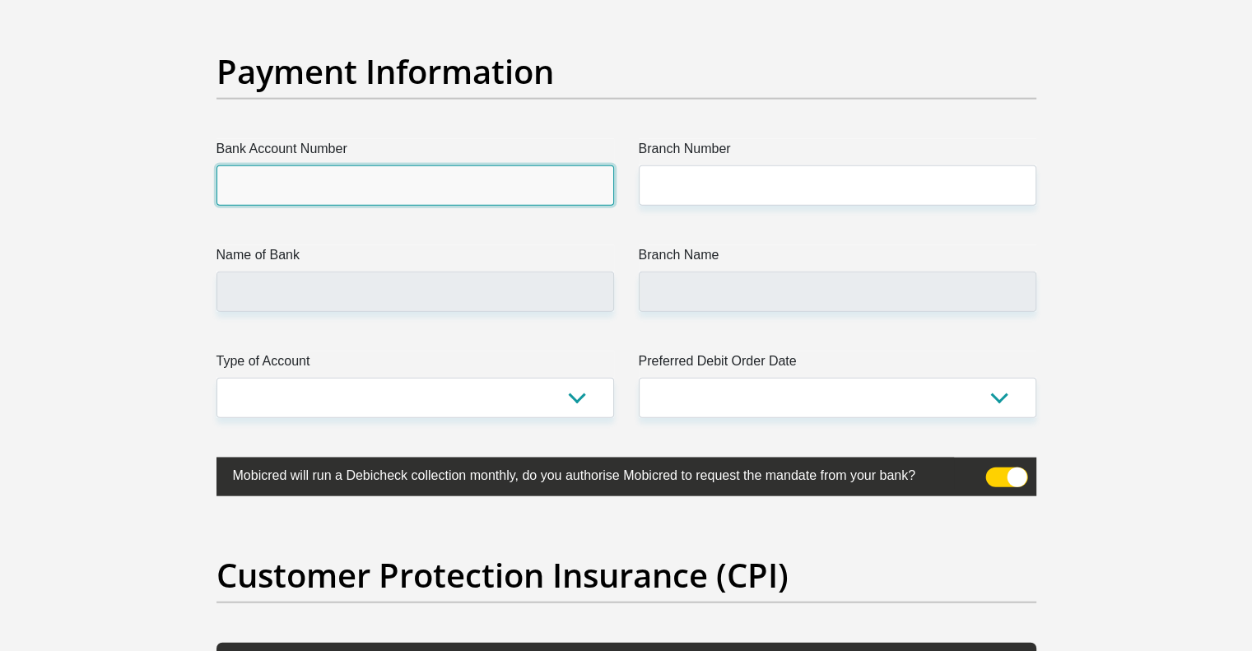
scroll to position [3785, 0]
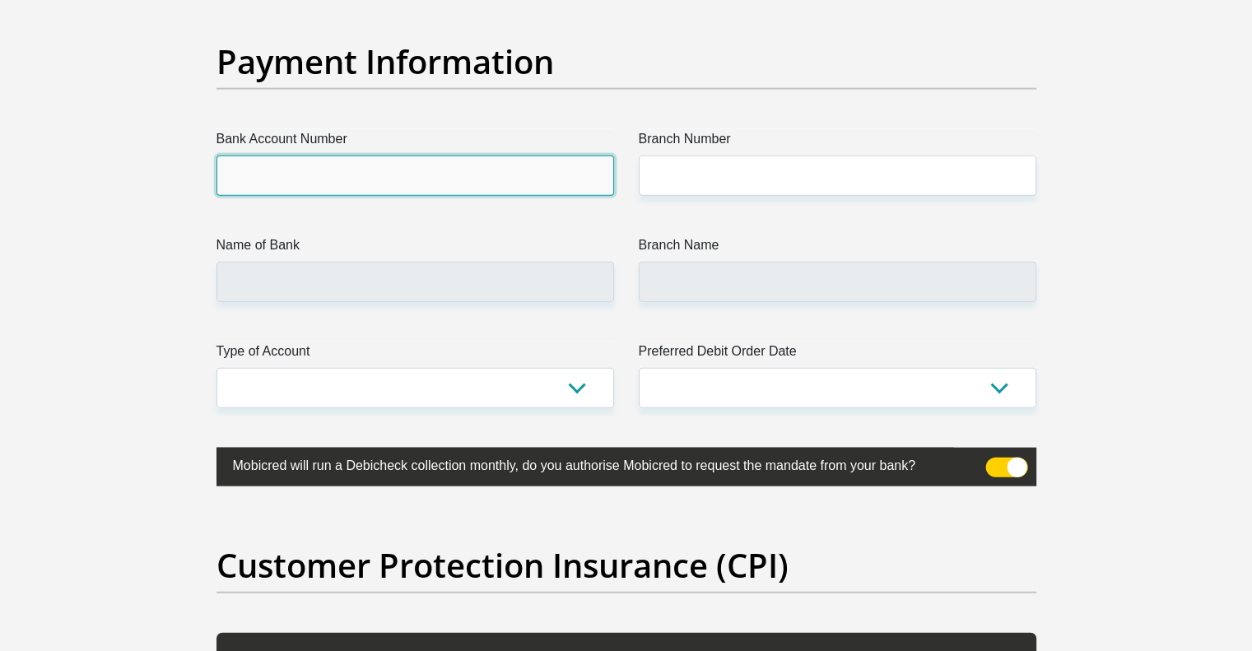
click at [368, 167] on input "Bank Account Number" at bounding box center [414, 176] width 397 height 40
type input "4080181668"
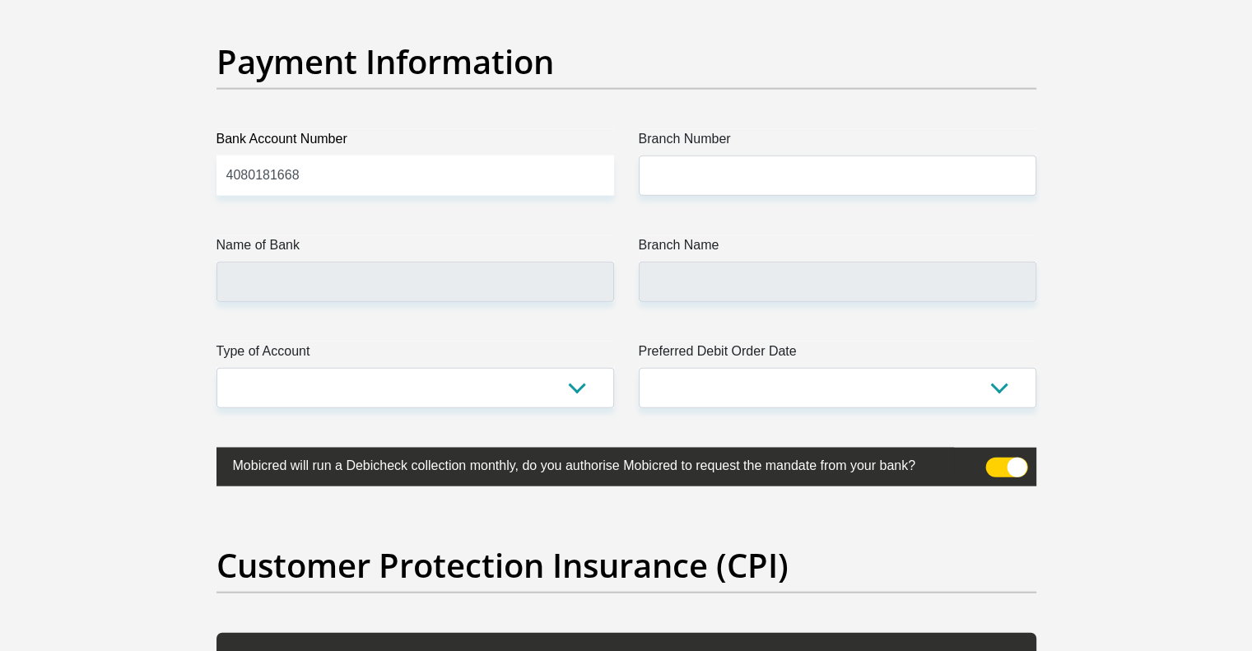
click at [635, 182] on div "Branch Number" at bounding box center [837, 162] width 422 height 67
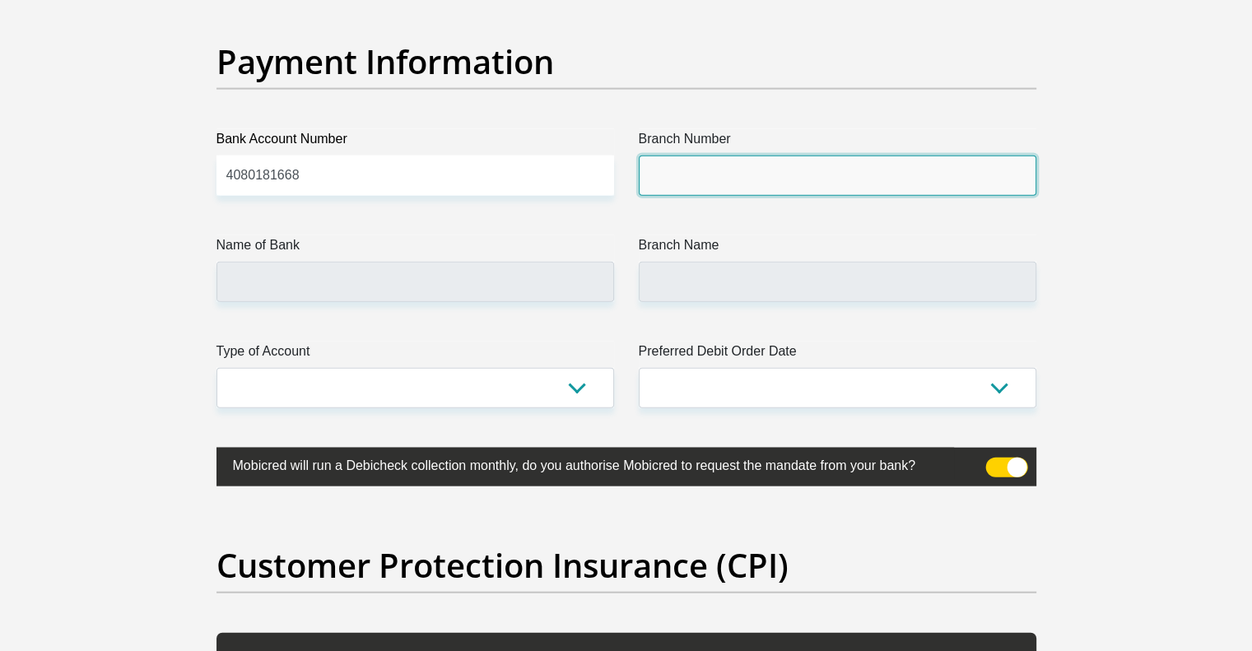
click at [659, 174] on input "Branch Number" at bounding box center [837, 176] width 397 height 40
type input "632005"
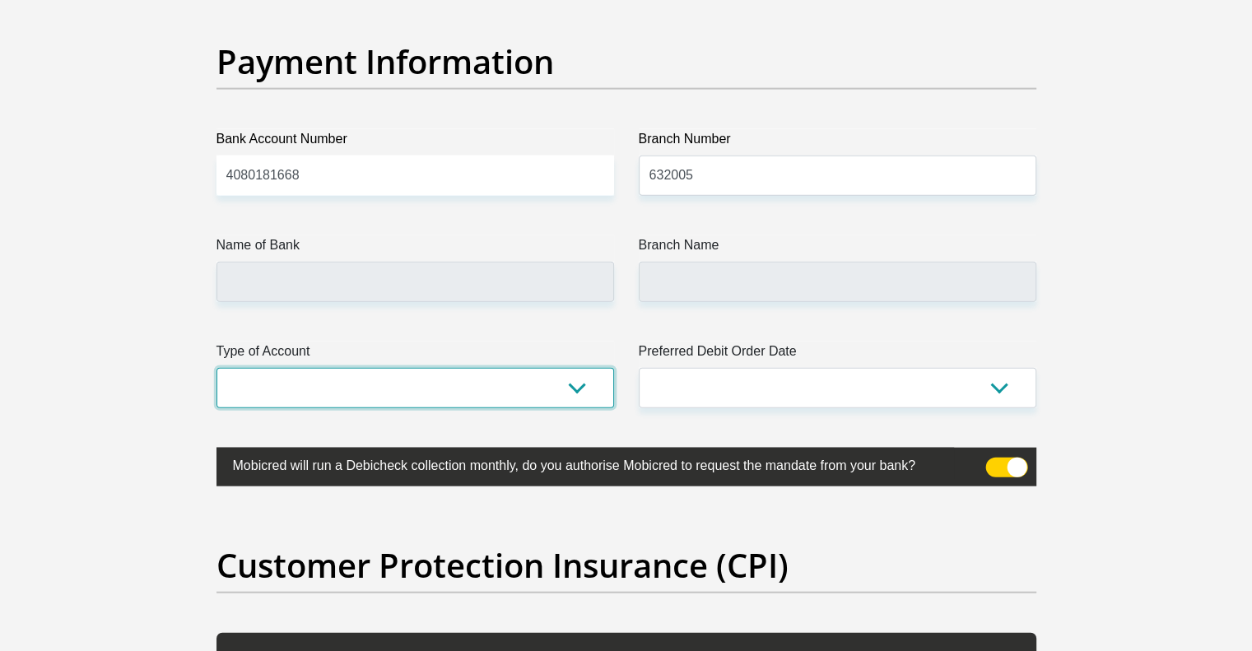
click at [411, 377] on select "Cheque Savings" at bounding box center [414, 388] width 397 height 40
type input "ABSA BANK"
type input "ABSA ELECTRONIC SETTLEMENT CNT"
select select "CUR"
click at [216, 368] on select "Cheque Savings" at bounding box center [414, 388] width 397 height 40
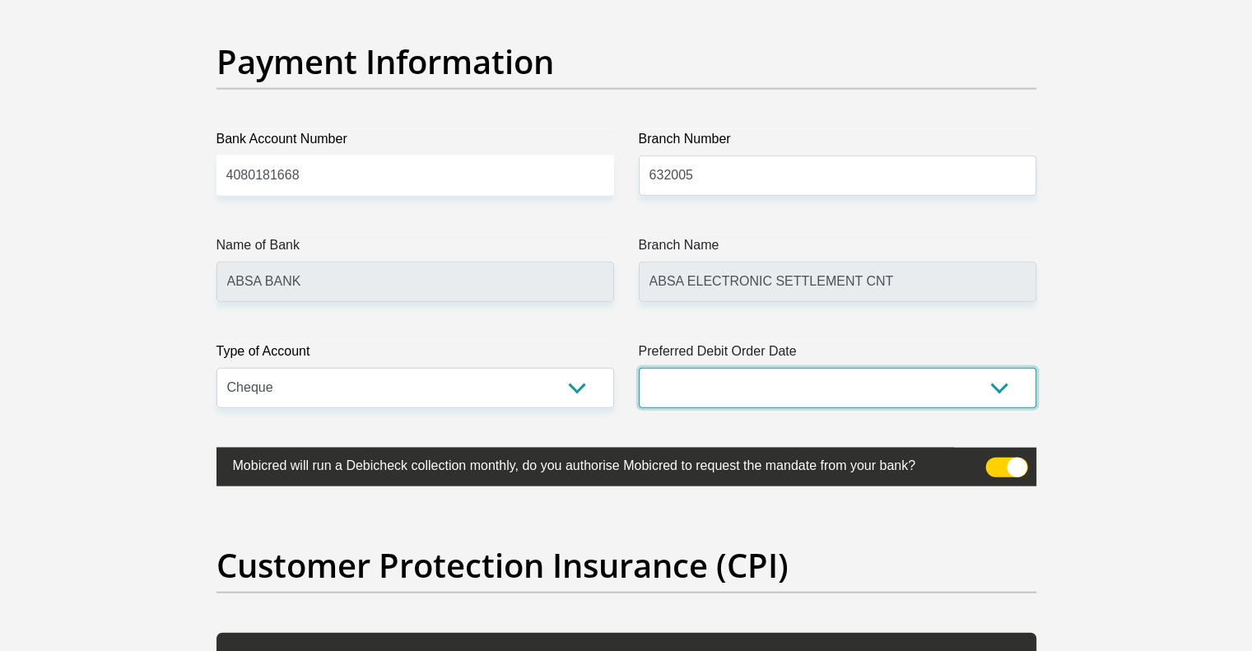
click at [741, 392] on select "1st 2nd 3rd 4th 5th 7th 18th 19th 20th 21st 22nd 23rd 24th 25th 26th 27th 28th …" at bounding box center [837, 388] width 397 height 40
select select "26"
click at [639, 368] on select "1st 2nd 3rd 4th 5th 7th 18th 19th 20th 21st 22nd 23rd 24th 25th 26th 27th 28th …" at bounding box center [837, 388] width 397 height 40
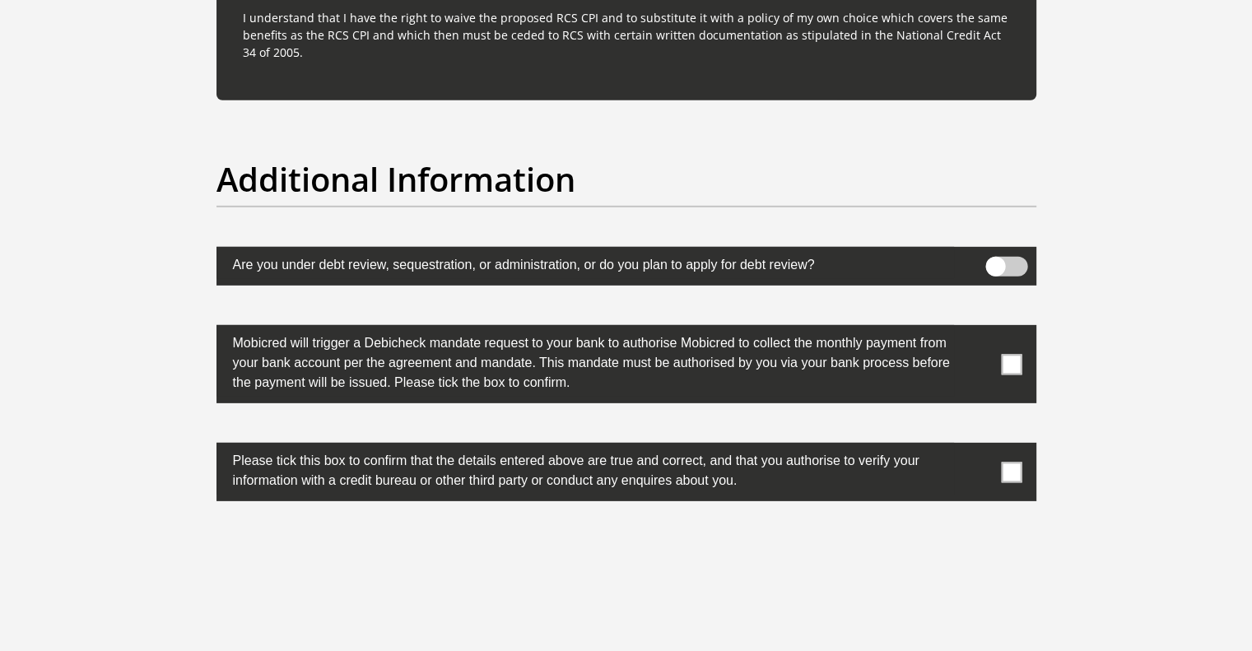
scroll to position [5039, 0]
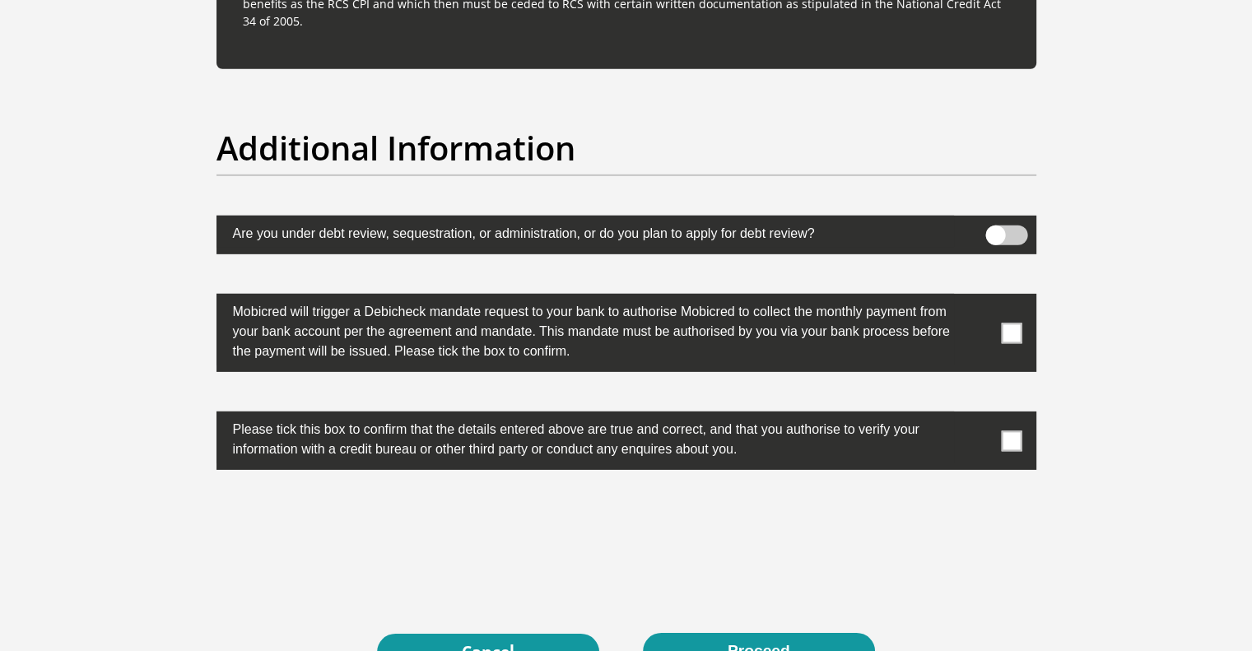
click at [1011, 325] on span at bounding box center [1011, 333] width 21 height 21
click at [978, 298] on input "checkbox" at bounding box center [978, 298] width 0 height 0
click at [1010, 439] on span at bounding box center [1011, 440] width 21 height 21
click at [978, 416] on input "checkbox" at bounding box center [978, 416] width 0 height 0
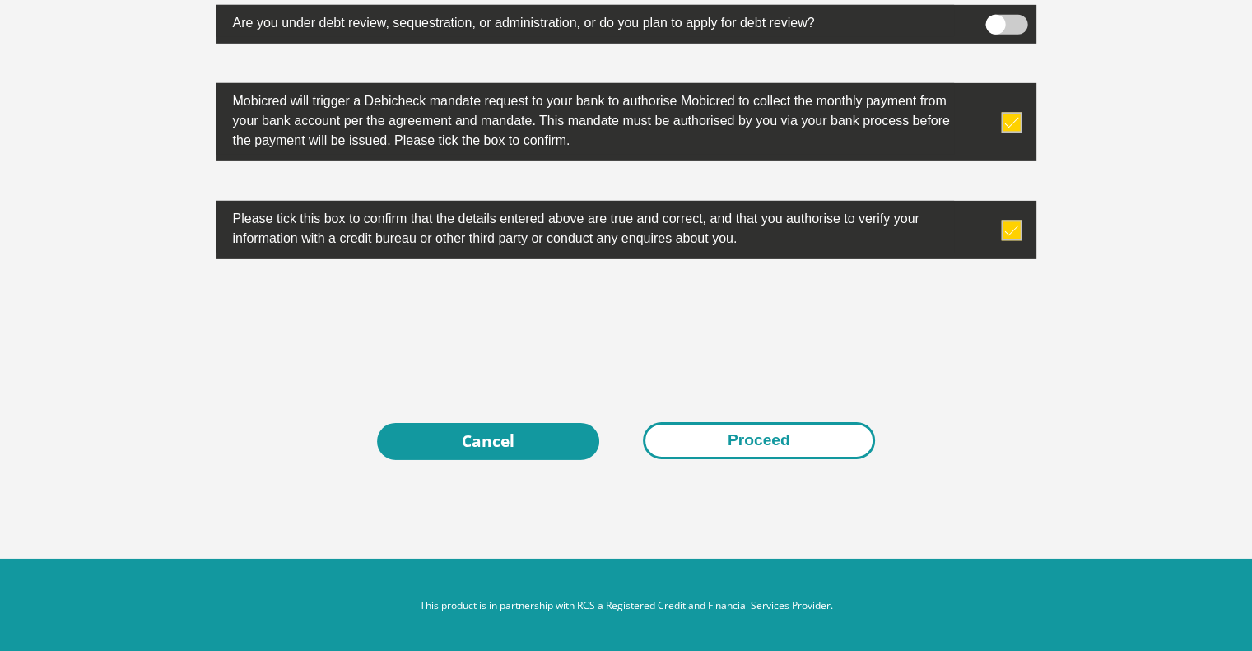
click at [799, 433] on button "Proceed" at bounding box center [759, 440] width 232 height 37
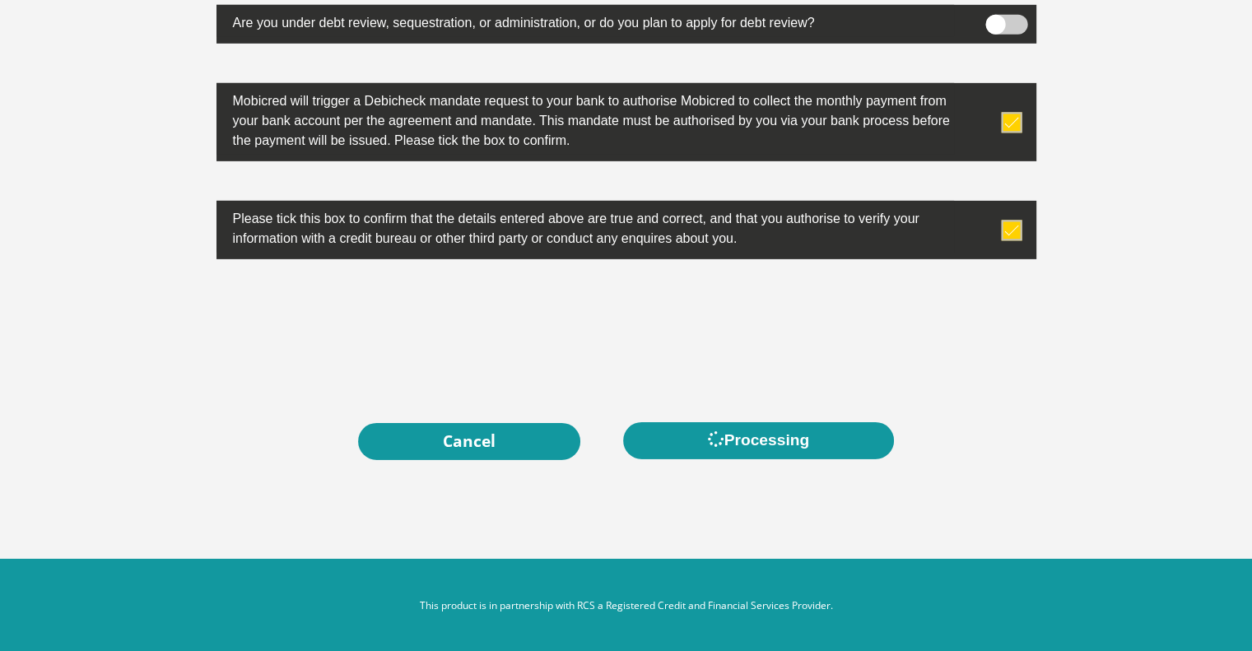
scroll to position [0, 0]
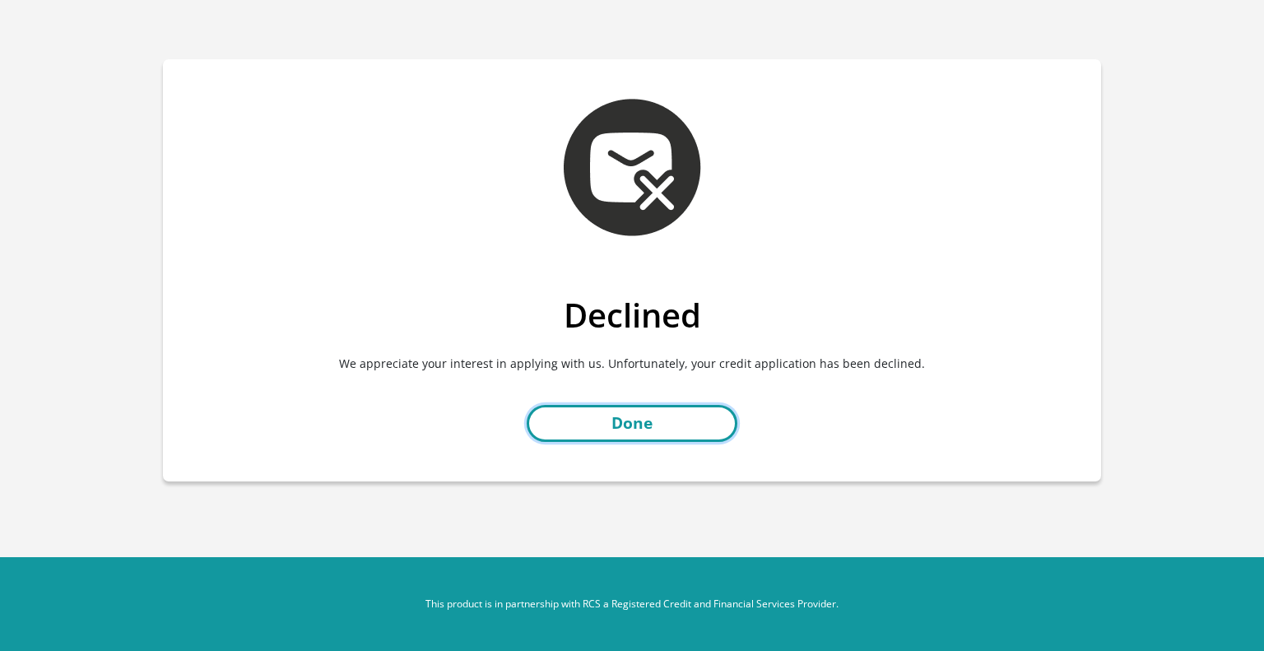
click at [663, 414] on link "Done" at bounding box center [632, 423] width 211 height 37
click at [630, 418] on link "Done" at bounding box center [632, 423] width 211 height 37
